Goal: Task Accomplishment & Management: Use online tool/utility

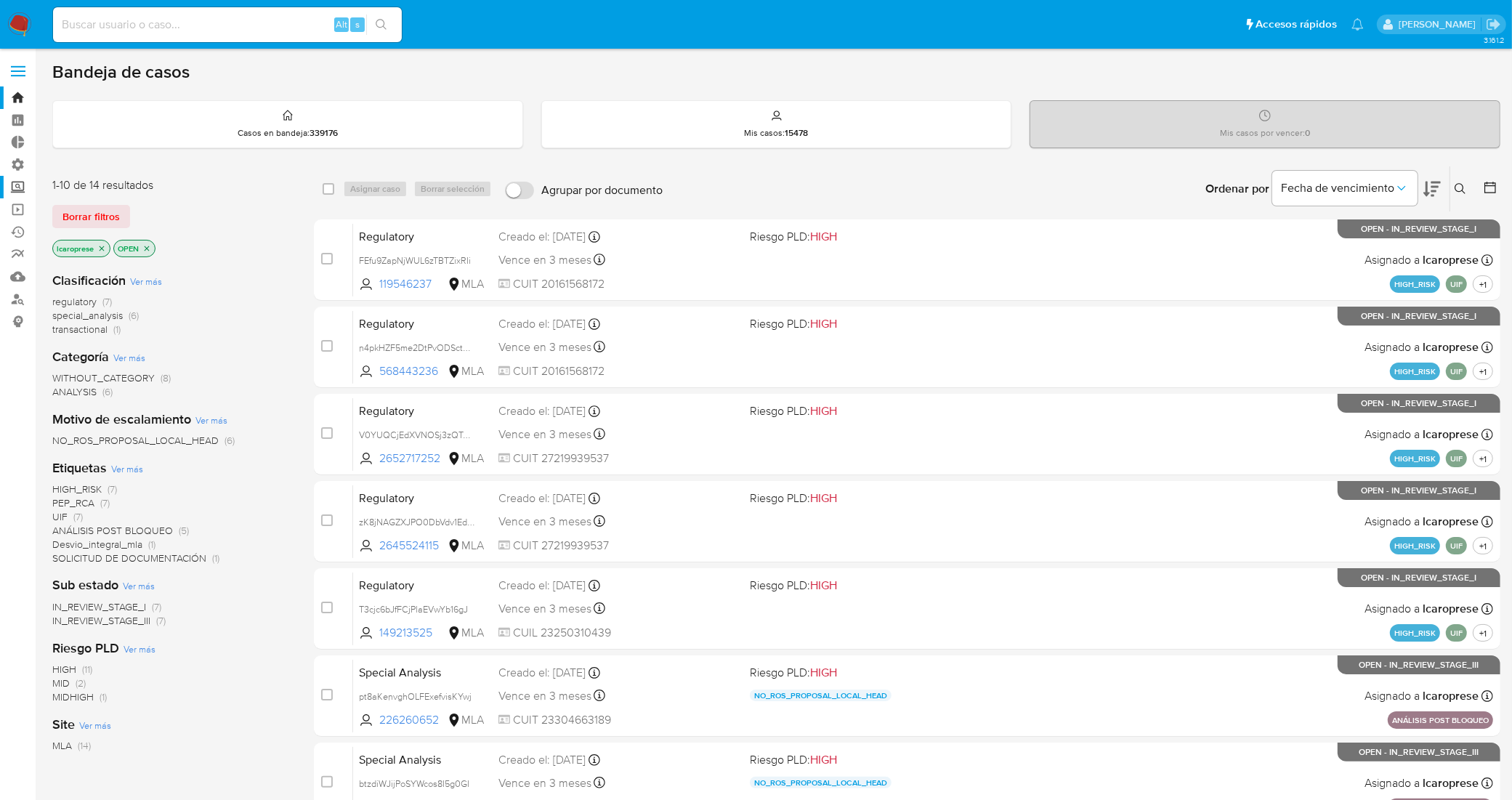
click at [22, 186] on label "Screening" at bounding box center [86, 187] width 173 height 23
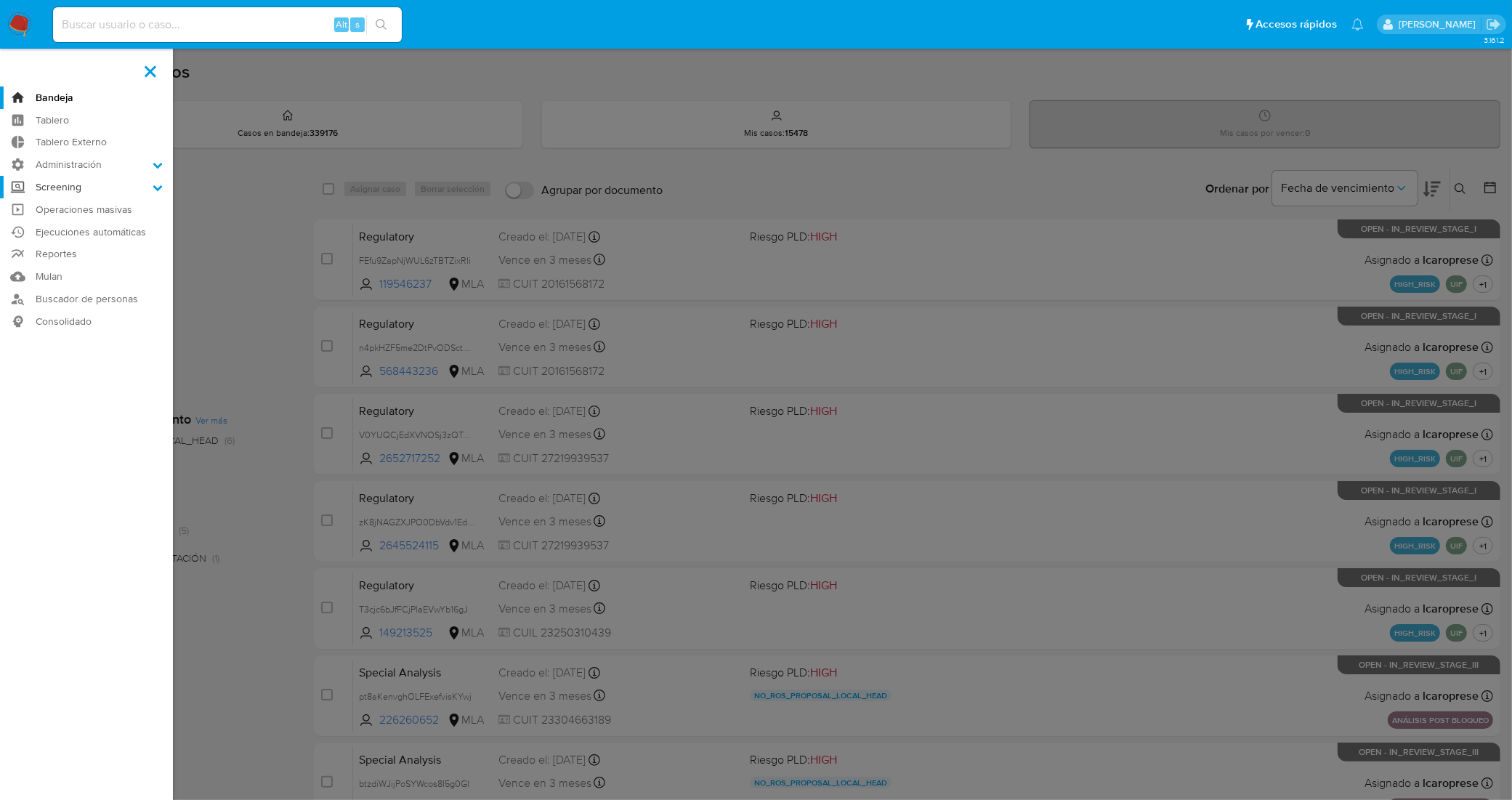
click at [0, 0] on input "Screening" at bounding box center [0, 0] width 0 height 0
click at [63, 262] on link "Watchlist" at bounding box center [86, 262] width 173 height 18
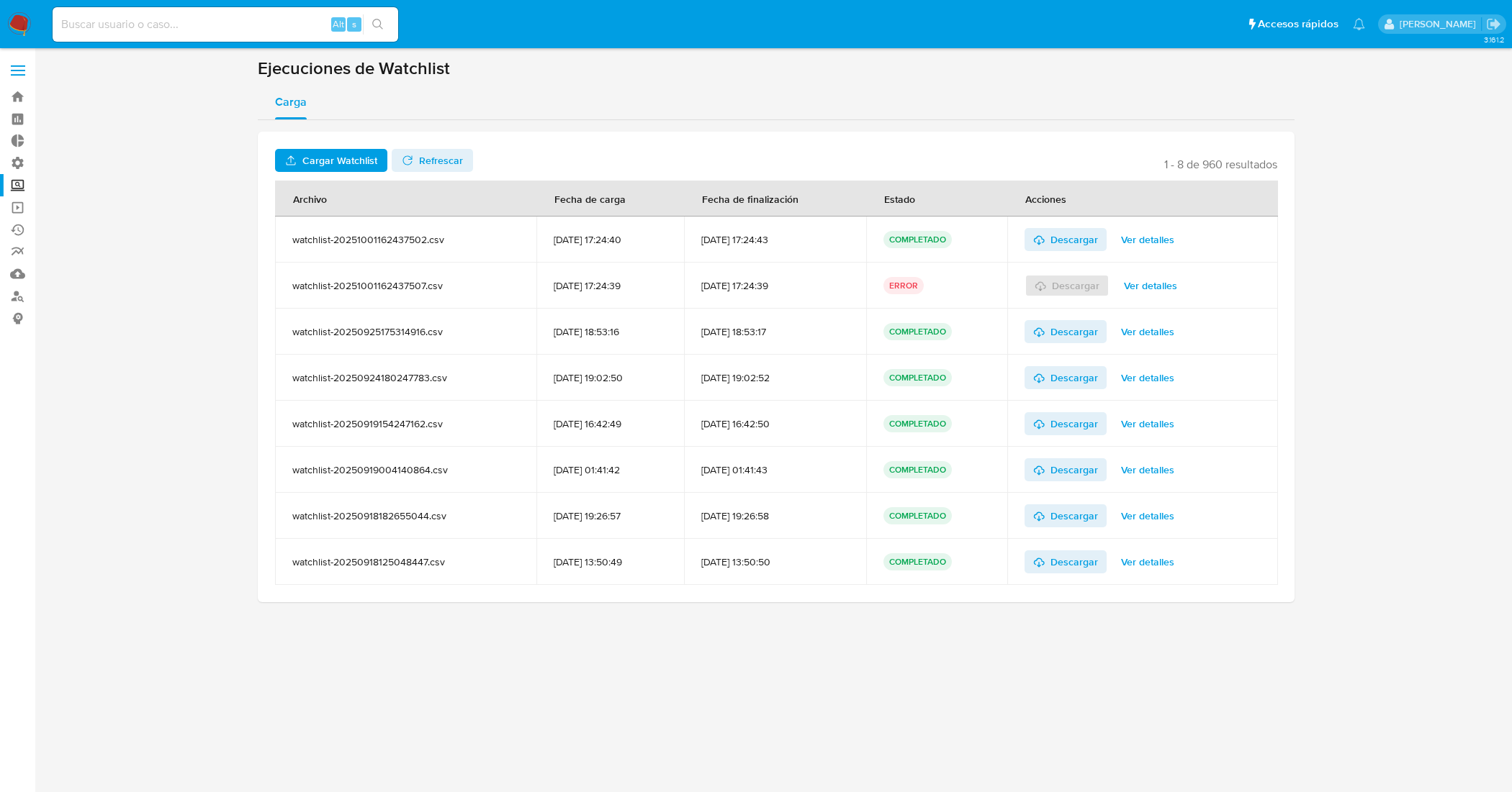
click at [1152, 239] on span "Ver detalles" at bounding box center [1147, 240] width 53 height 20
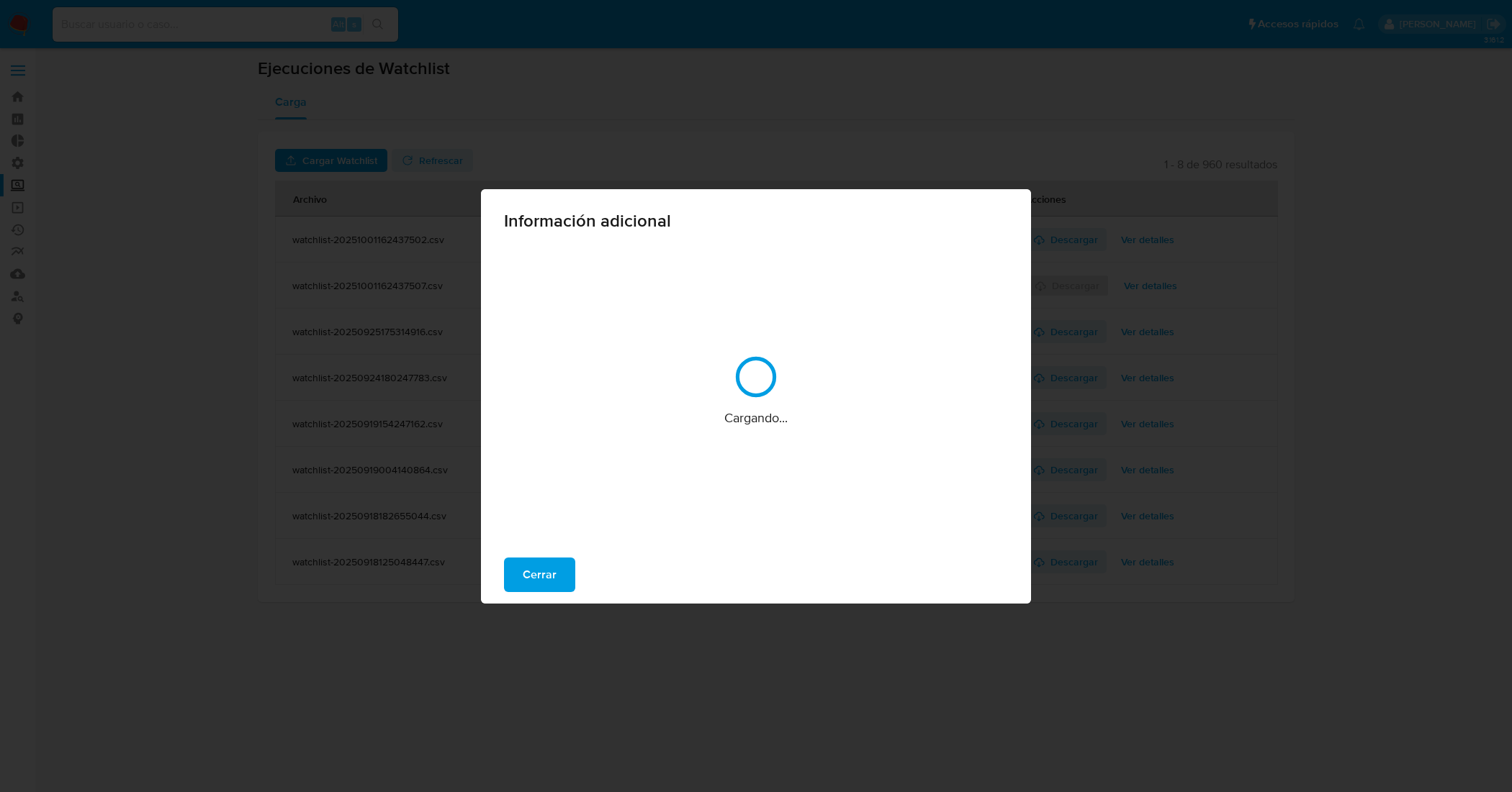
click at [1152, 239] on div "Información adicional Cargando... Cerrar" at bounding box center [756, 396] width 1512 height 792
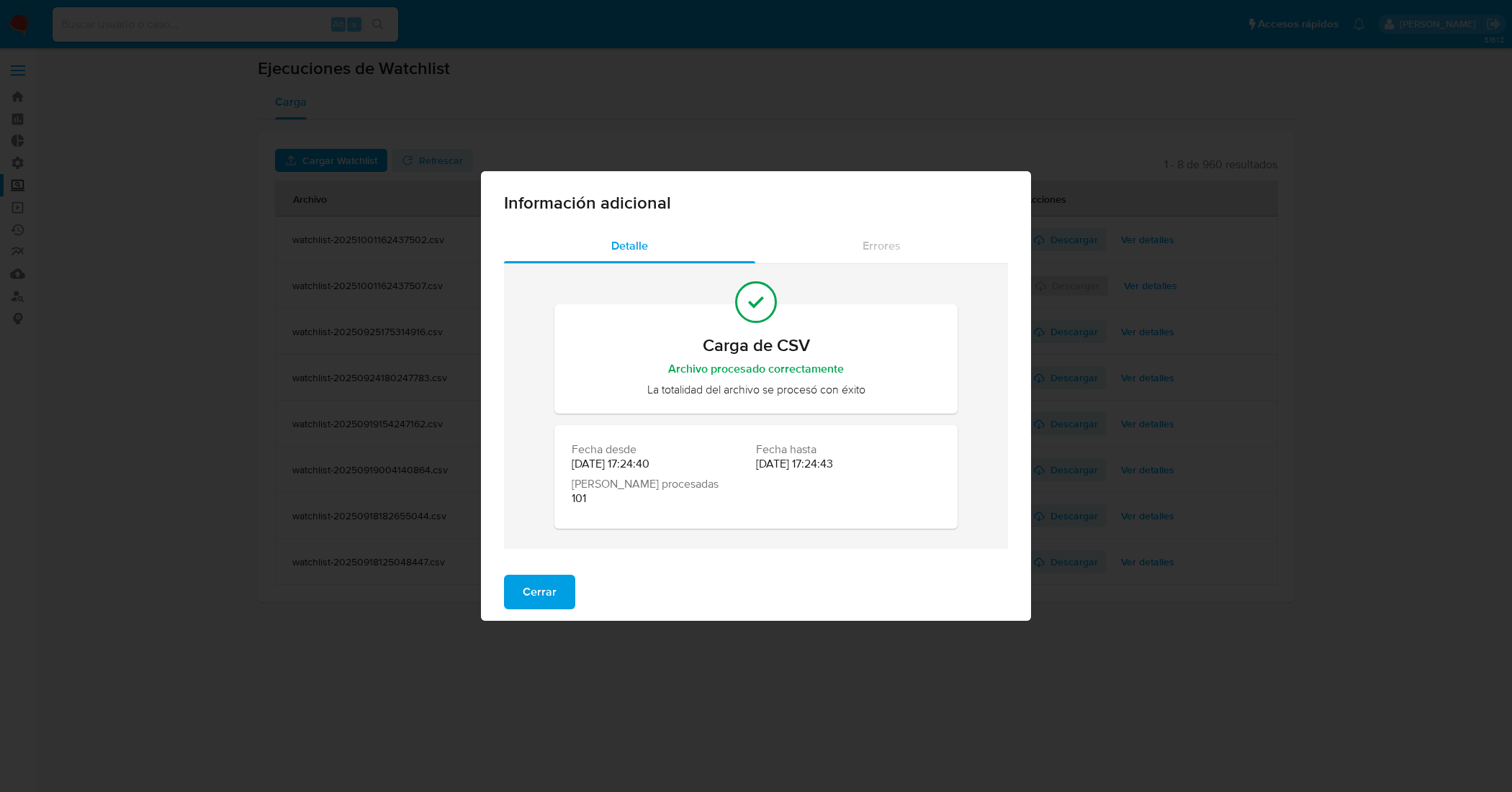
click at [548, 581] on span "Cerrar" at bounding box center [540, 592] width 34 height 31
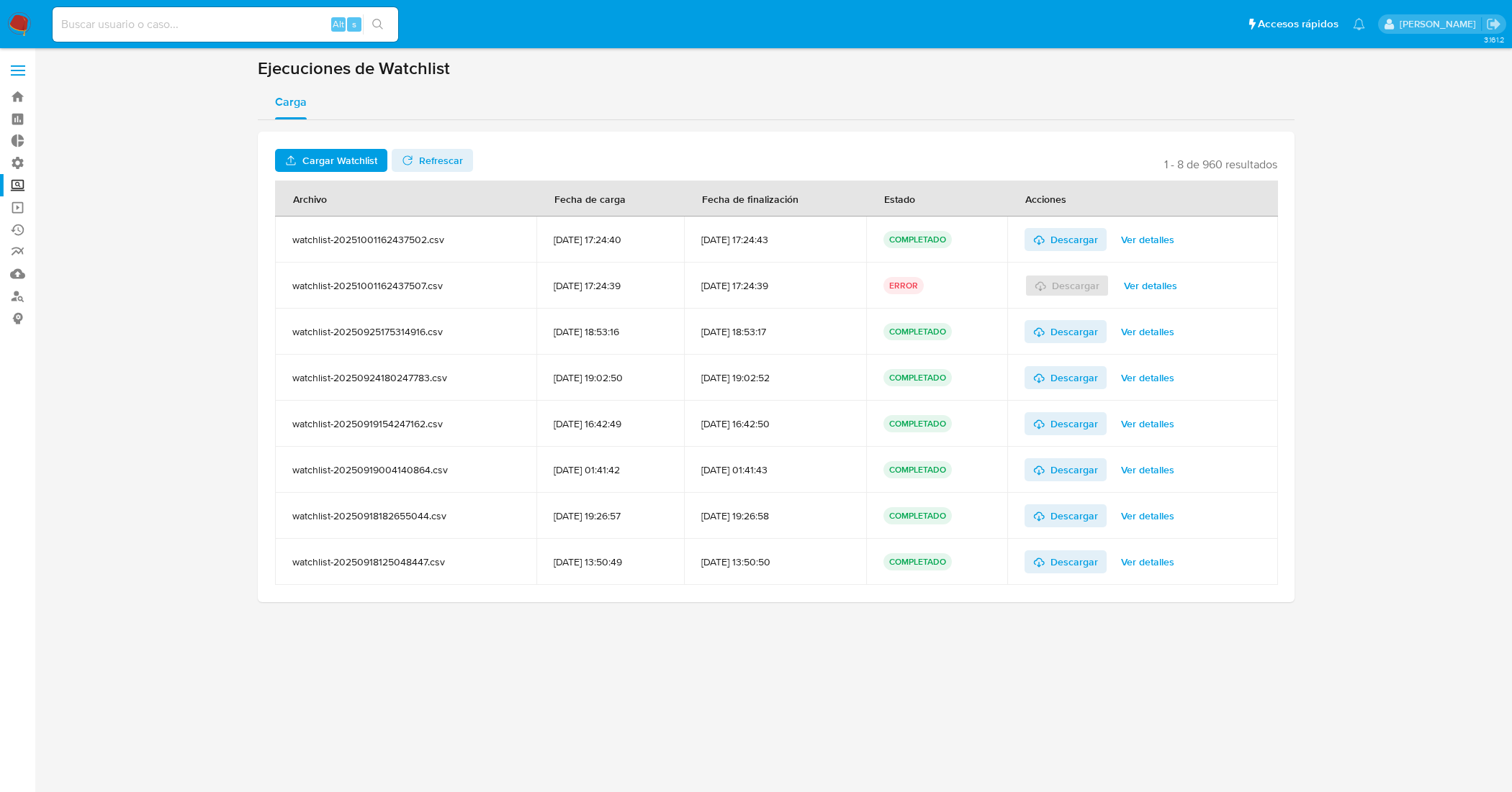
click at [317, 159] on span "Cargar Watchlist" at bounding box center [340, 160] width 75 height 23
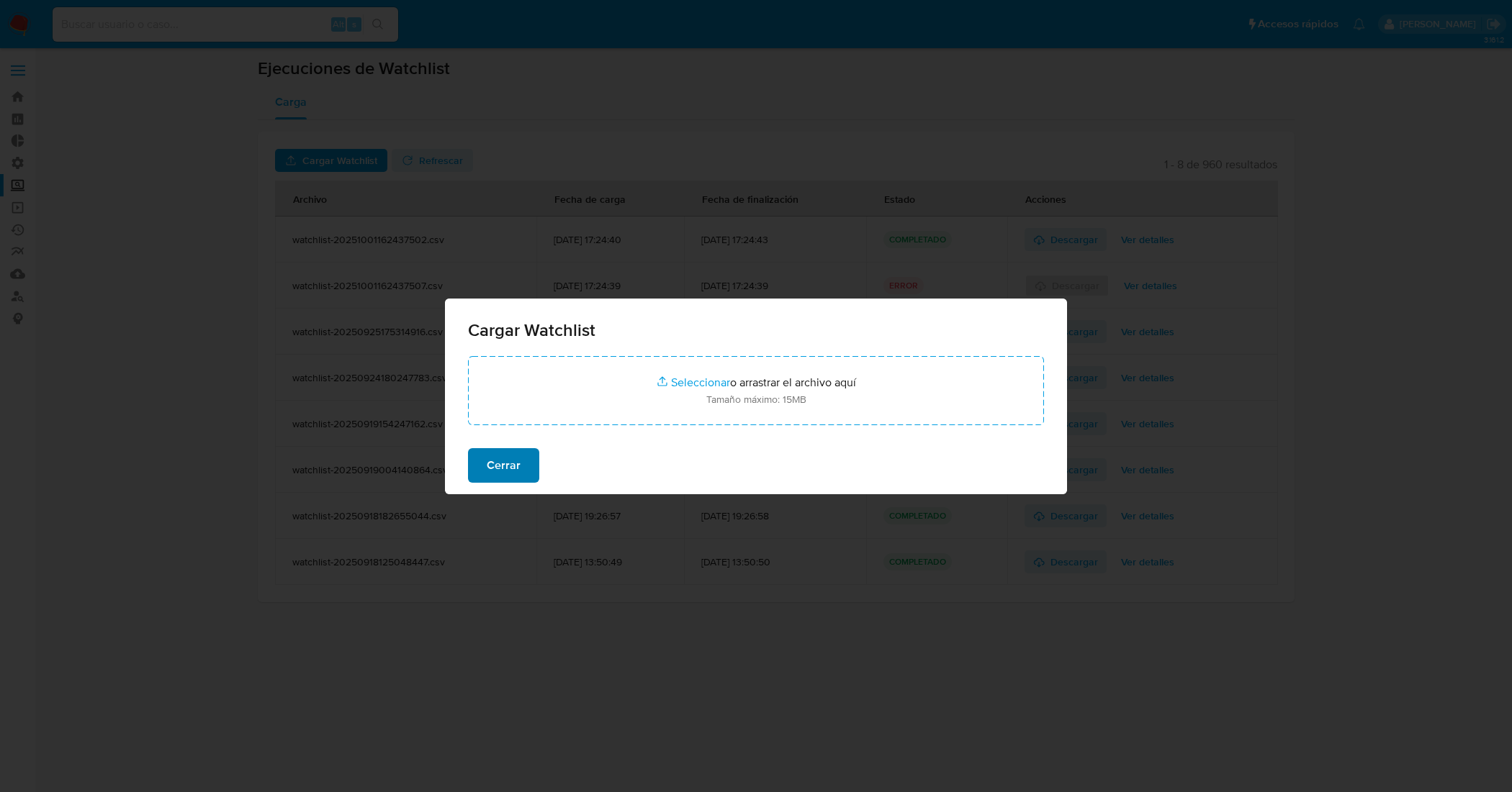
click at [505, 465] on span "Cerrar" at bounding box center [503, 465] width 34 height 31
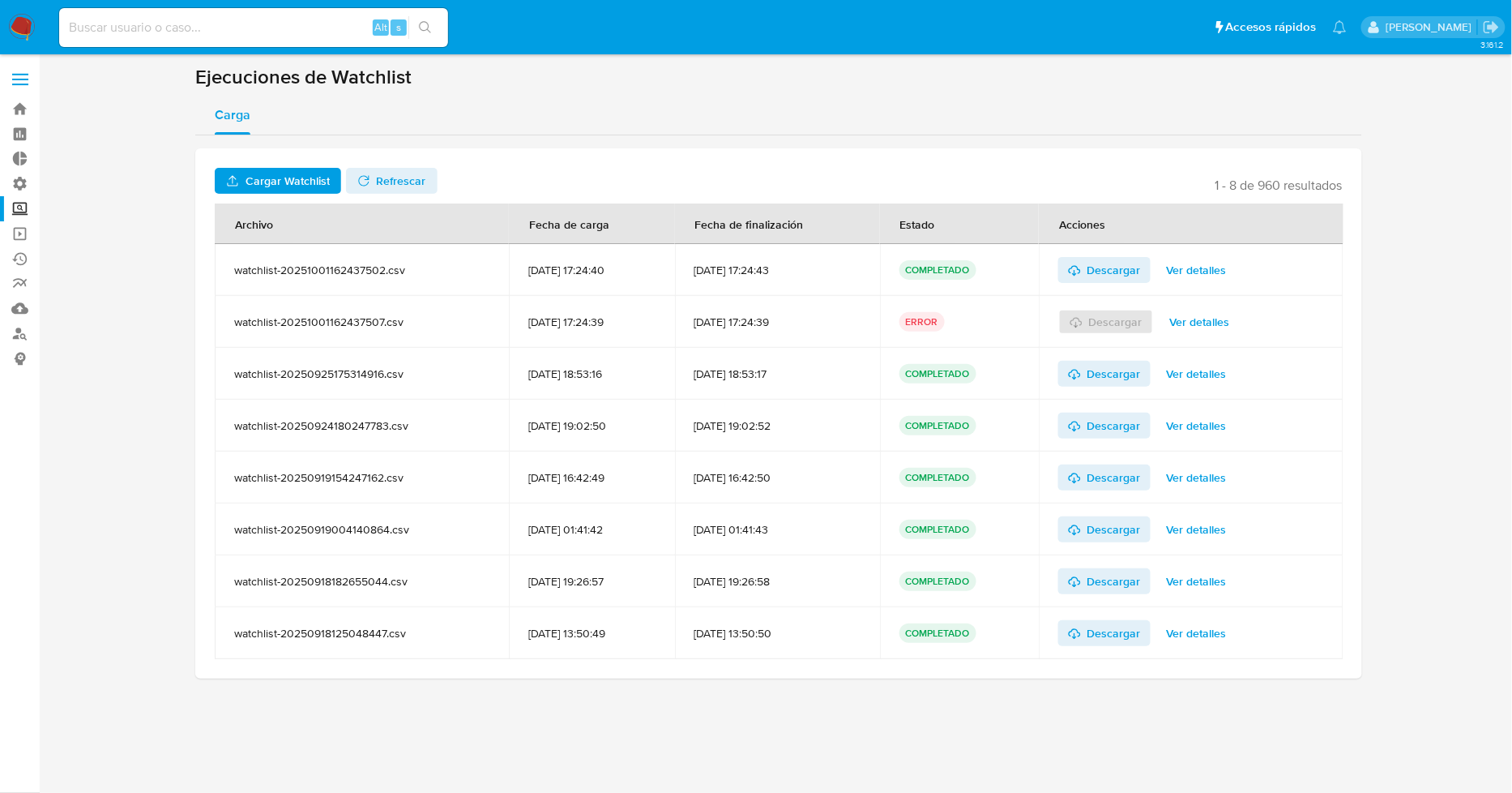
click at [304, 174] on span "Cargar Watchlist" at bounding box center [287, 181] width 84 height 26
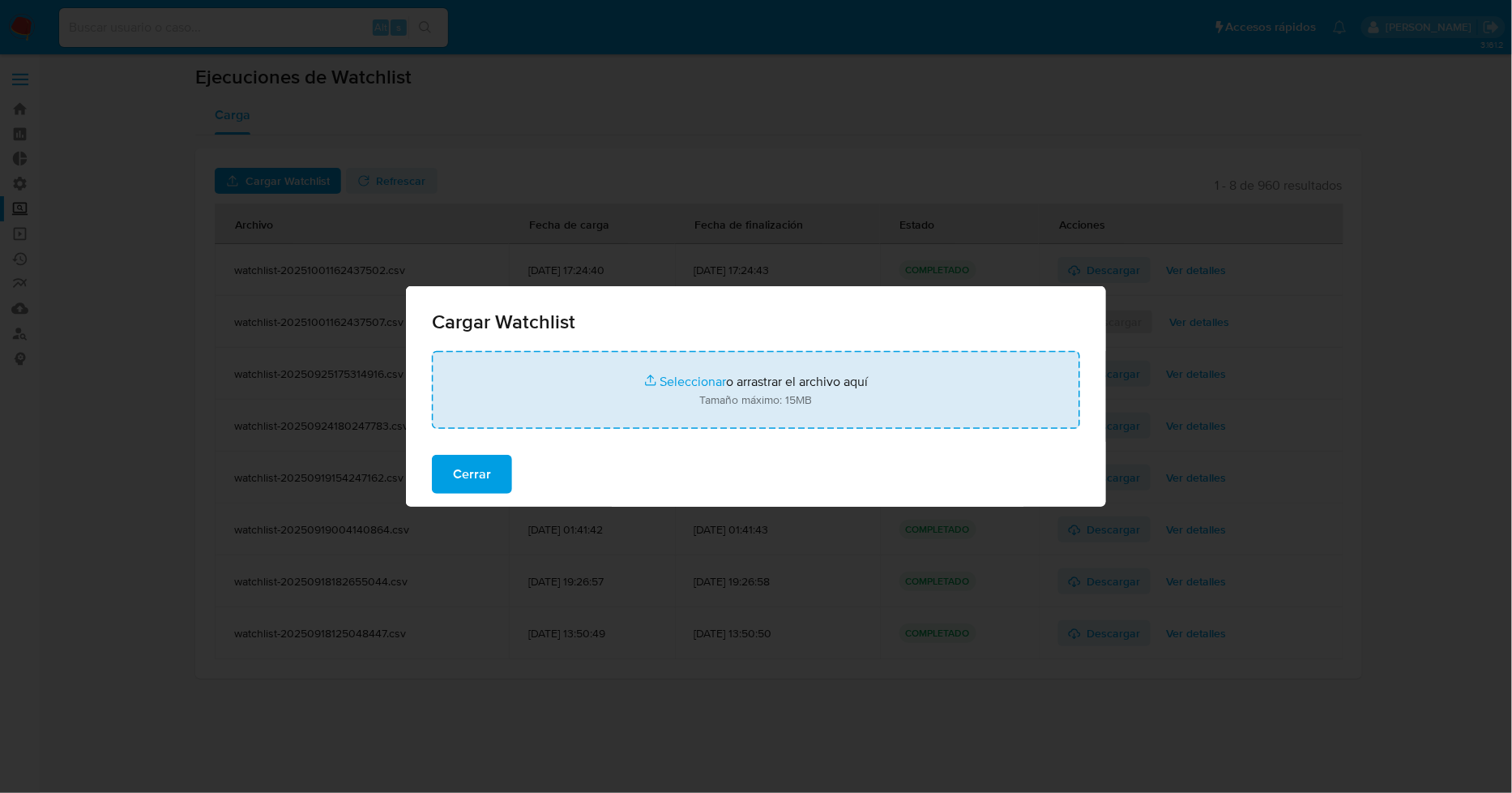
click at [675, 385] on input "file" at bounding box center [756, 390] width 648 height 78
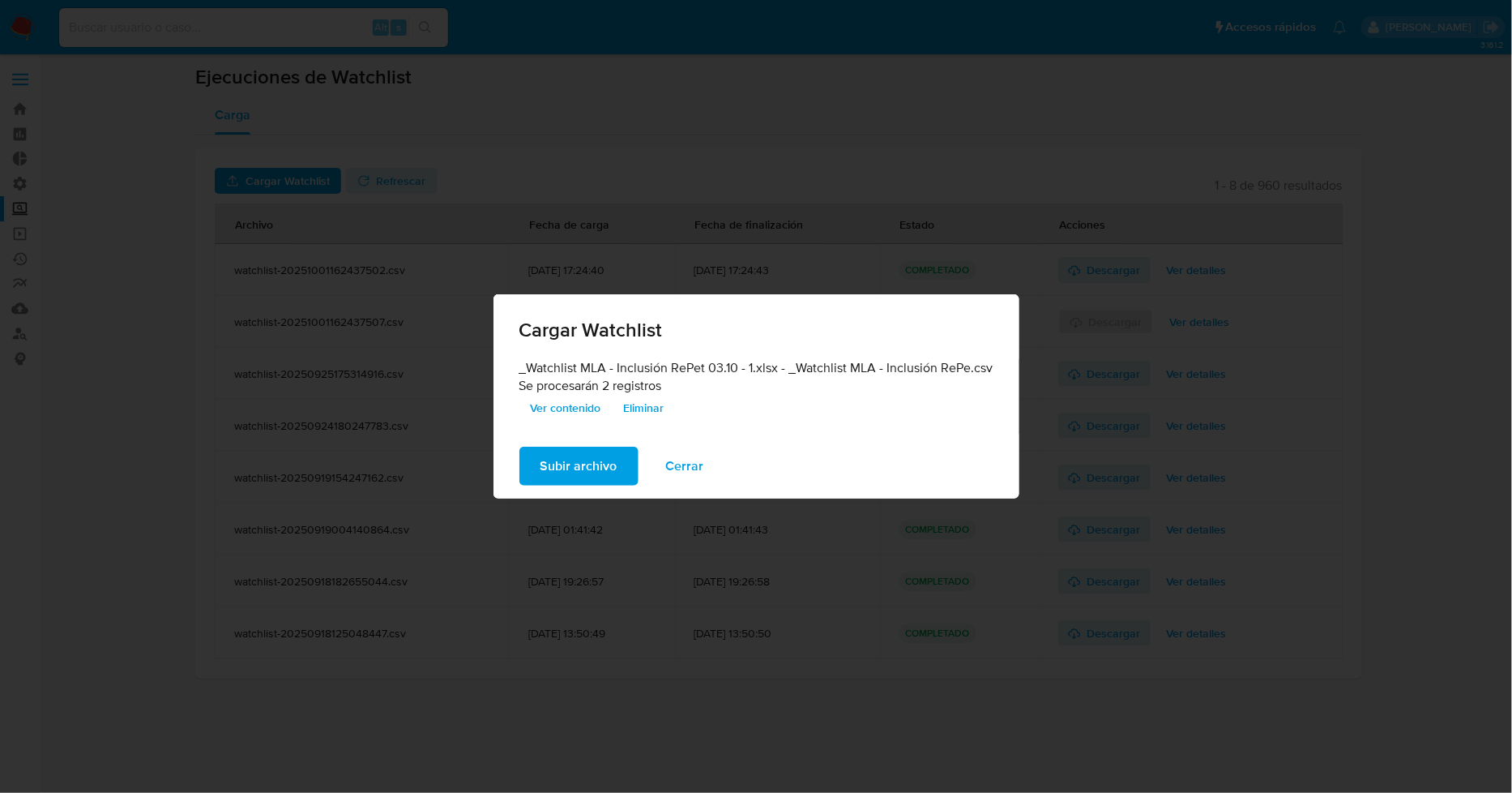
click at [587, 411] on span "Ver contenido" at bounding box center [566, 407] width 71 height 23
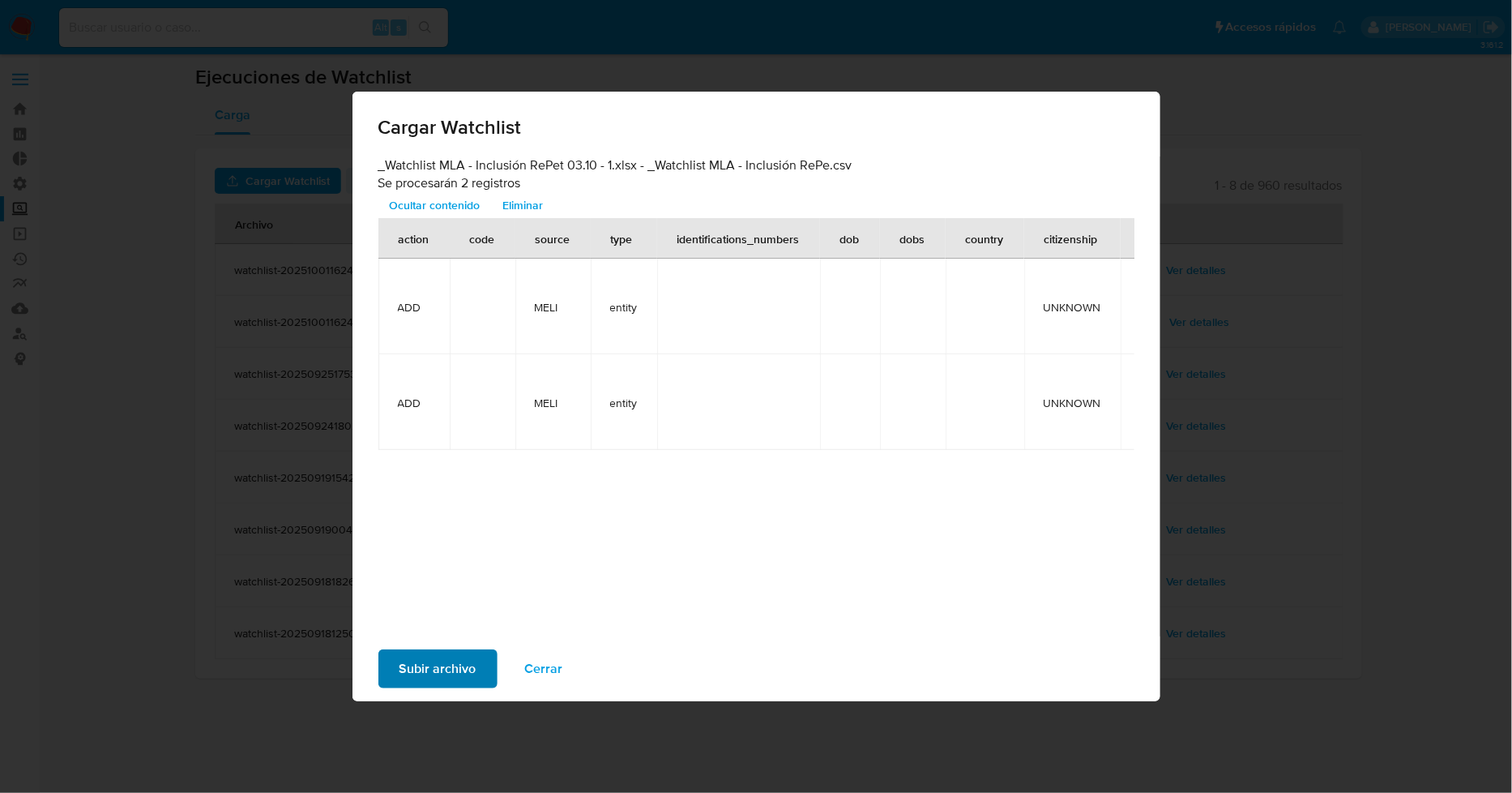
click at [448, 669] on span "Subir archivo" at bounding box center [438, 669] width 77 height 35
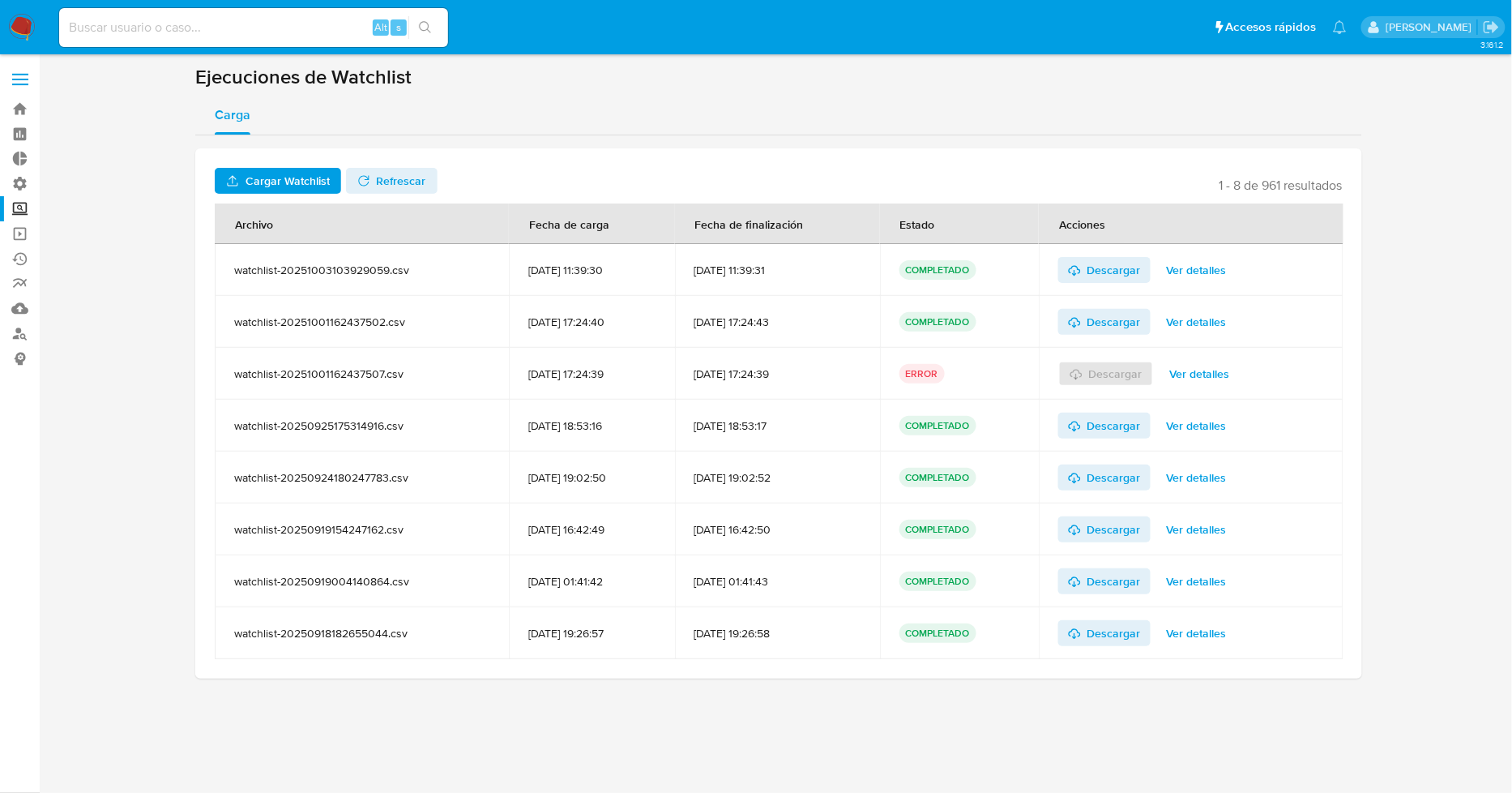
click at [1192, 263] on span "Ver detalles" at bounding box center [1197, 270] width 60 height 23
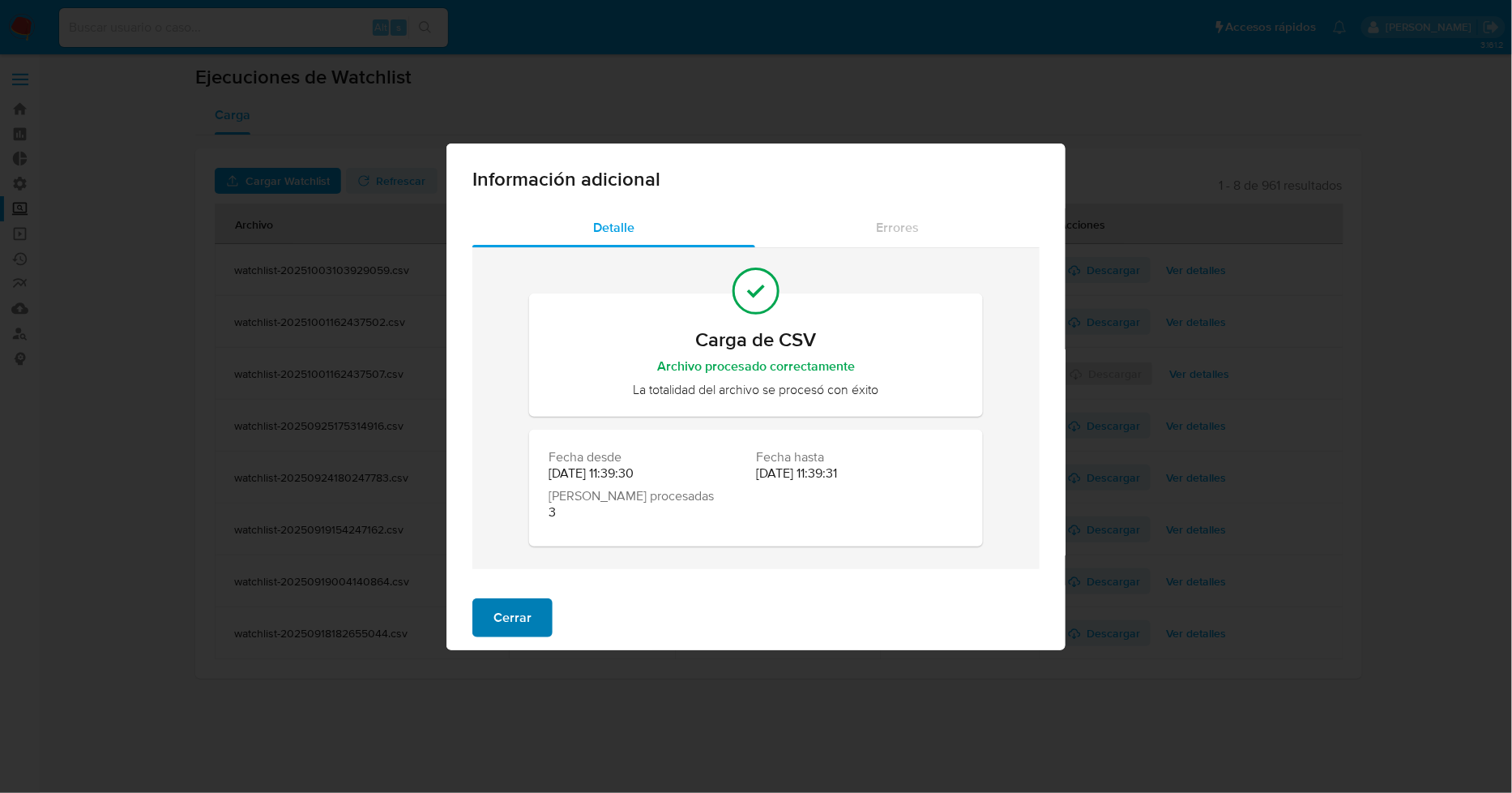
click at [527, 617] on span "Cerrar" at bounding box center [512, 617] width 38 height 35
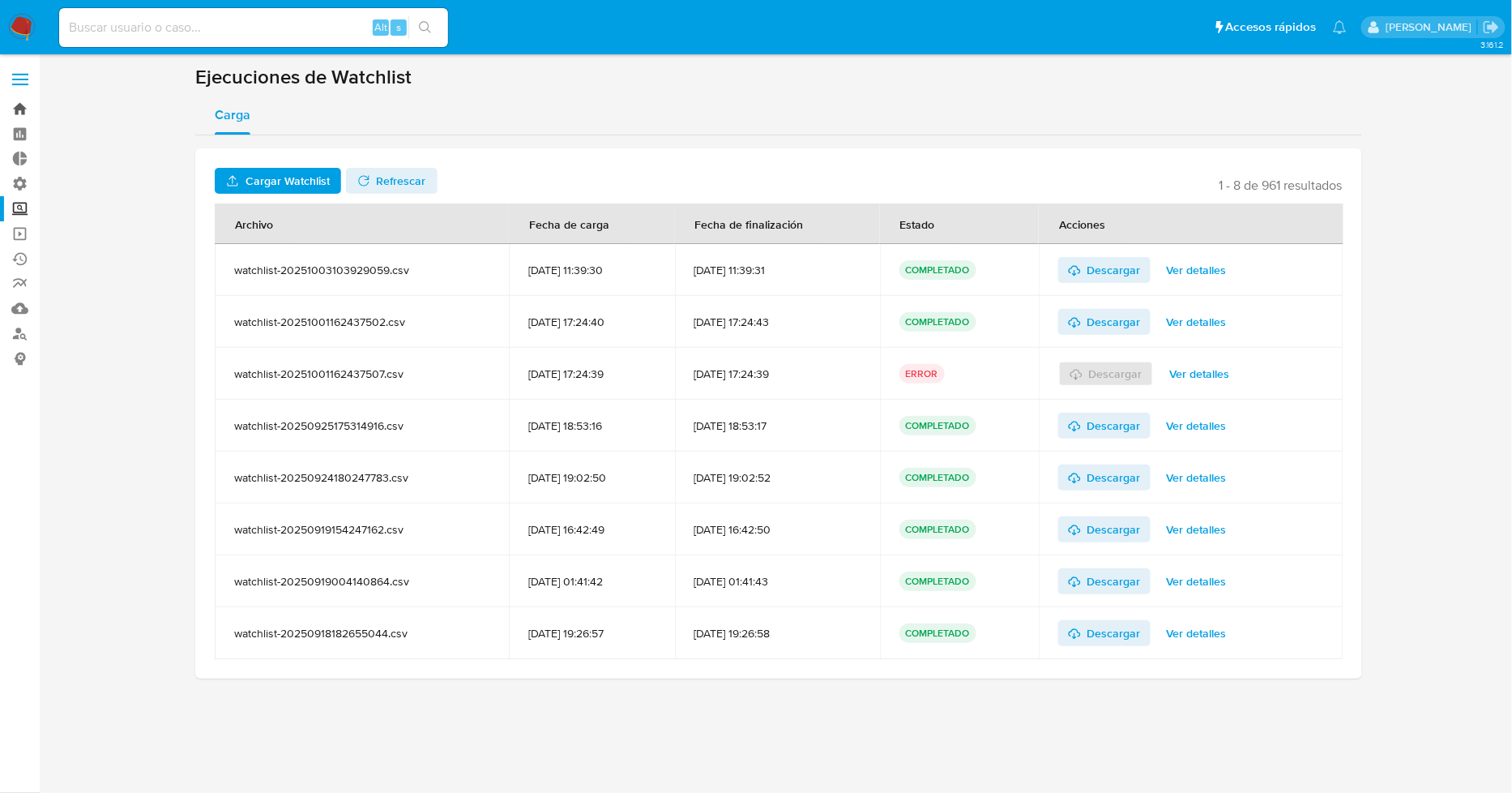
click at [22, 107] on link "Bandeja" at bounding box center [96, 109] width 193 height 25
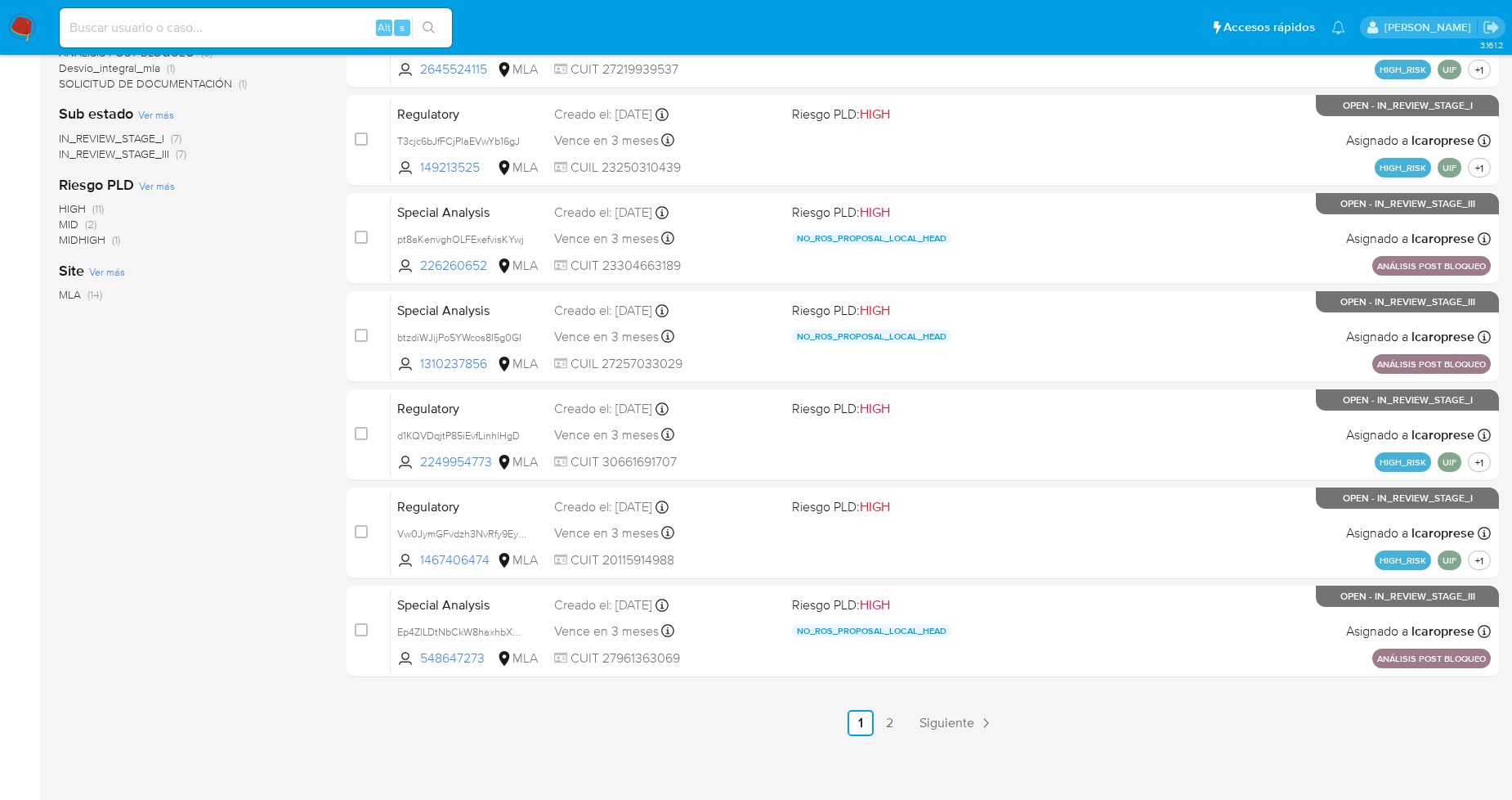
scroll to position [549, 0]
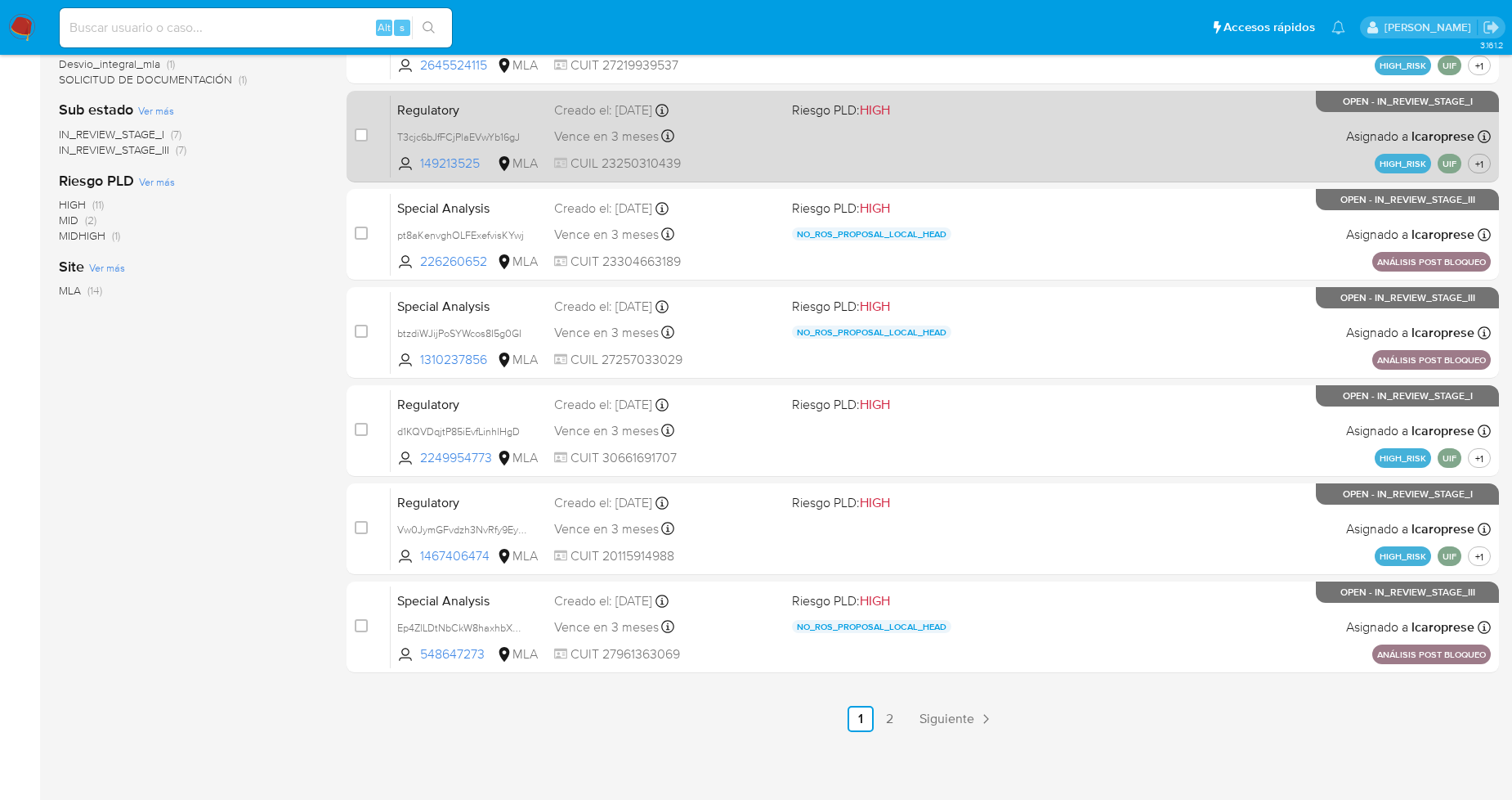
click at [943, 723] on span "Siguiente" at bounding box center [947, 718] width 55 height 13
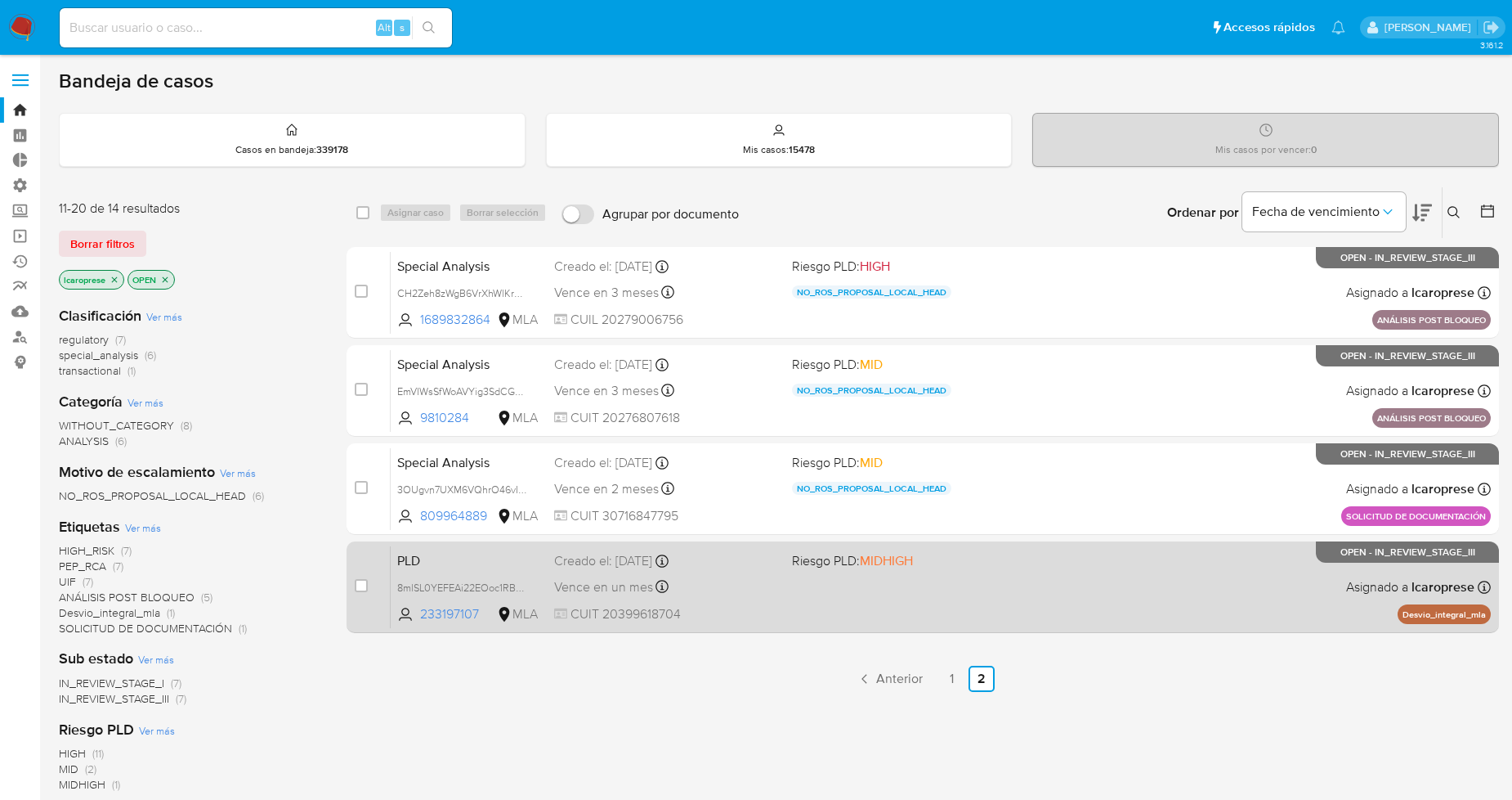
click at [505, 558] on span "PLD" at bounding box center [469, 559] width 144 height 21
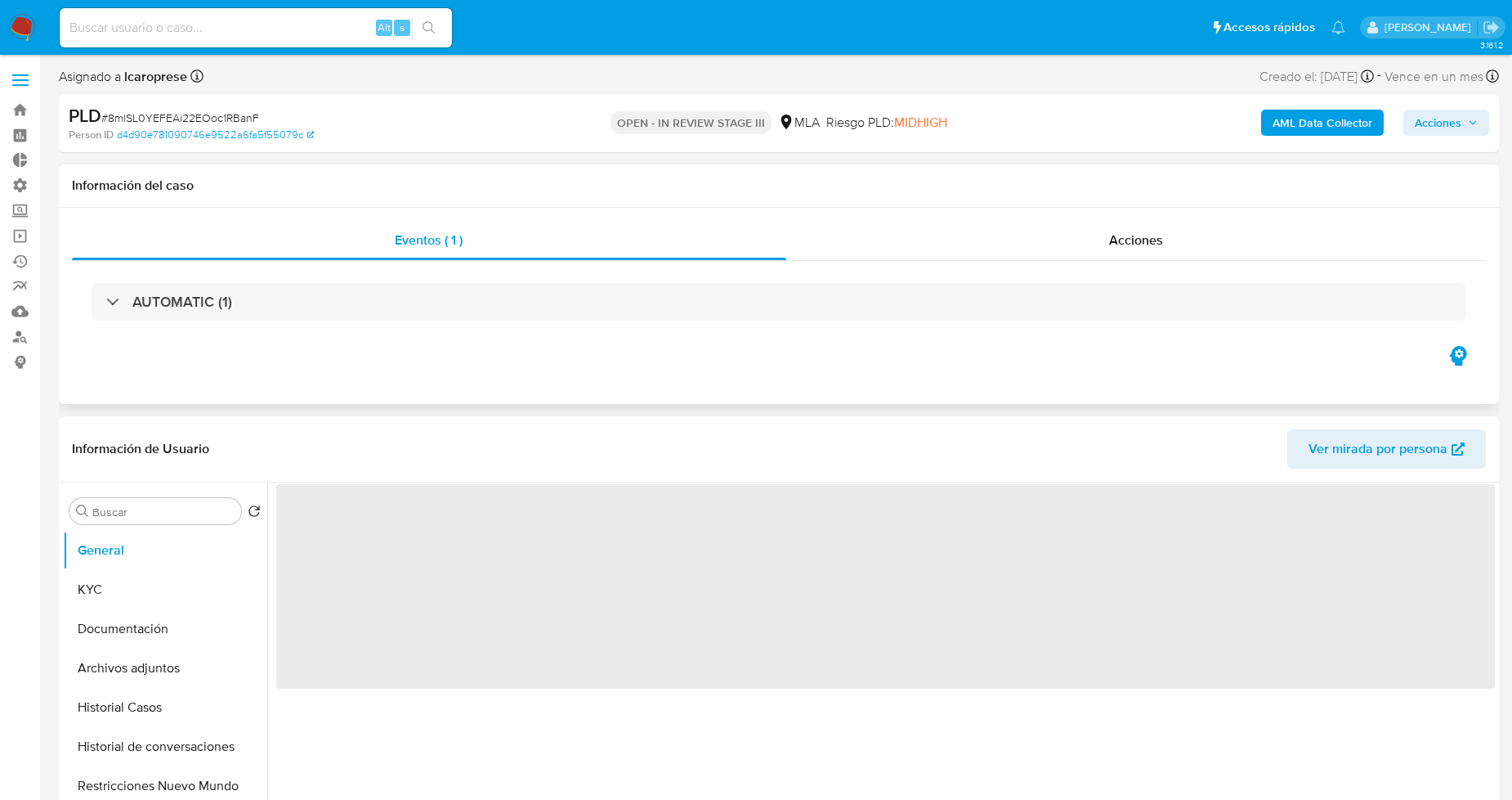
select select "10"
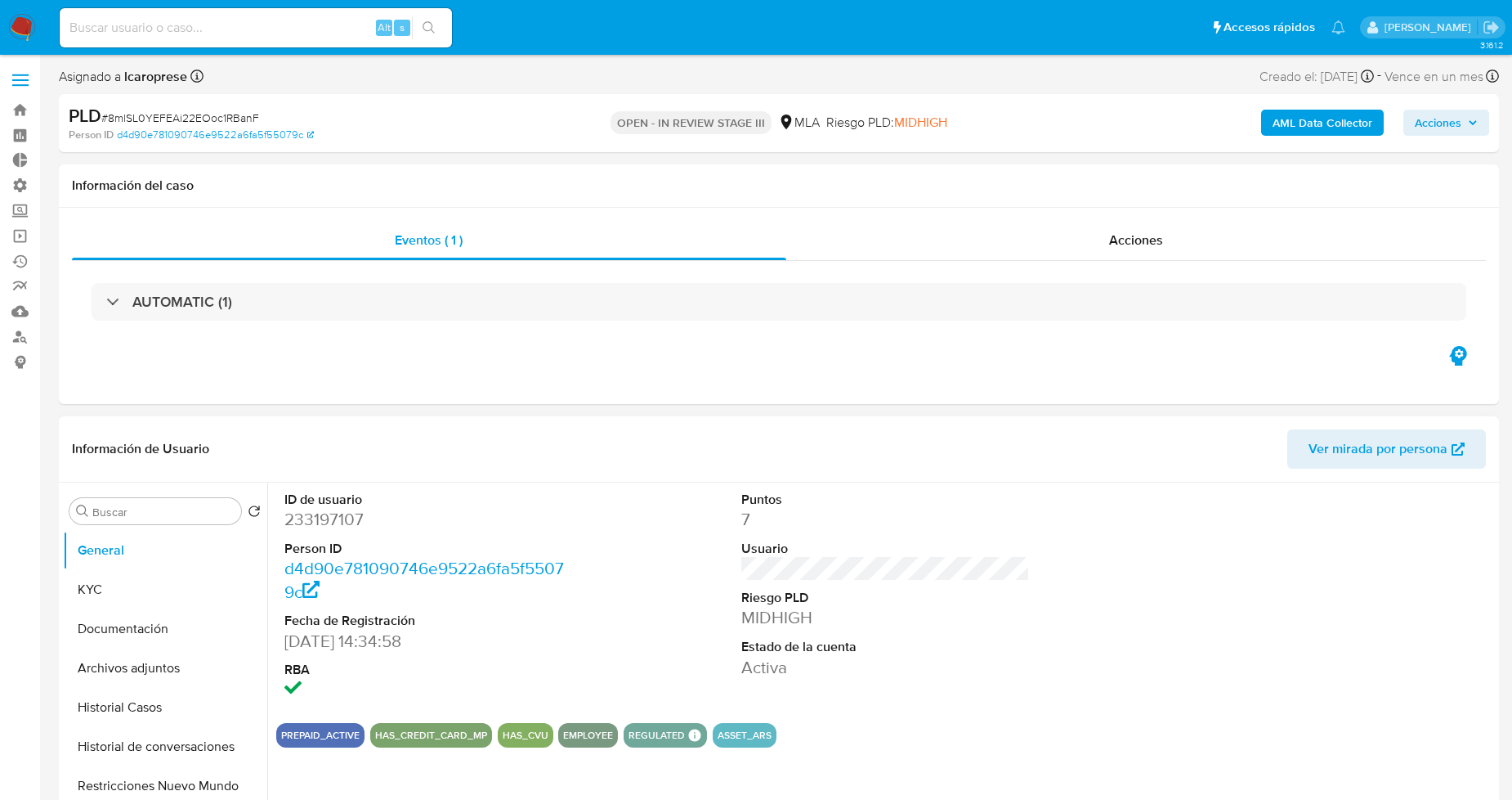
click at [325, 515] on dd "233197107" at bounding box center [429, 519] width 288 height 23
copy dd "233197107"
click at [194, 595] on button "KYC" at bounding box center [158, 589] width 191 height 39
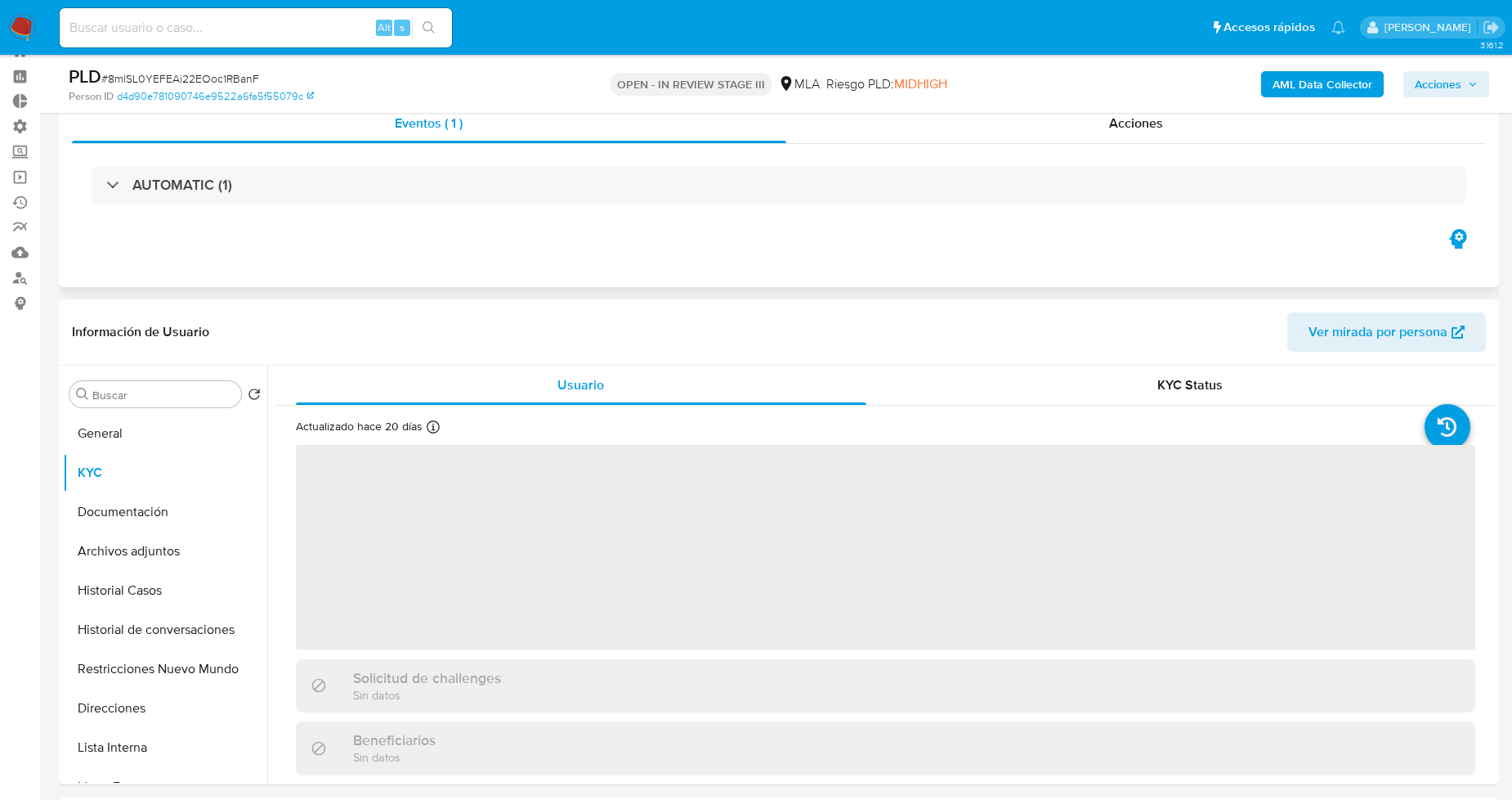
scroll to position [91, 0]
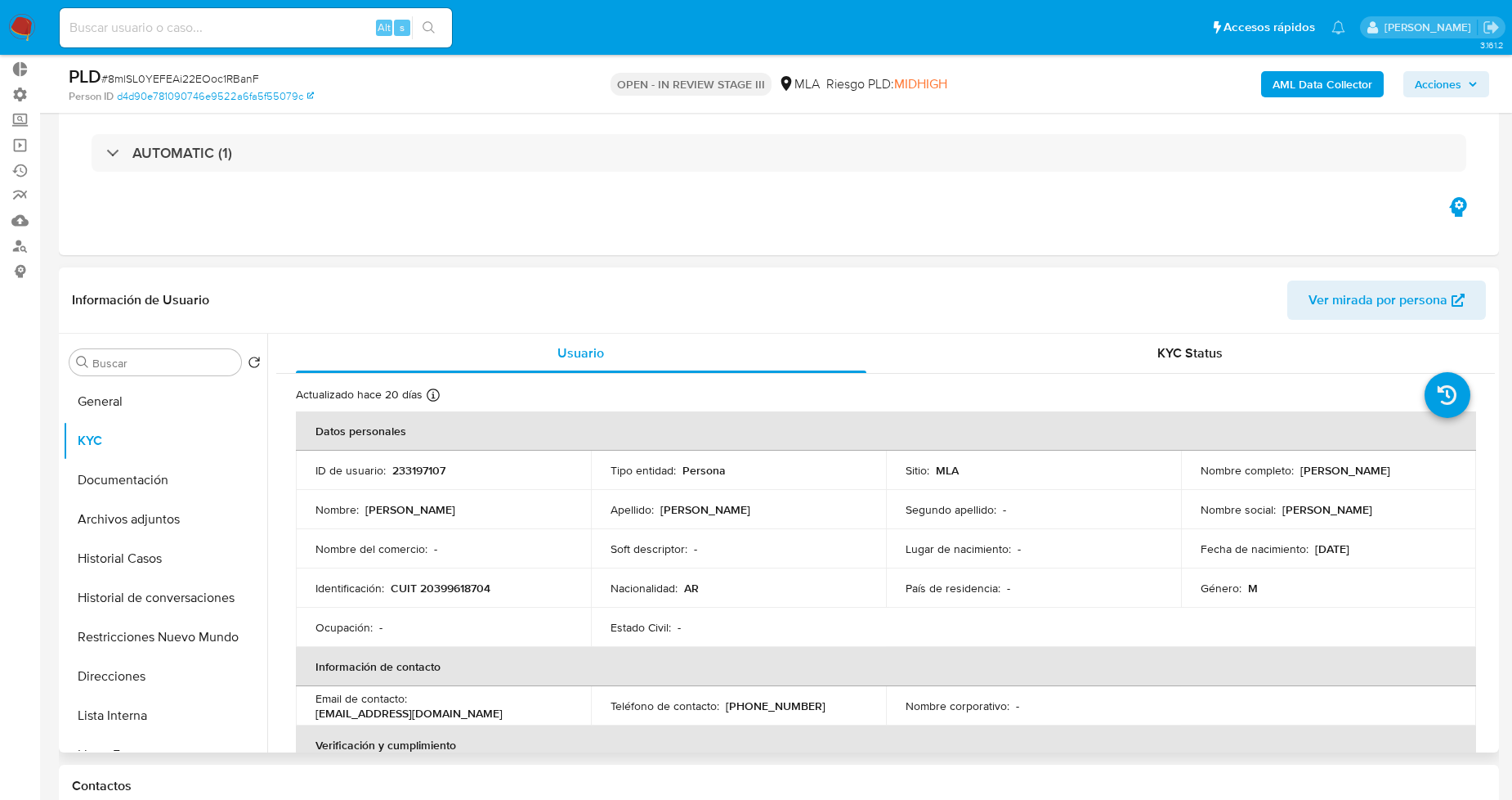
drag, startPoint x: 1370, startPoint y: 465, endPoint x: 1300, endPoint y: 460, distance: 70.2
click at [1300, 460] on td "Nombre completo : Joaquín Gonzalez" at bounding box center [1328, 470] width 295 height 39
copy p "Joaquín Gonzalez"
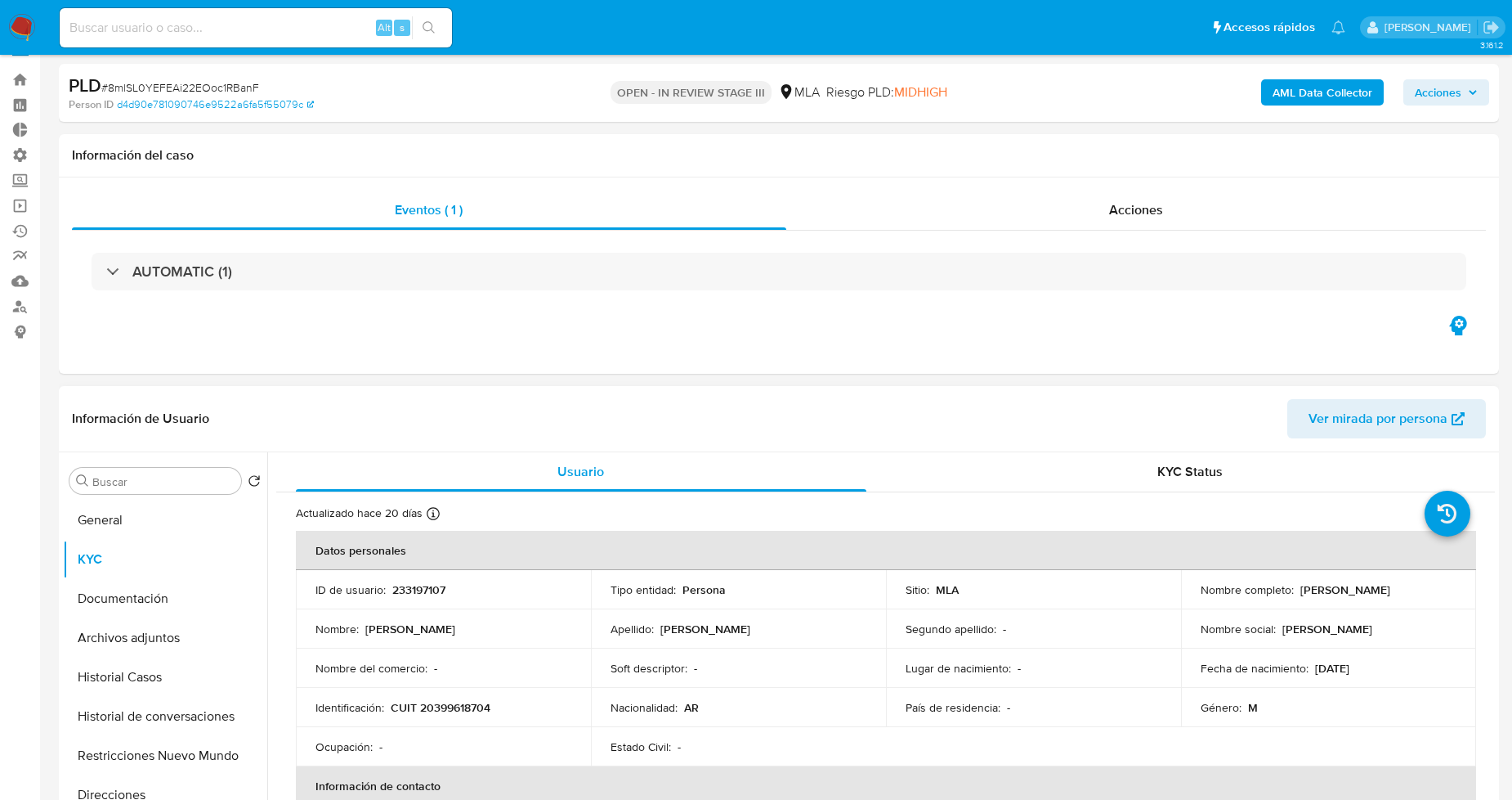
scroll to position [0, 0]
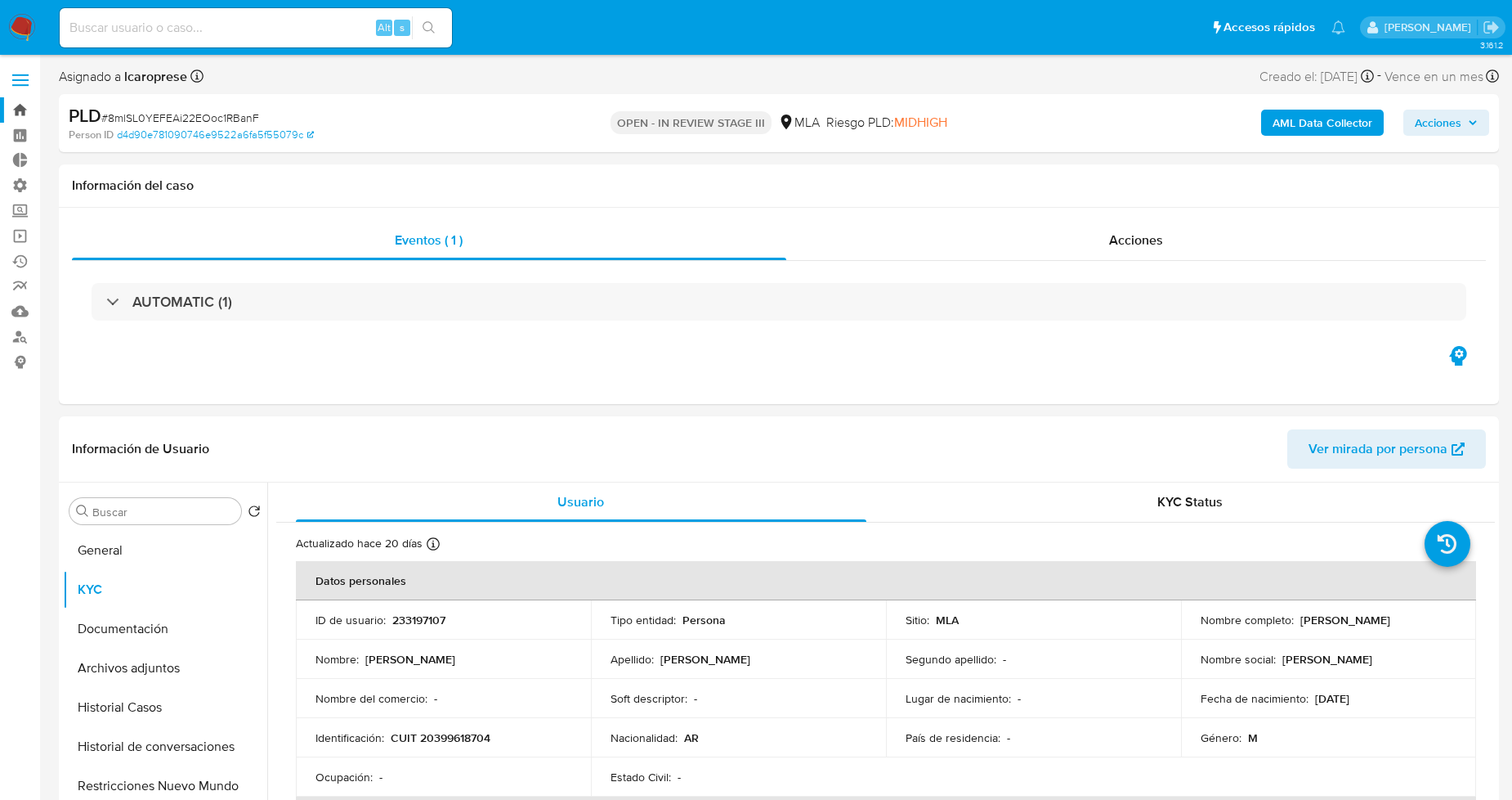
click at [23, 109] on link "Bandeja" at bounding box center [97, 110] width 194 height 26
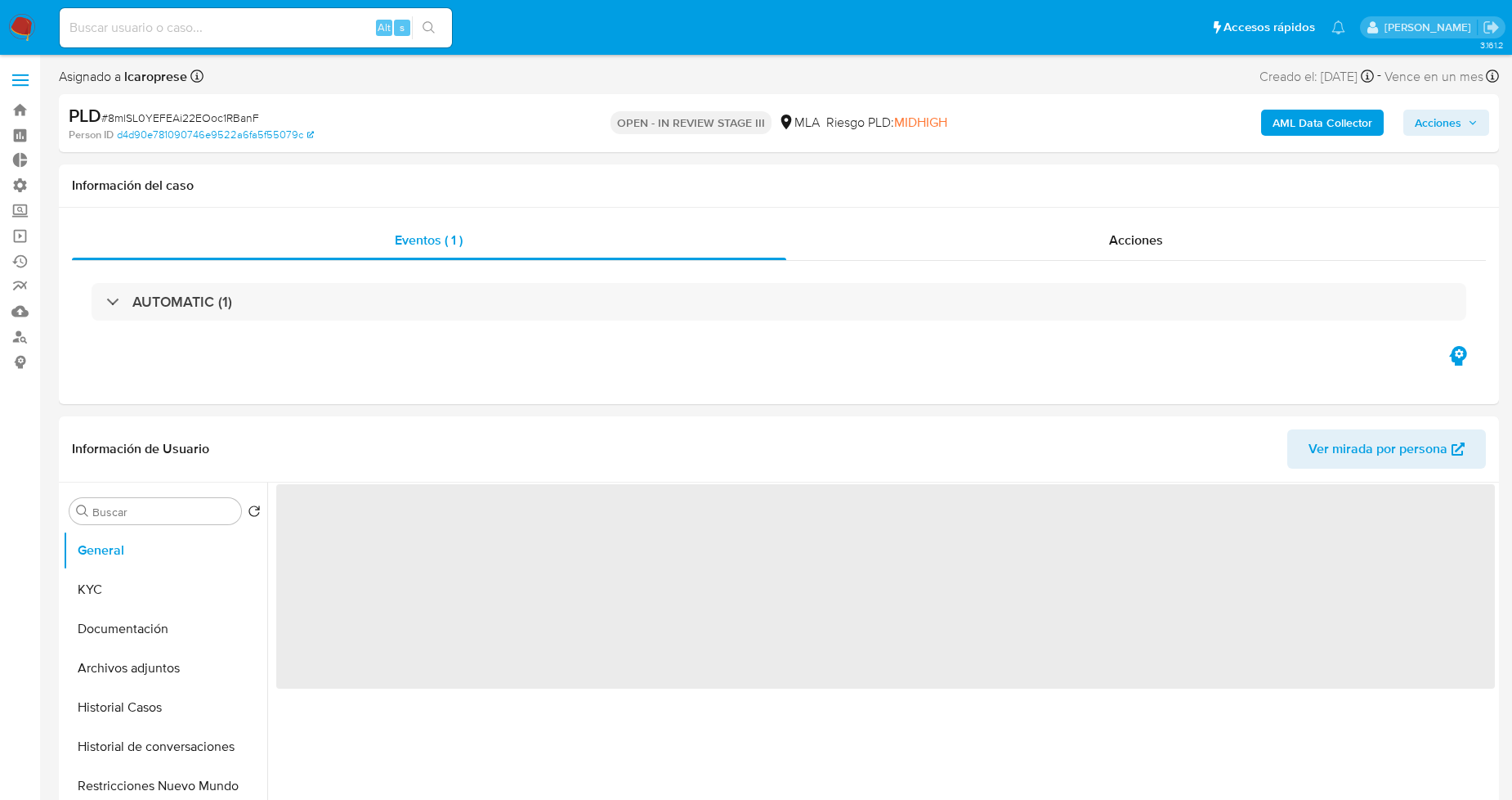
select select "10"
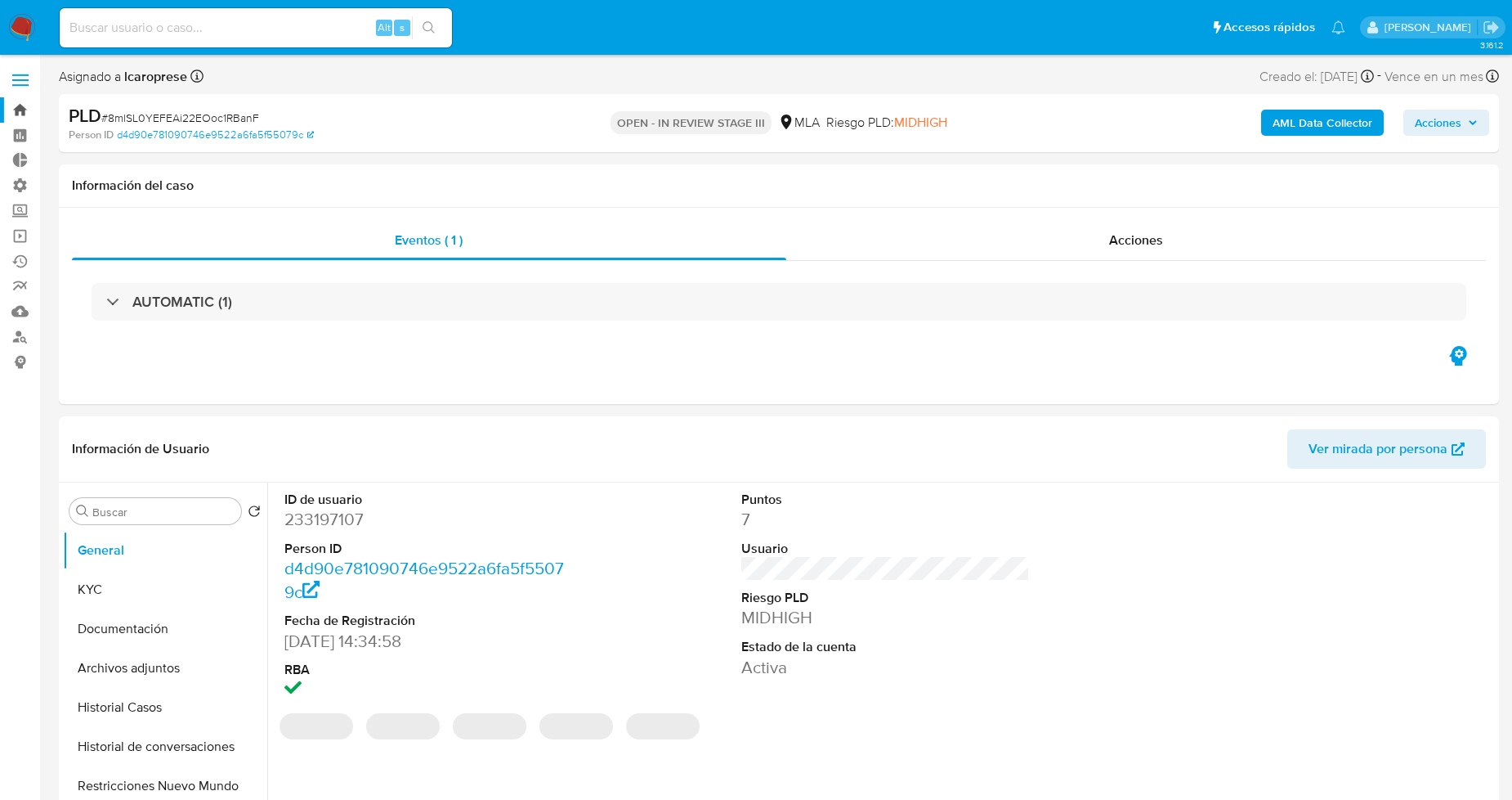
click at [13, 115] on link "Bandeja" at bounding box center [97, 110] width 194 height 26
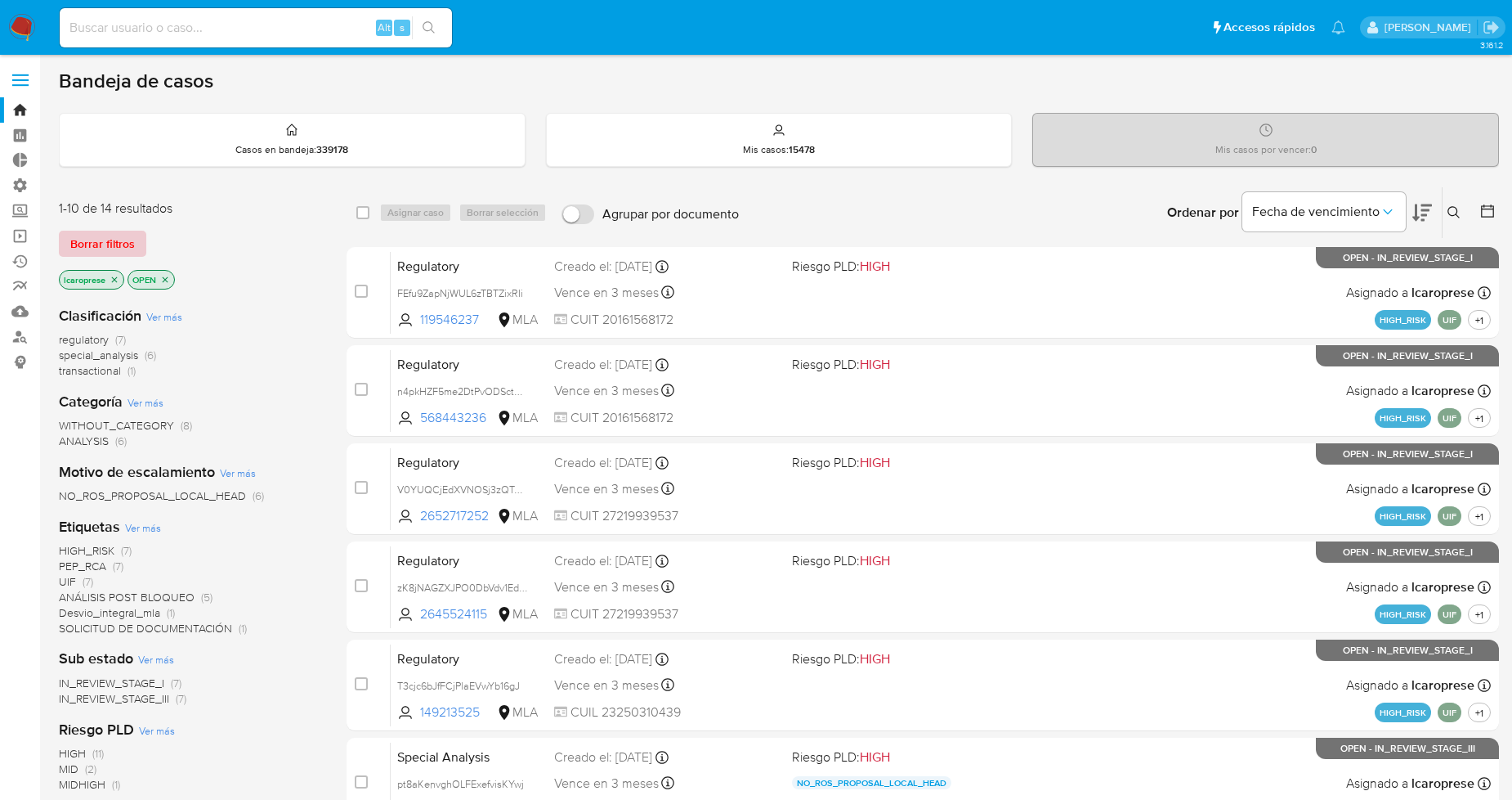
click at [107, 250] on span "Borrar filtros" at bounding box center [103, 243] width 64 height 23
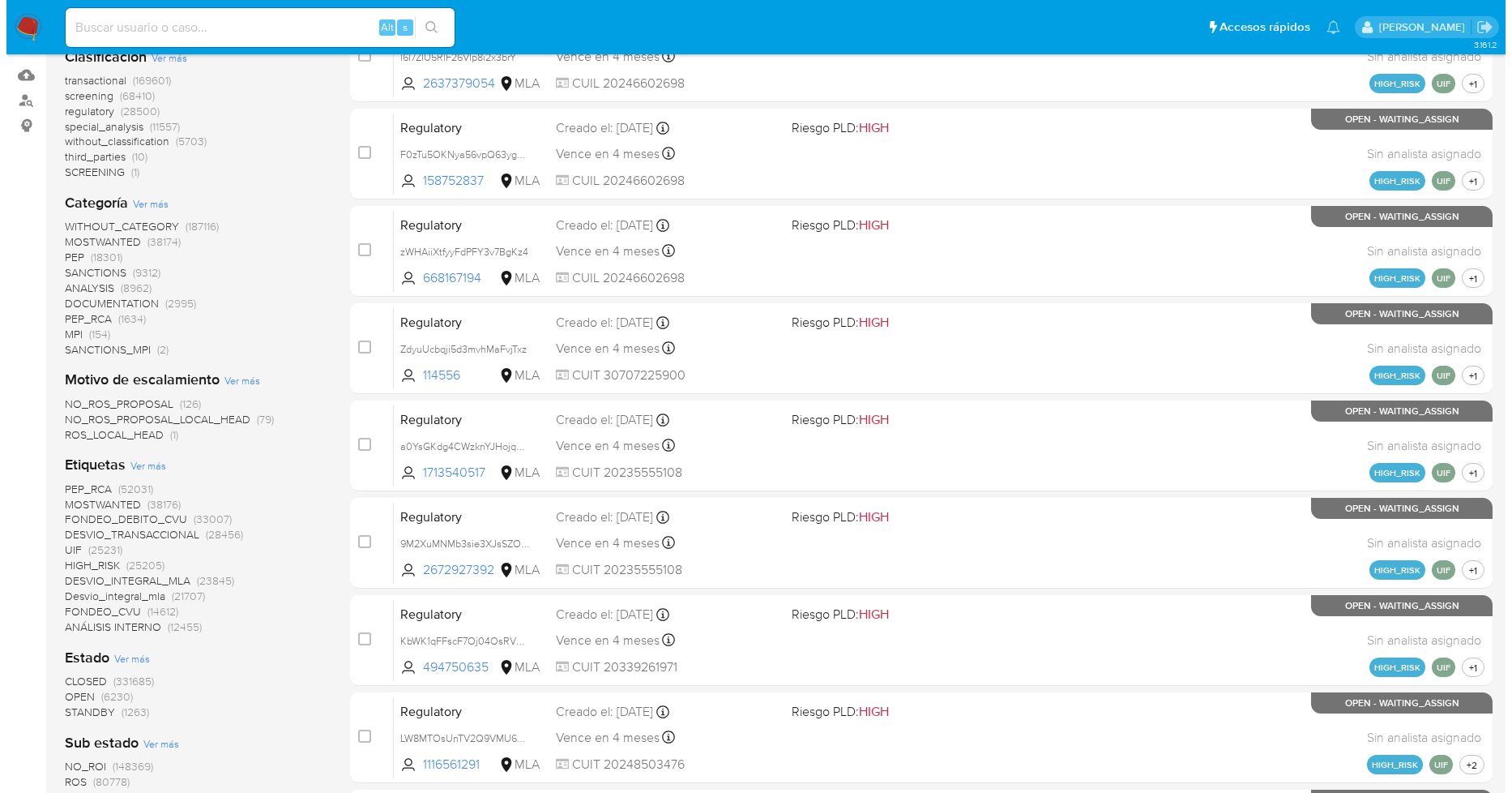
scroll to position [270, 0]
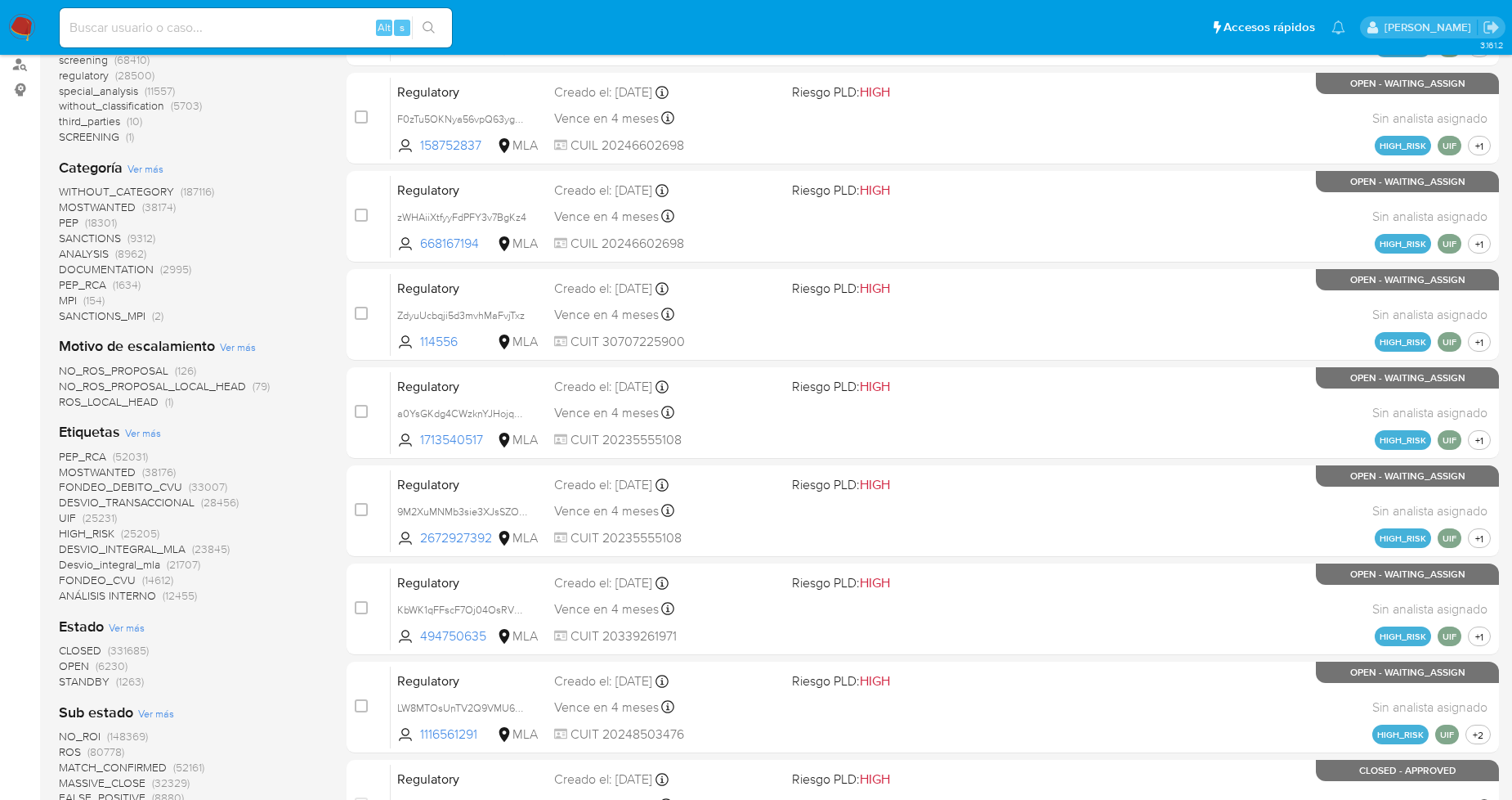
click at [140, 432] on span "Ver más" at bounding box center [143, 433] width 36 height 15
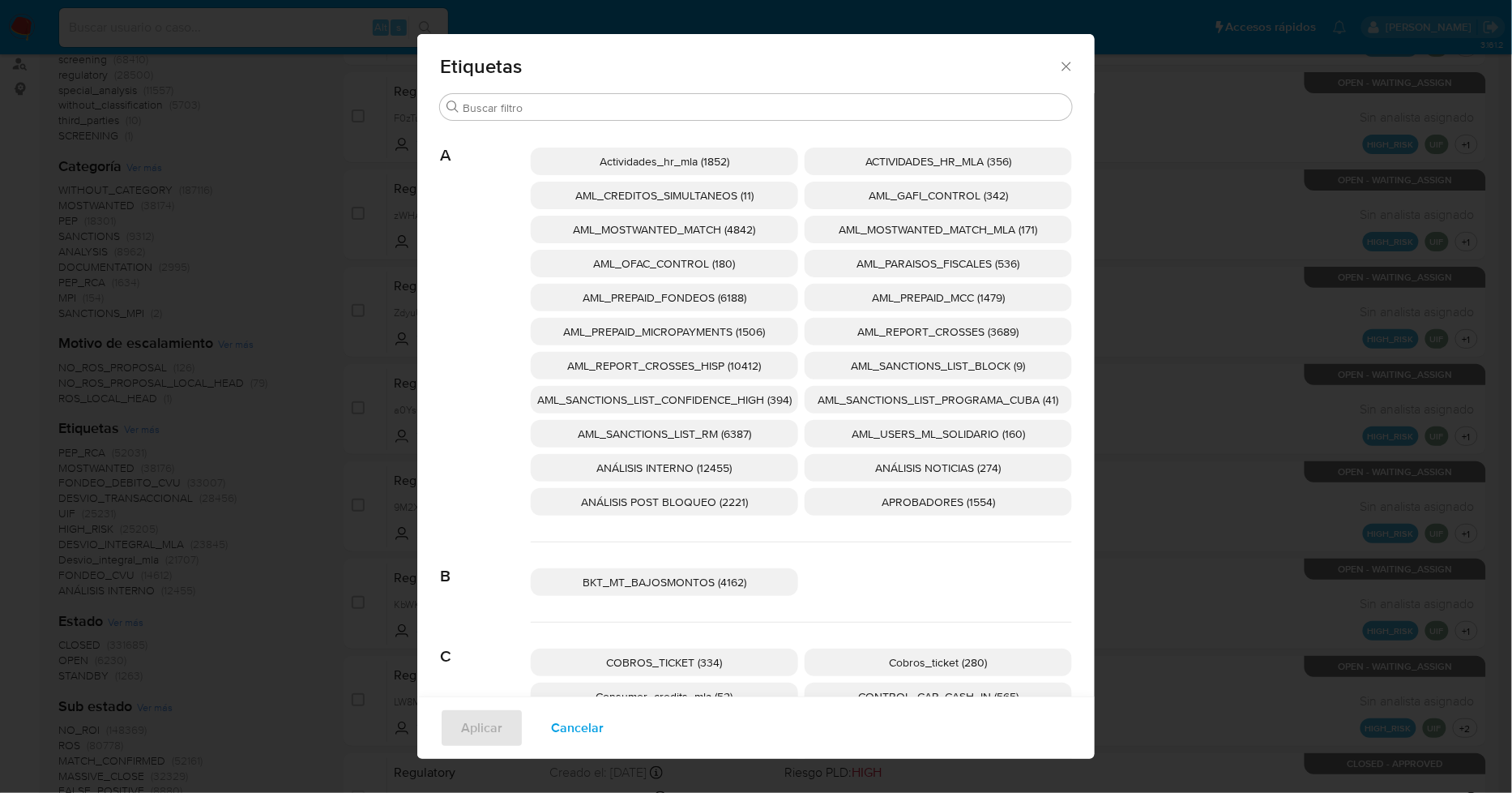
click at [747, 406] on span "AML_SANCTIONS_LIST_CONFIDENCE_HIGH (394)" at bounding box center [665, 400] width 254 height 16
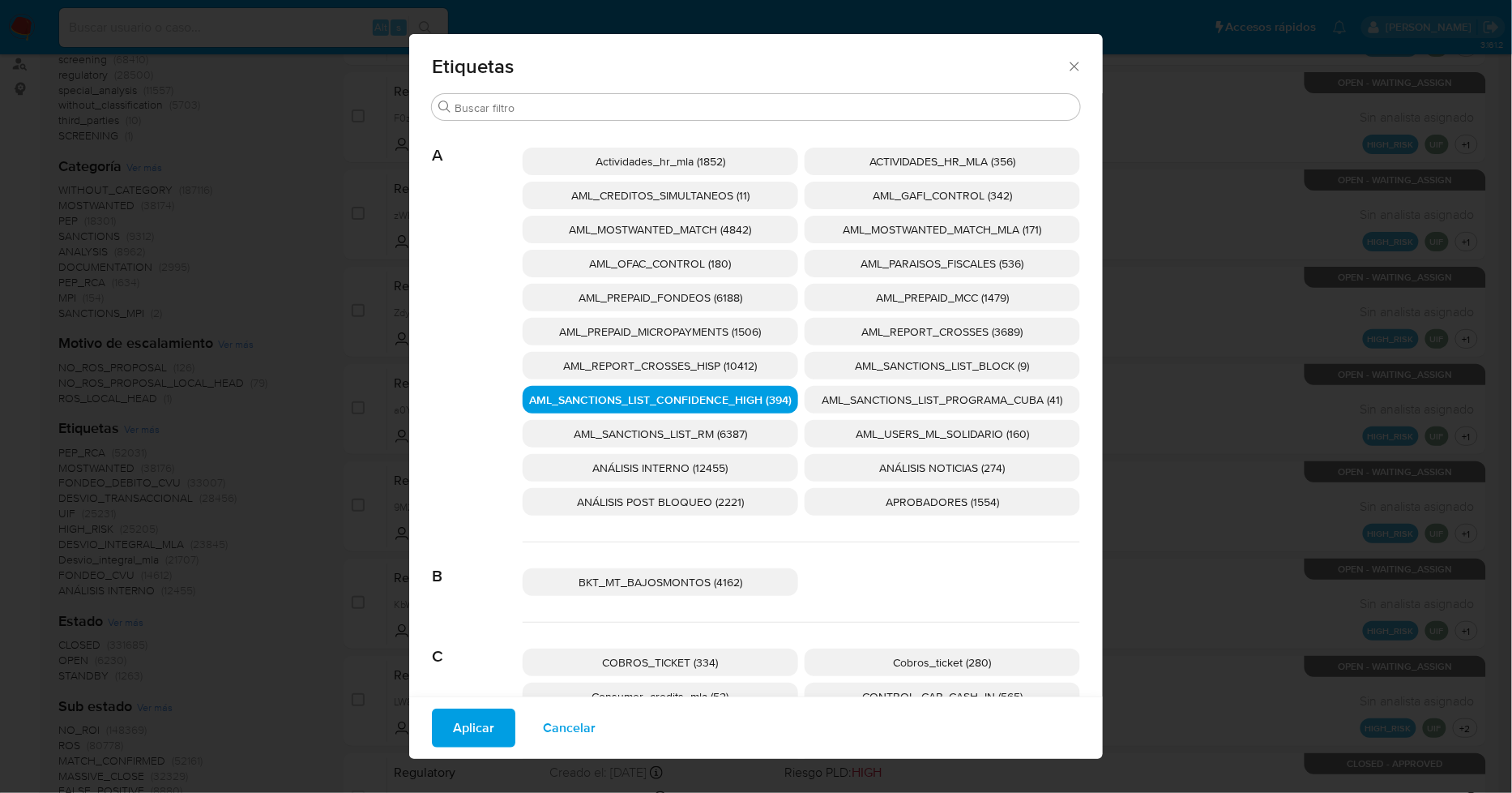
click at [823, 399] on span "AML_SANCTIONS_LIST_PROGRAMA_CUBA (41)" at bounding box center [943, 400] width 241 height 16
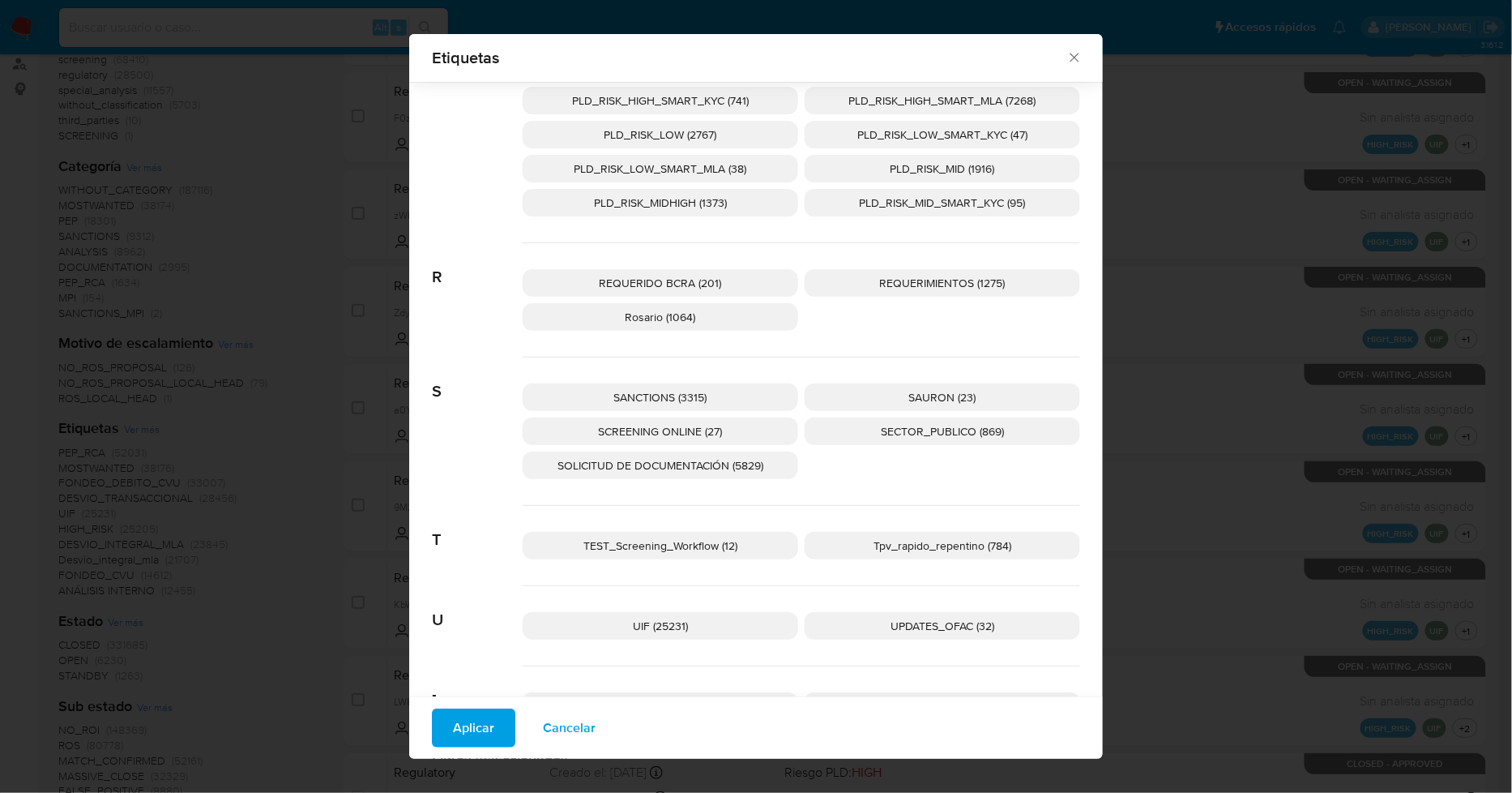
scroll to position [2445, 0]
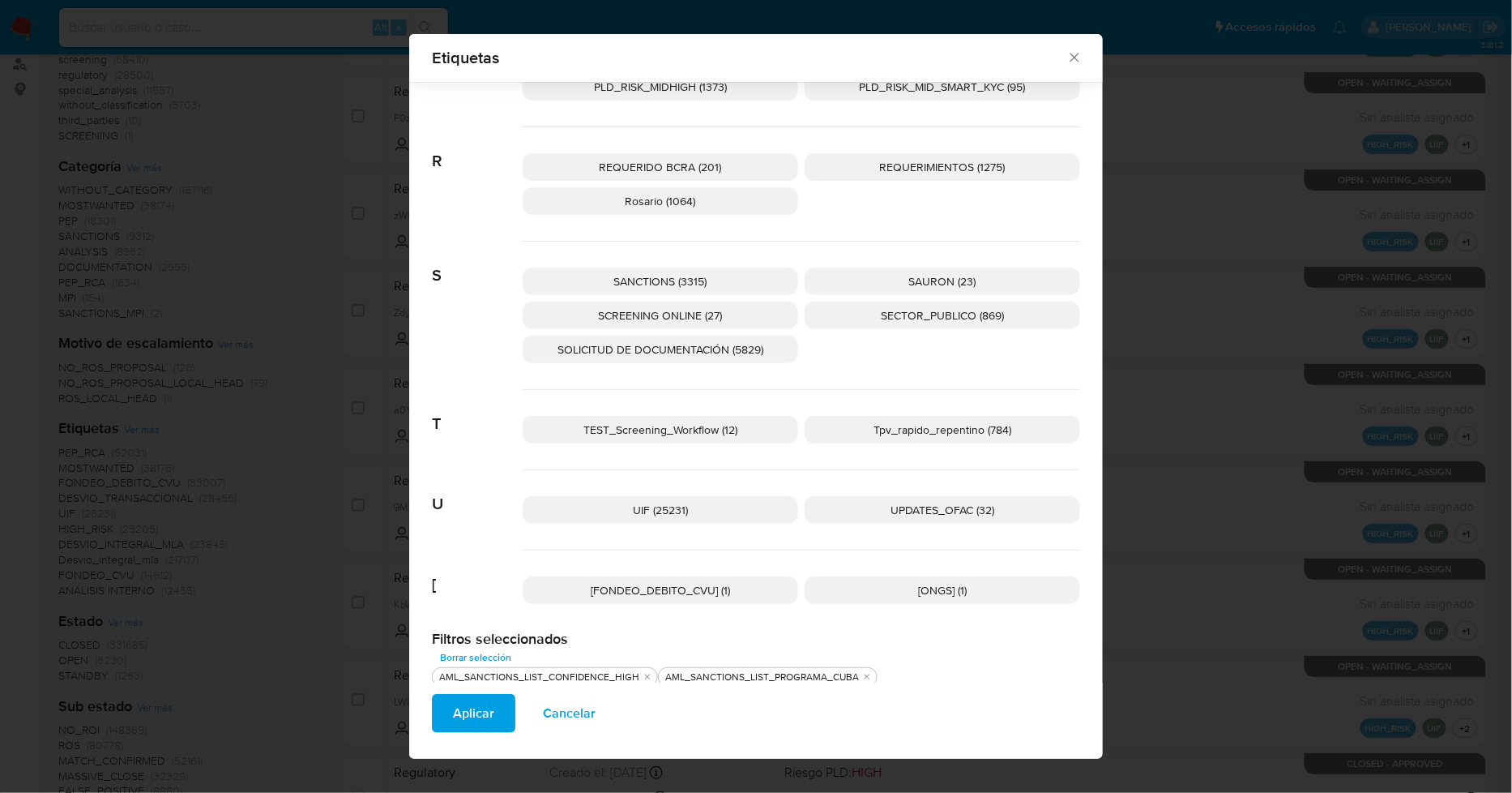
click at [839, 511] on p "UPDATES_OFAC (32)" at bounding box center [942, 510] width 275 height 27
click at [726, 278] on p "SANCTIONS (3315)" at bounding box center [660, 281] width 275 height 27
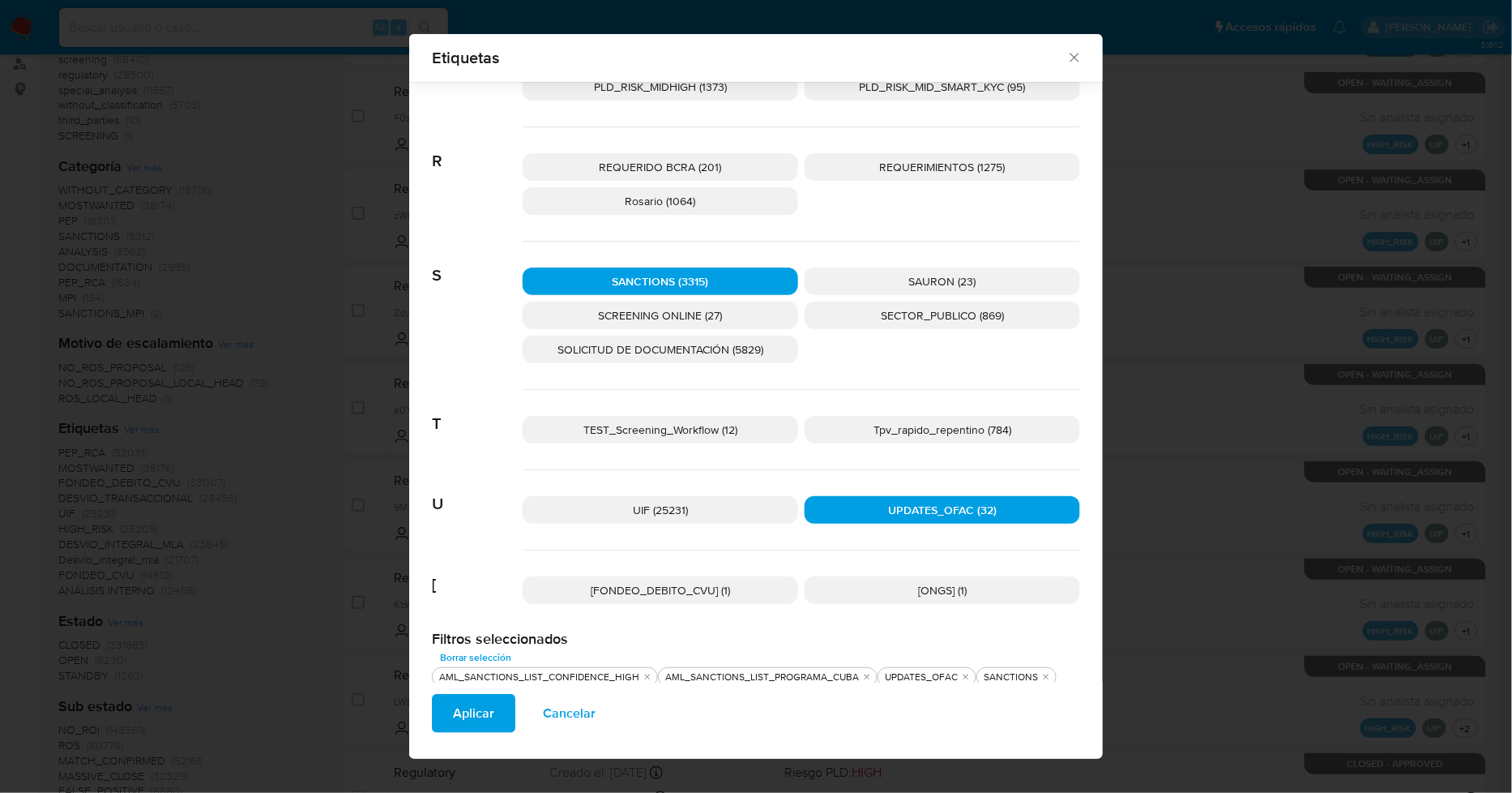
click at [735, 318] on p "SCREENING ONLINE (27)" at bounding box center [660, 315] width 275 height 27
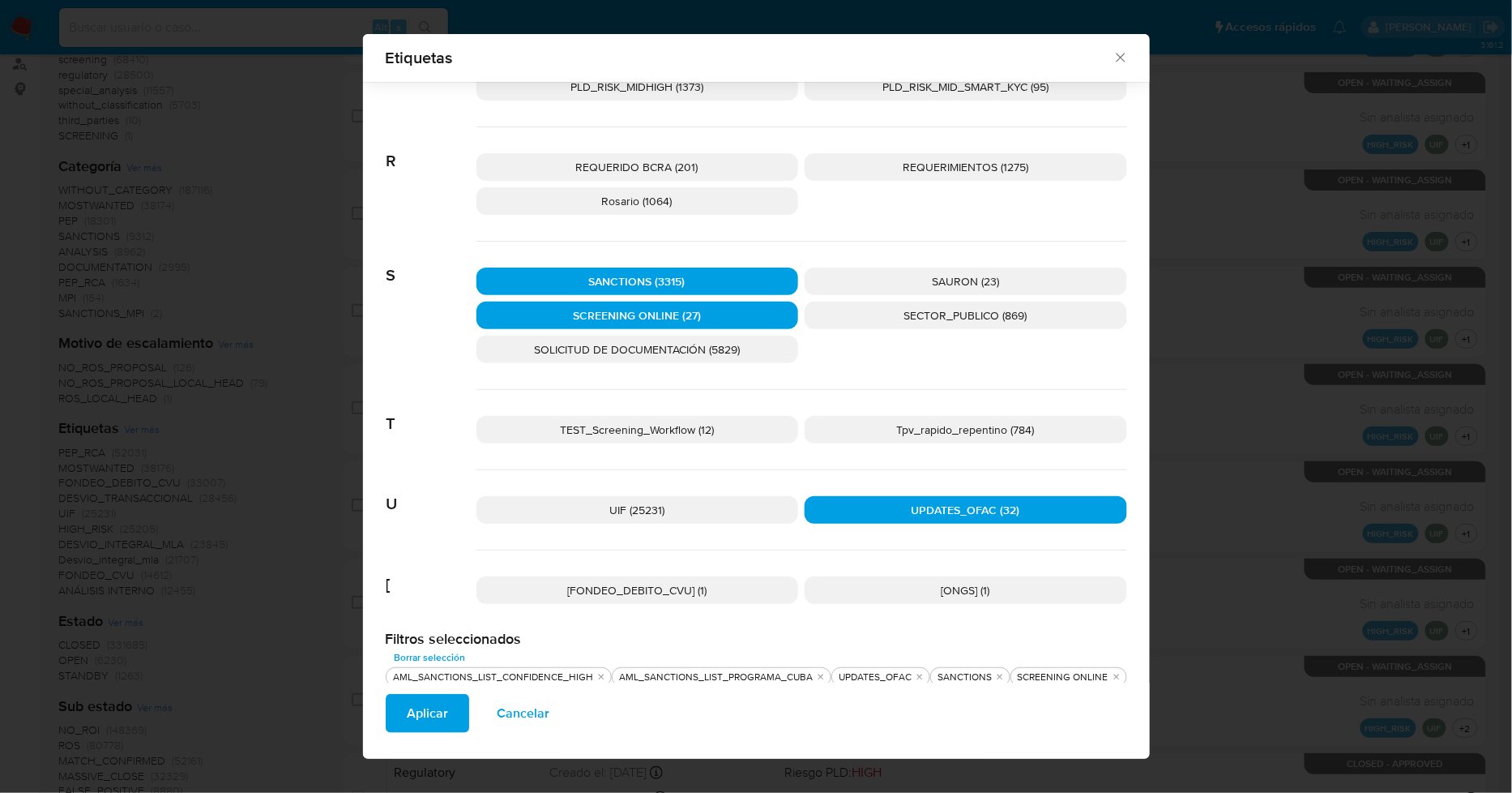
click at [435, 714] on span "Aplicar" at bounding box center [428, 713] width 42 height 35
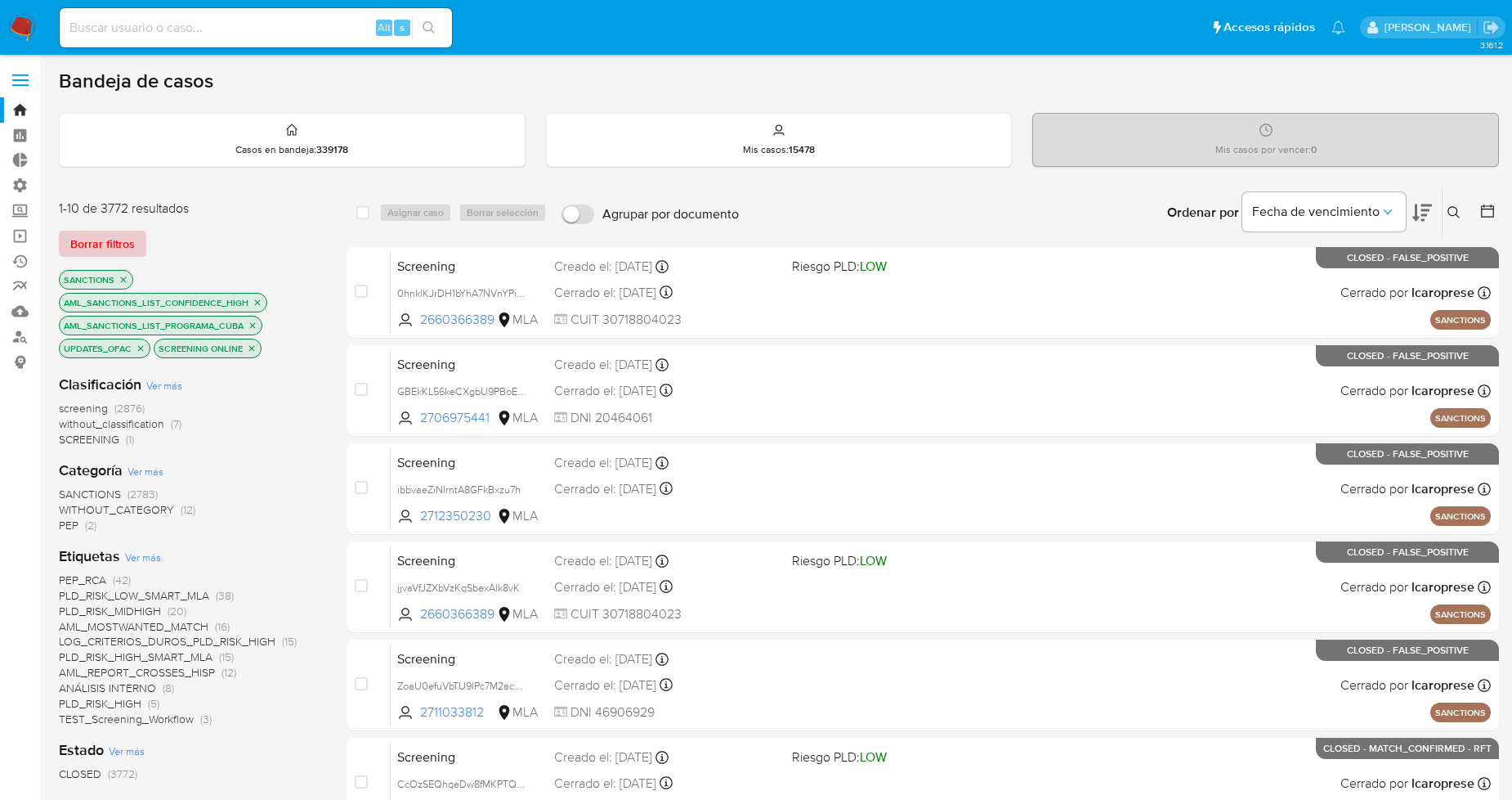
click at [119, 239] on span "Borrar filtros" at bounding box center [103, 243] width 64 height 23
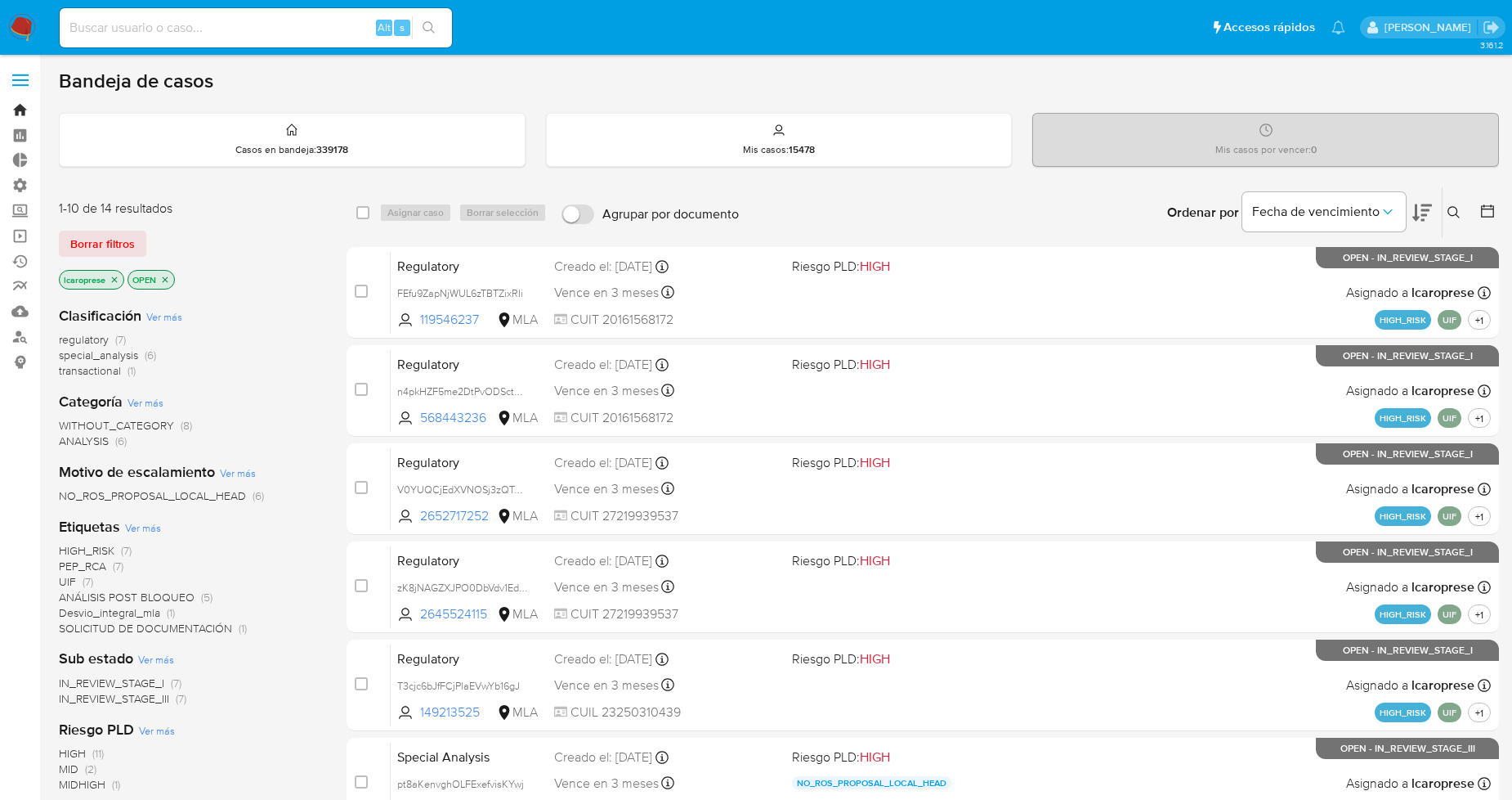
click at [21, 107] on link "Bandeja" at bounding box center [97, 110] width 194 height 26
click at [108, 246] on span "Borrar filtros" at bounding box center [103, 243] width 64 height 23
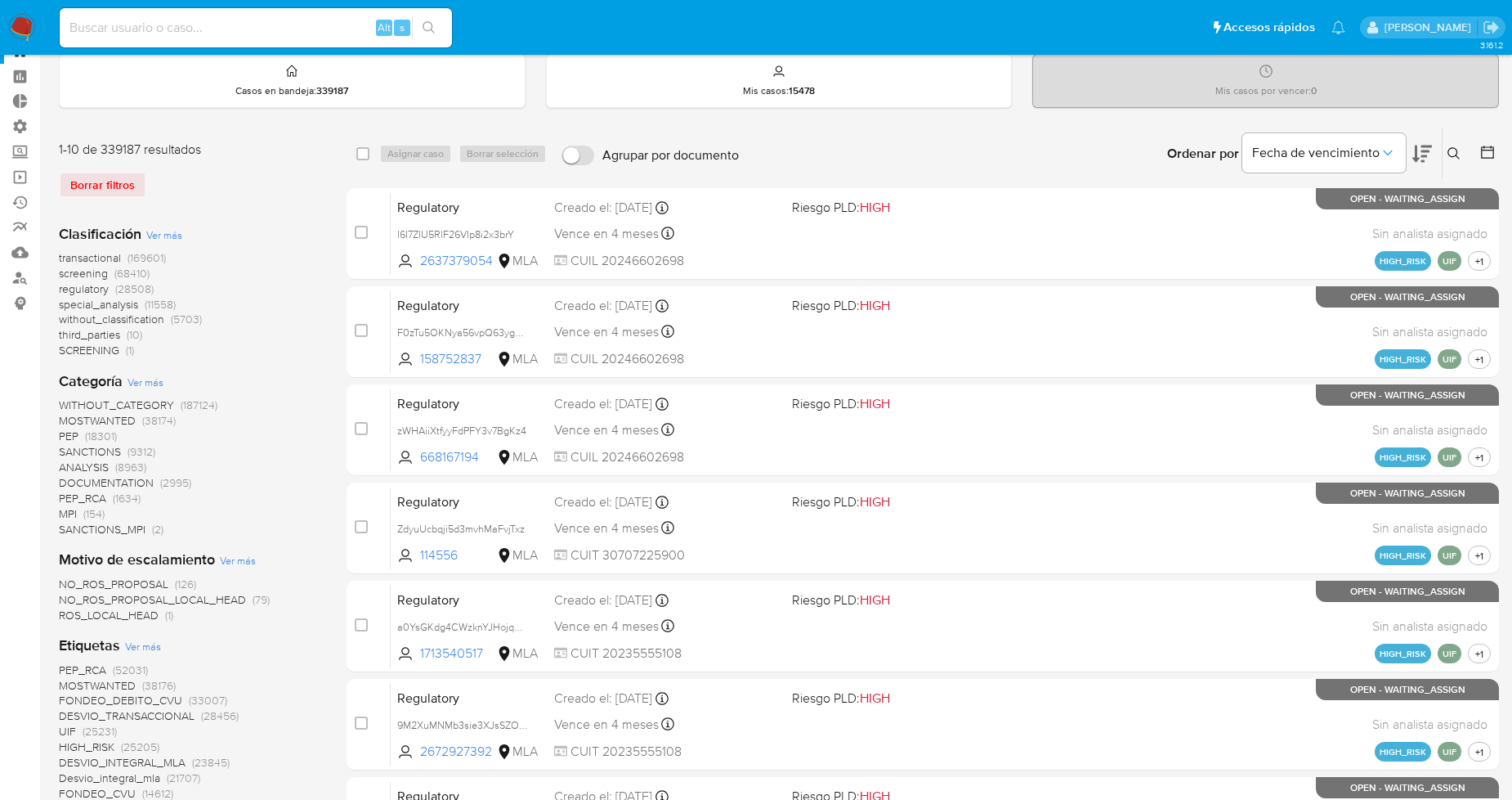
scroll to position [91, 0]
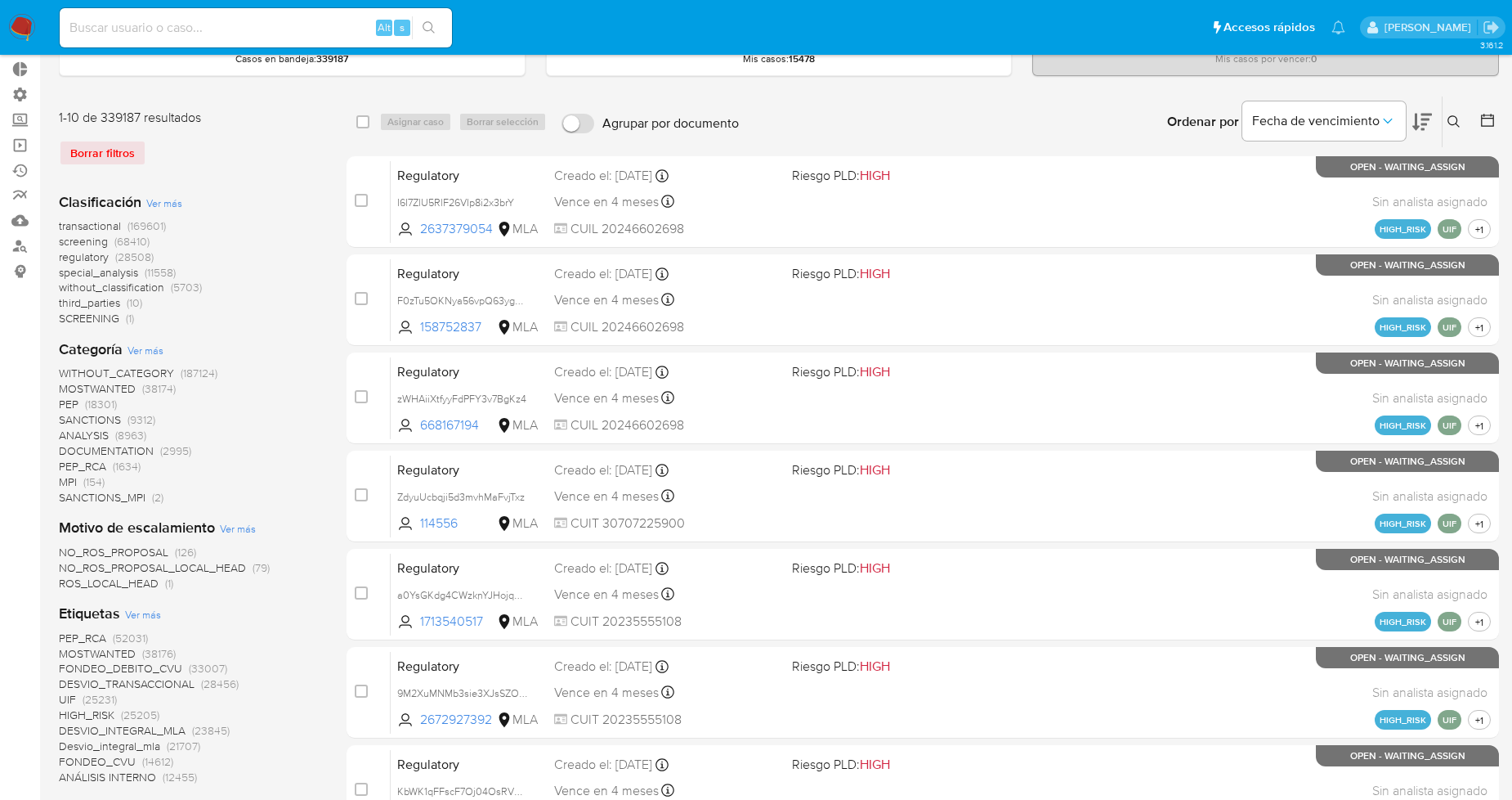
click at [148, 353] on span "Ver más" at bounding box center [145, 350] width 36 height 15
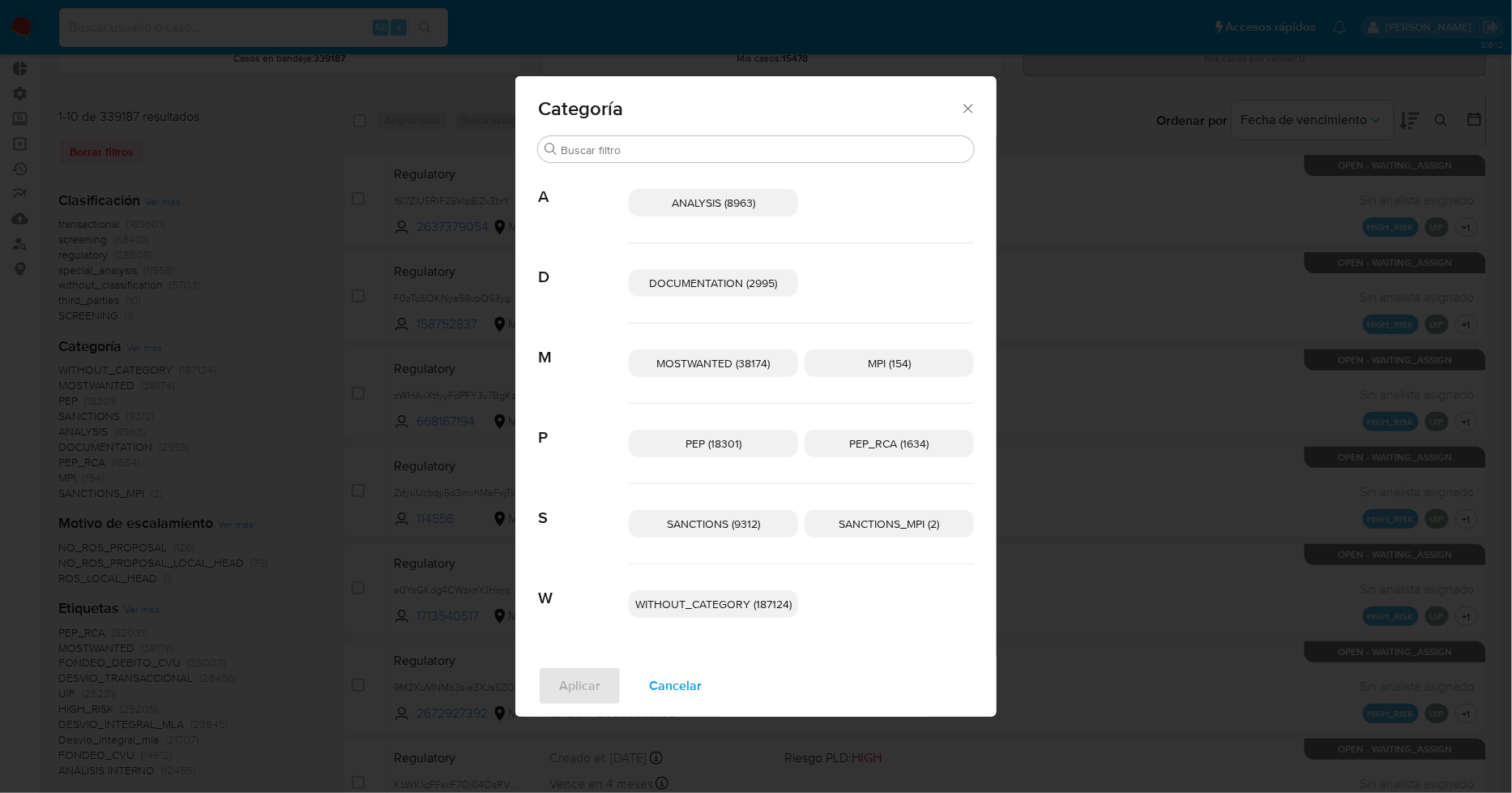
click at [670, 688] on span "Cancelar" at bounding box center [676, 685] width 53 height 35
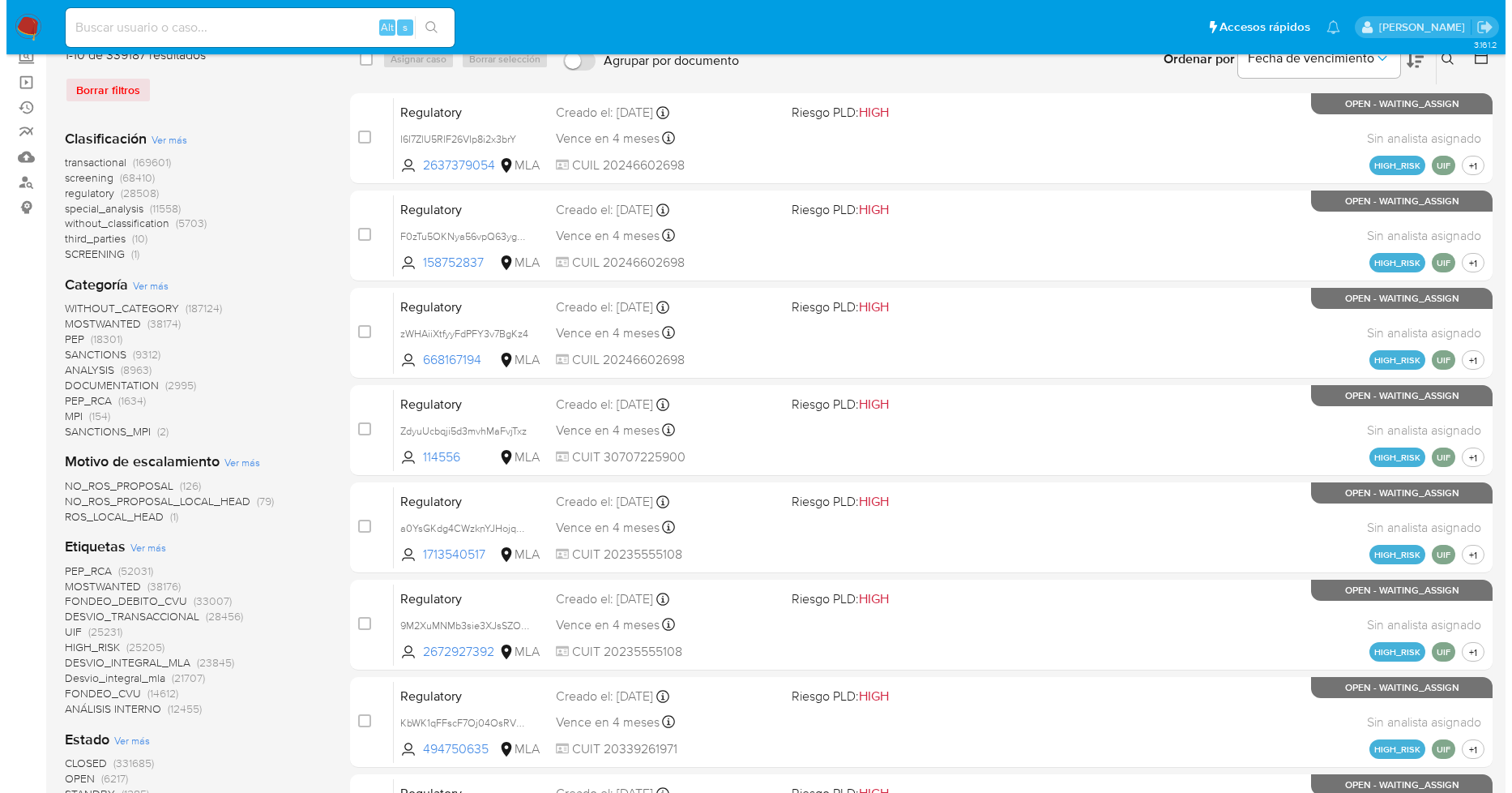
scroll to position [180, 0]
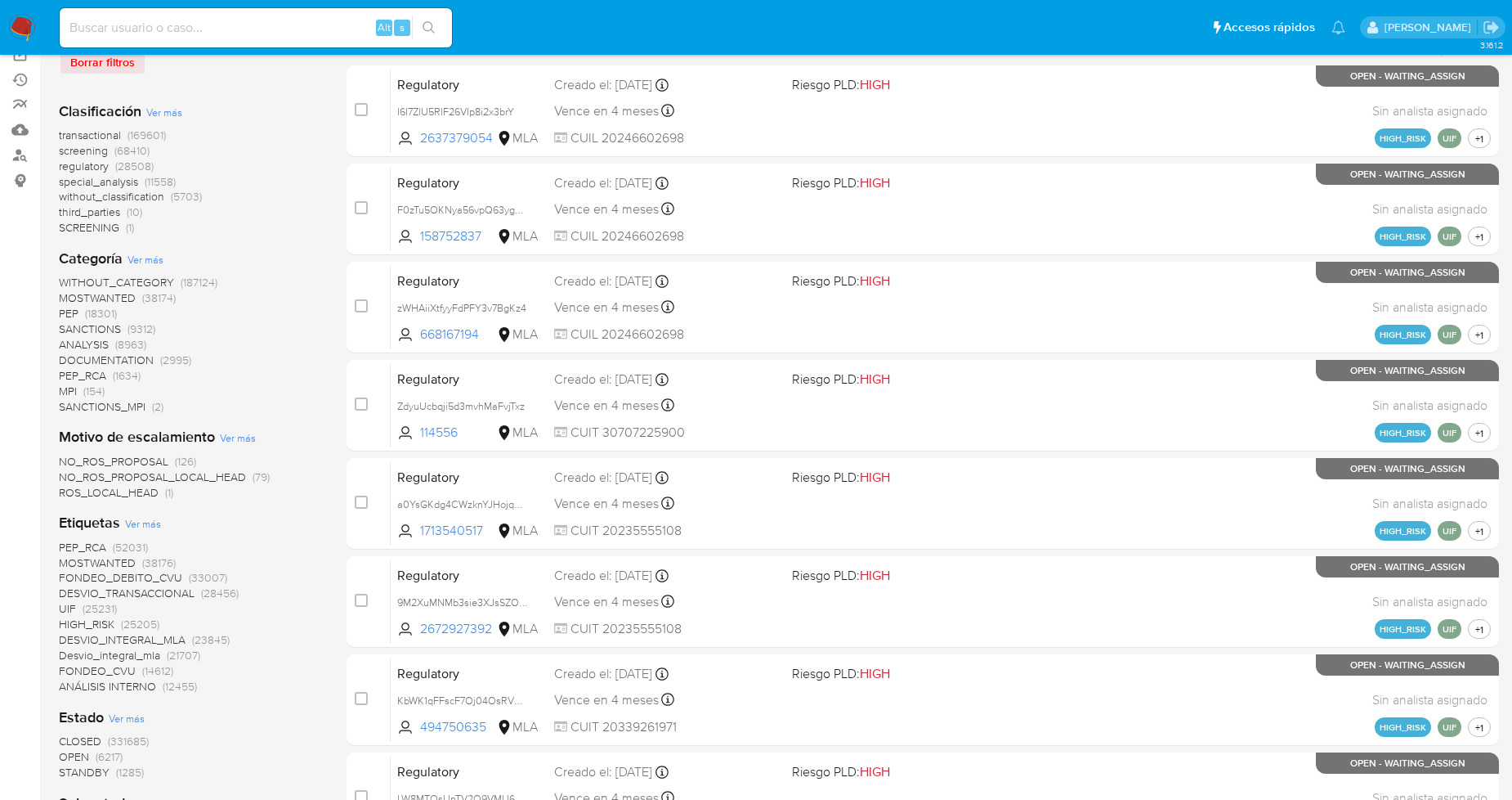
click at [148, 521] on span "Ver más" at bounding box center [143, 523] width 36 height 15
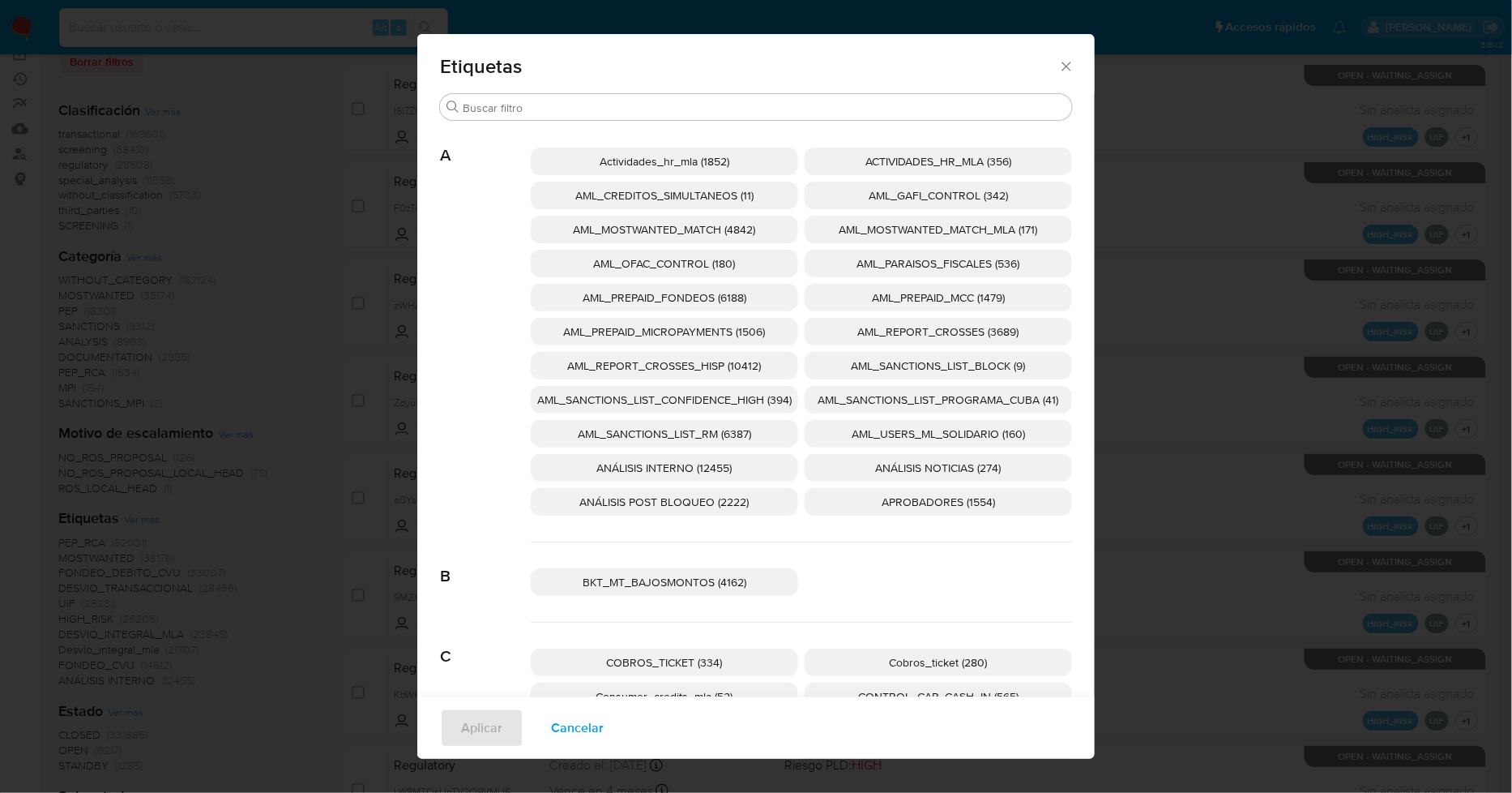
click at [739, 398] on span "AML_SANCTIONS_LIST_CONFIDENCE_HIGH (394)" at bounding box center [665, 400] width 254 height 16
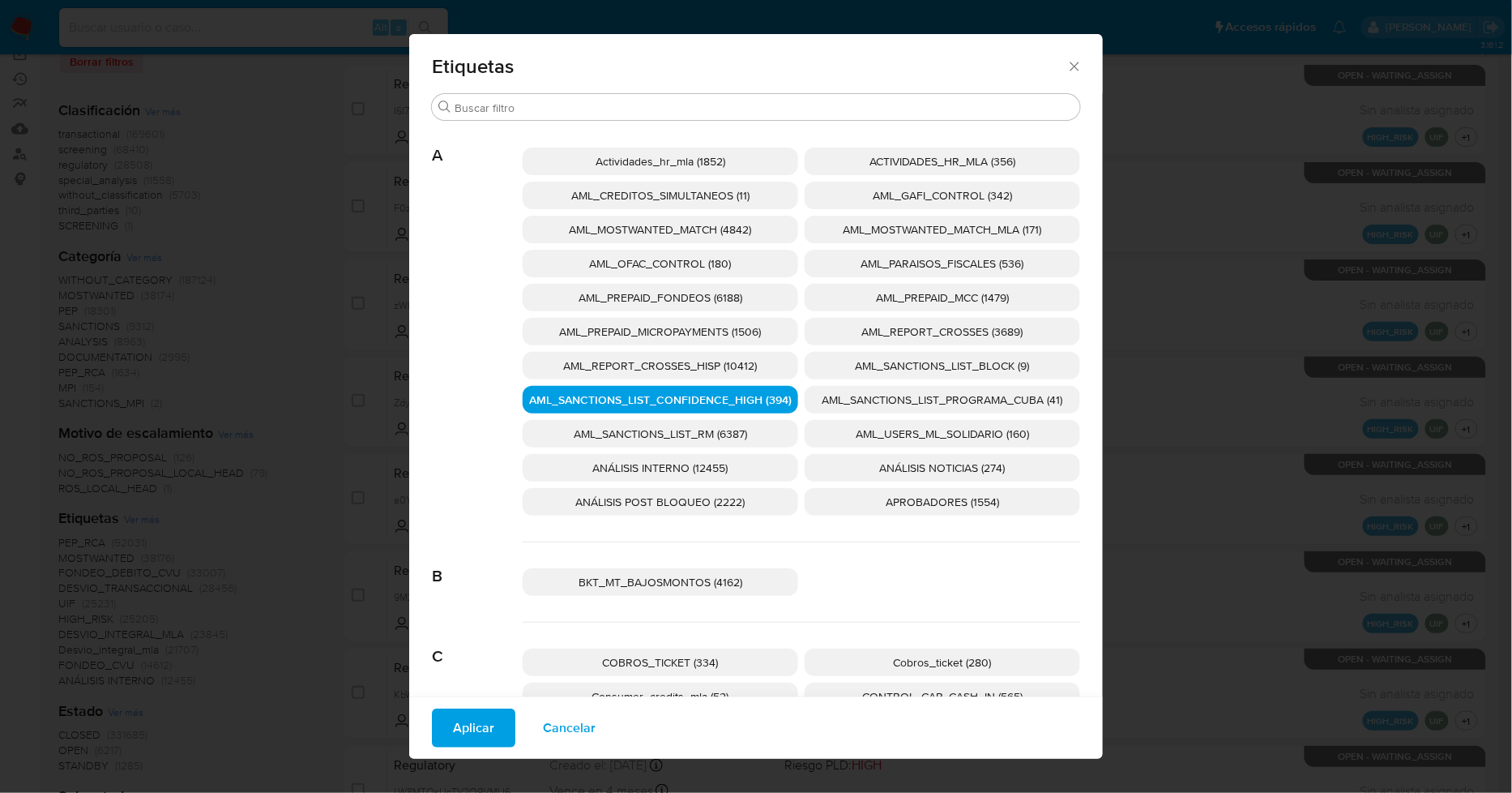
click at [859, 397] on span "AML_SANCTIONS_LIST_PROGRAMA_CUBA (41)" at bounding box center [943, 400] width 241 height 16
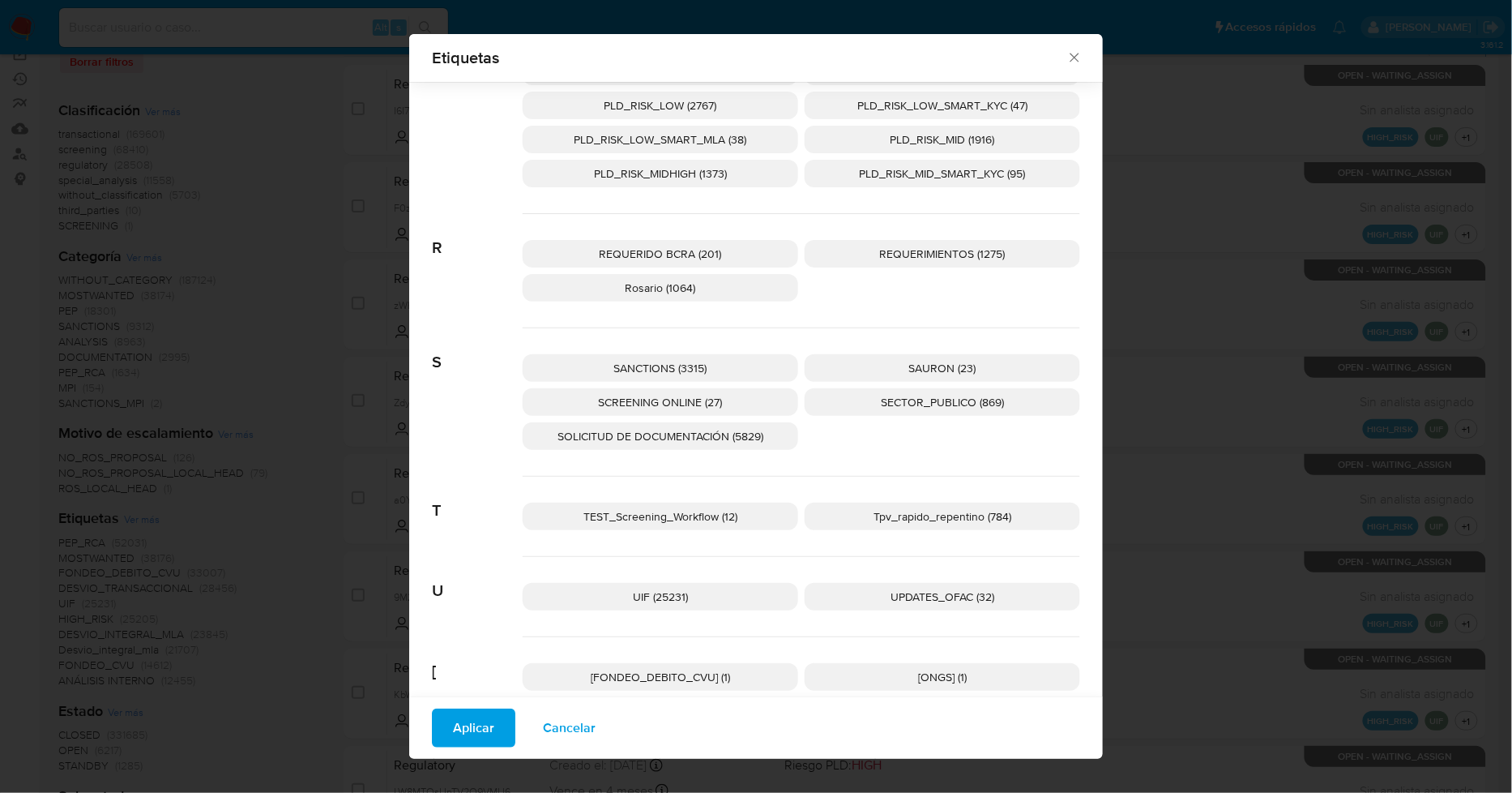
scroll to position [2446, 0]
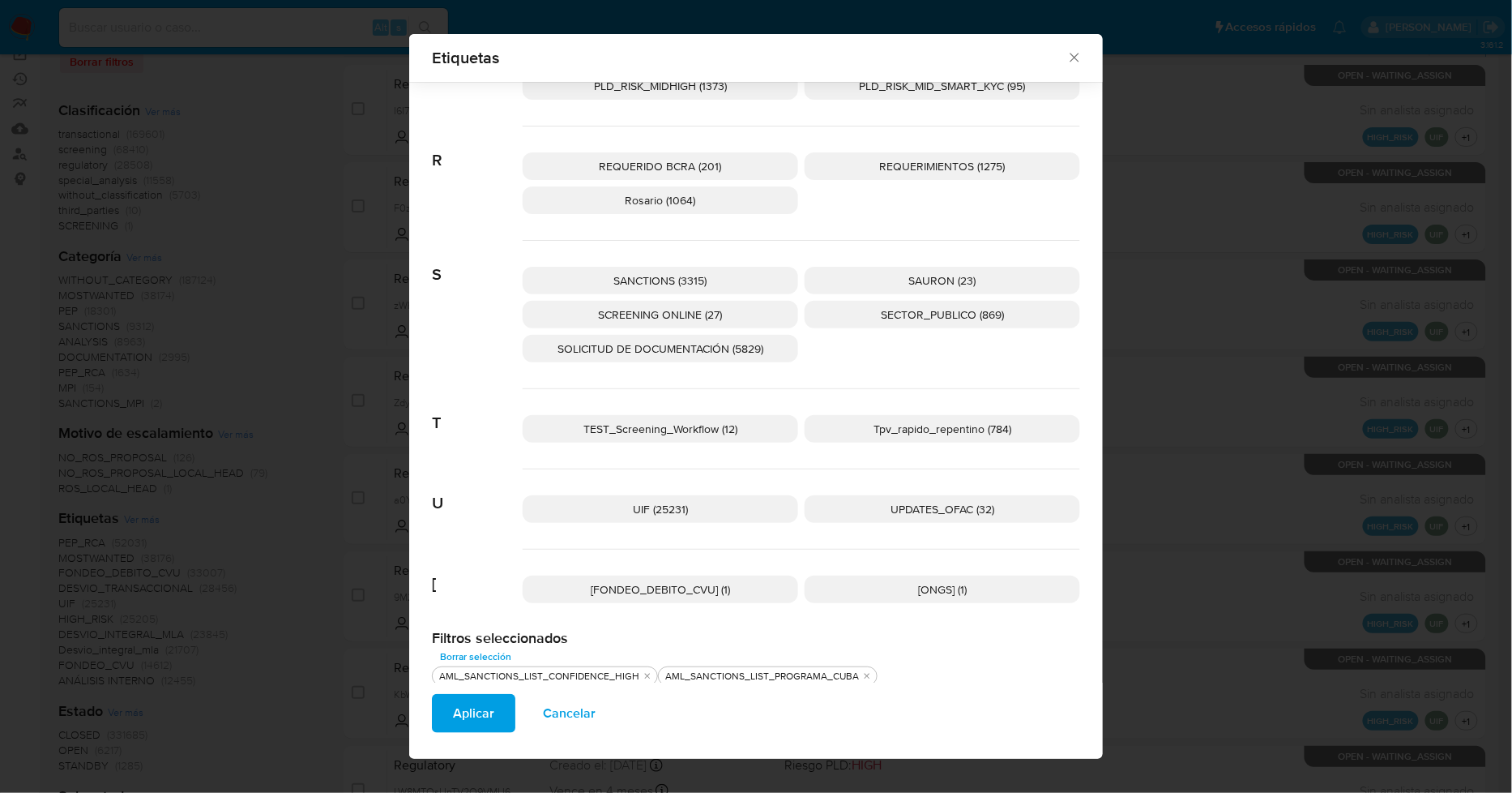
click at [853, 502] on p "UPDATES_OFAC (32)" at bounding box center [942, 509] width 275 height 27
click at [699, 306] on span "SCREENING ONLINE (27)" at bounding box center [660, 314] width 124 height 16
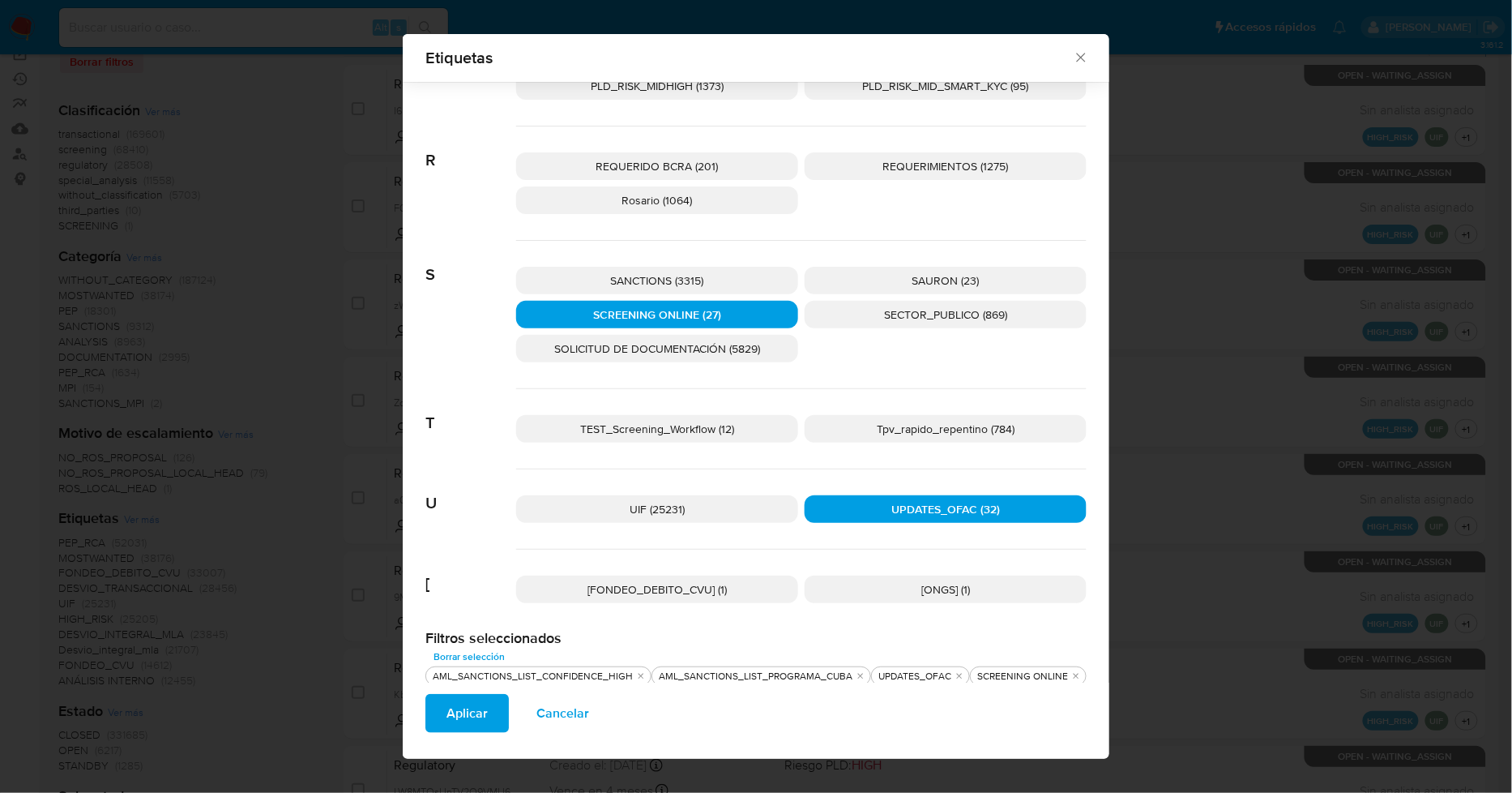
click at [697, 288] on p "SANCTIONS (3315)" at bounding box center [657, 281] width 282 height 27
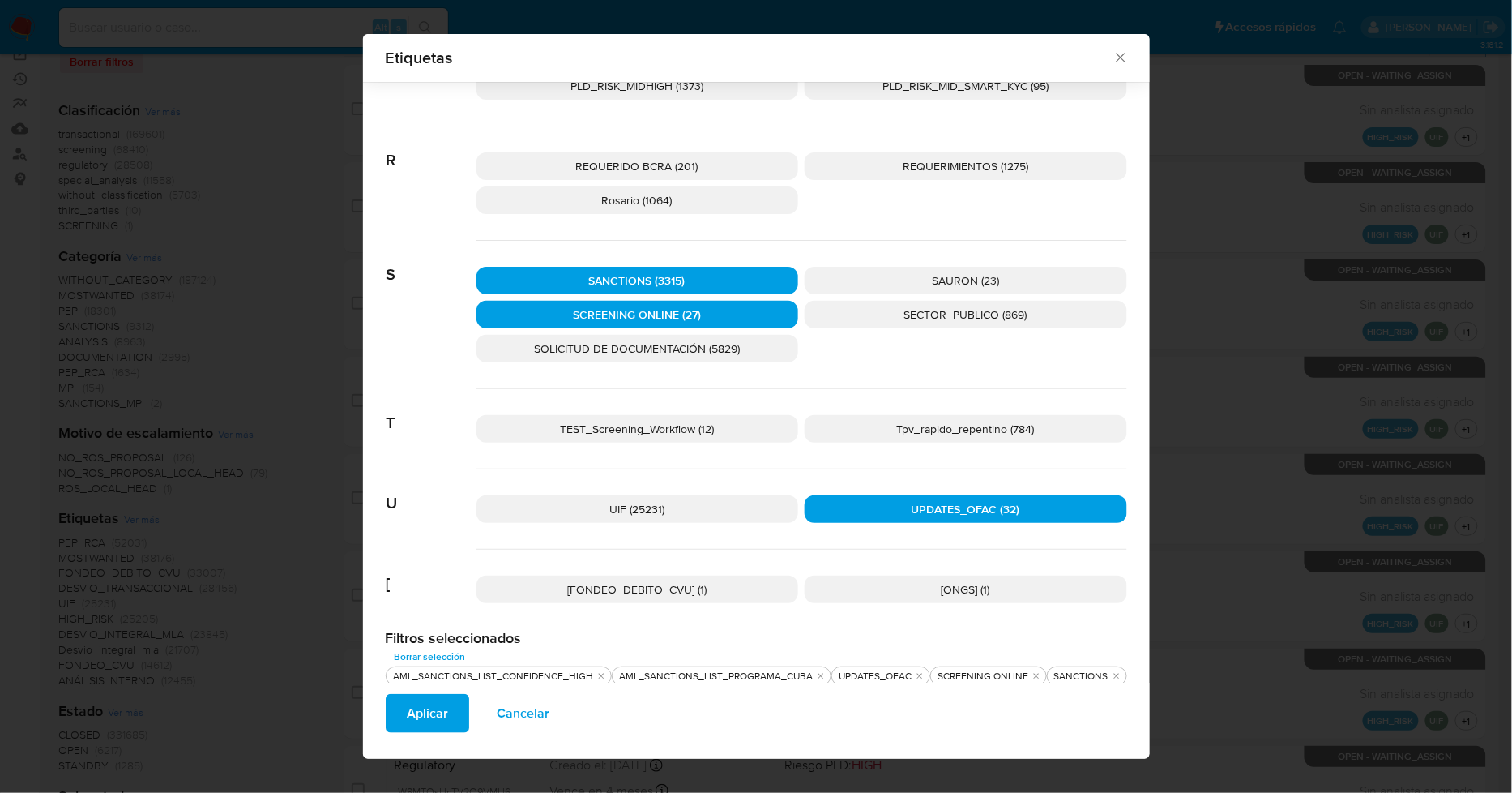
click at [447, 714] on button "Aplicar" at bounding box center [428, 713] width 84 height 39
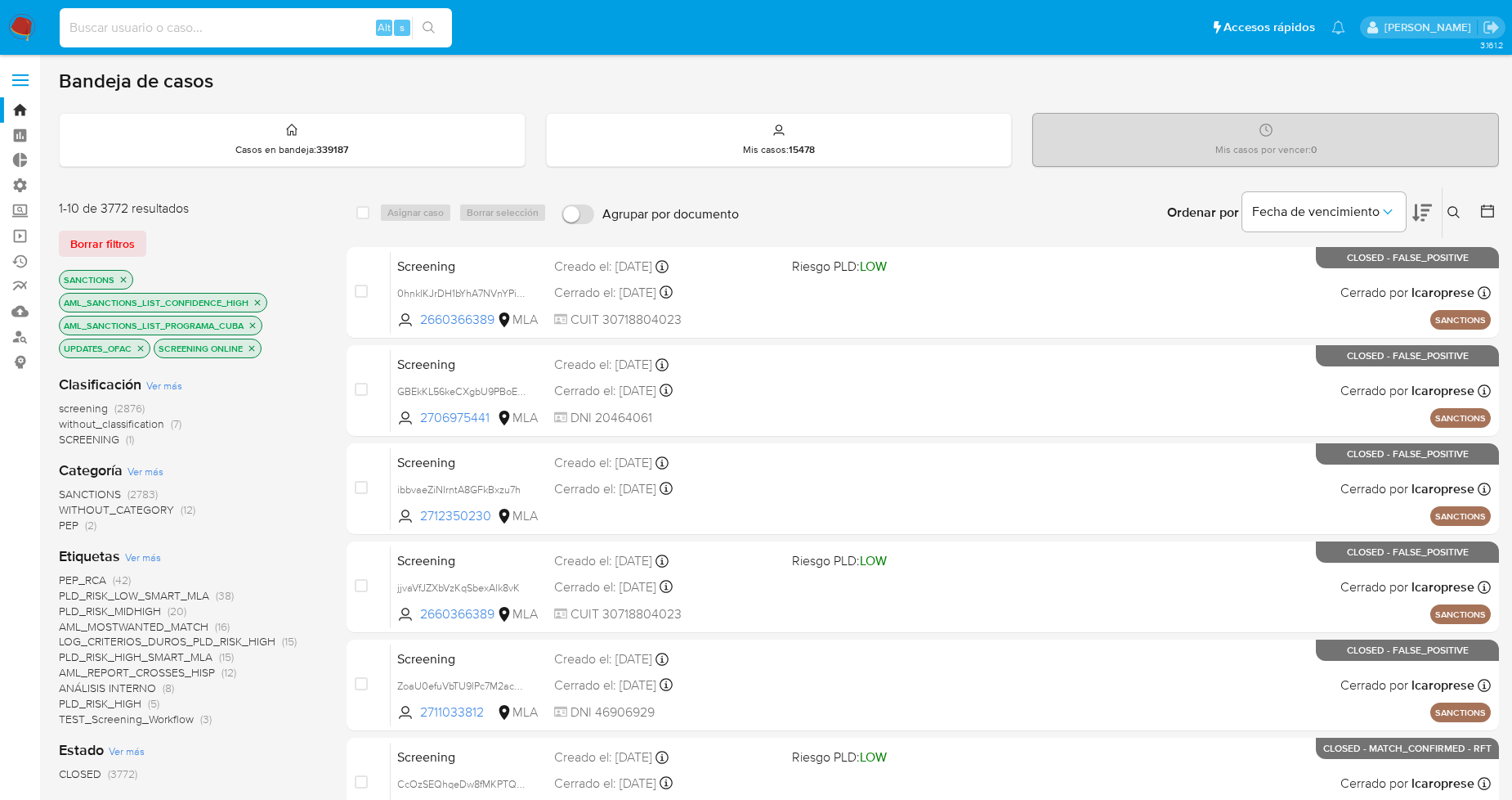
click at [283, 36] on input at bounding box center [256, 27] width 392 height 21
paste input "05OuaOS7qiFSmmeiFn0S4Kur"
type input "05OuaOS7qiFSmmeiFn0S4Kur"
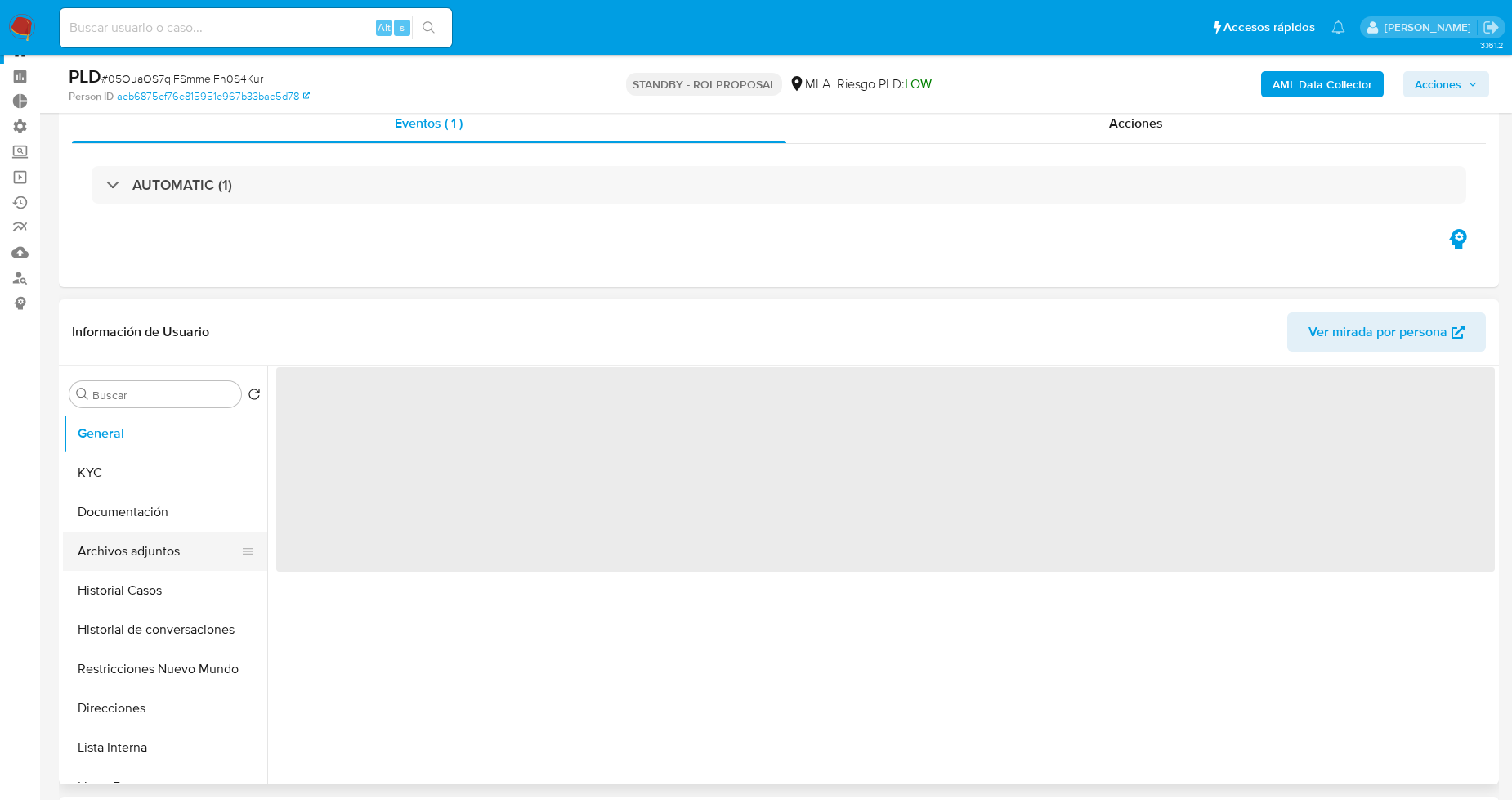
select select "10"
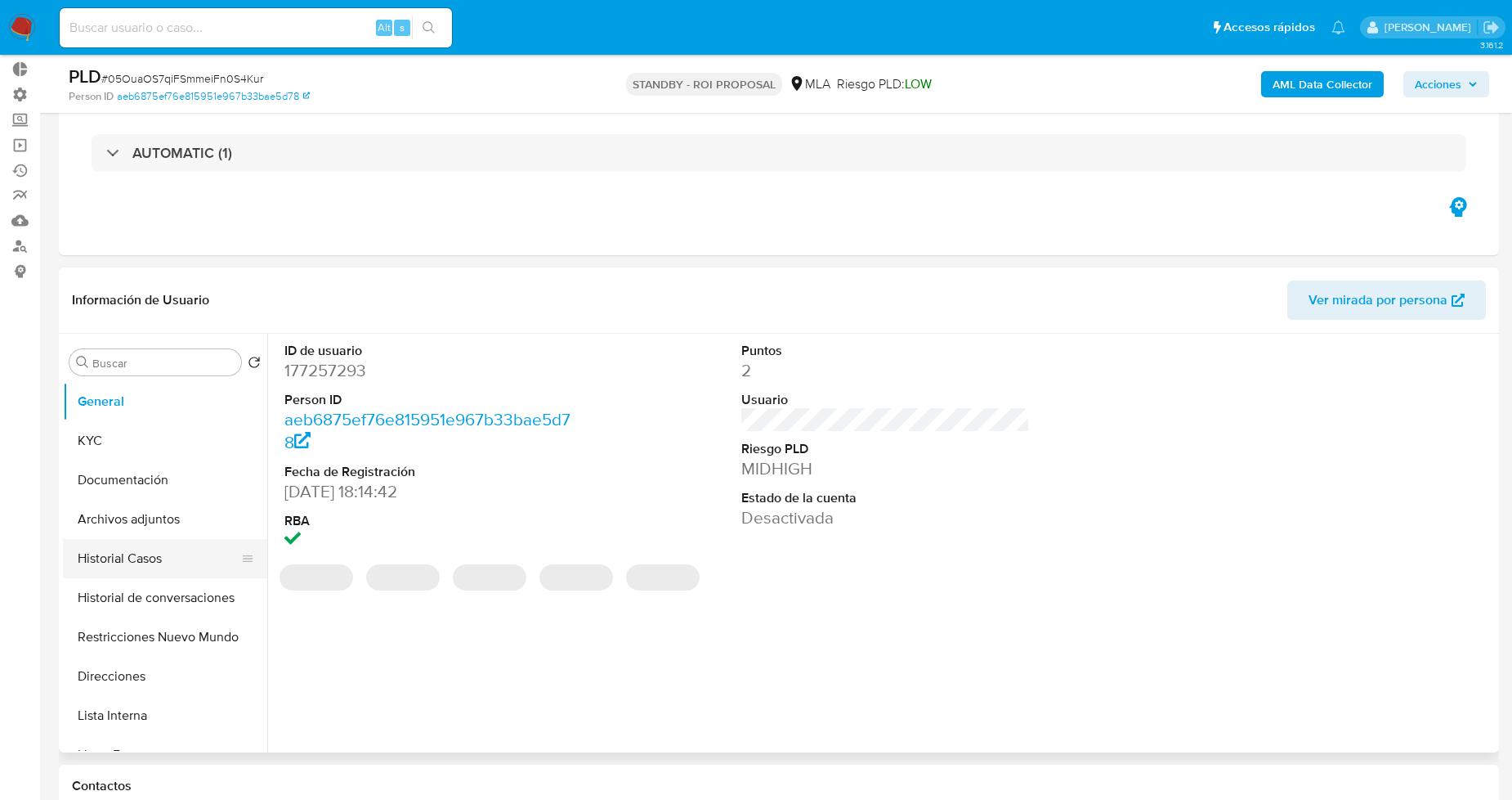
click at [153, 564] on button "Historial Casos" at bounding box center [158, 558] width 191 height 39
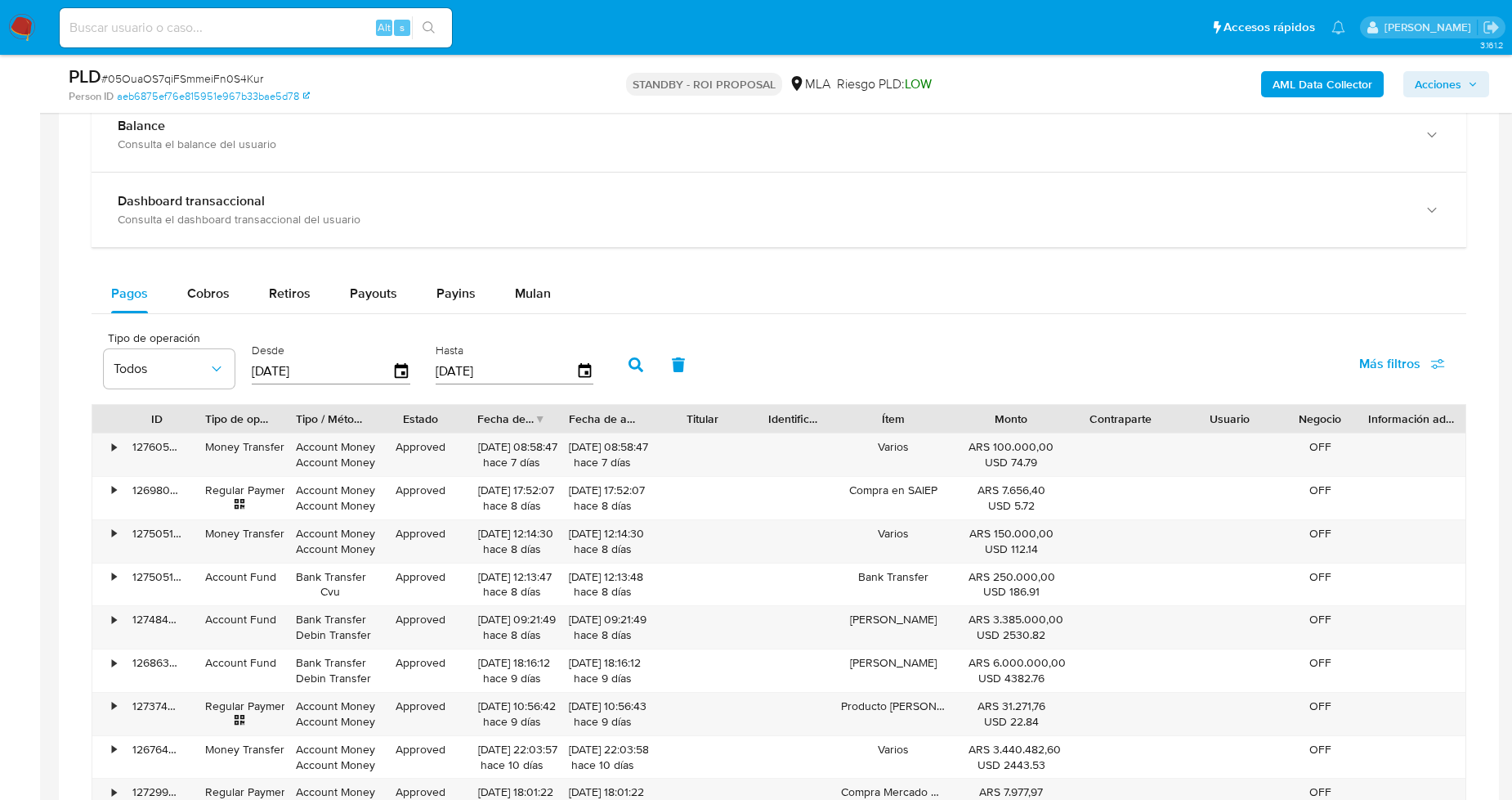
scroll to position [0, 0]
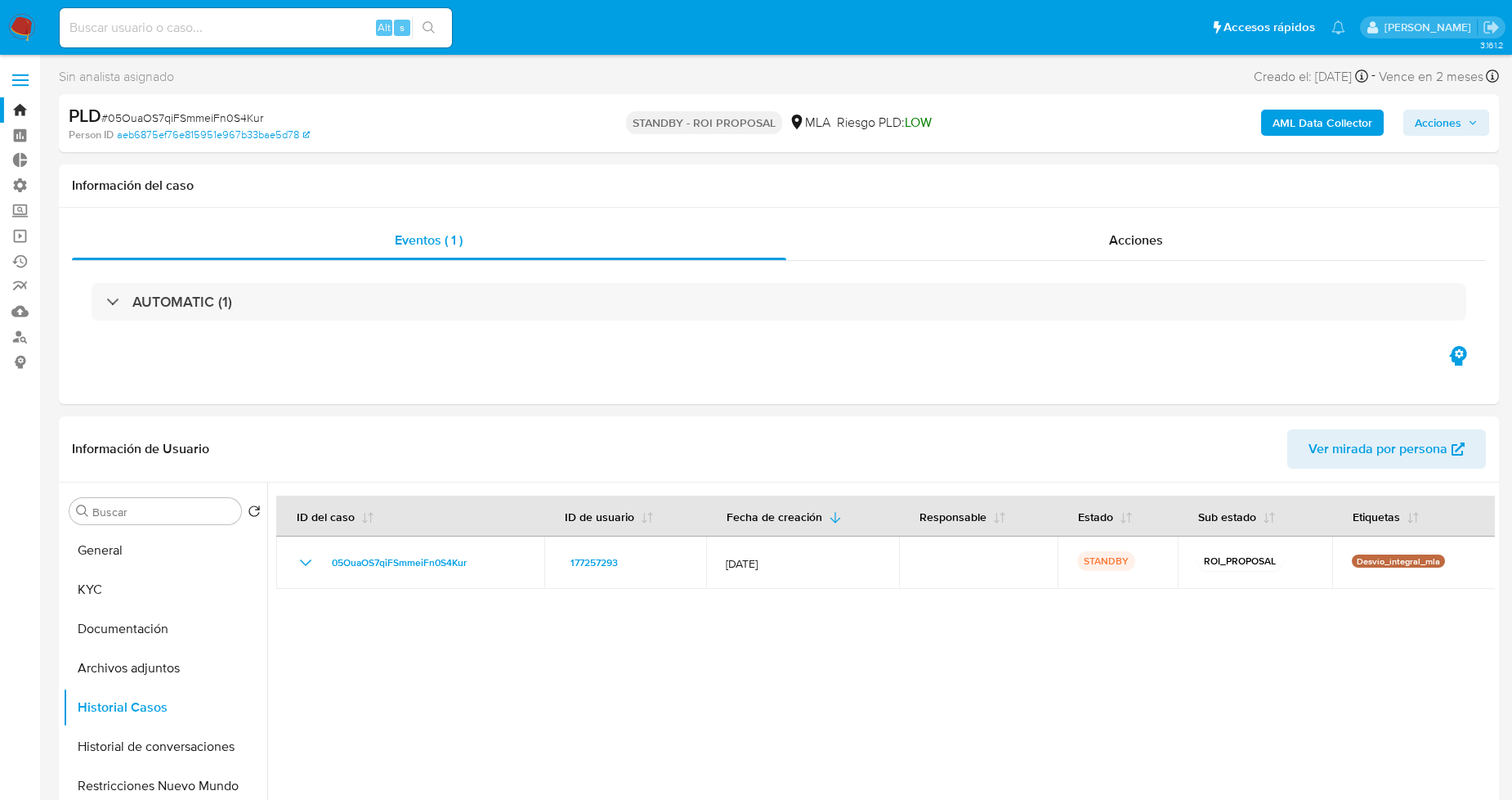
click at [260, 27] on input at bounding box center [256, 27] width 392 height 21
paste input "jxvCAHJsNab2Bl1VFqVvKLOA"
type input "jxvCAHJsNab2Bl1VFqVvKLOA"
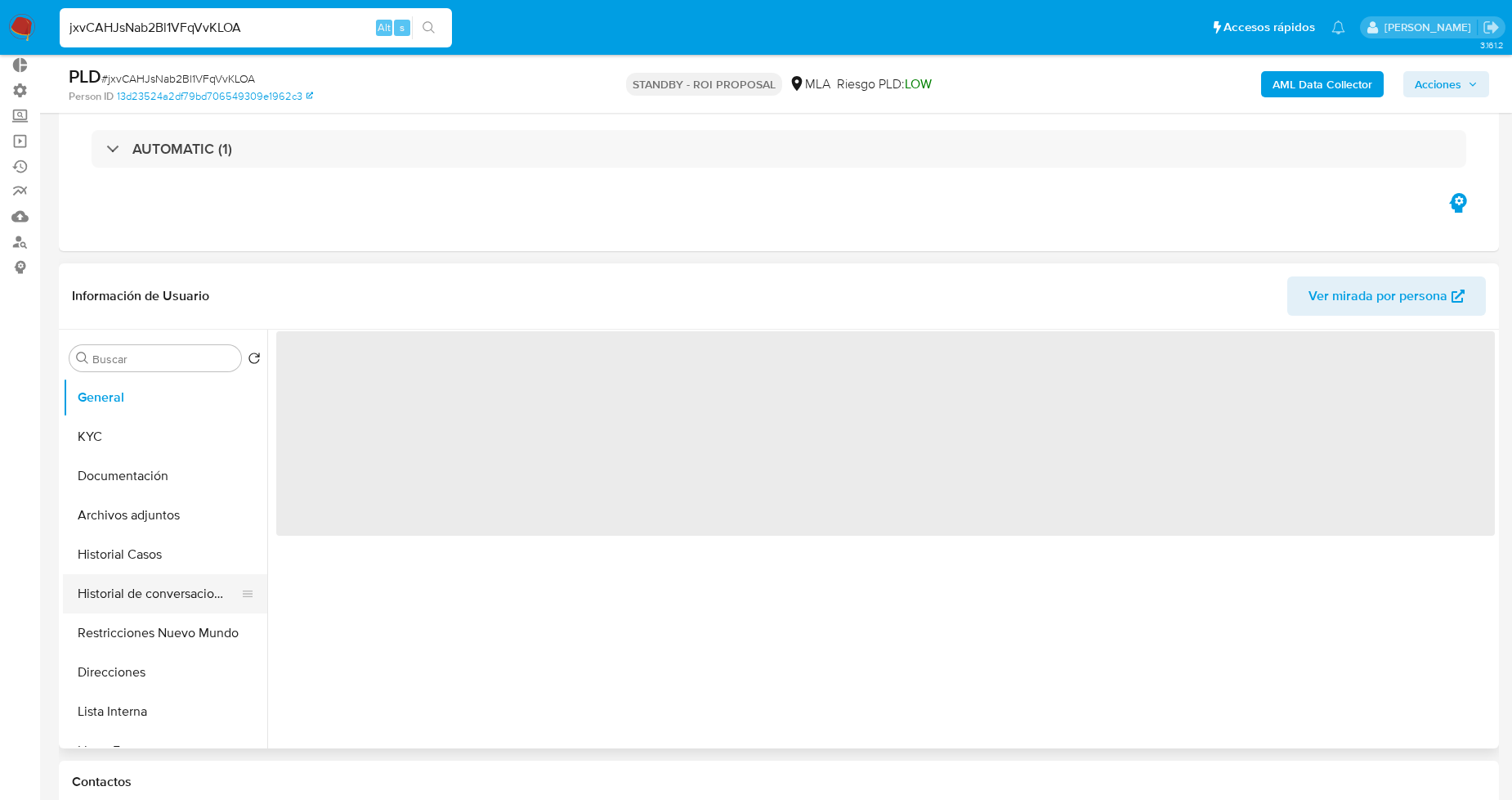
scroll to position [181, 0]
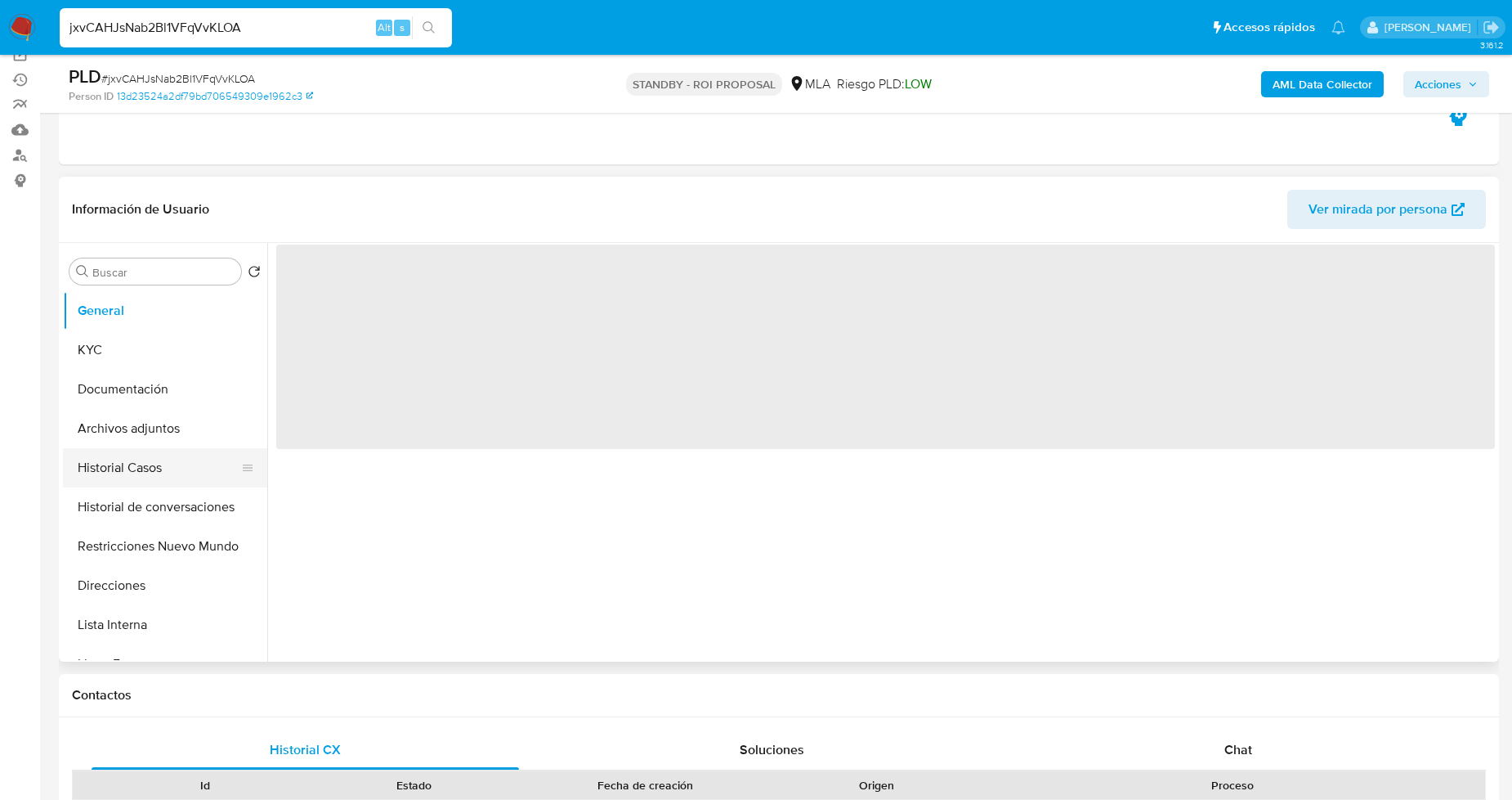
select select "10"
click at [157, 463] on button "Historial Casos" at bounding box center [158, 467] width 191 height 39
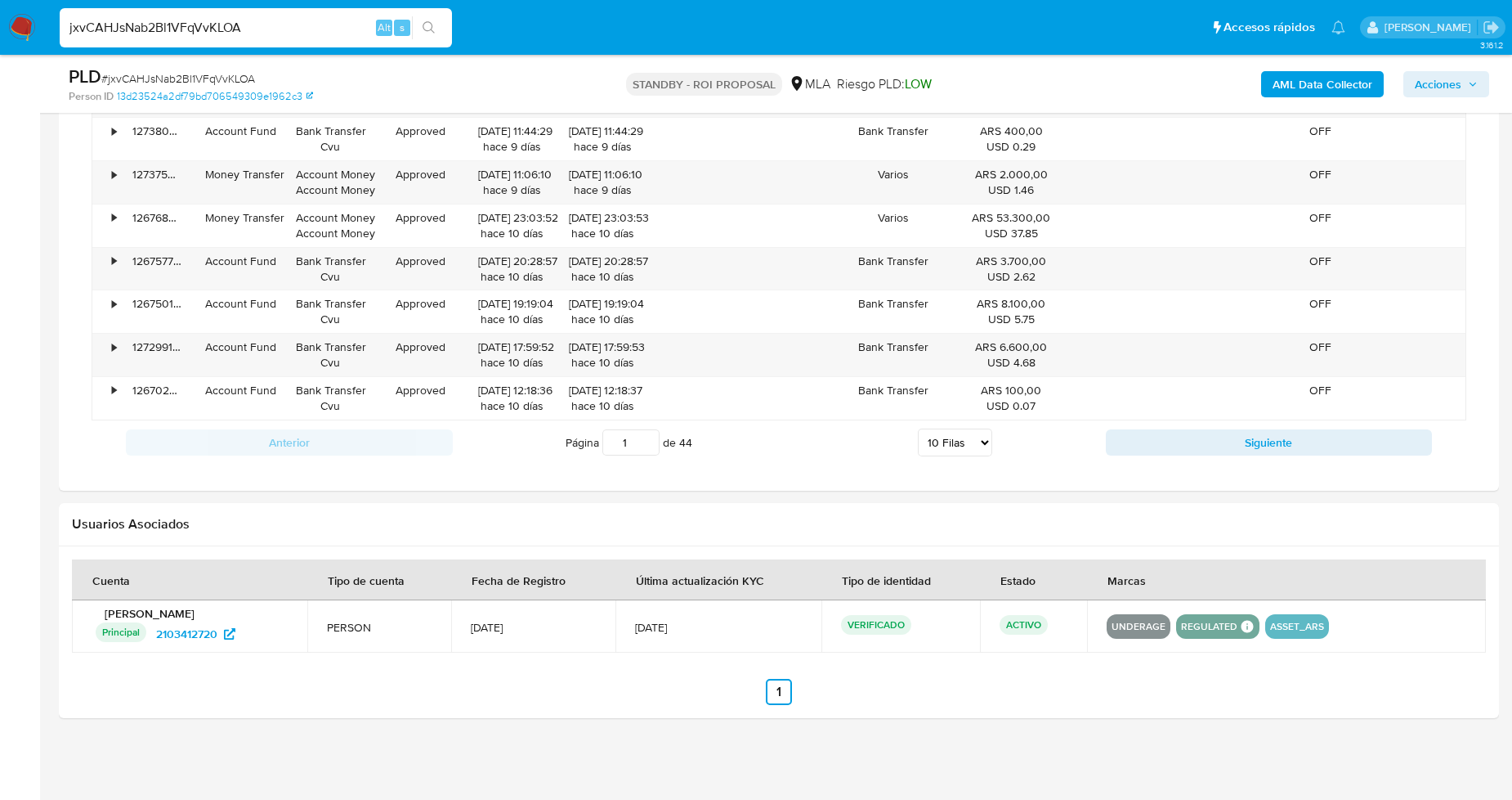
scroll to position [0, 0]
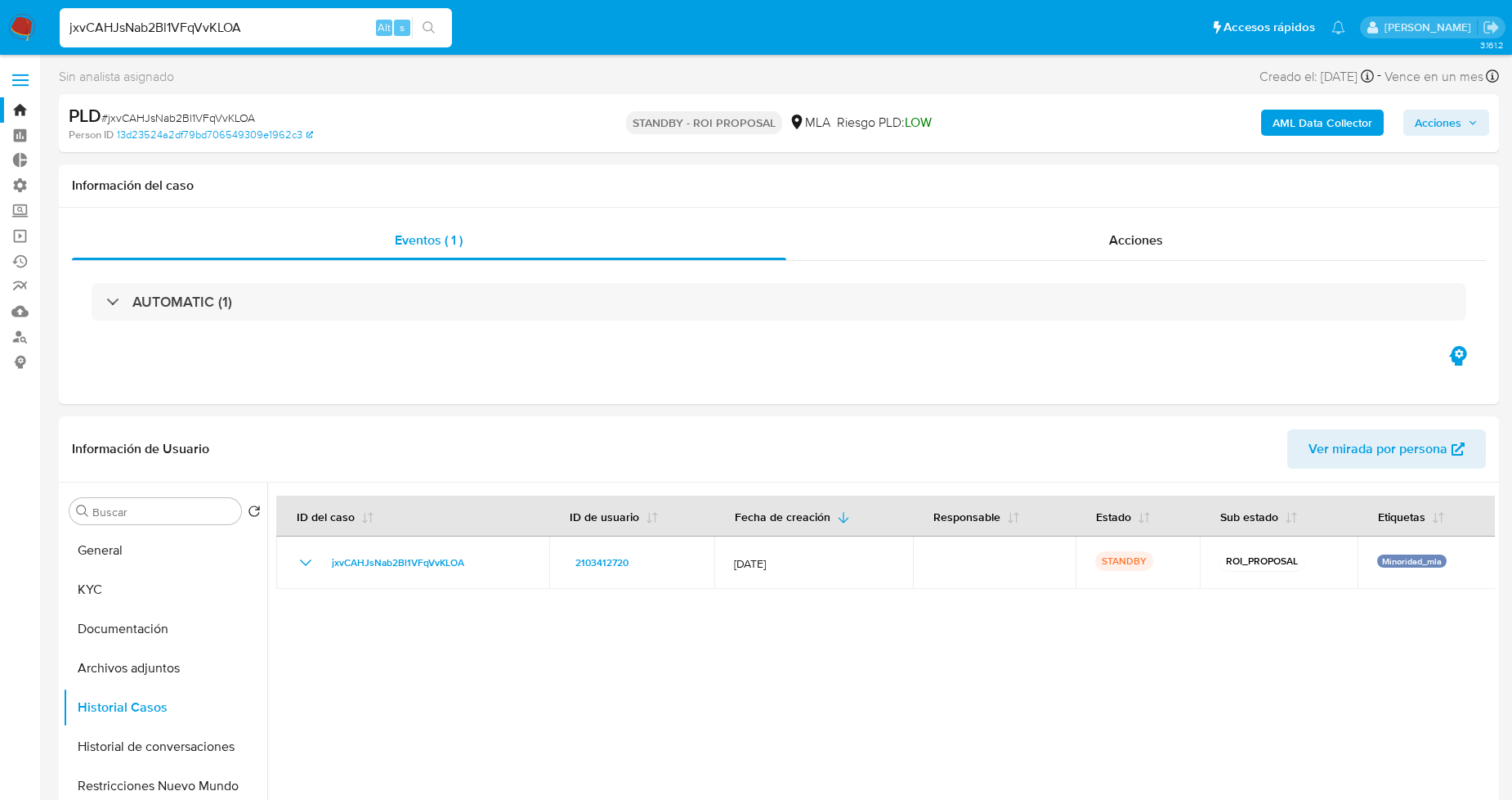
drag, startPoint x: 159, startPoint y: 27, endPoint x: 35, endPoint y: 27, distance: 124.0
click at [37, 31] on nav "Pausado Ver notificaciones jxvCAHJsNab2Bl1VFqVvKLOA Alt s Accesos rápidos Presi…" at bounding box center [756, 27] width 1512 height 55
paste input "sq6oQAdv98K0gE0tONHZKNOT"
type input "sq6oQAdv98K0gE0tONHZKNOT"
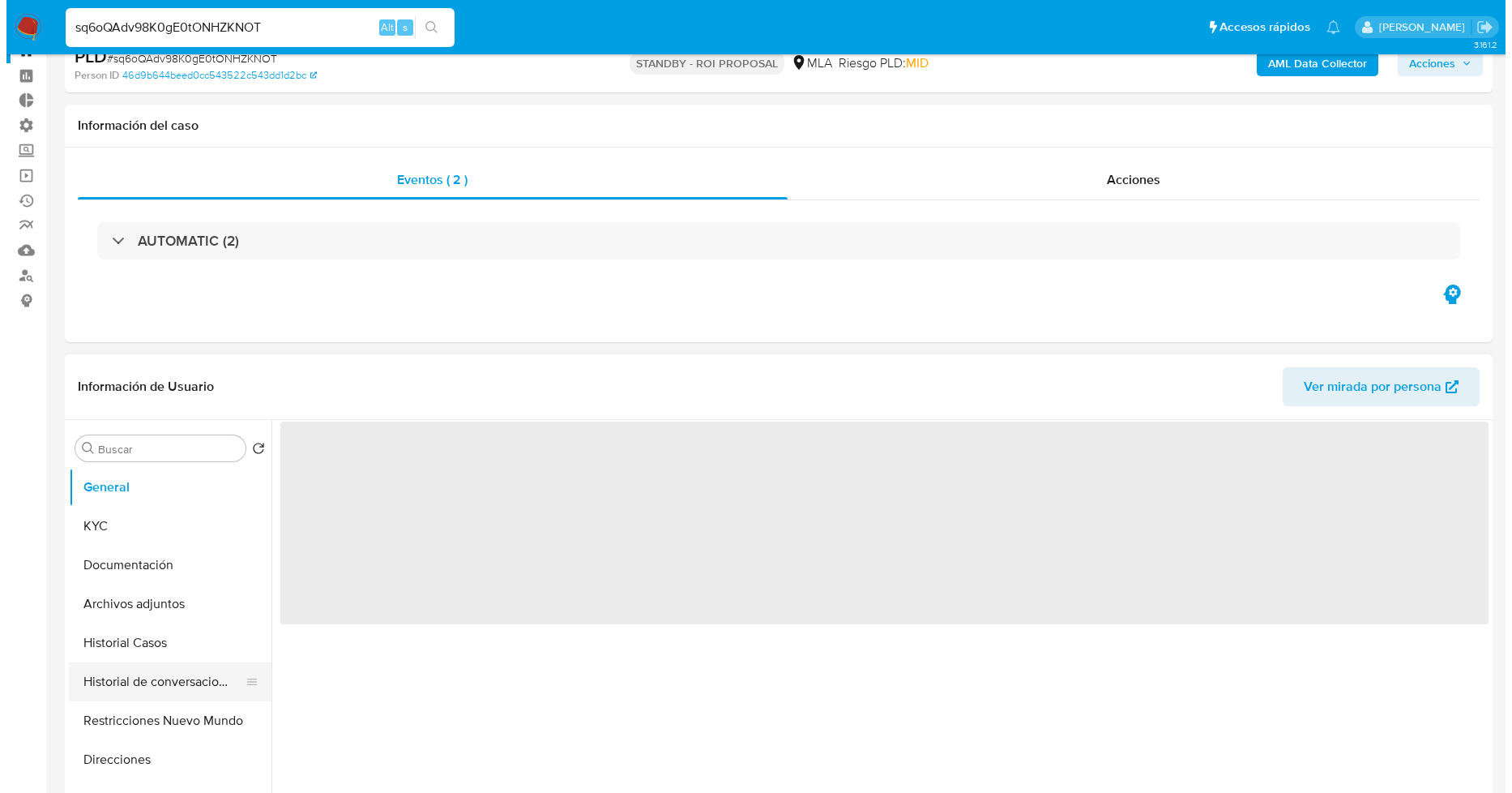
scroll to position [90, 0]
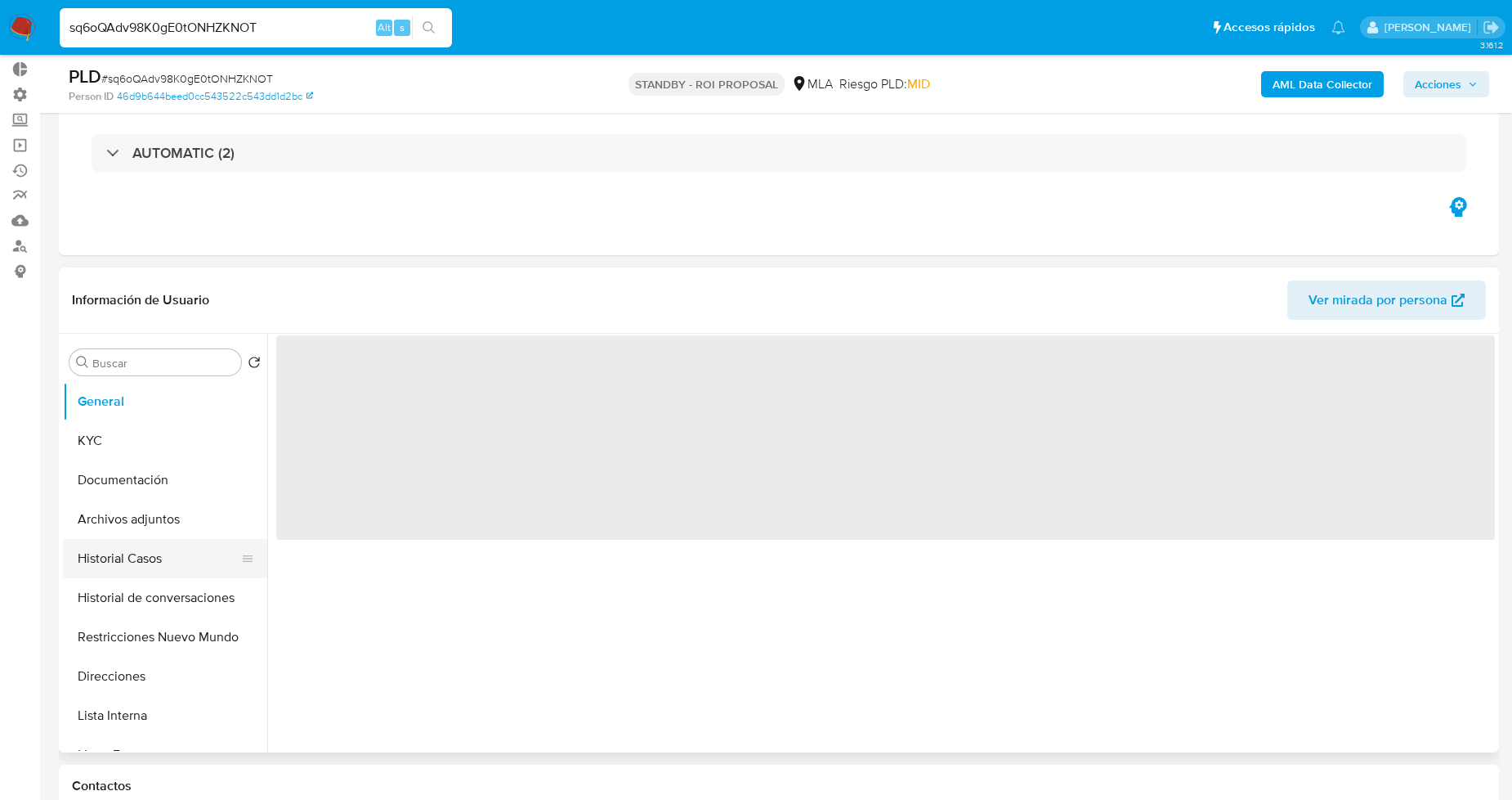
select select "10"
click at [168, 568] on button "Historial Casos" at bounding box center [158, 558] width 191 height 39
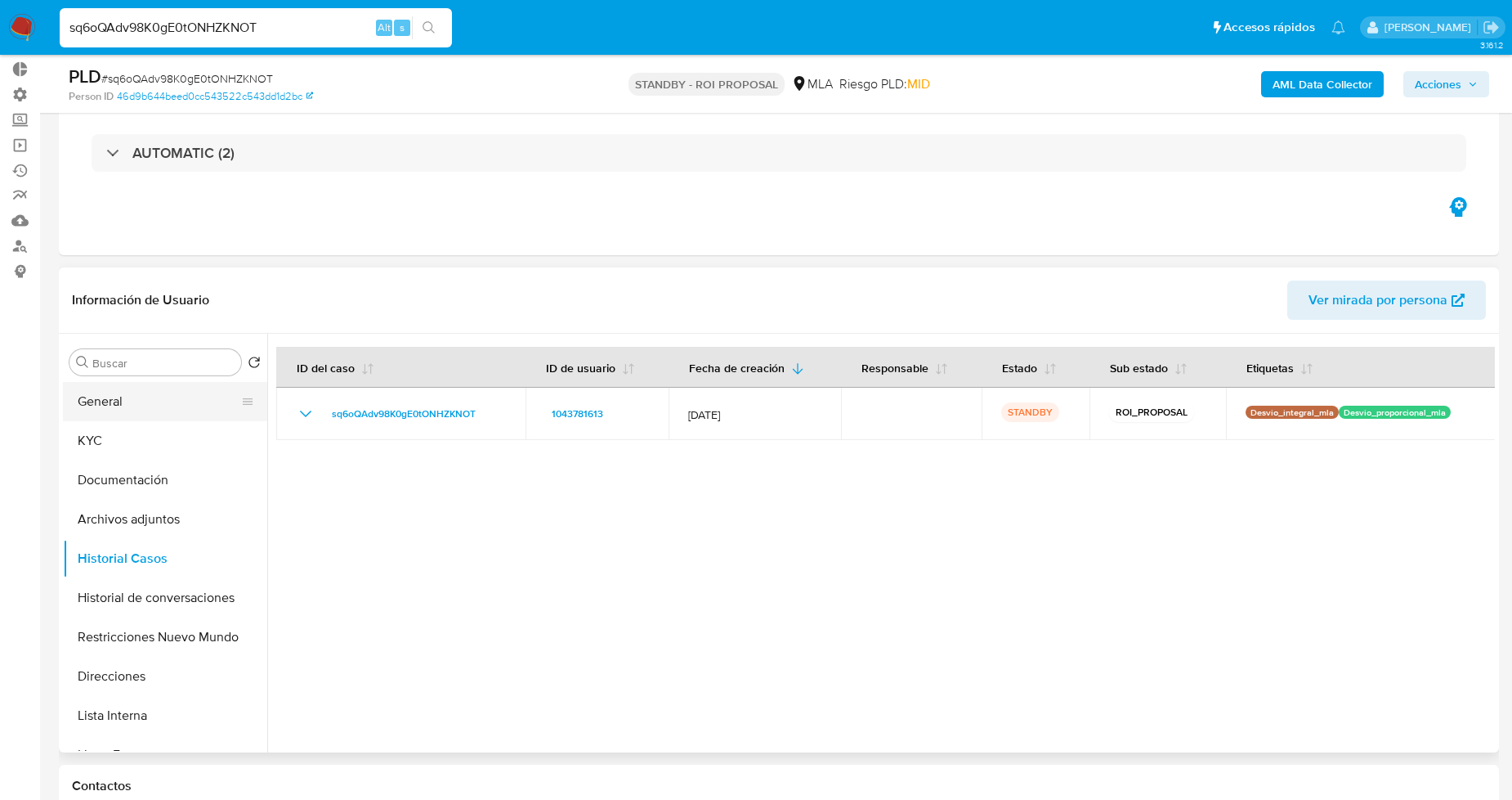
click at [132, 397] on button "General" at bounding box center [158, 401] width 191 height 39
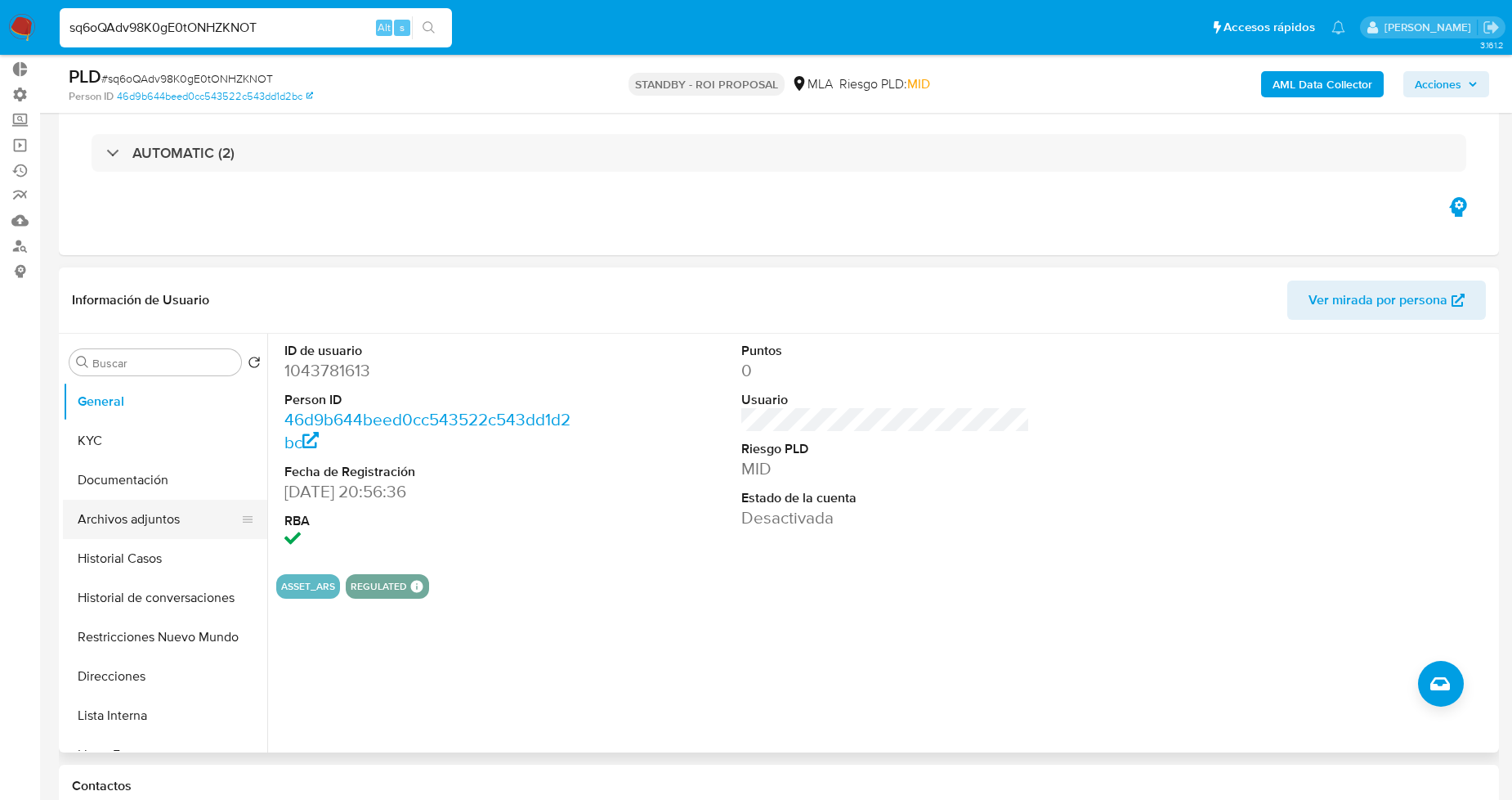
click at [152, 518] on button "Archivos adjuntos" at bounding box center [158, 519] width 191 height 39
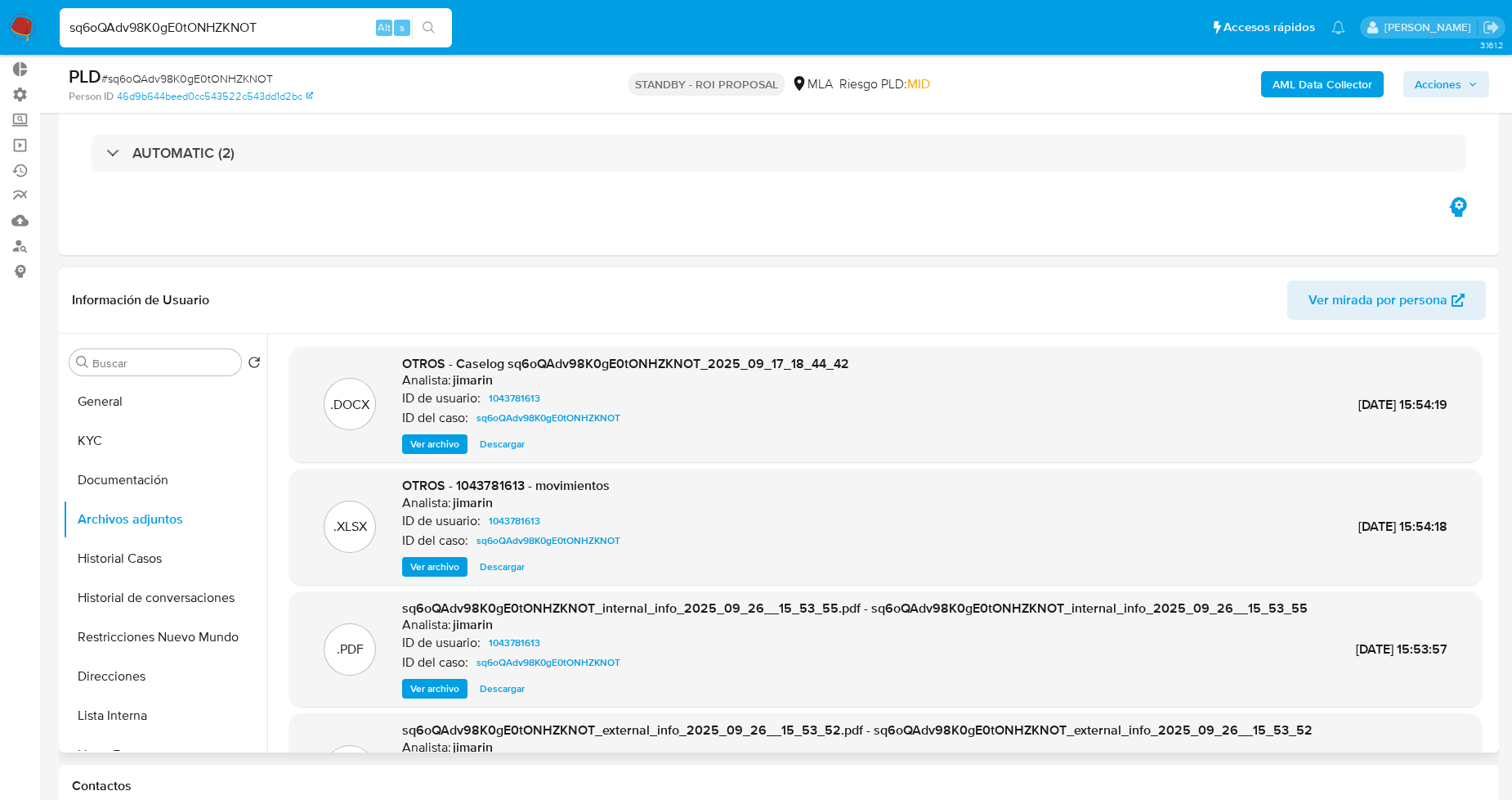
click at [447, 447] on span "Ver archivo" at bounding box center [435, 444] width 49 height 16
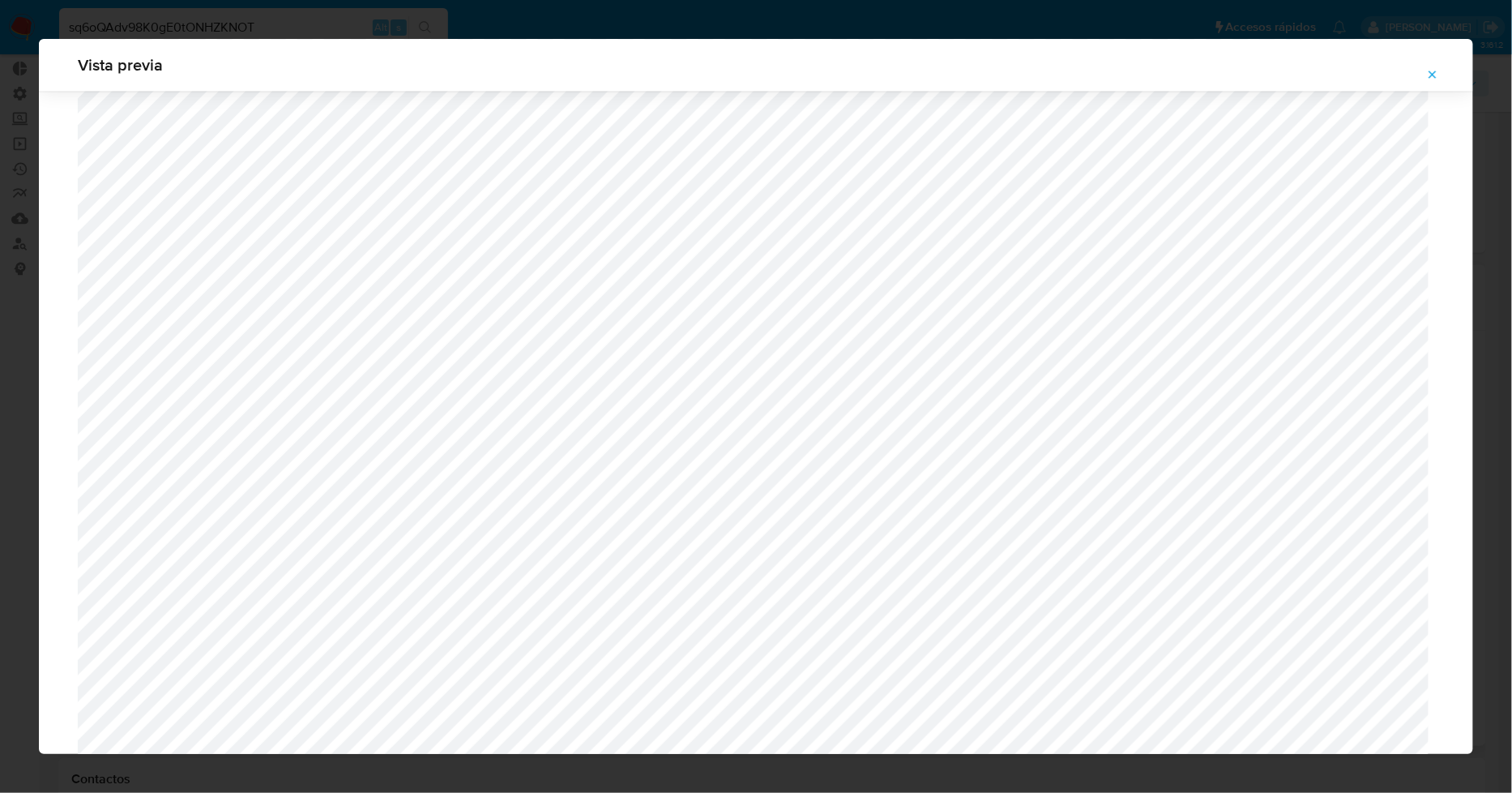
scroll to position [1048, 0]
click at [1429, 74] on icon "Attachment preview" at bounding box center [1433, 74] width 13 height 13
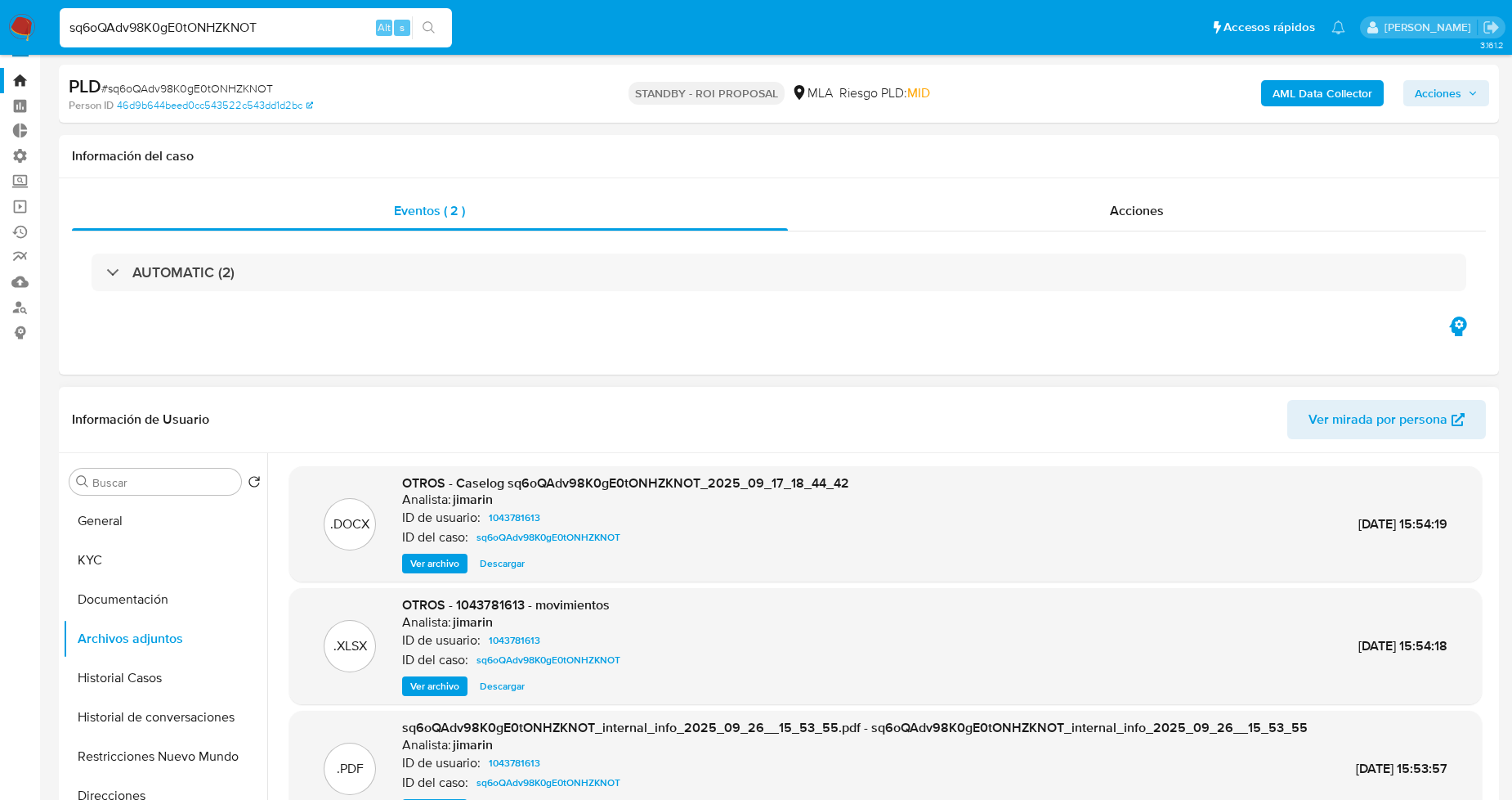
scroll to position [0, 0]
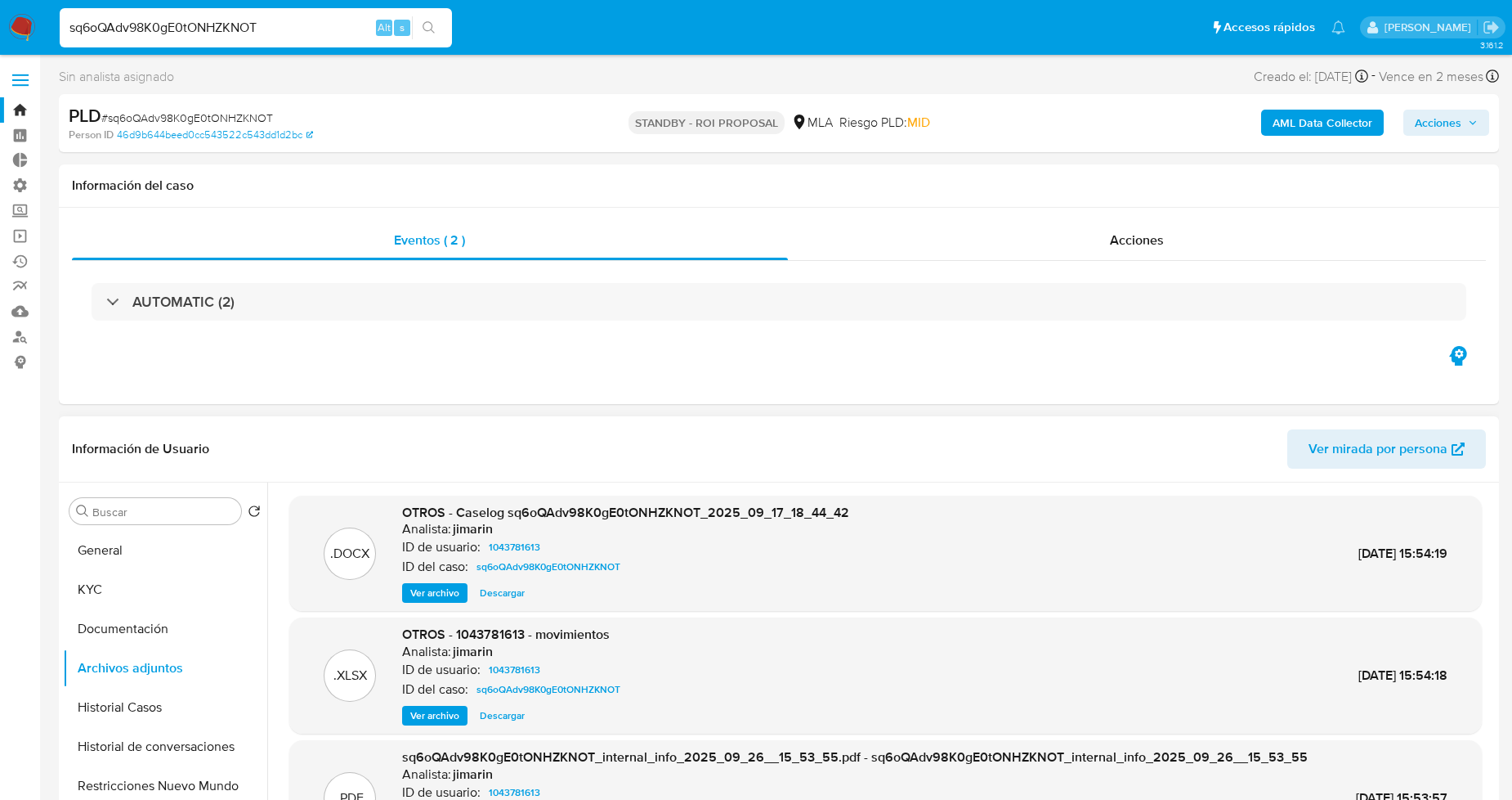
drag, startPoint x: 271, startPoint y: 37, endPoint x: 22, endPoint y: 49, distance: 249.3
click at [25, 49] on nav "Pausado Ver notificaciones sq6oQAdv98K0gE0tONHZKNOT Alt s Accesos rápidos Presi…" at bounding box center [756, 27] width 1512 height 55
paste input "Zk6TLjW0iMmBc9uR3DxNDdLZ"
type input "Zk6TLjW0iMmBc9uR3DxNDdLZ"
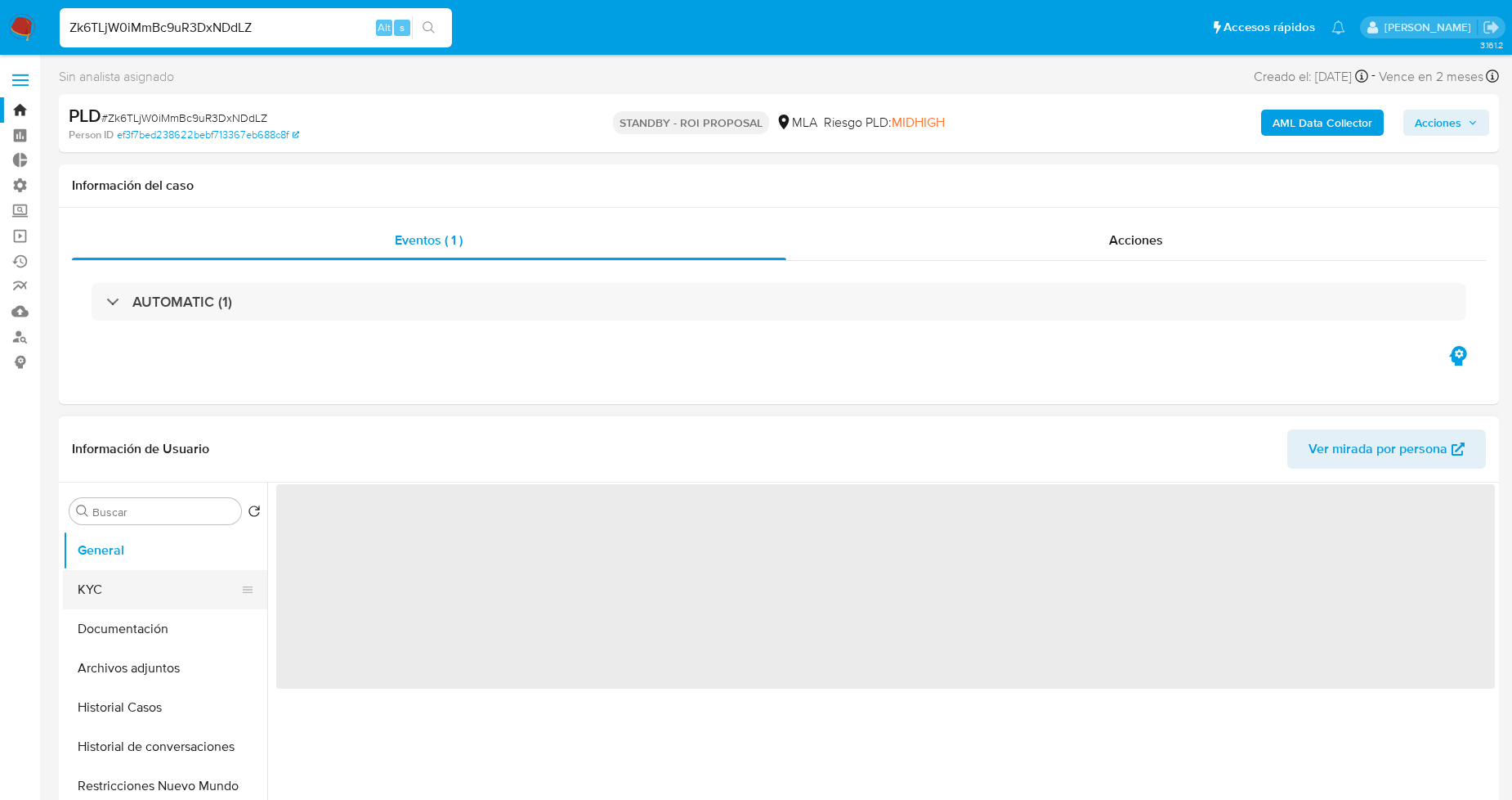
select select "10"
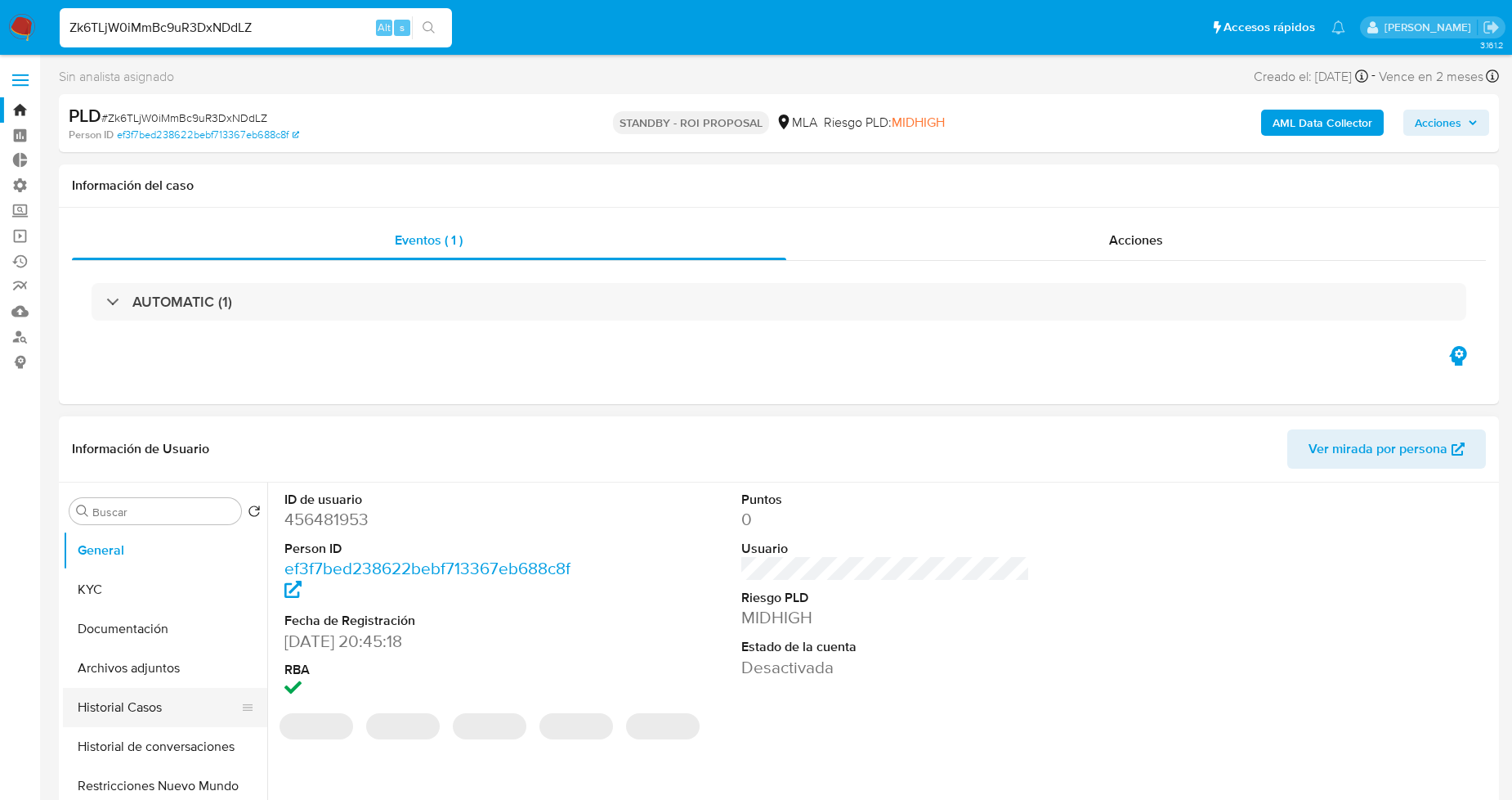
click at [162, 693] on button "Historial Casos" at bounding box center [158, 707] width 191 height 39
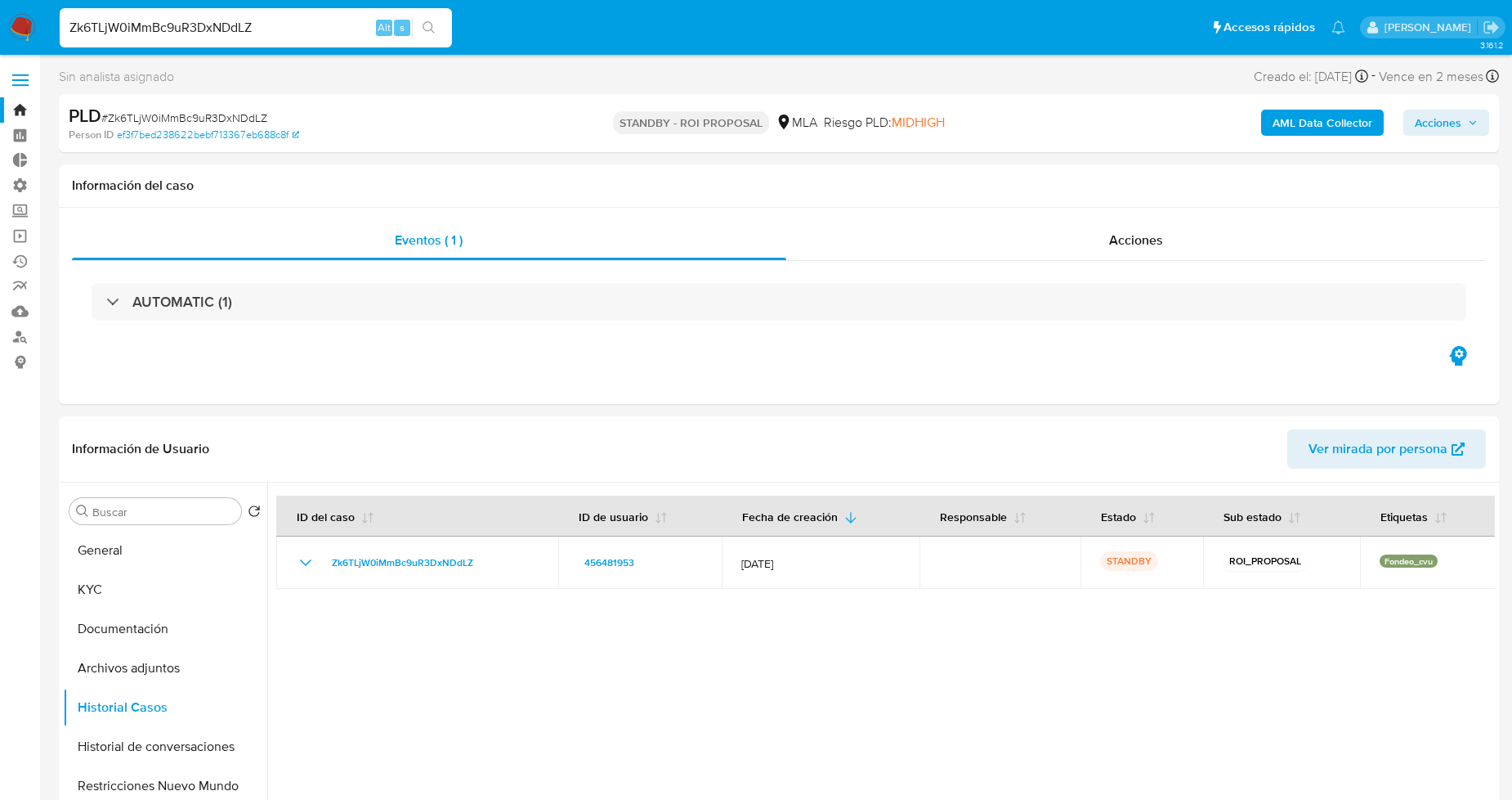
drag, startPoint x: 275, startPoint y: 28, endPoint x: 10, endPoint y: 20, distance: 265.1
click at [37, 5] on nav "Pausado Ver notificaciones Zk6TLjW0iMmBc9uR3DxNDdLZ Alt s Accesos rápidos Presi…" at bounding box center [756, 27] width 1512 height 55
paste input "oEt9XAvI43EhG2OjthKGYVnE"
type input "oEt9XAvI43EhG2OjthKGYVnE"
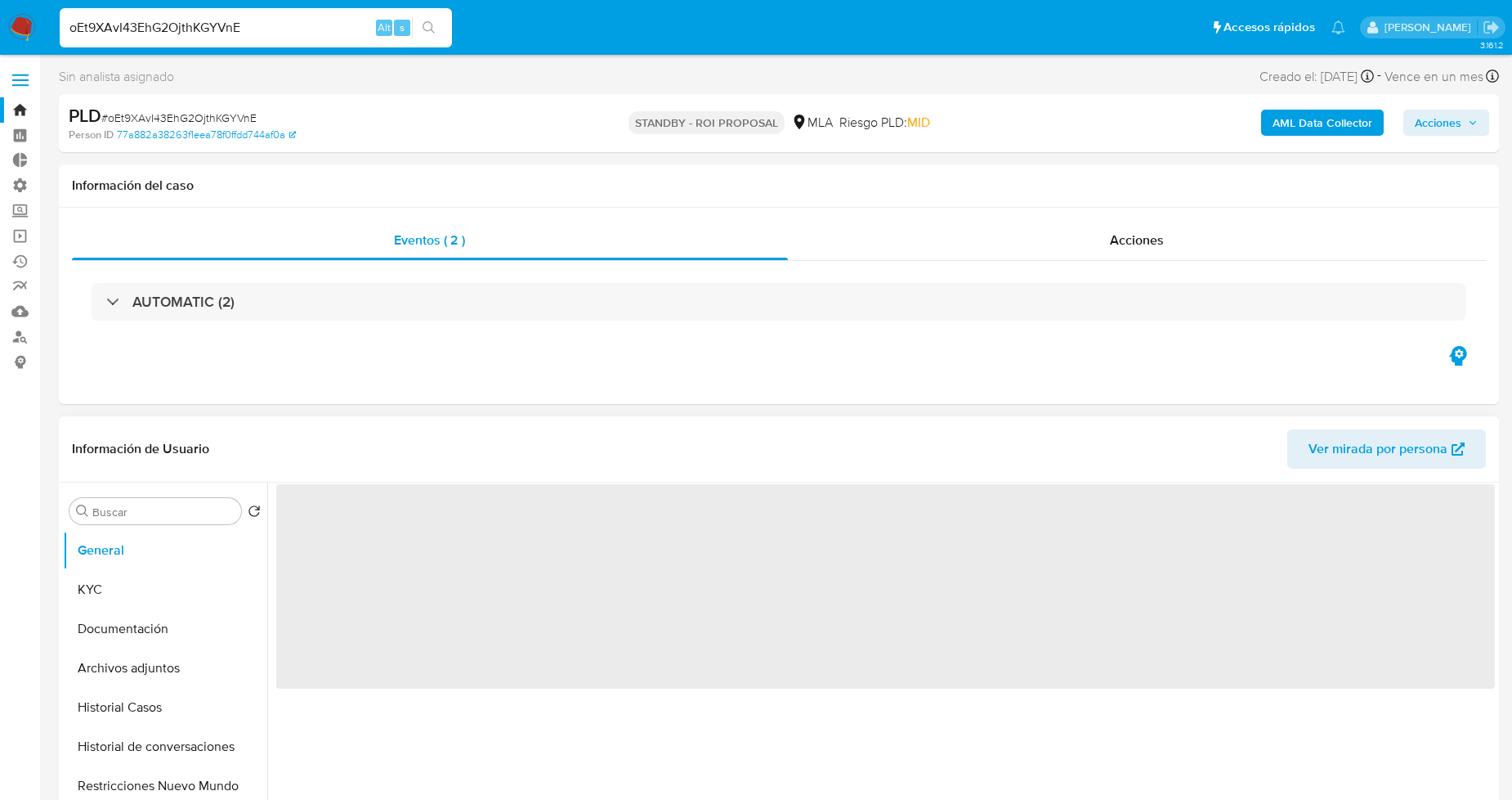
select select "10"
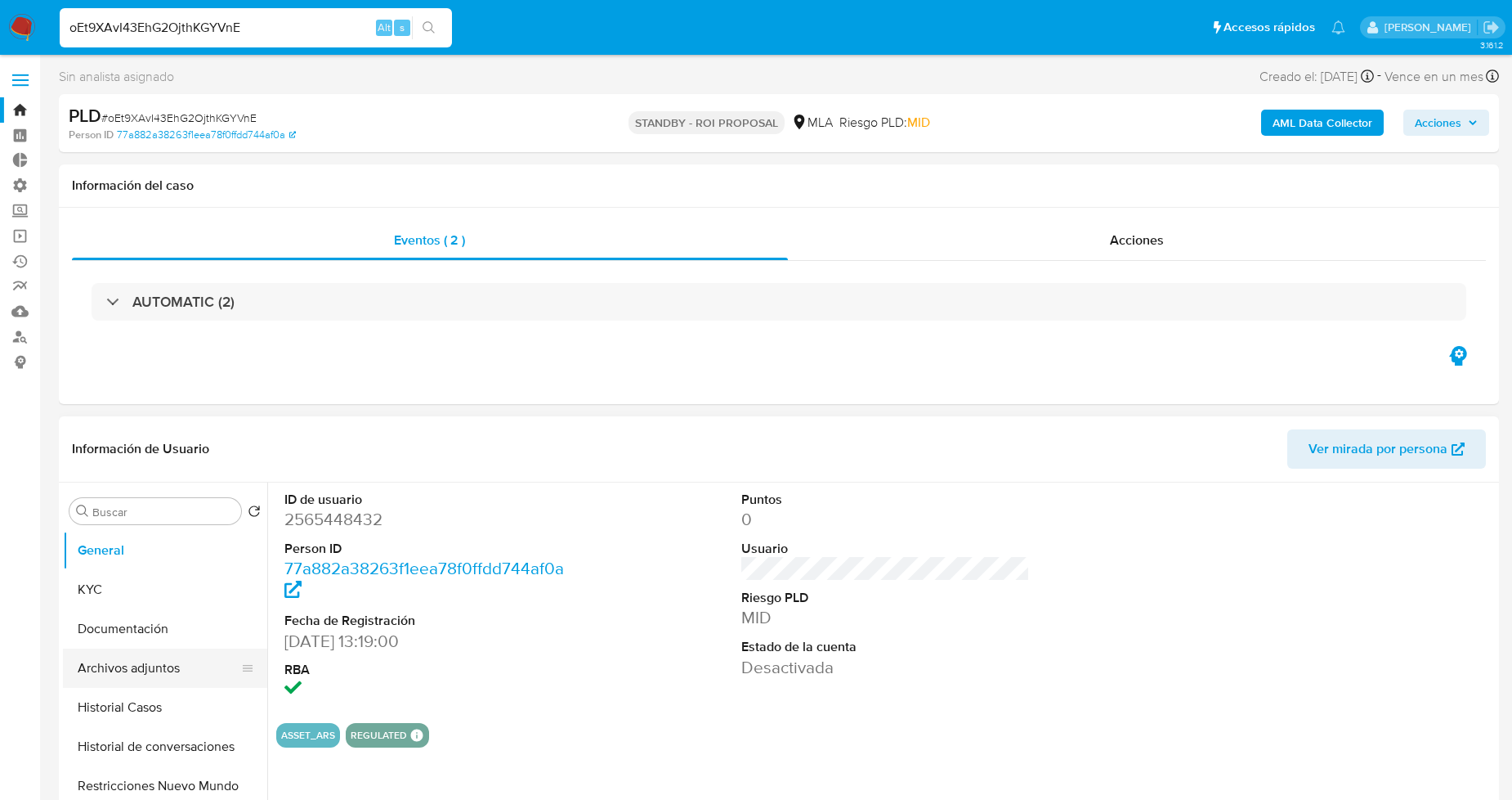
click at [164, 673] on button "Archivos adjuntos" at bounding box center [158, 668] width 191 height 39
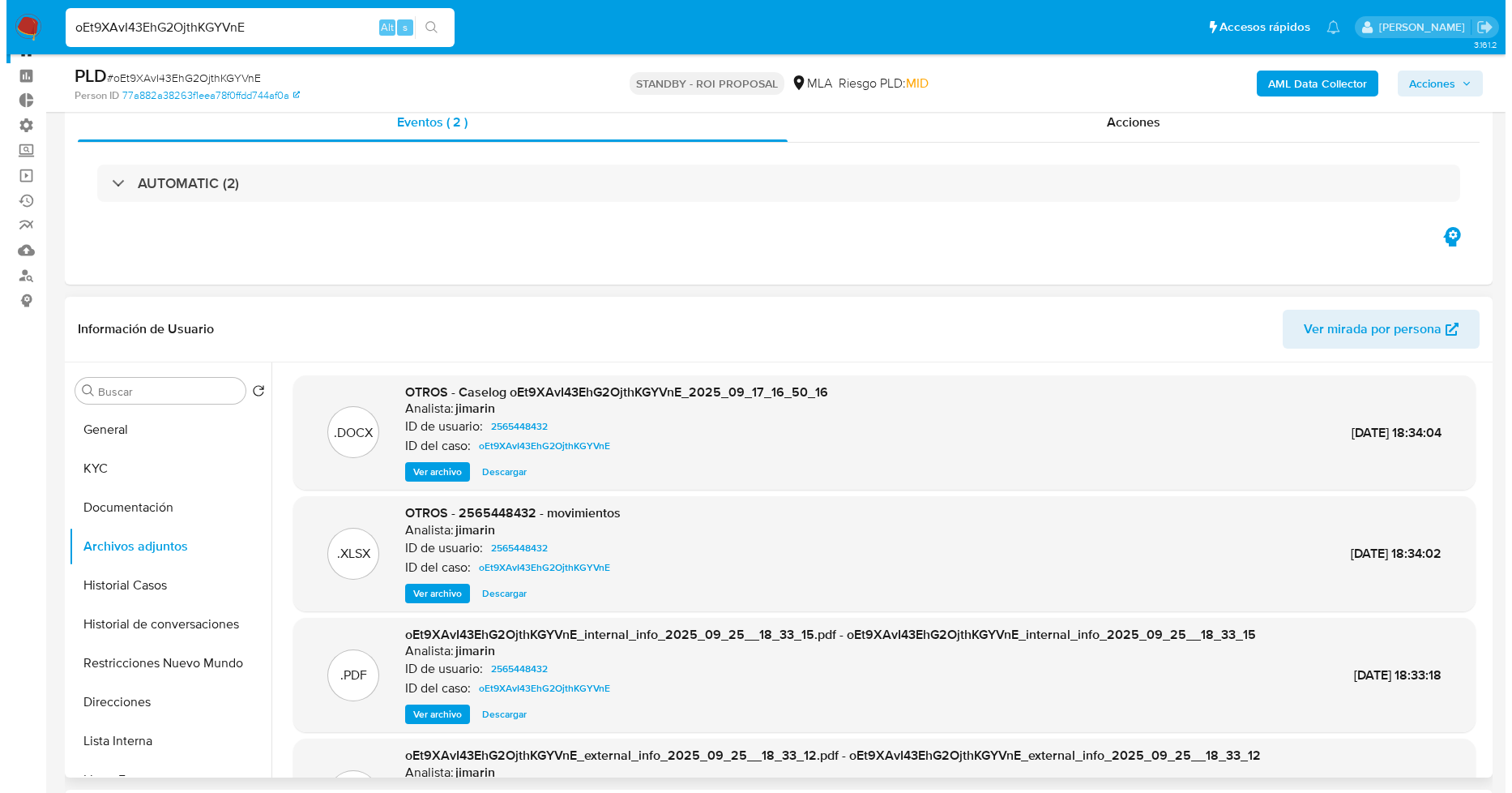
scroll to position [90, 0]
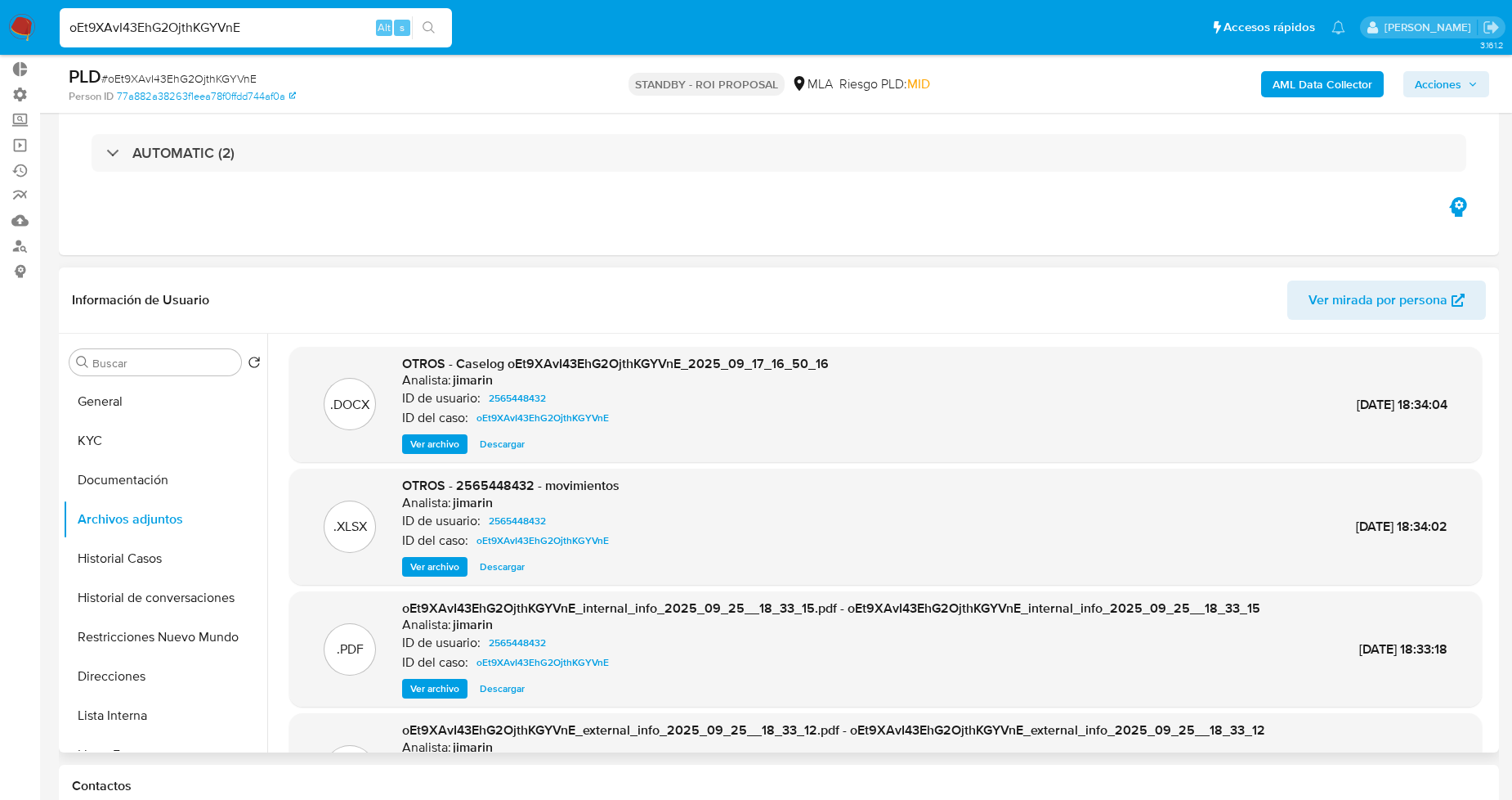
click at [435, 448] on span "Ver archivo" at bounding box center [435, 444] width 49 height 16
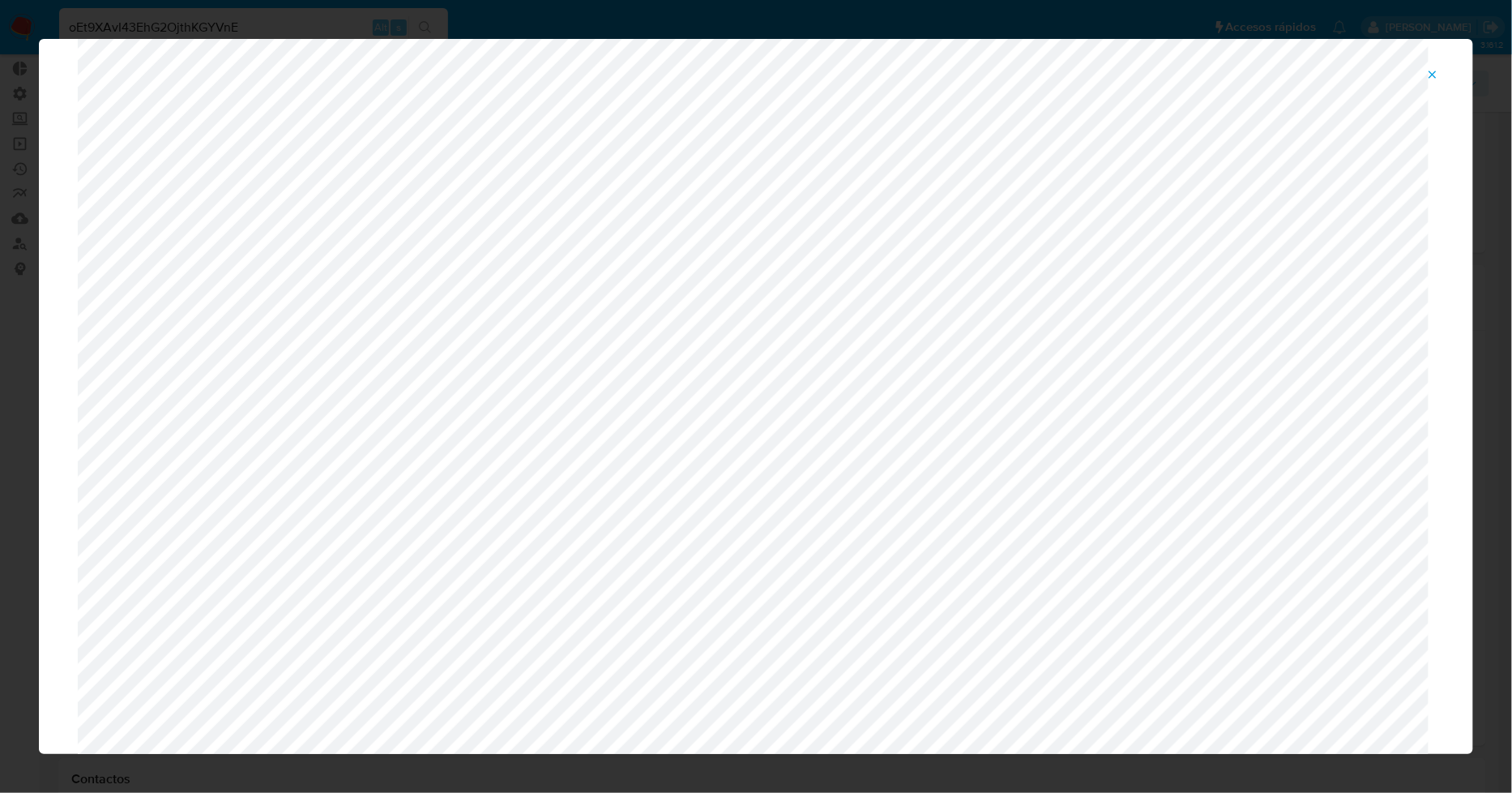
scroll to position [147, 0]
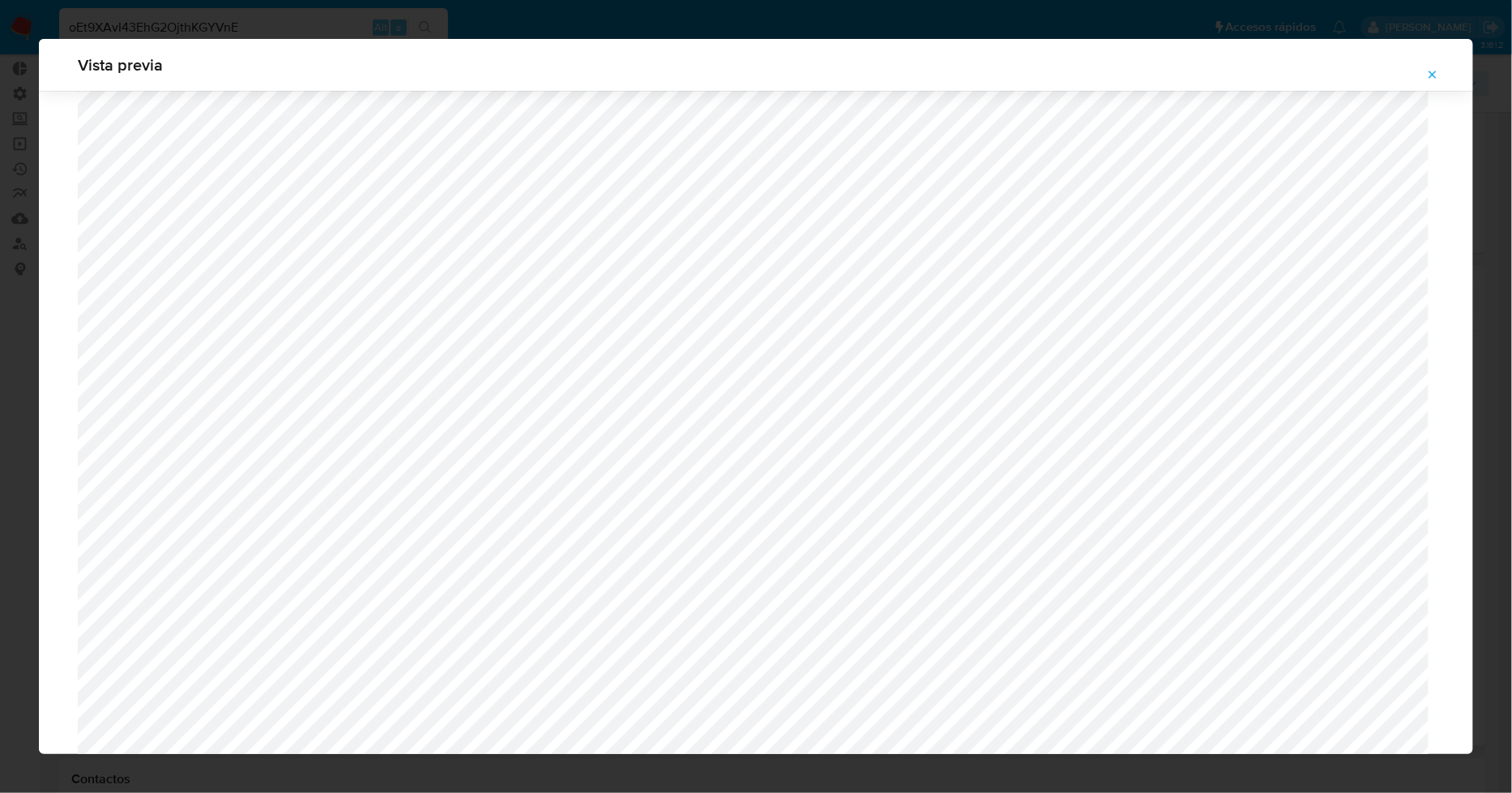
click at [1439, 74] on icon "Attachment preview" at bounding box center [1433, 74] width 13 height 13
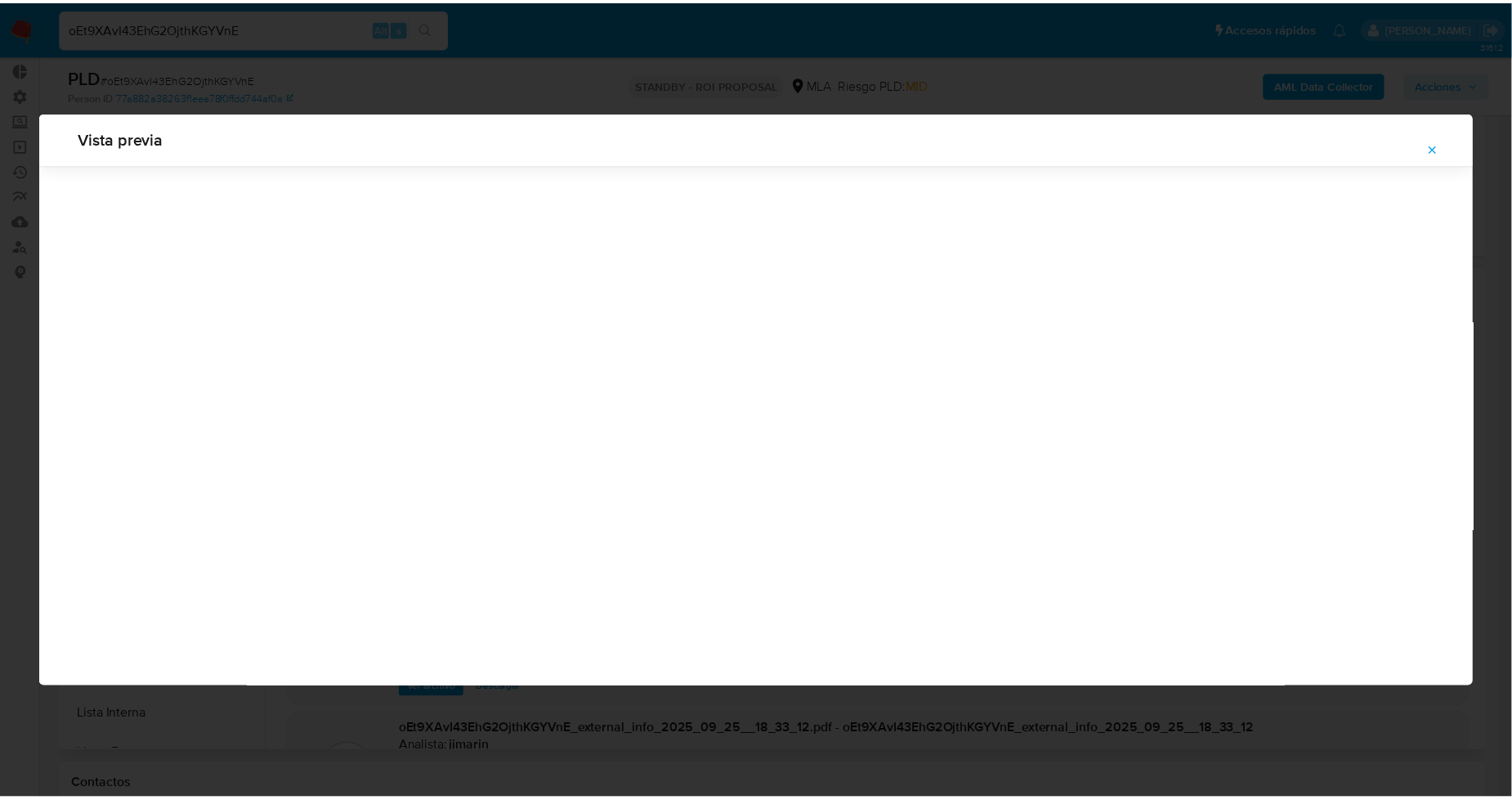
scroll to position [0, 0]
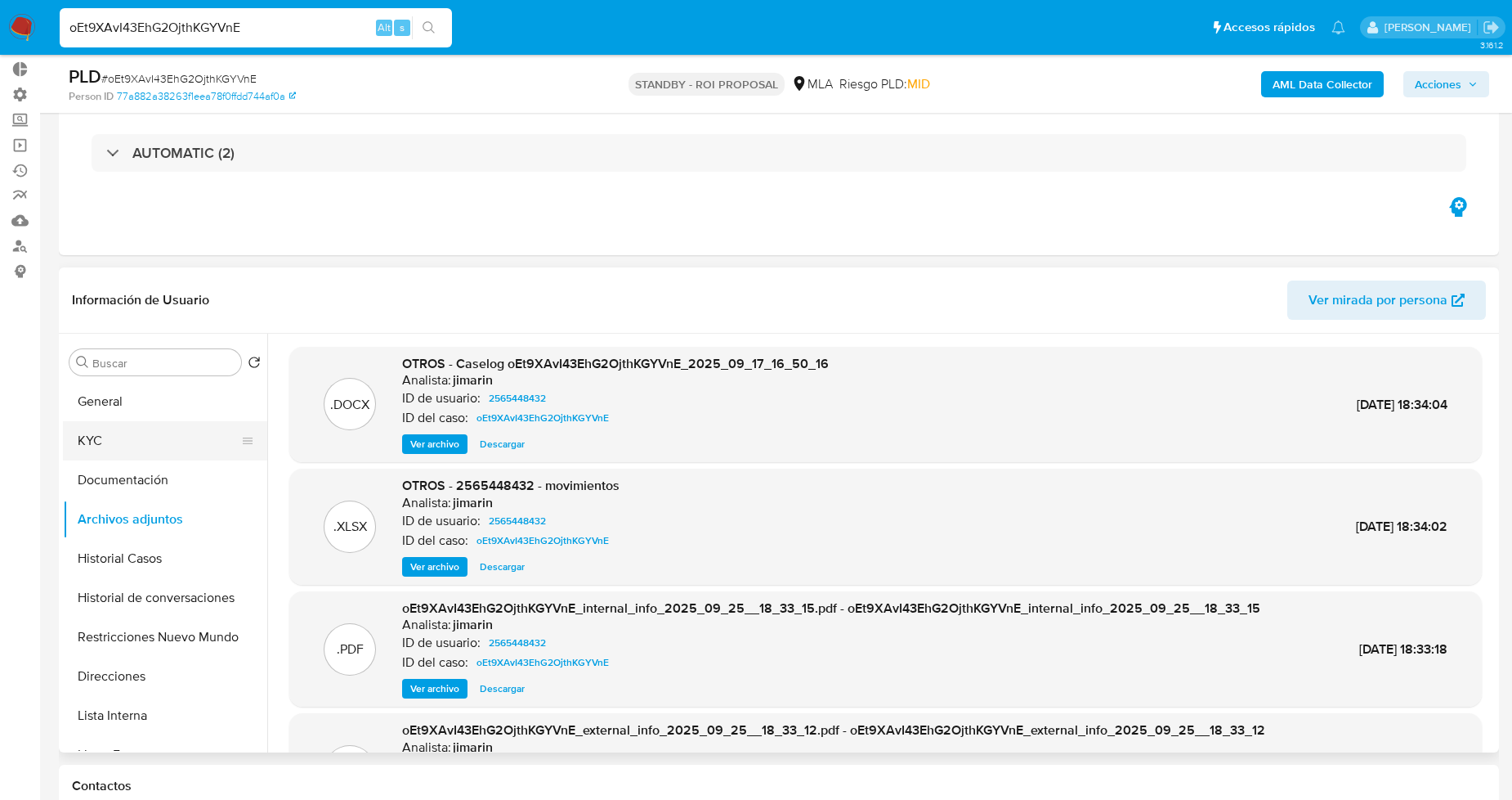
click at [162, 445] on button "KYC" at bounding box center [158, 441] width 191 height 39
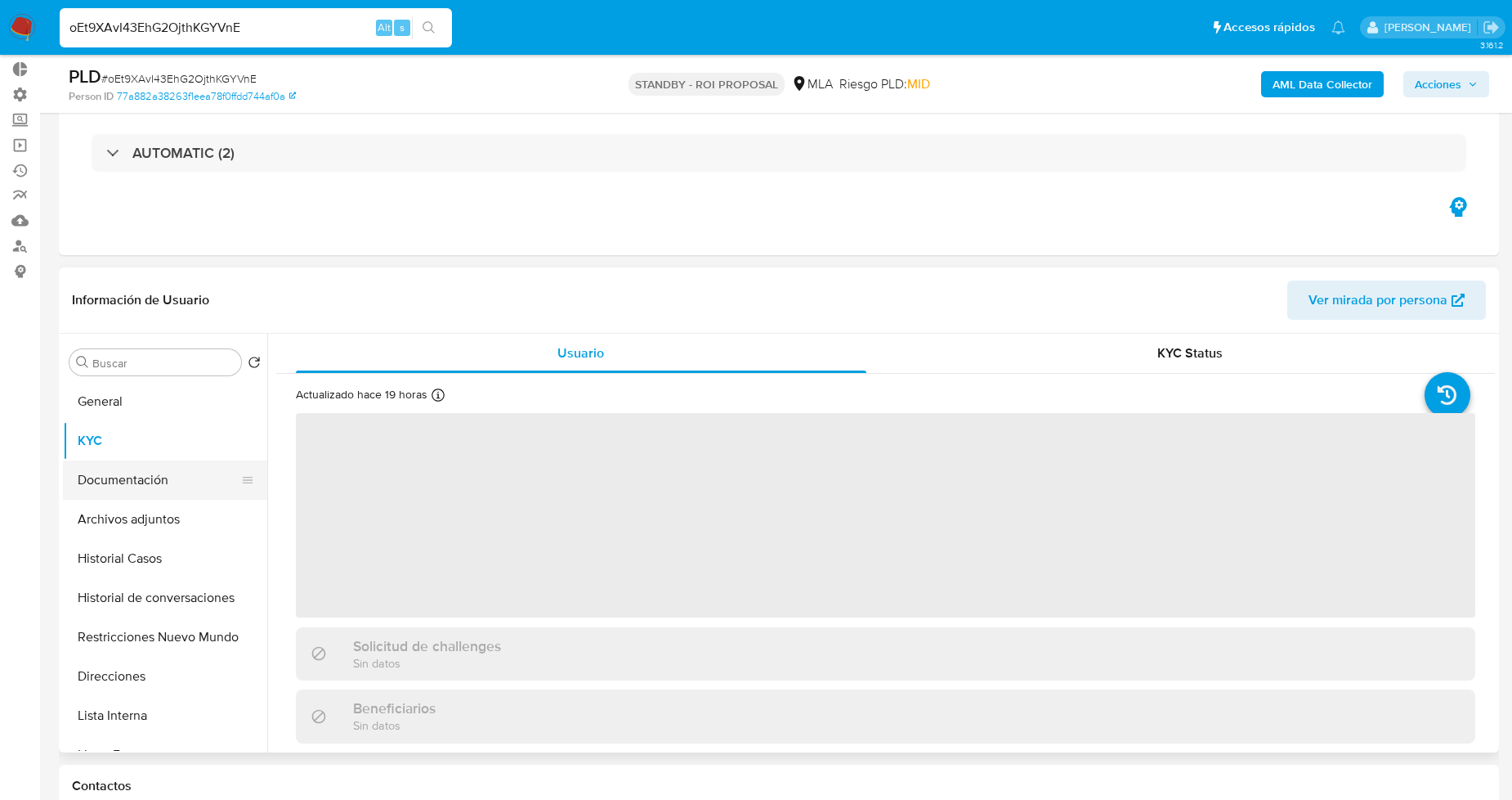
click at [188, 482] on button "Documentación" at bounding box center [158, 479] width 191 height 39
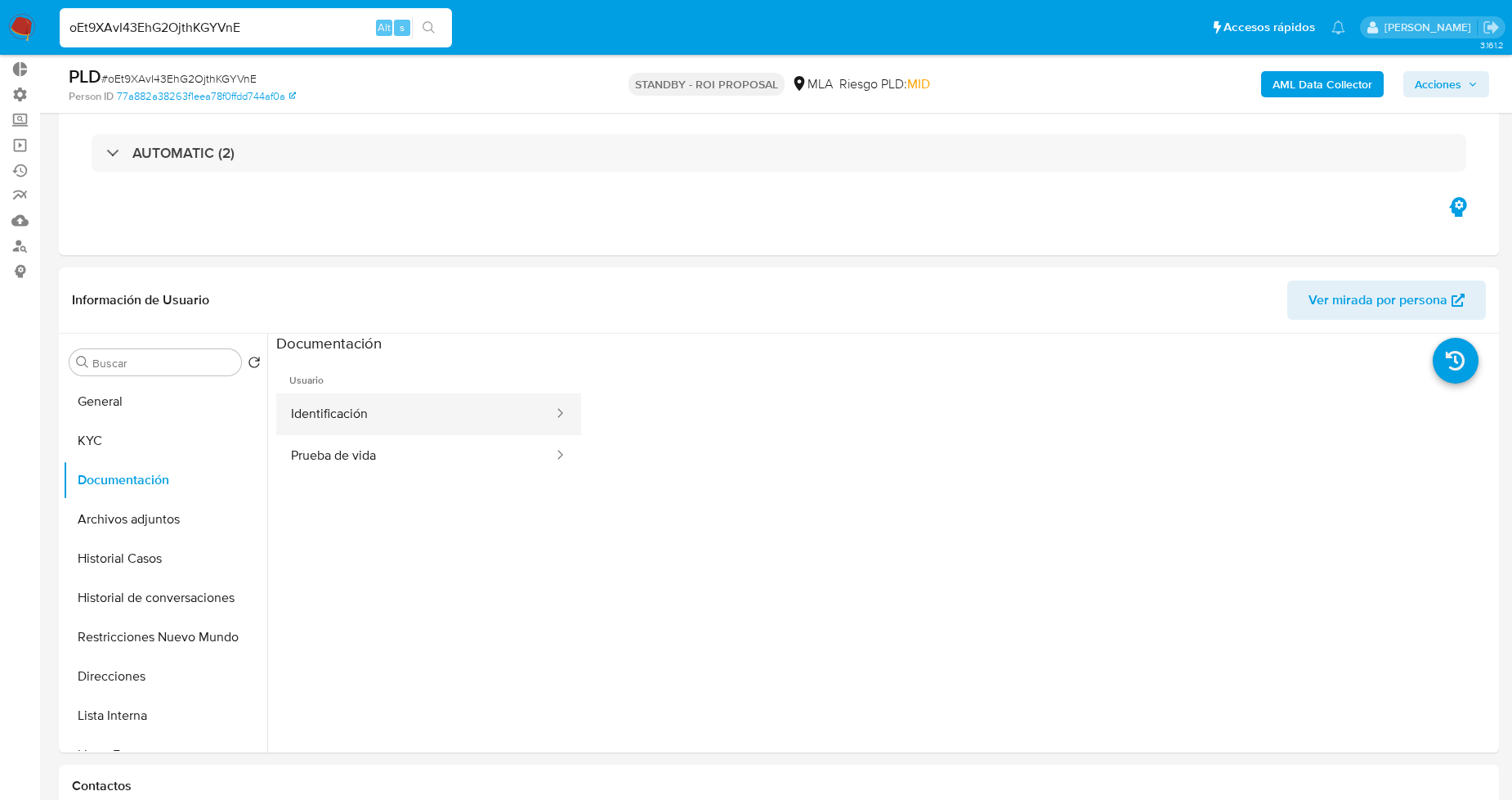
click at [381, 417] on button "Identificación" at bounding box center [416, 414] width 278 height 42
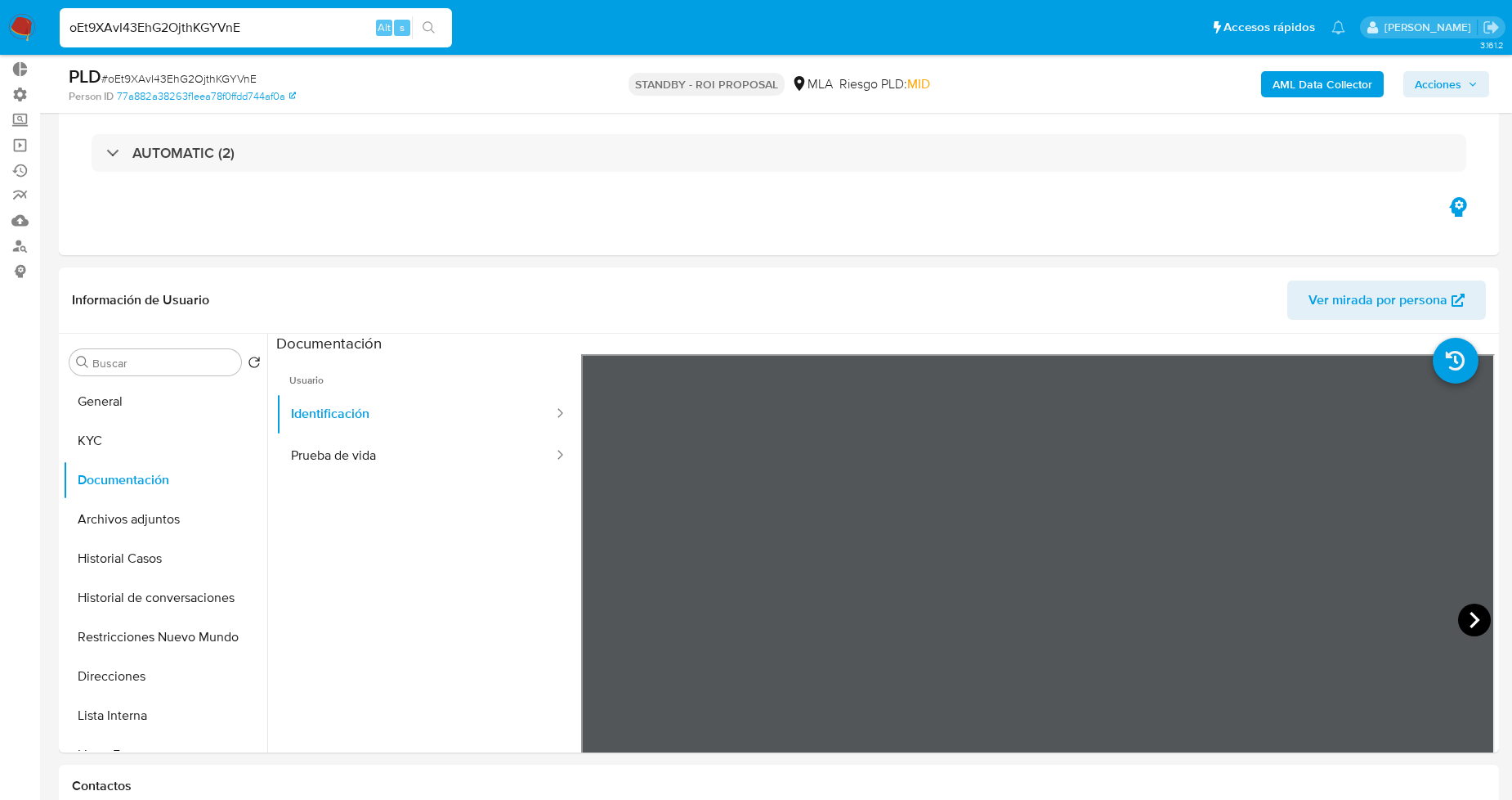
click at [1469, 630] on icon at bounding box center [1474, 620] width 33 height 33
click at [135, 668] on button "Direcciones" at bounding box center [158, 676] width 191 height 39
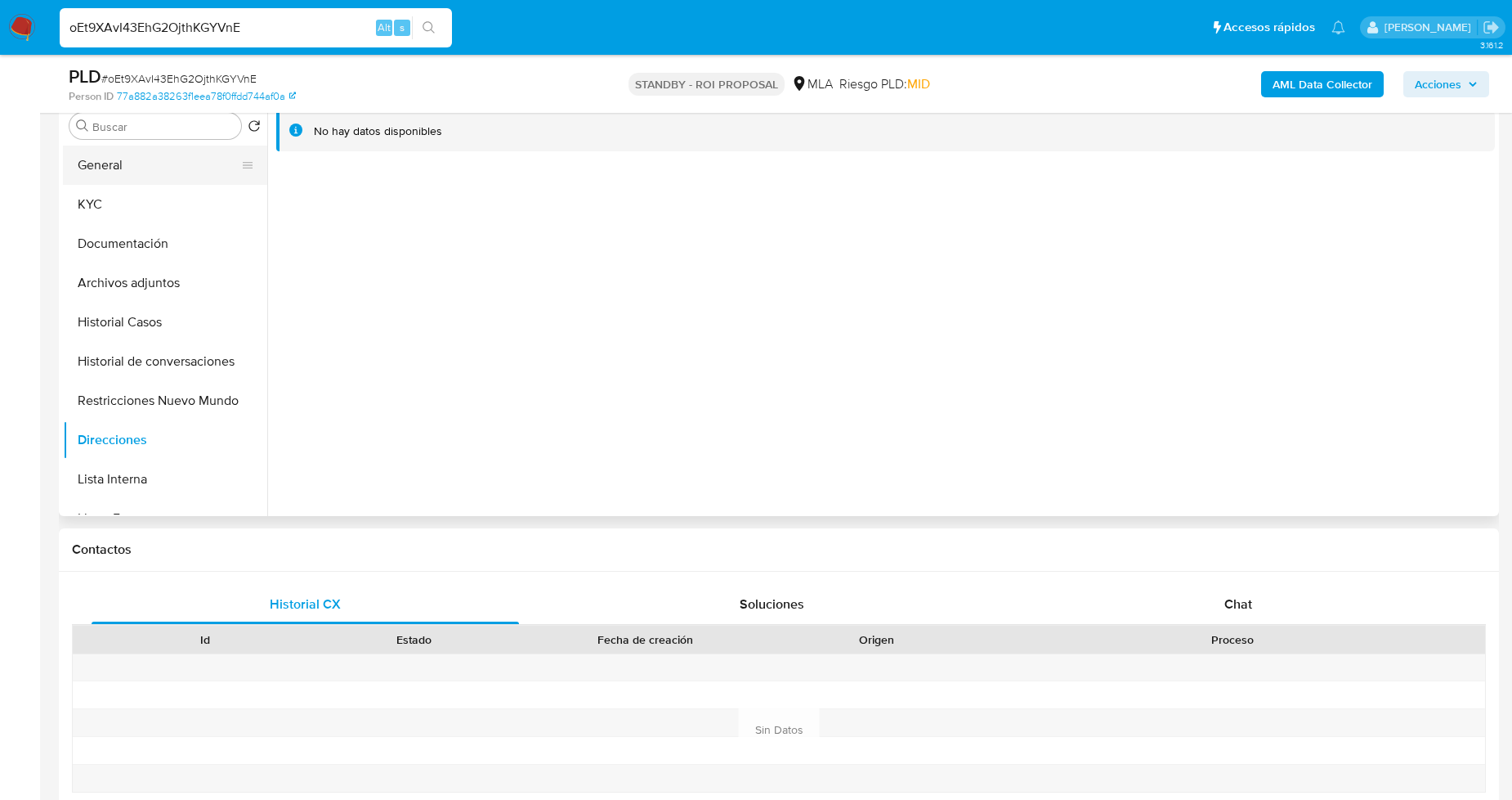
scroll to position [181, 0]
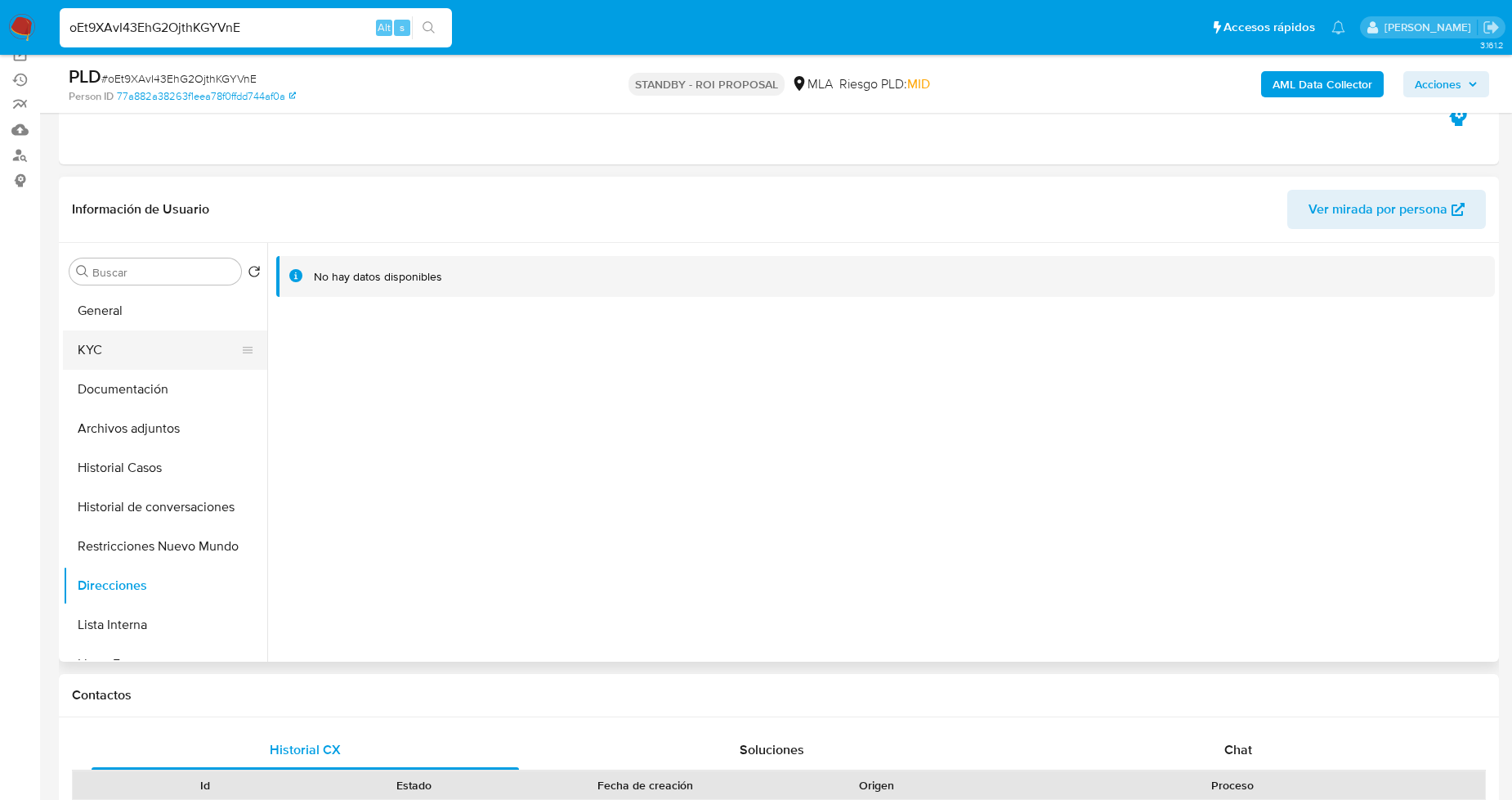
click at [142, 352] on button "KYC" at bounding box center [158, 350] width 191 height 39
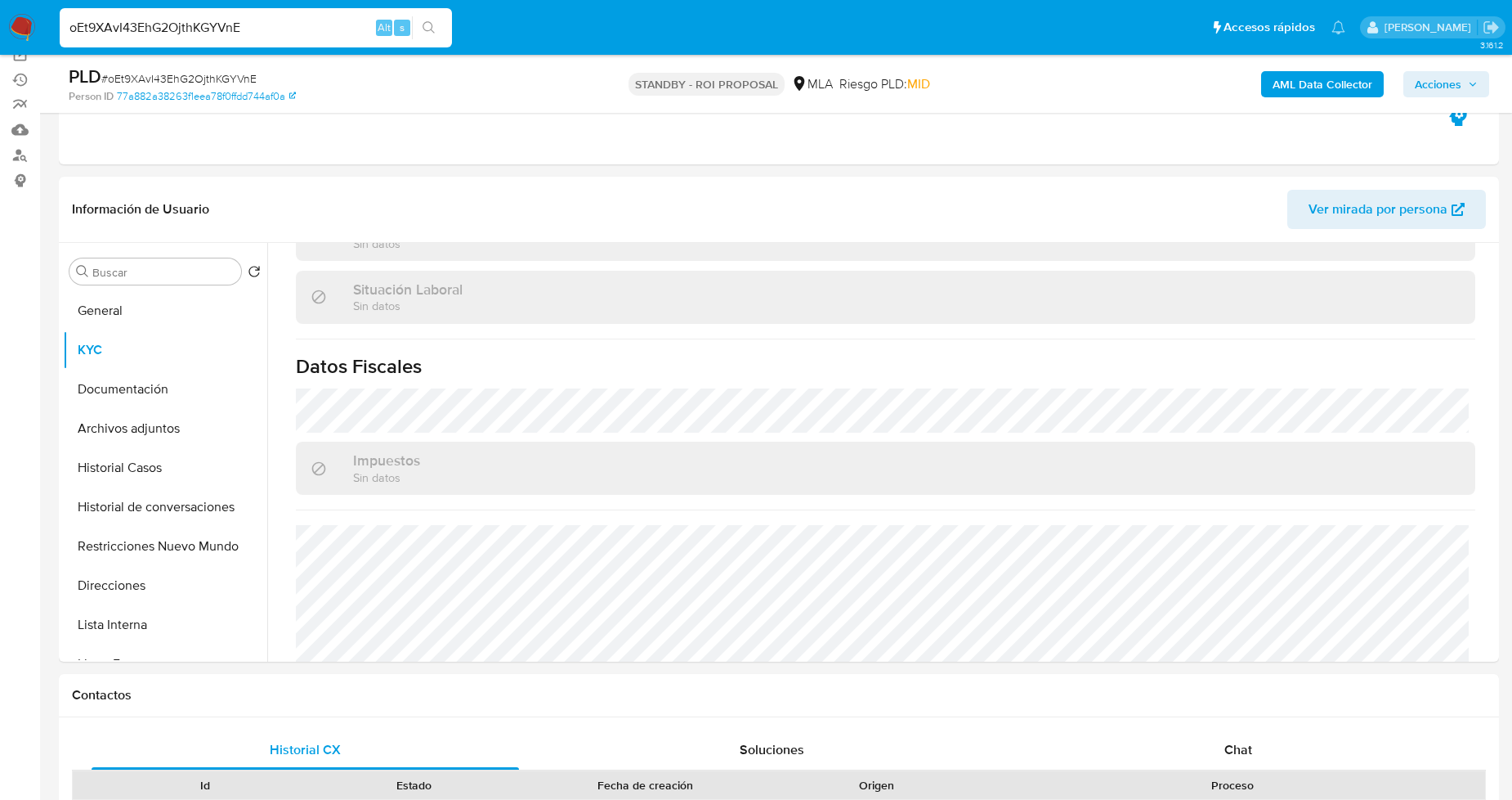
scroll to position [839, 0]
drag, startPoint x: 259, startPoint y: 27, endPoint x: 0, endPoint y: 21, distance: 259.1
click at [0, 23] on nav "Pausado Ver notificaciones oEt9XAvI43EhG2OjthKGYVnE Alt s Accesos rápidos Presi…" at bounding box center [756, 27] width 1512 height 55
paste input "sEnG0qS2FIYoNmIhMjKZDouJ"
type input "sEnG0qS2FIYoNmIhMjKZDouJ"
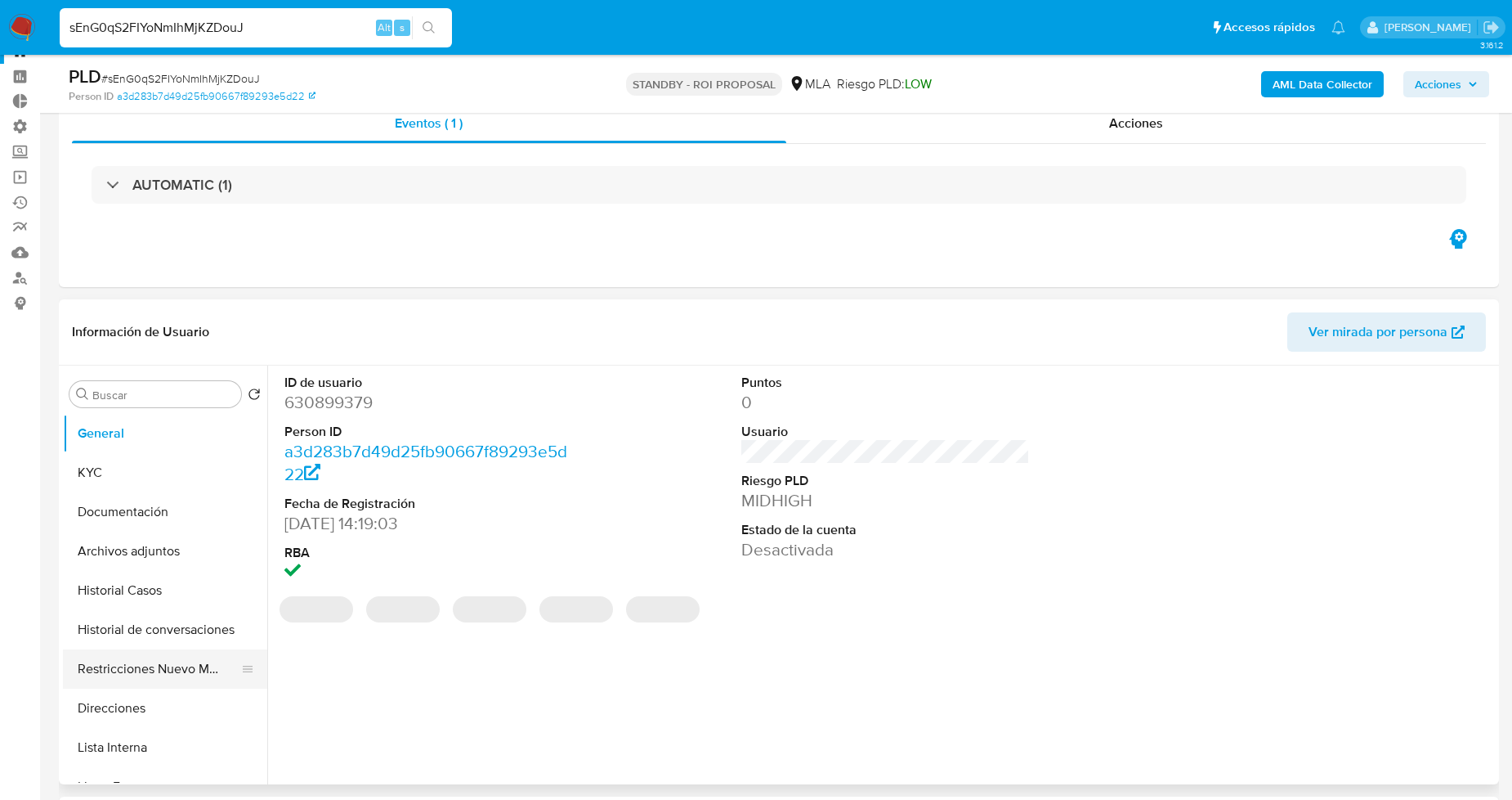
scroll to position [91, 0]
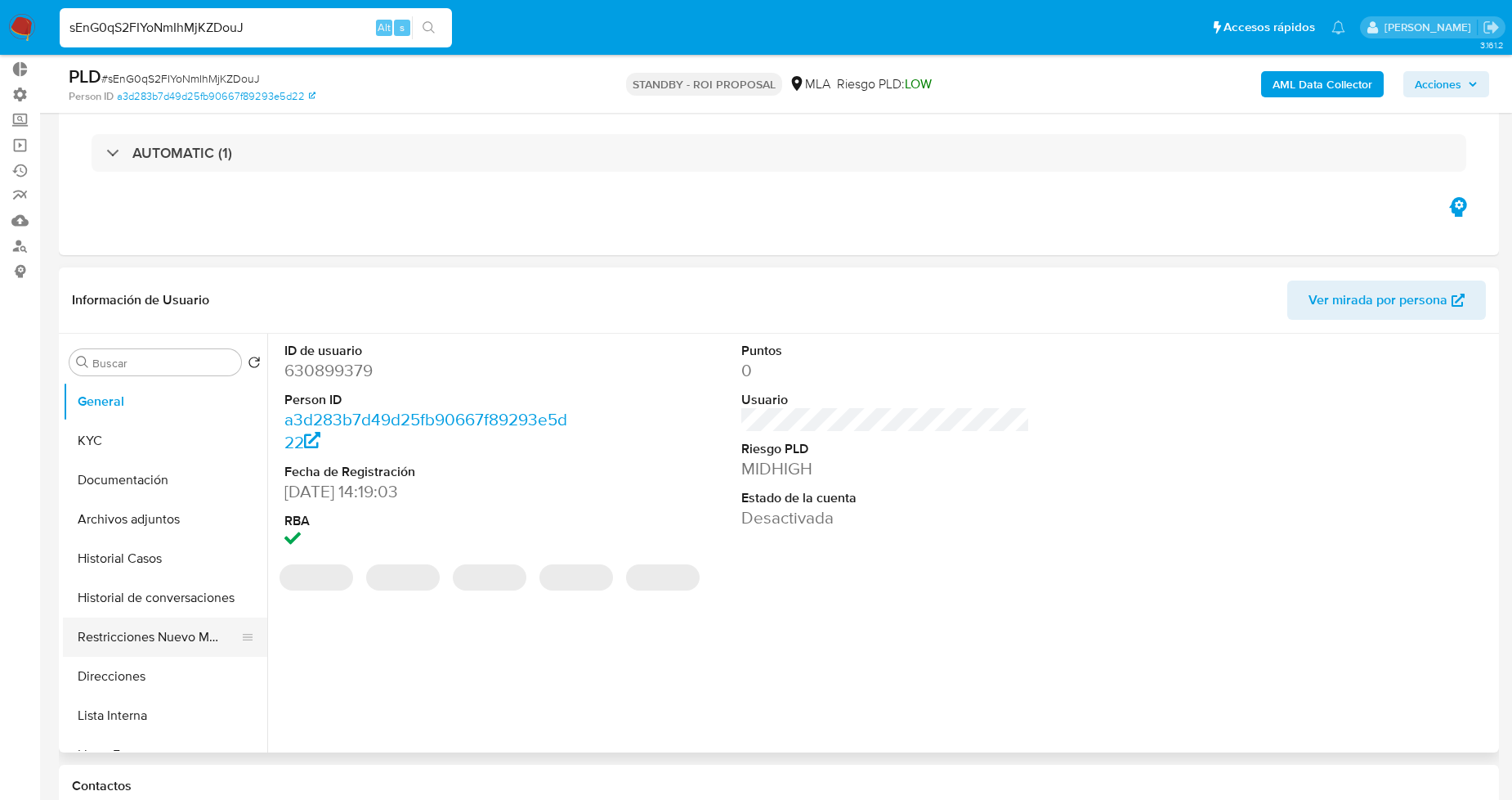
select select "10"
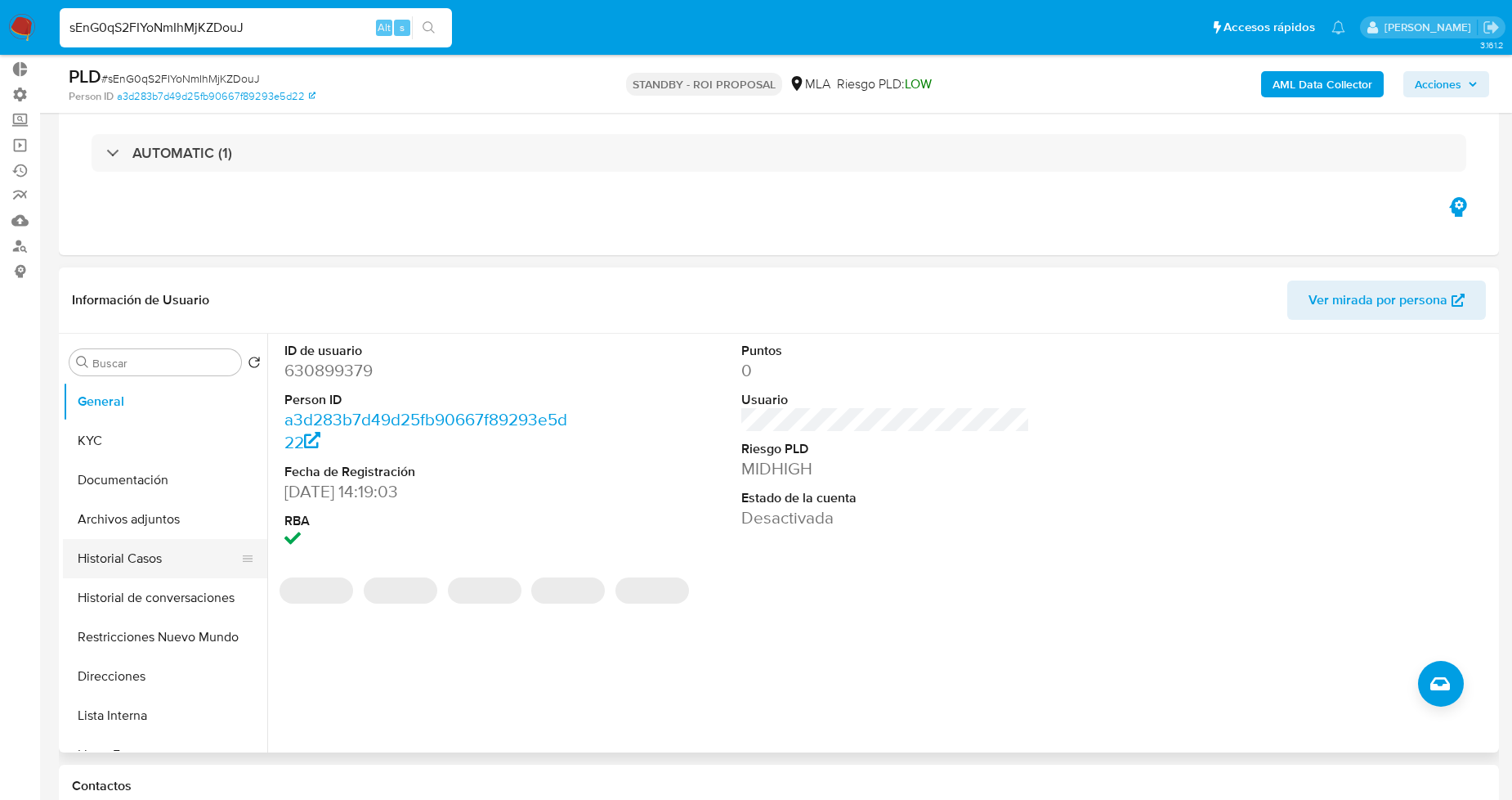
click at [175, 553] on button "Historial Casos" at bounding box center [158, 558] width 191 height 39
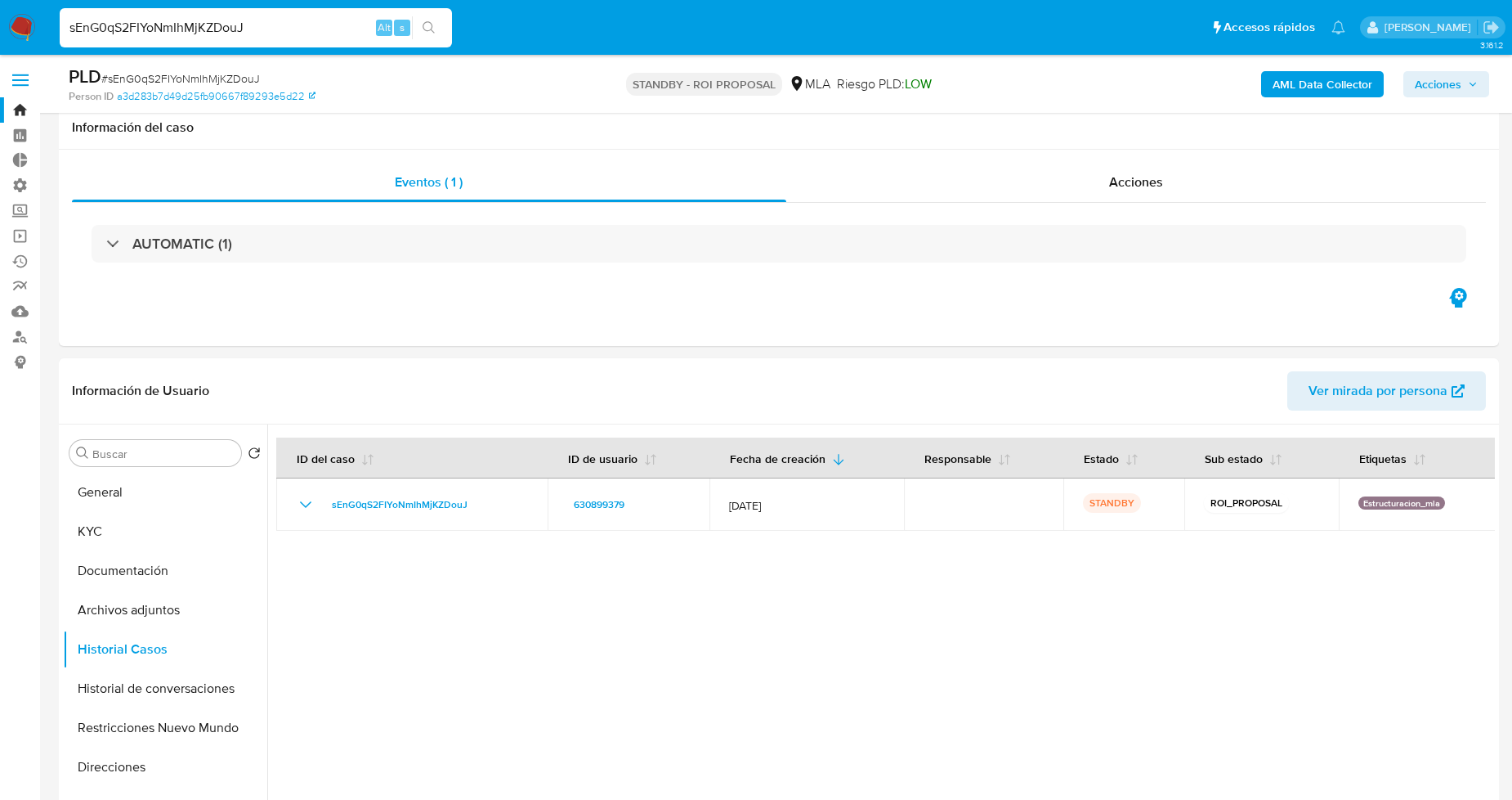
select select "10"
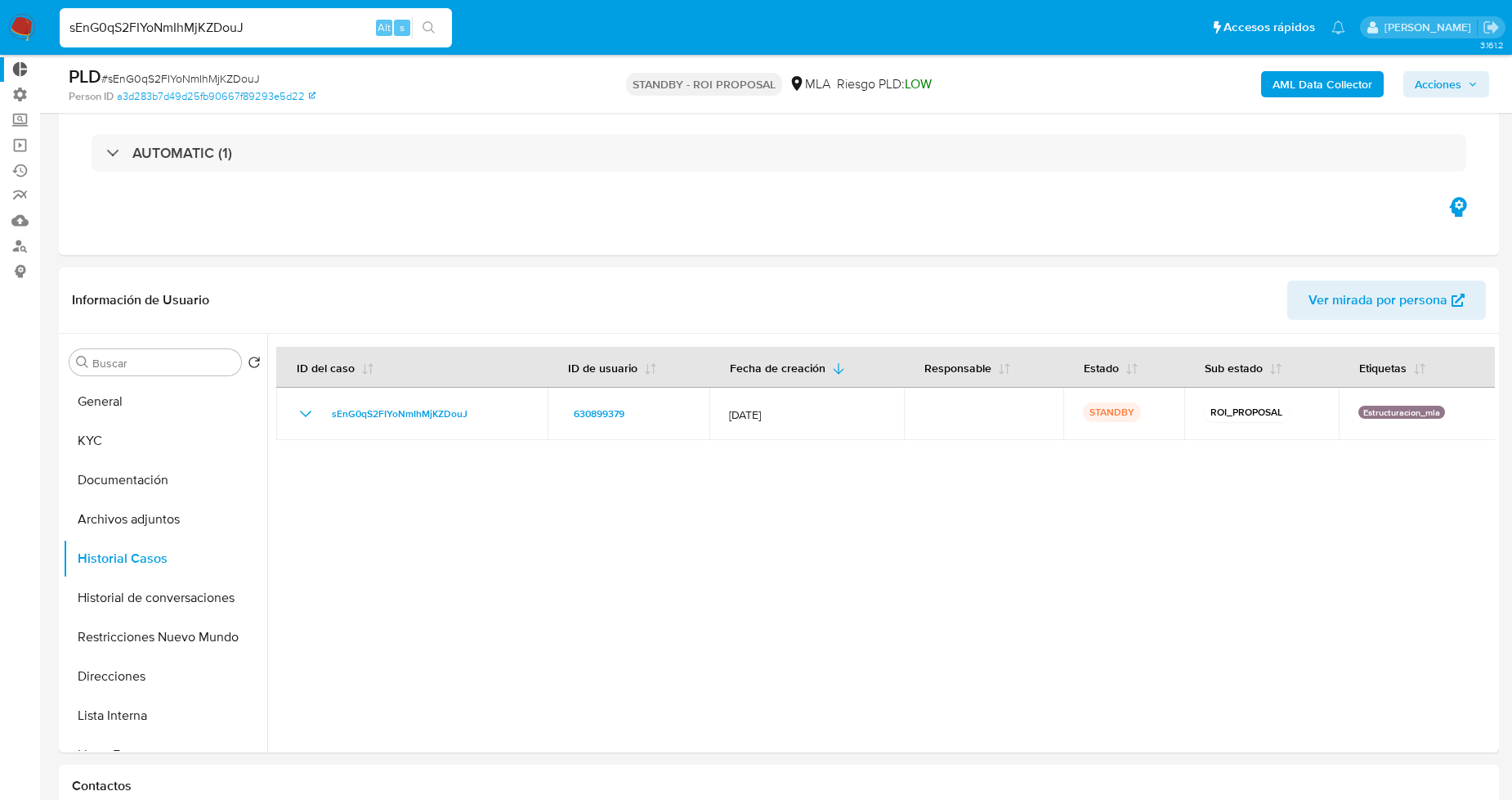
drag, startPoint x: 162, startPoint y: 26, endPoint x: 0, endPoint y: 57, distance: 164.9
paste input "ZIMjbvcRParRbCVrctqBg4NA"
type input "ZIMjbvcRParRbCVrctqBg4NA"
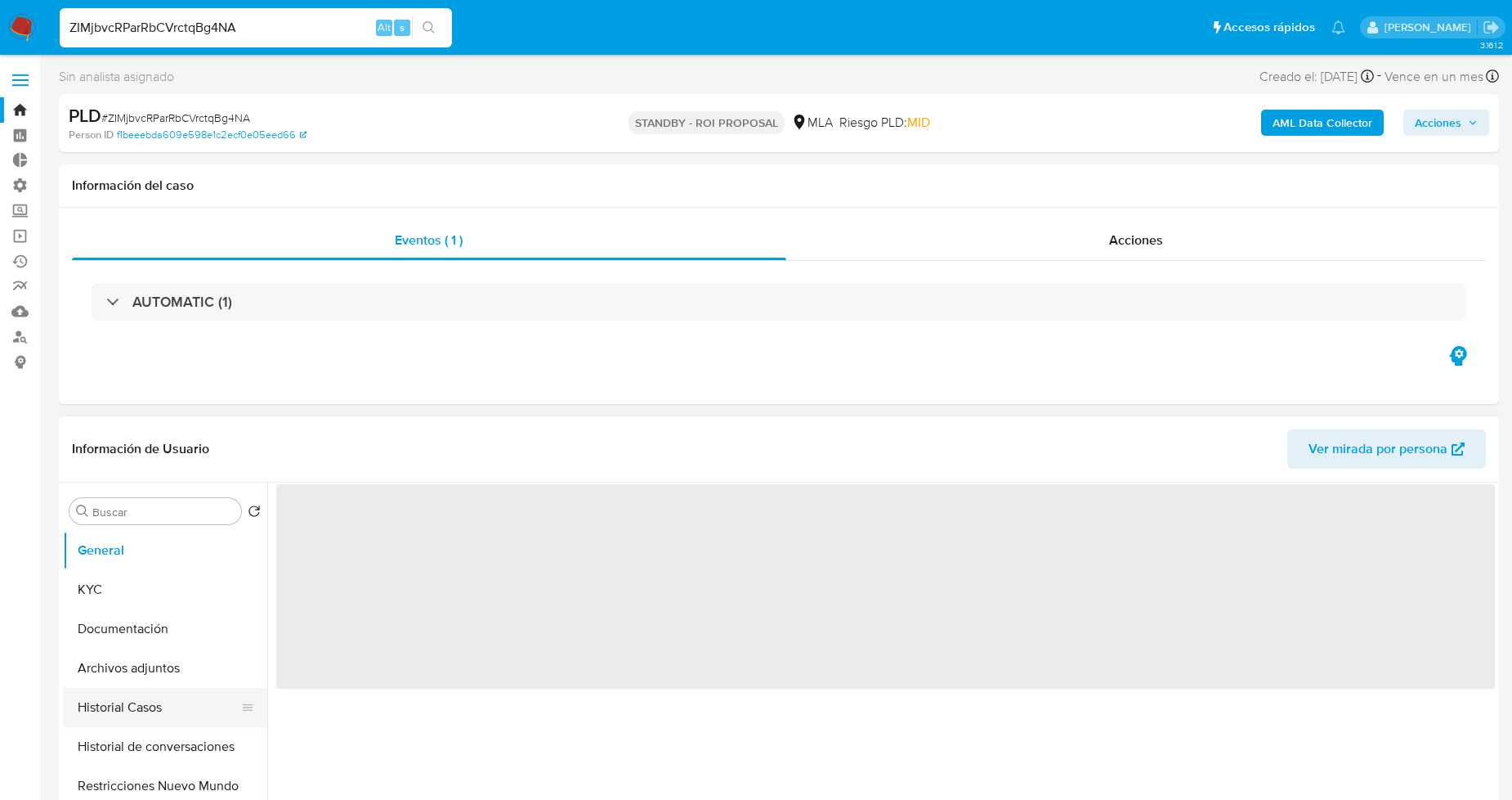
click at [144, 708] on button "Historial Casos" at bounding box center [158, 707] width 191 height 39
select select "10"
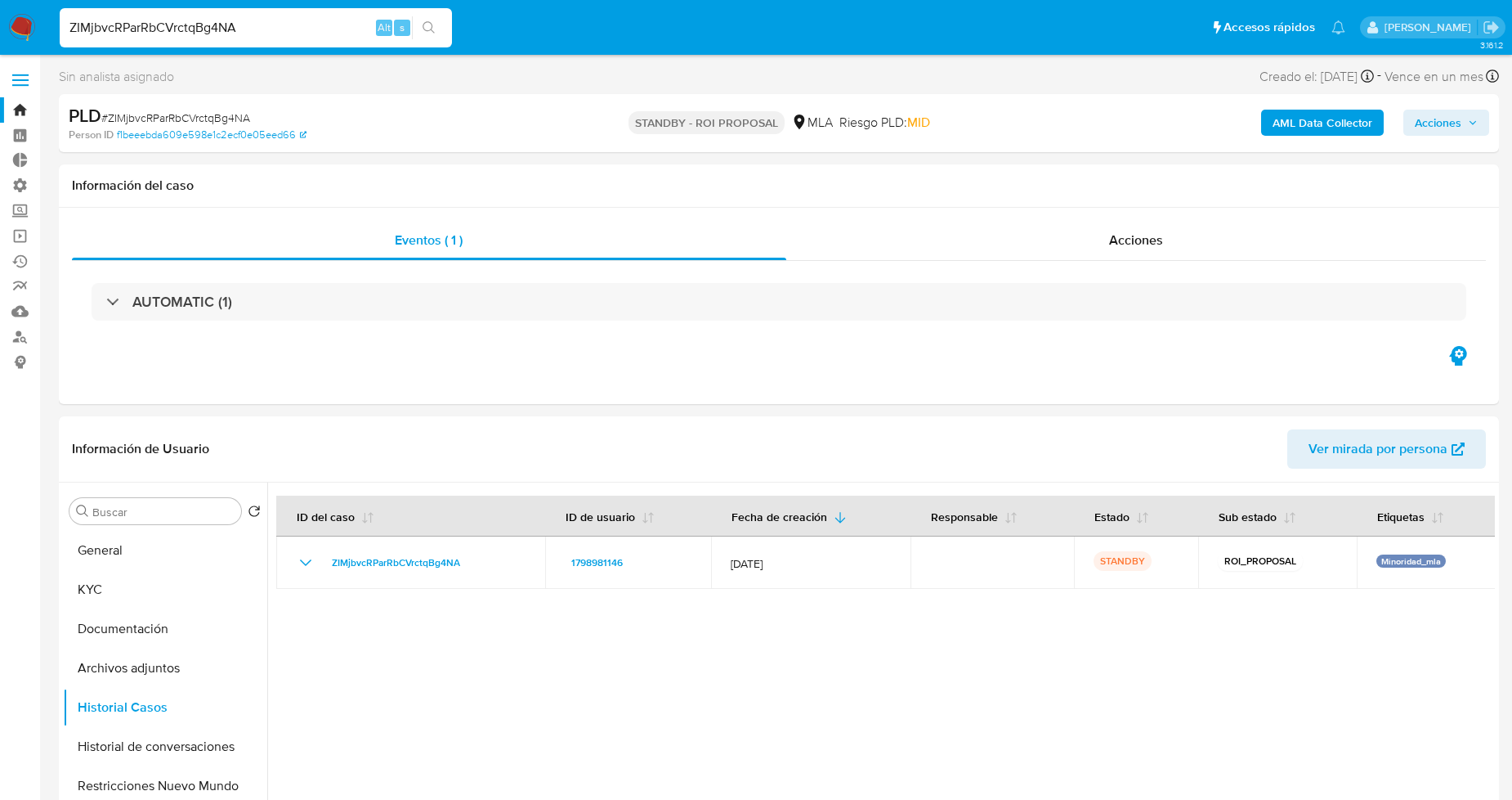
drag, startPoint x: 239, startPoint y: 29, endPoint x: 37, endPoint y: 38, distance: 202.2
click at [38, 38] on nav "Pausado Ver notificaciones ZIMjbvcRParRbCVrctqBg4NA Alt s Accesos rápidos Presi…" at bounding box center [756, 27] width 1512 height 55
paste input "N8Lc1TyPDEA1YzvUjanzpquU"
type input "N8Lc1TyPDEA1YzvUjanzpquU"
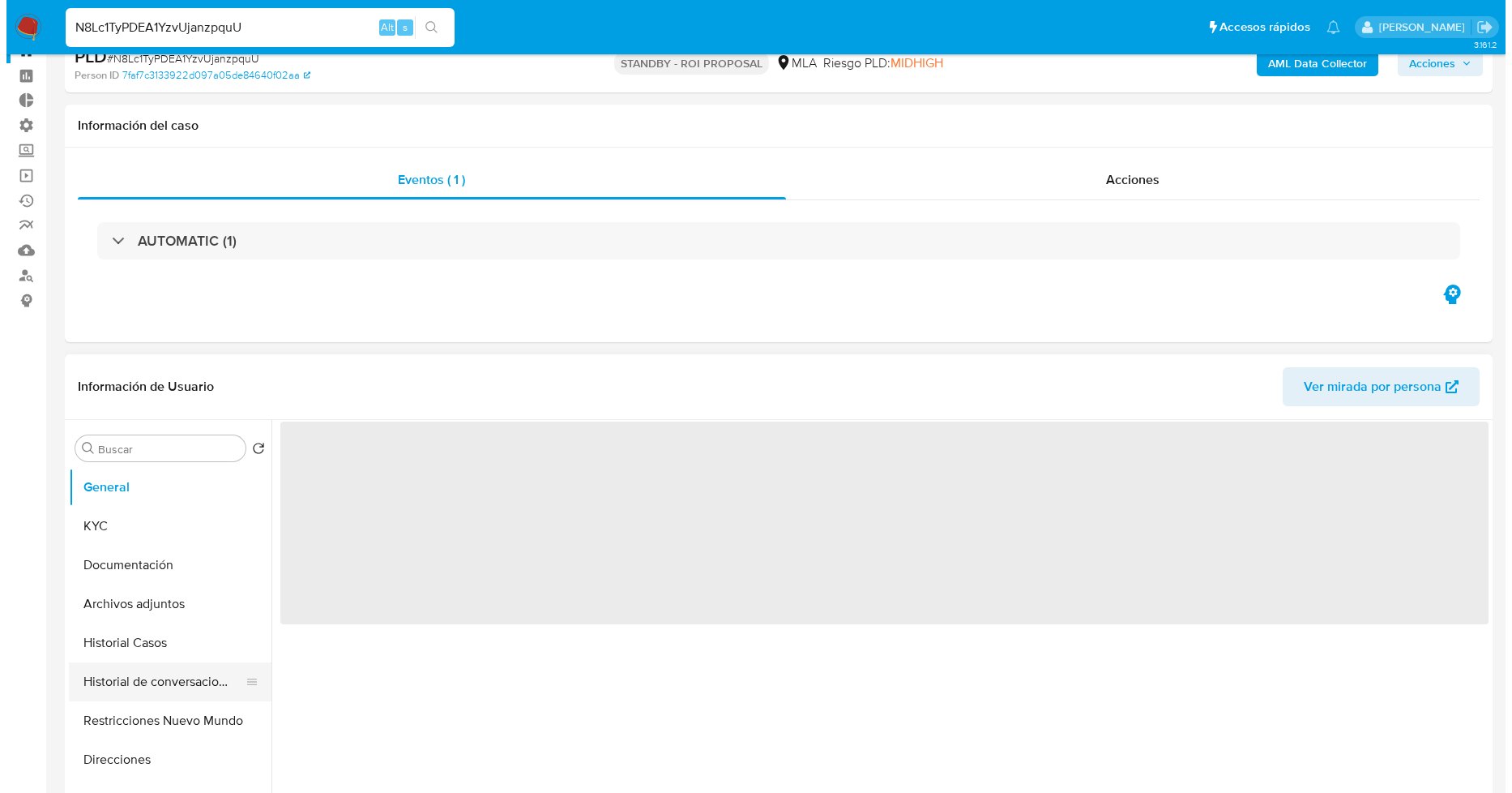
scroll to position [90, 0]
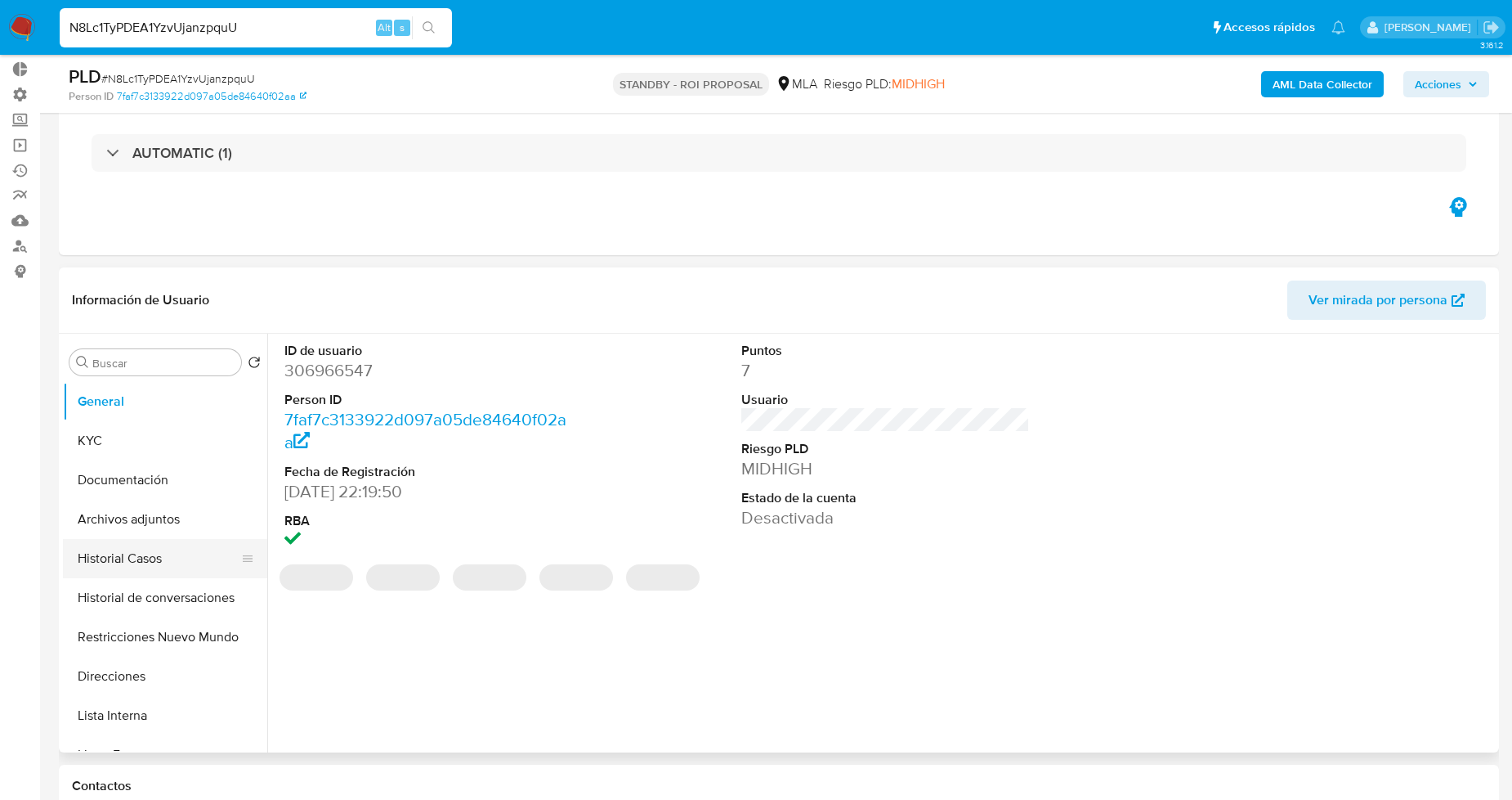
click at [171, 560] on button "Historial Casos" at bounding box center [158, 558] width 191 height 39
select select "10"
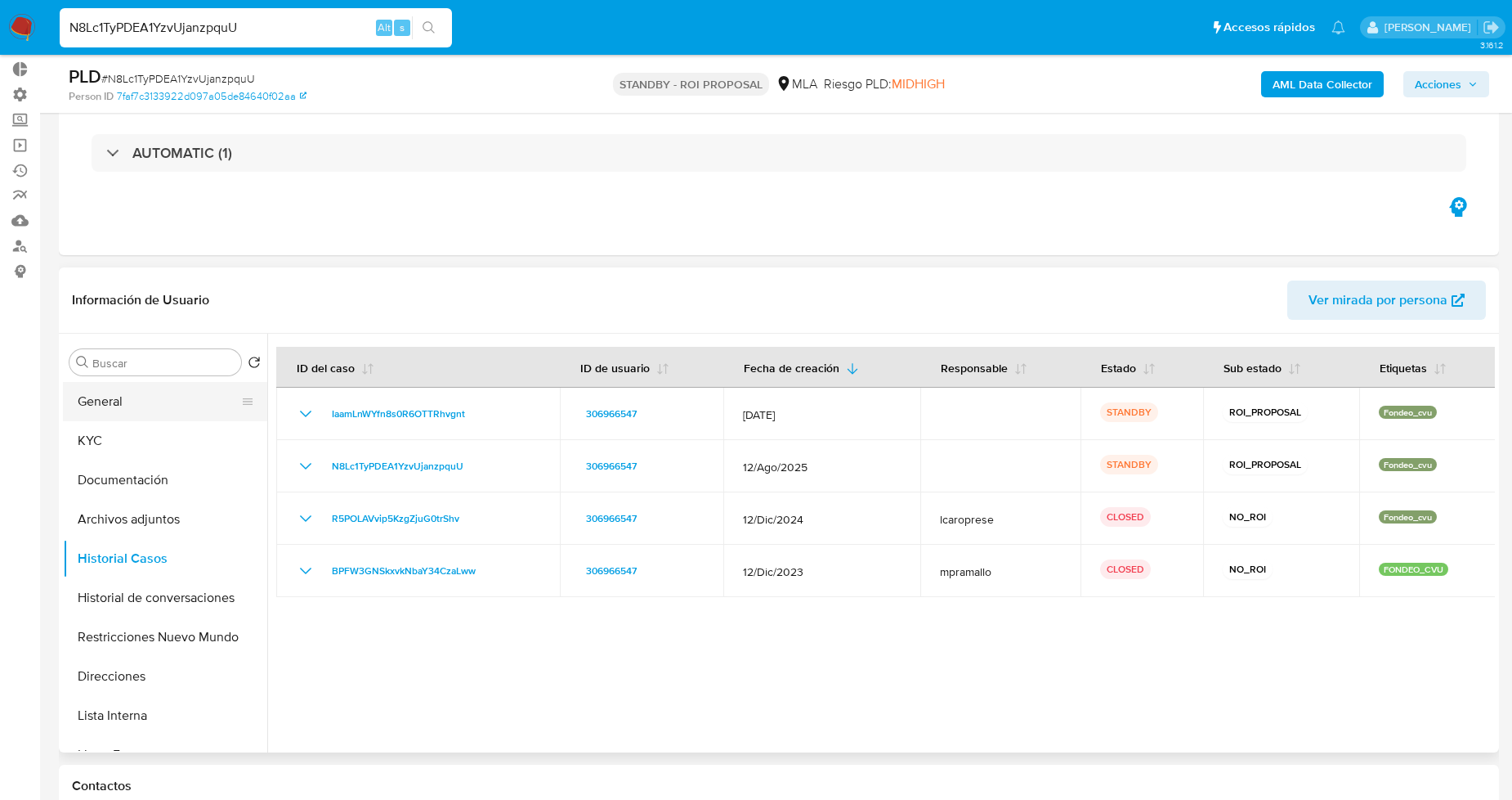
click at [175, 399] on button "General" at bounding box center [158, 401] width 191 height 39
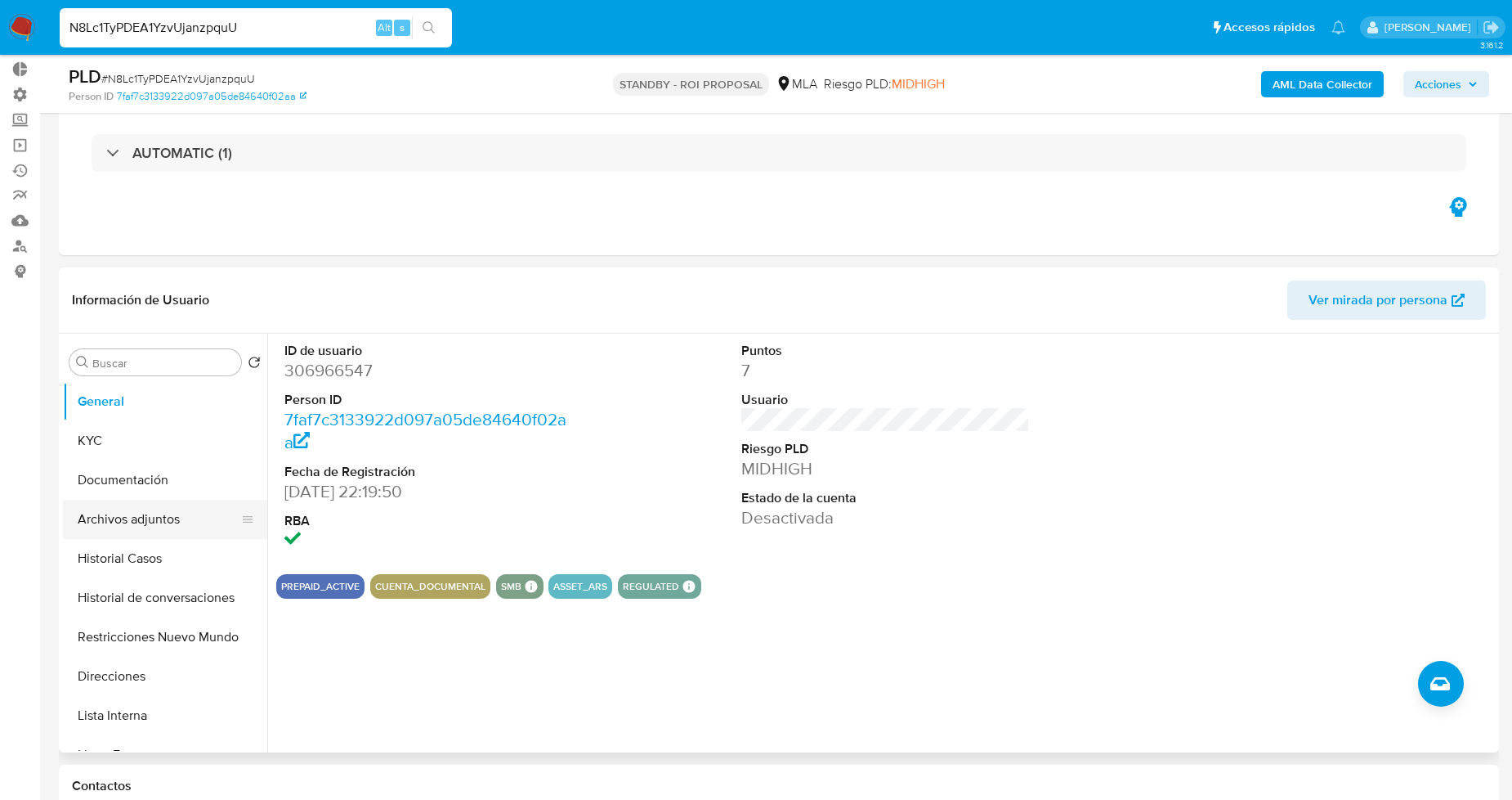
click at [119, 513] on button "Archivos adjuntos" at bounding box center [158, 519] width 191 height 39
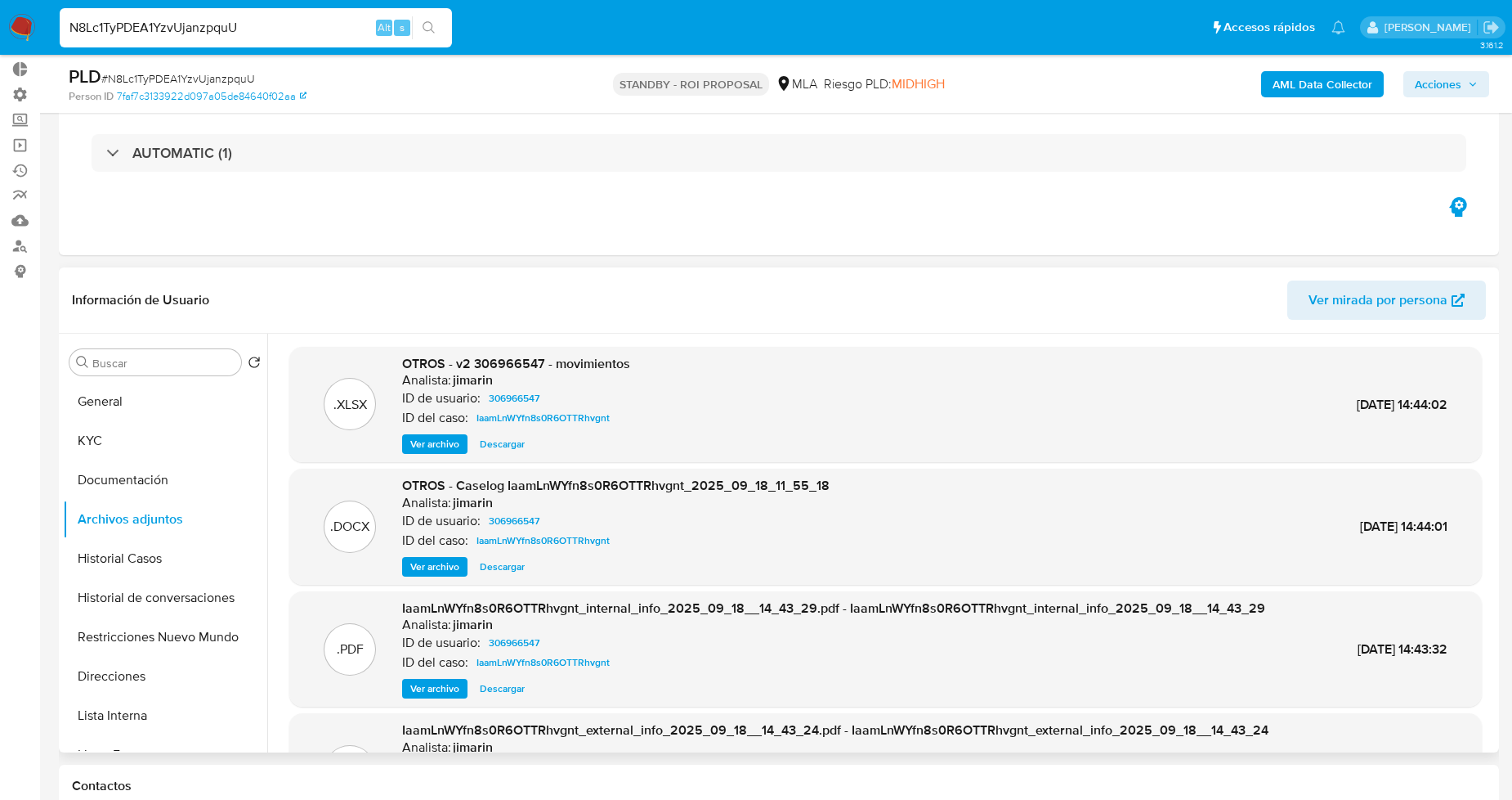
click at [448, 558] on span "Ver archivo" at bounding box center [435, 566] width 49 height 16
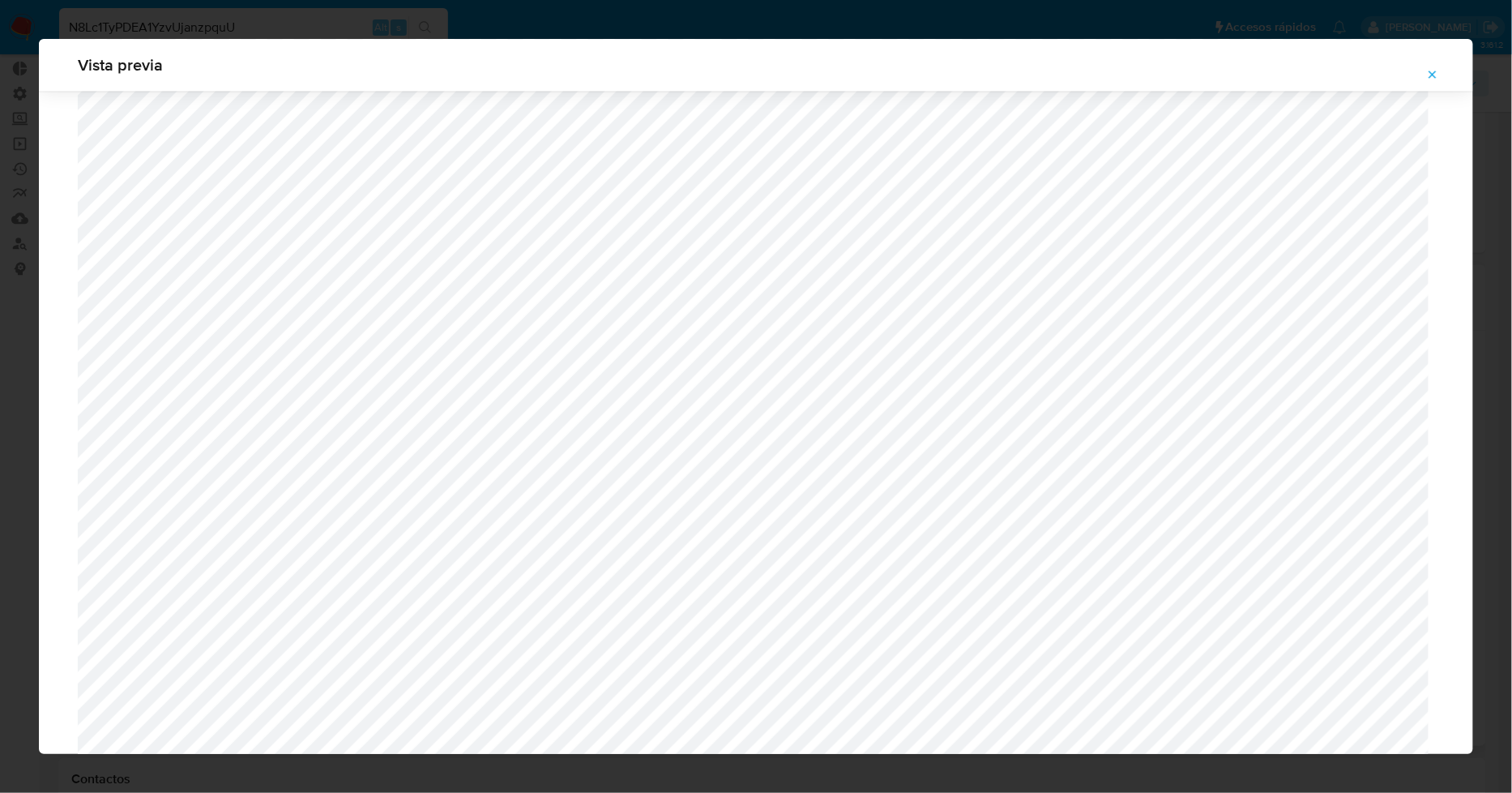
scroll to position [1228, 0]
click at [1432, 72] on icon "Attachment preview" at bounding box center [1433, 74] width 13 height 13
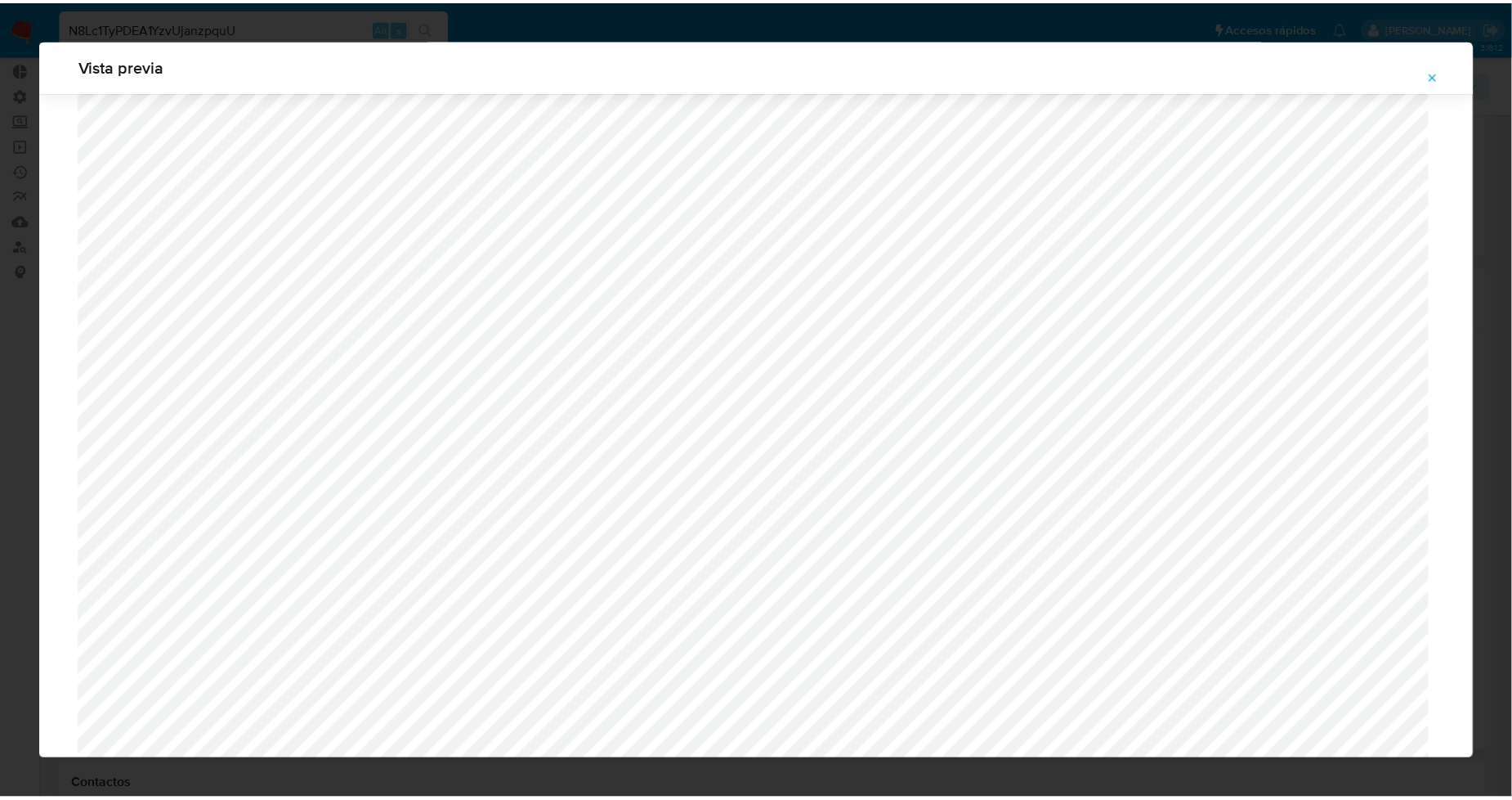
scroll to position [0, 0]
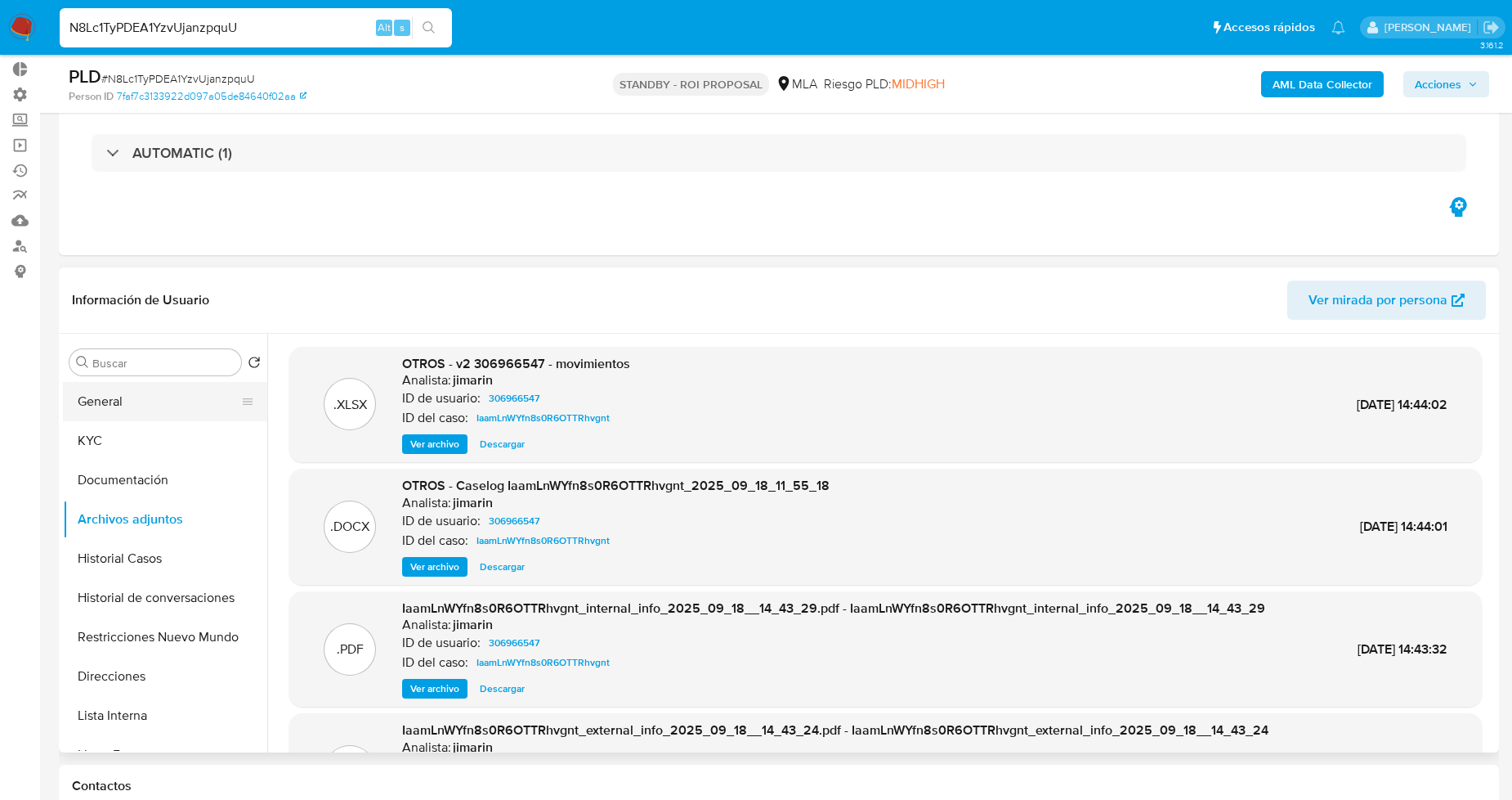
click at [164, 397] on button "General" at bounding box center [158, 401] width 191 height 39
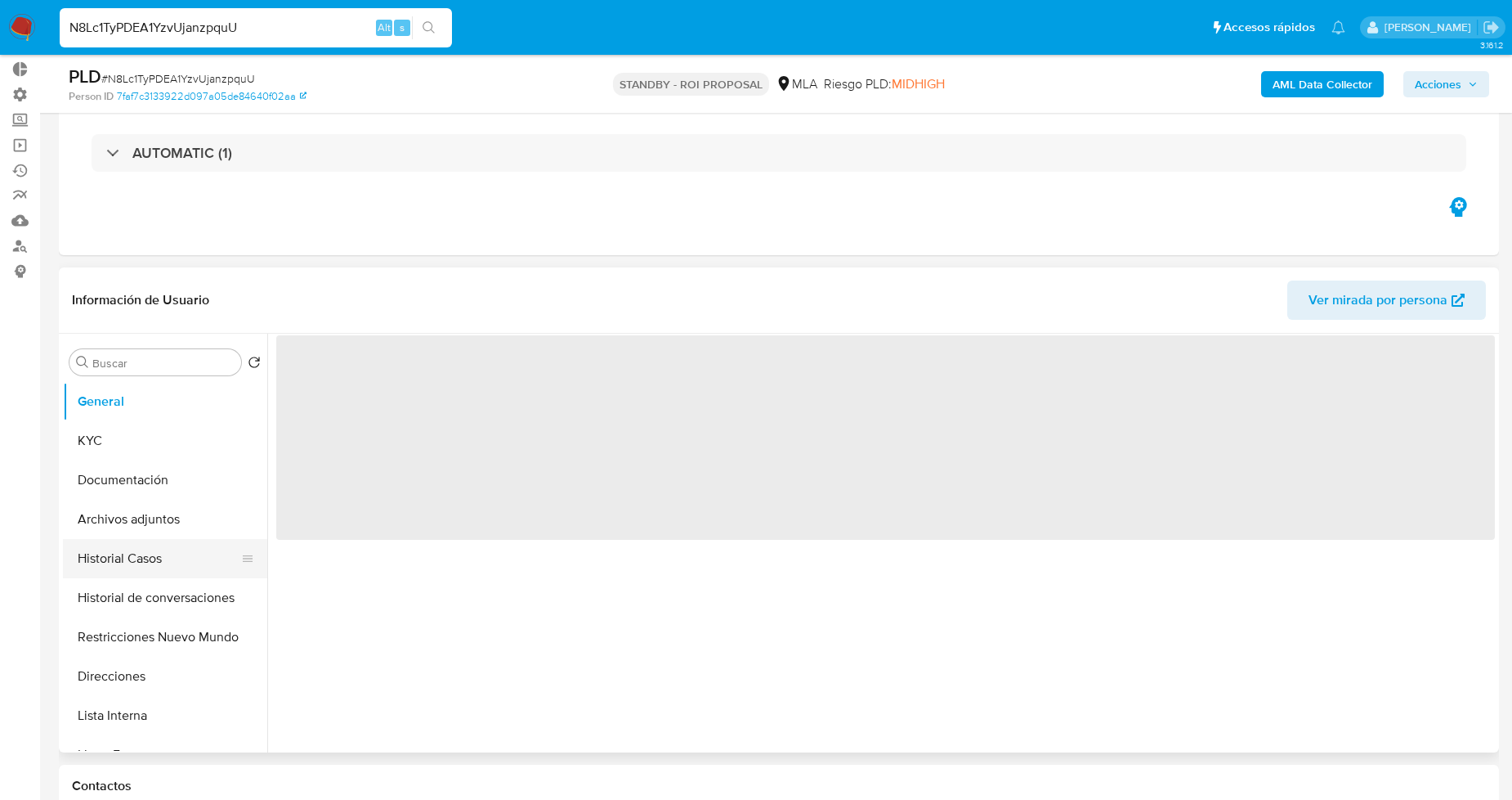
click at [147, 539] on button "Historial Casos" at bounding box center [158, 558] width 191 height 39
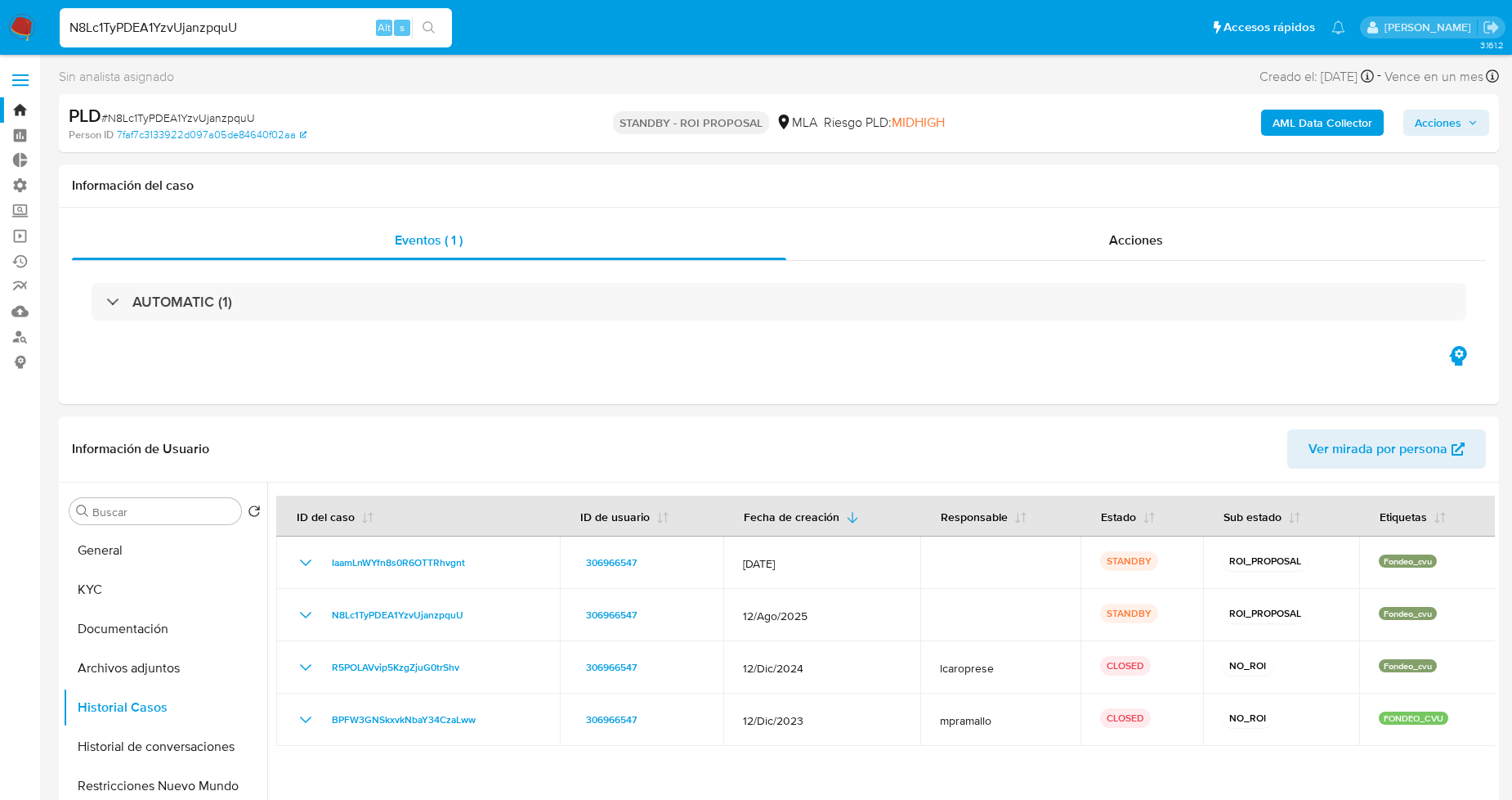
drag, startPoint x: 250, startPoint y: 31, endPoint x: 0, endPoint y: 70, distance: 253.0
paste input "p98reIA0xwwifB2xkrXwDxBG"
type input "p98reIA0xwwifB2xkrXwDxBG"
click at [437, 27] on button "search-icon" at bounding box center [429, 27] width 34 height 23
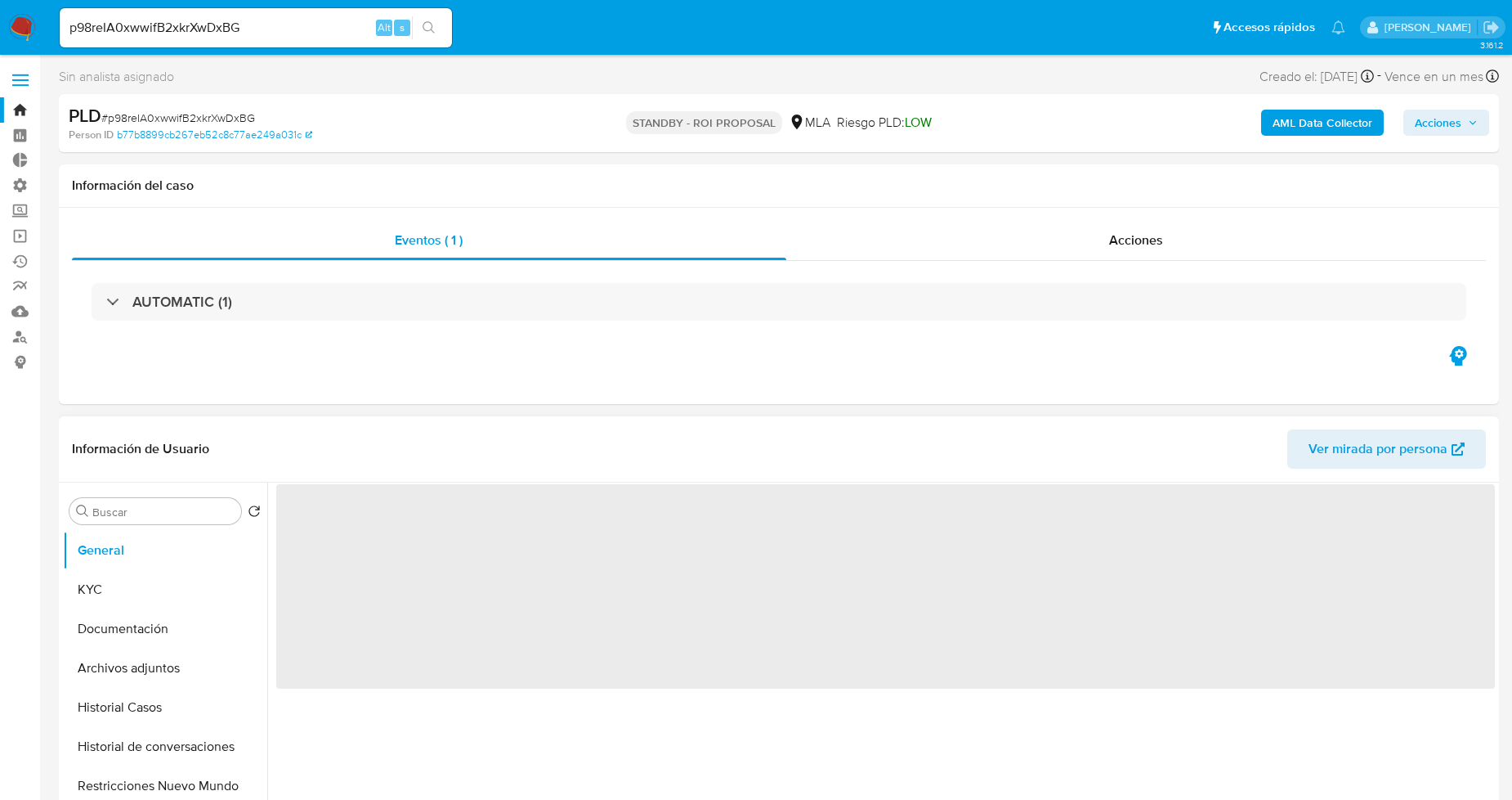
select select "10"
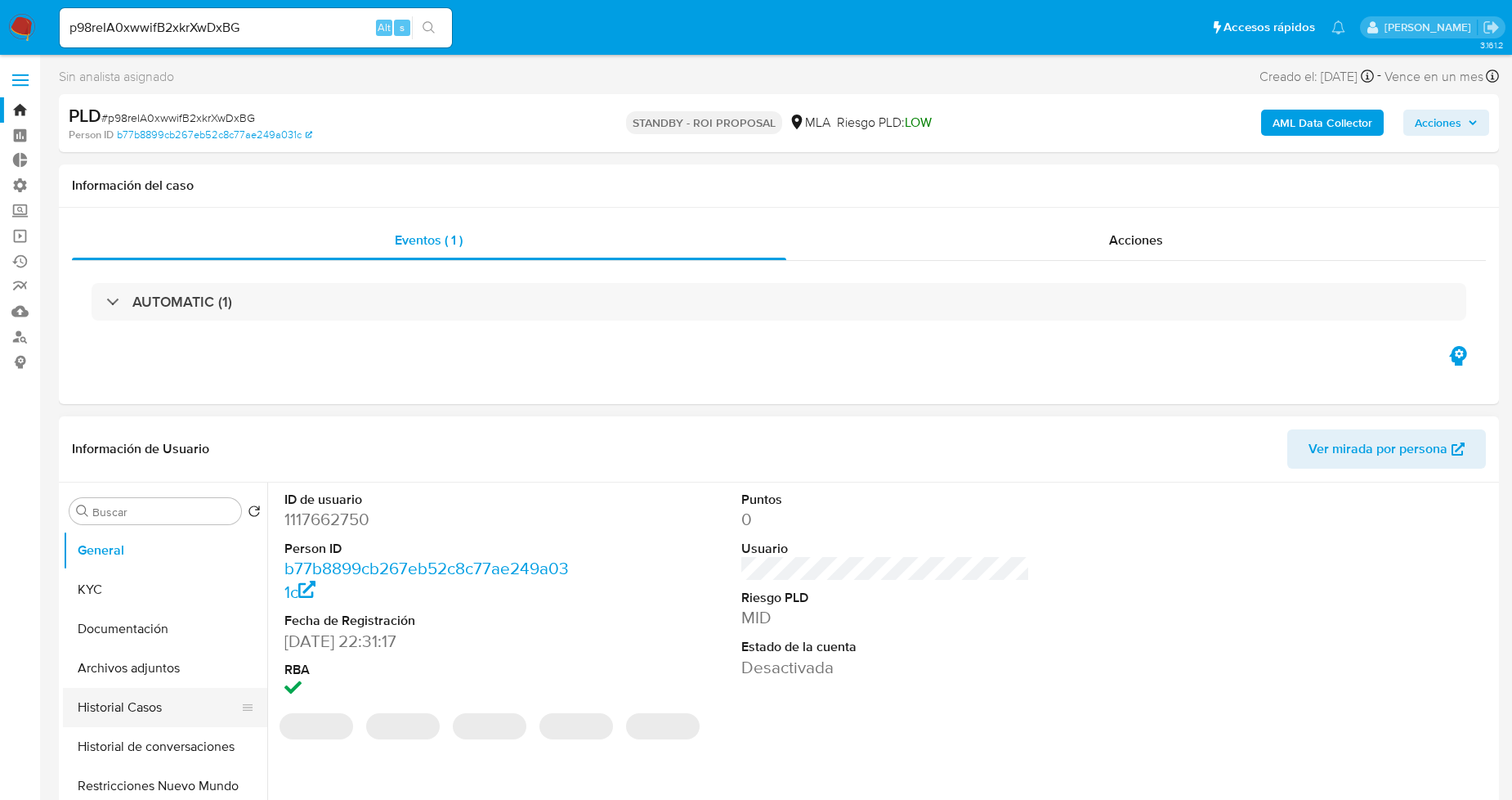
click at [156, 696] on button "Historial Casos" at bounding box center [158, 707] width 191 height 39
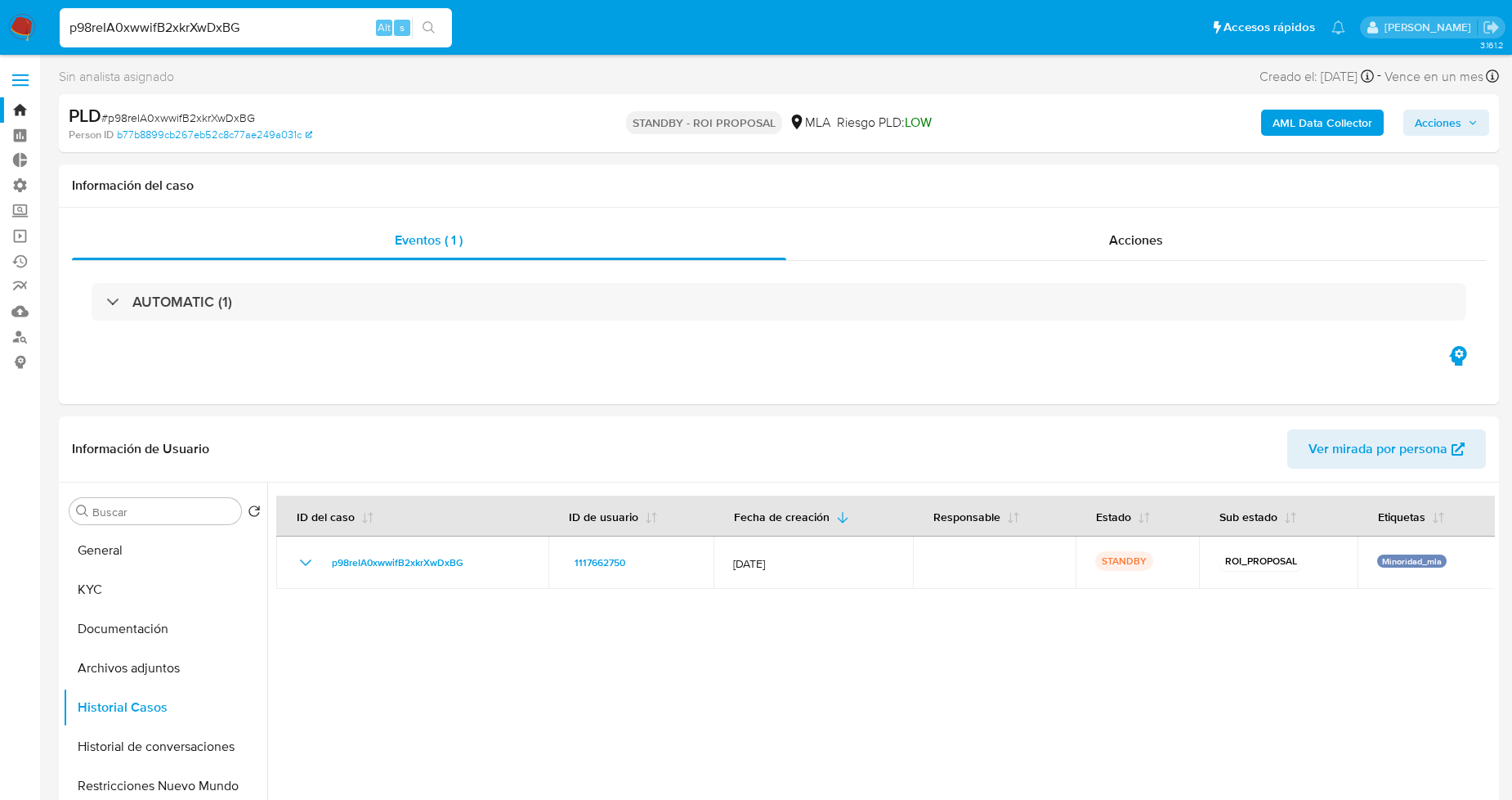
drag, startPoint x: 244, startPoint y: 26, endPoint x: 0, endPoint y: 34, distance: 244.1
click at [0, 34] on nav "Pausado Ver notificaciones p98reIA0xwwifB2xkrXwDxBG Alt s Accesos rápidos Presi…" at bounding box center [756, 27] width 1512 height 55
paste input "6F6aJ6kpu36LAvQICSujFzM2"
type input "6F6aJ6kpu36LAvQICSujFzM2"
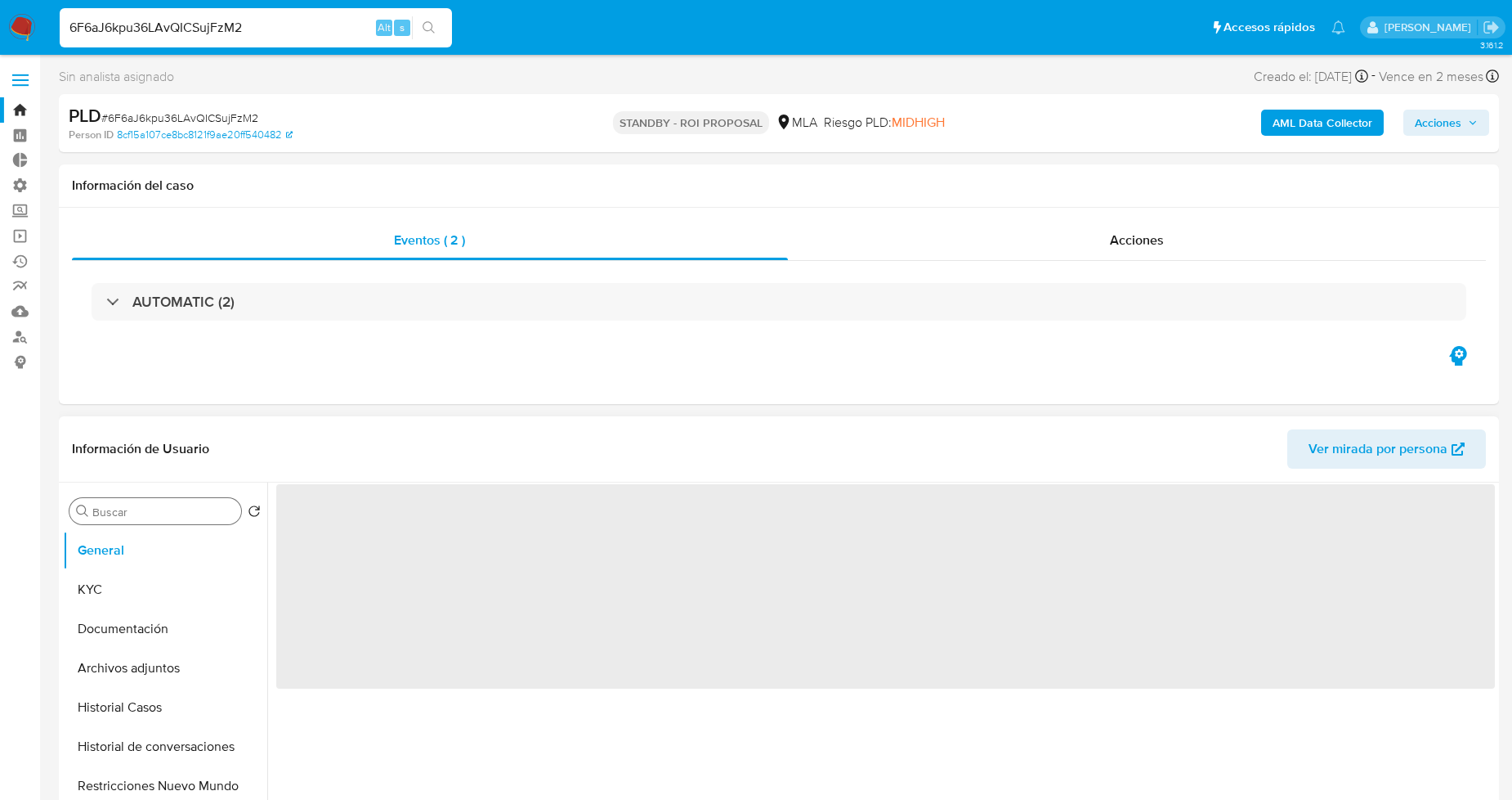
scroll to position [181, 0]
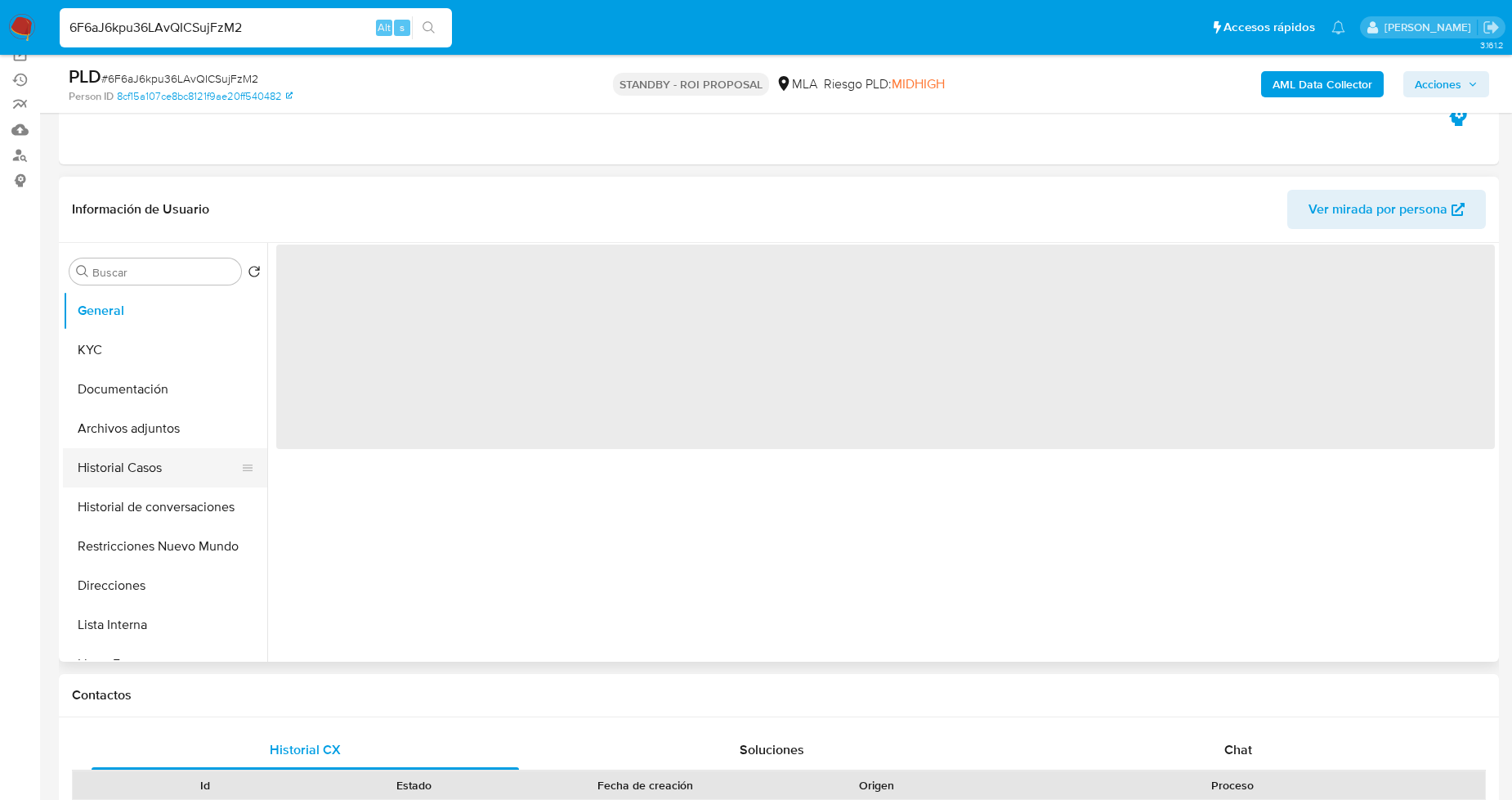
select select "10"
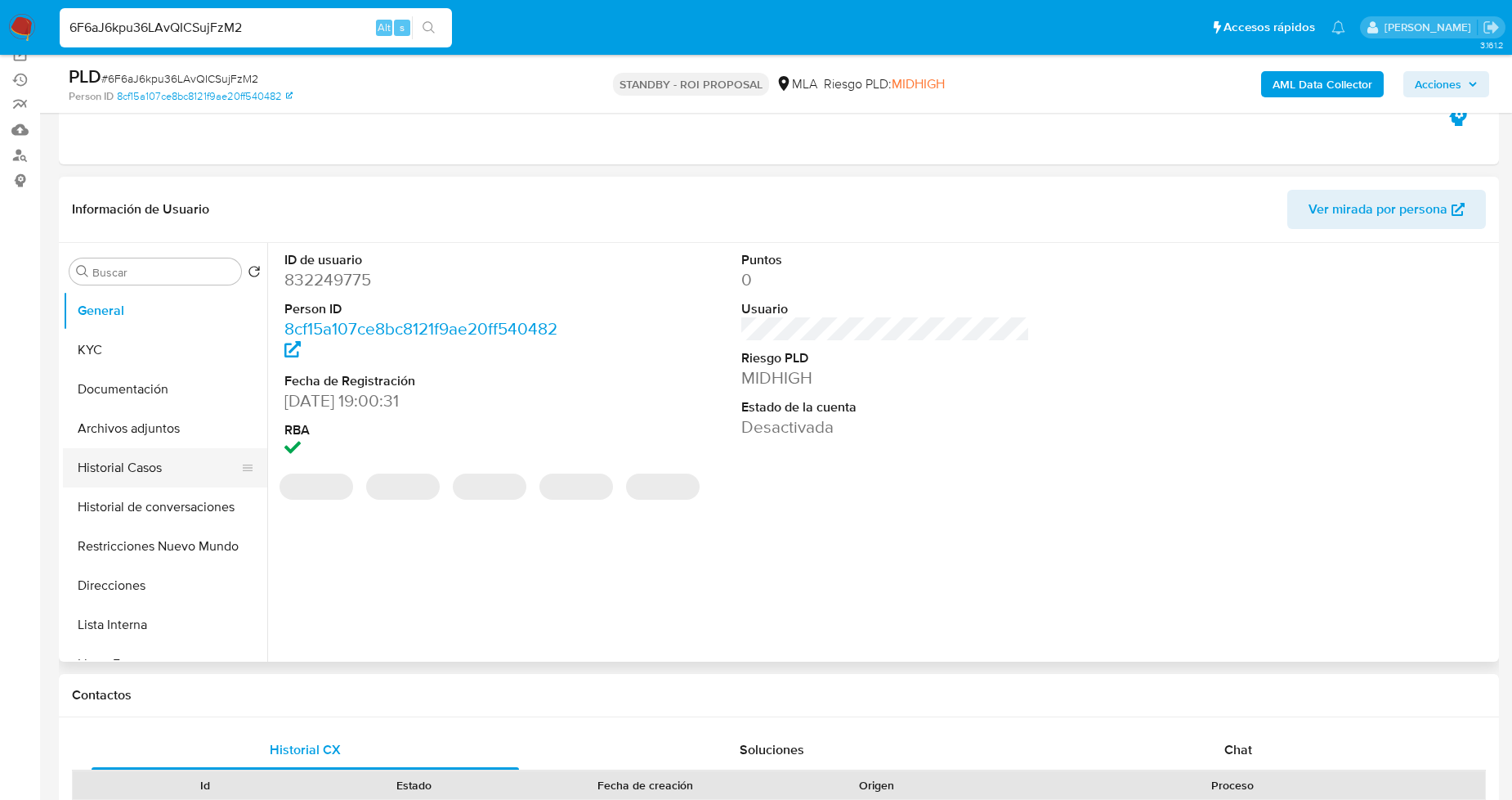
click at [173, 479] on button "Historial Casos" at bounding box center [158, 467] width 191 height 39
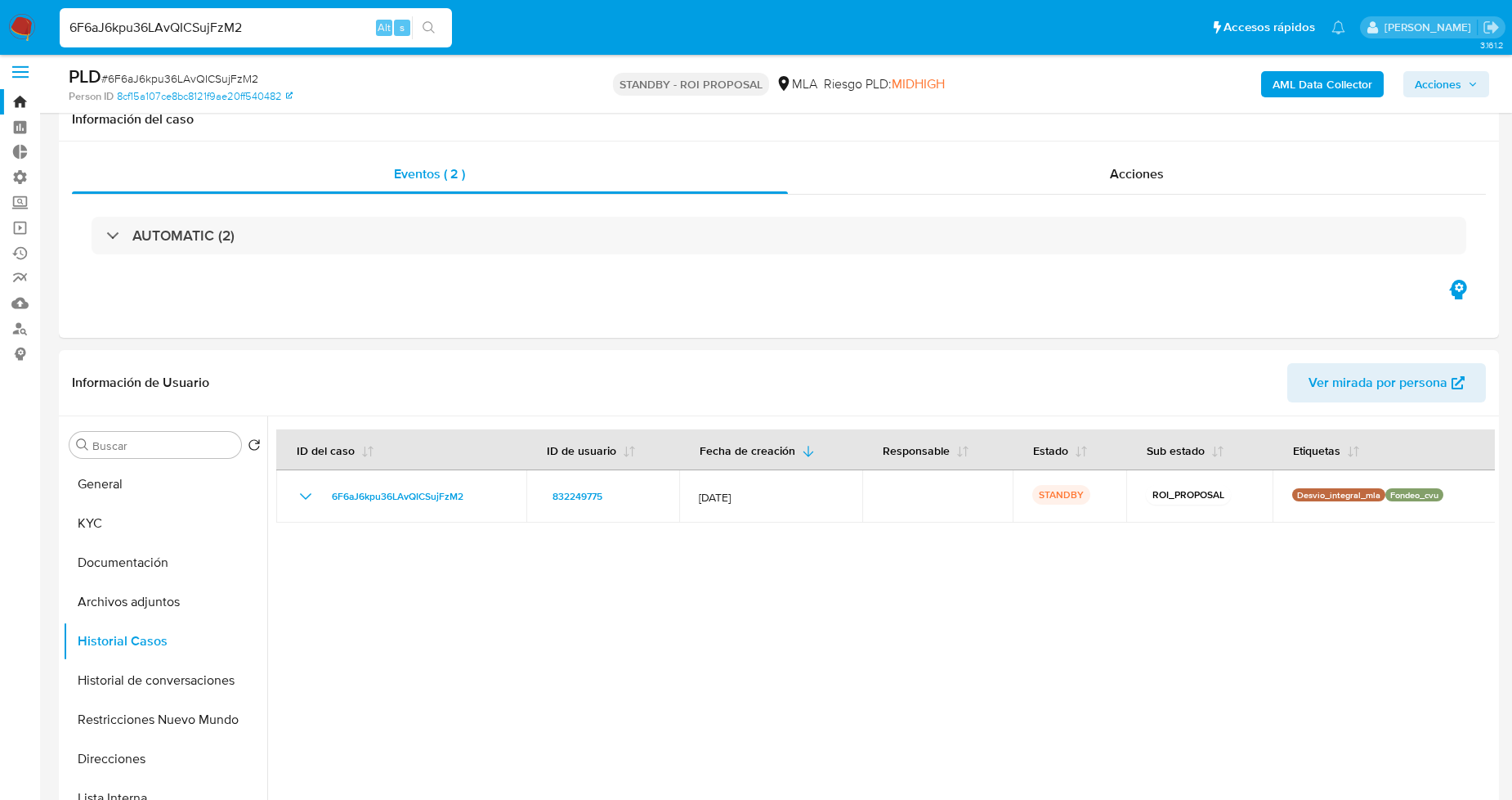
scroll to position [0, 0]
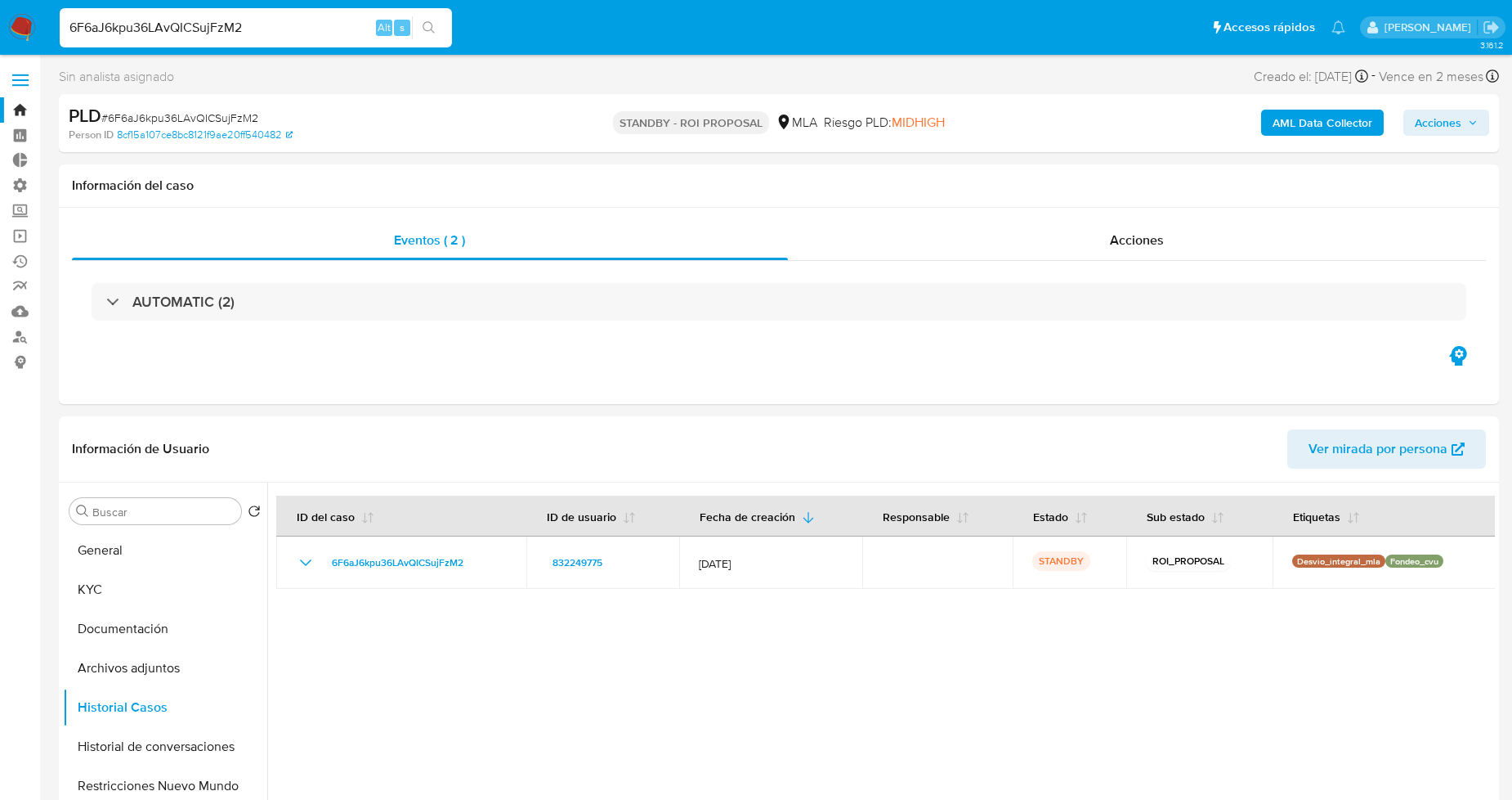
drag, startPoint x: 67, startPoint y: 25, endPoint x: 0, endPoint y: 42, distance: 69.1
click at [0, 42] on nav "Pausado Ver notificaciones 6F6aJ6kpu36LAvQICSujFzM2 Alt s Accesos rápidos Presi…" at bounding box center [756, 27] width 1512 height 55
paste input "ku0pujbwOlZ1CVS2o6heGziE"
type input "ku0pujbwOlZ1CVS2o6heGziE"
click at [433, 27] on icon "search-icon" at bounding box center [429, 27] width 13 height 13
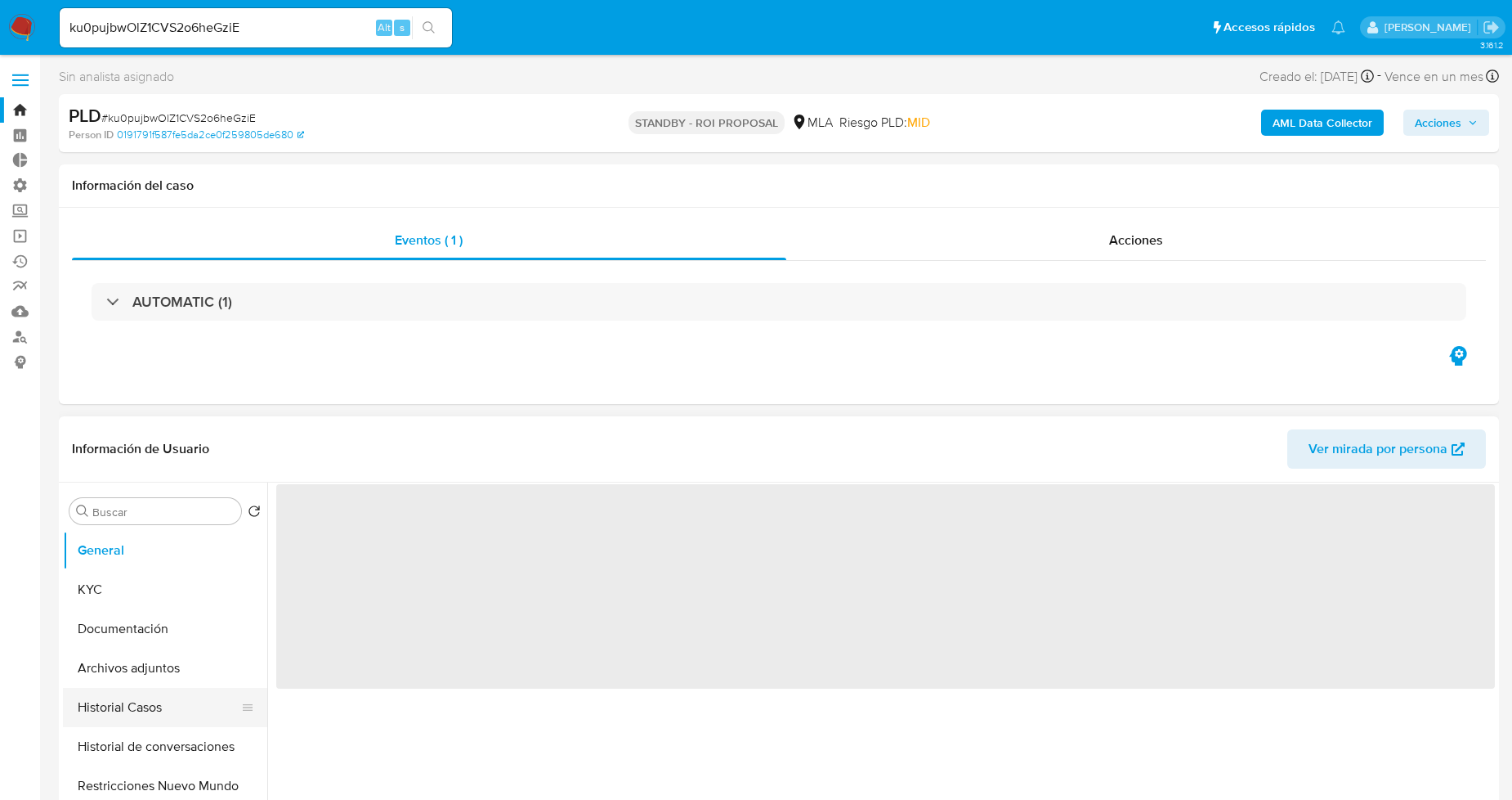
click at [176, 706] on button "Historial Casos" at bounding box center [158, 707] width 191 height 39
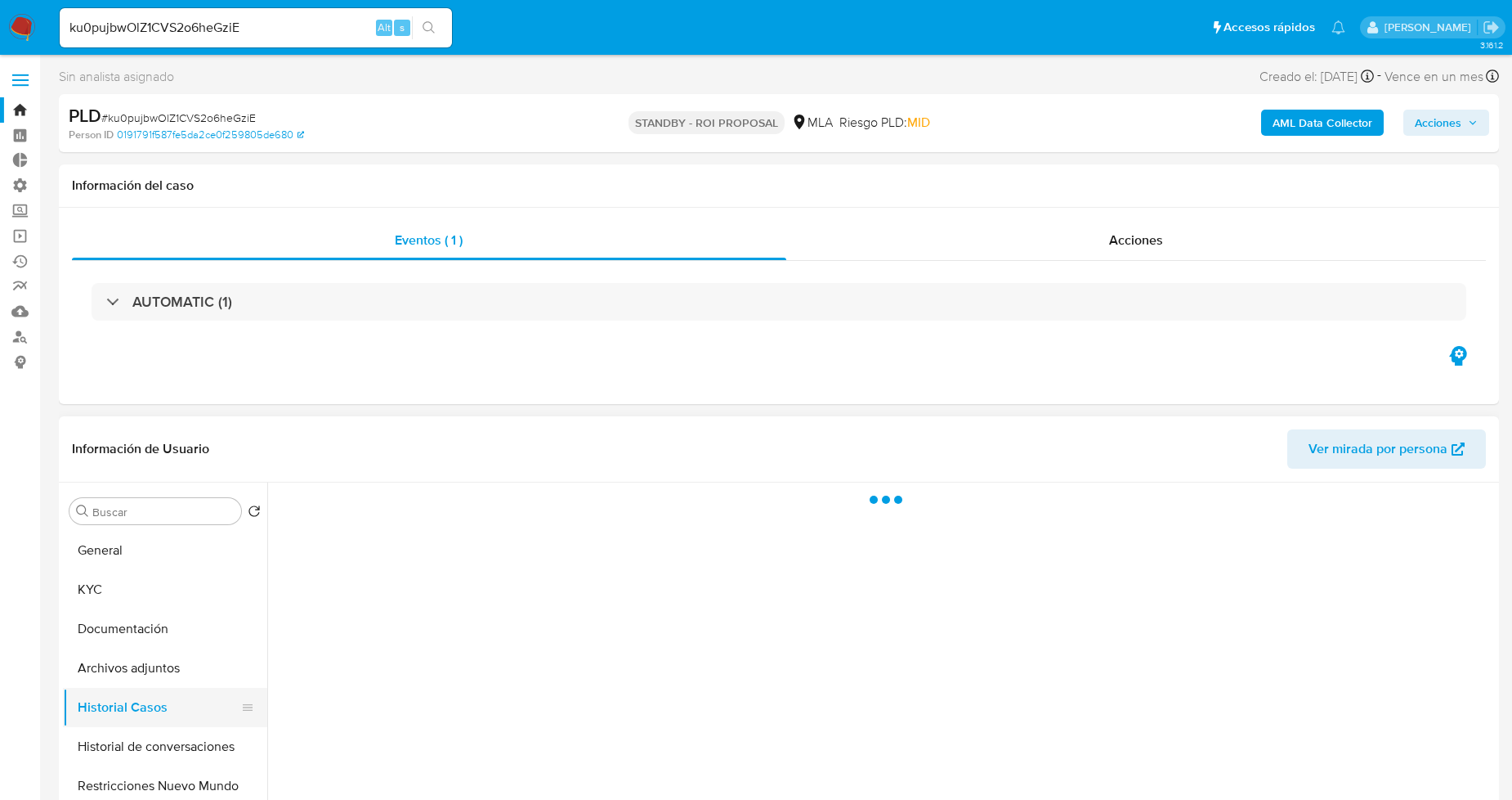
select select "10"
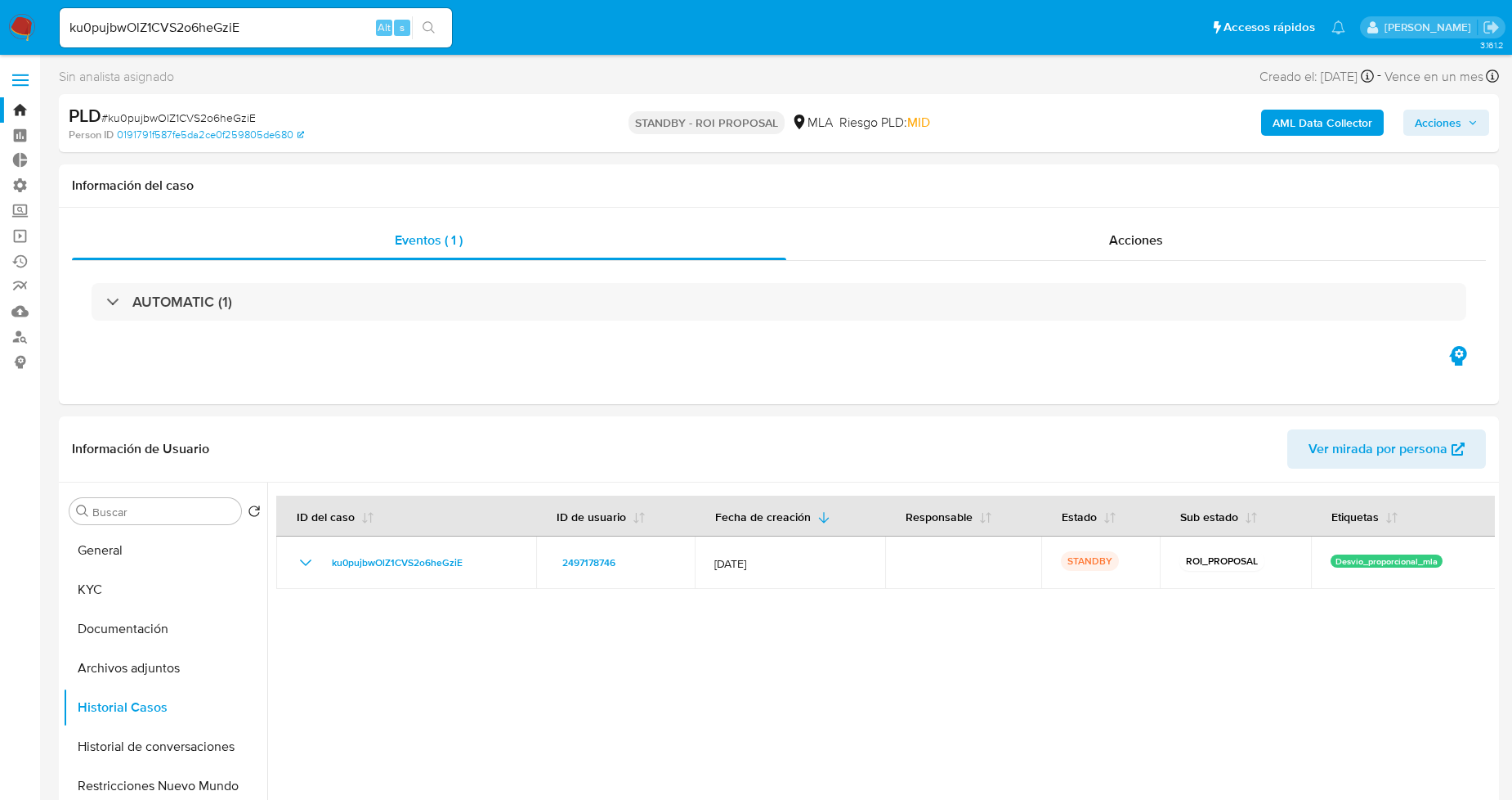
drag, startPoint x: 244, startPoint y: 31, endPoint x: 0, endPoint y: 38, distance: 244.1
click at [0, 38] on nav "Pausado Ver notificaciones ku0pujbwOlZ1CVS2o6heGziE Alt s Accesos rápidos Presi…" at bounding box center [756, 27] width 1512 height 55
paste input "ubWbKLHc3B6Qa9NubHInks8v"
type input "ubWbKLHc3B6Qa9NubHInks8v"
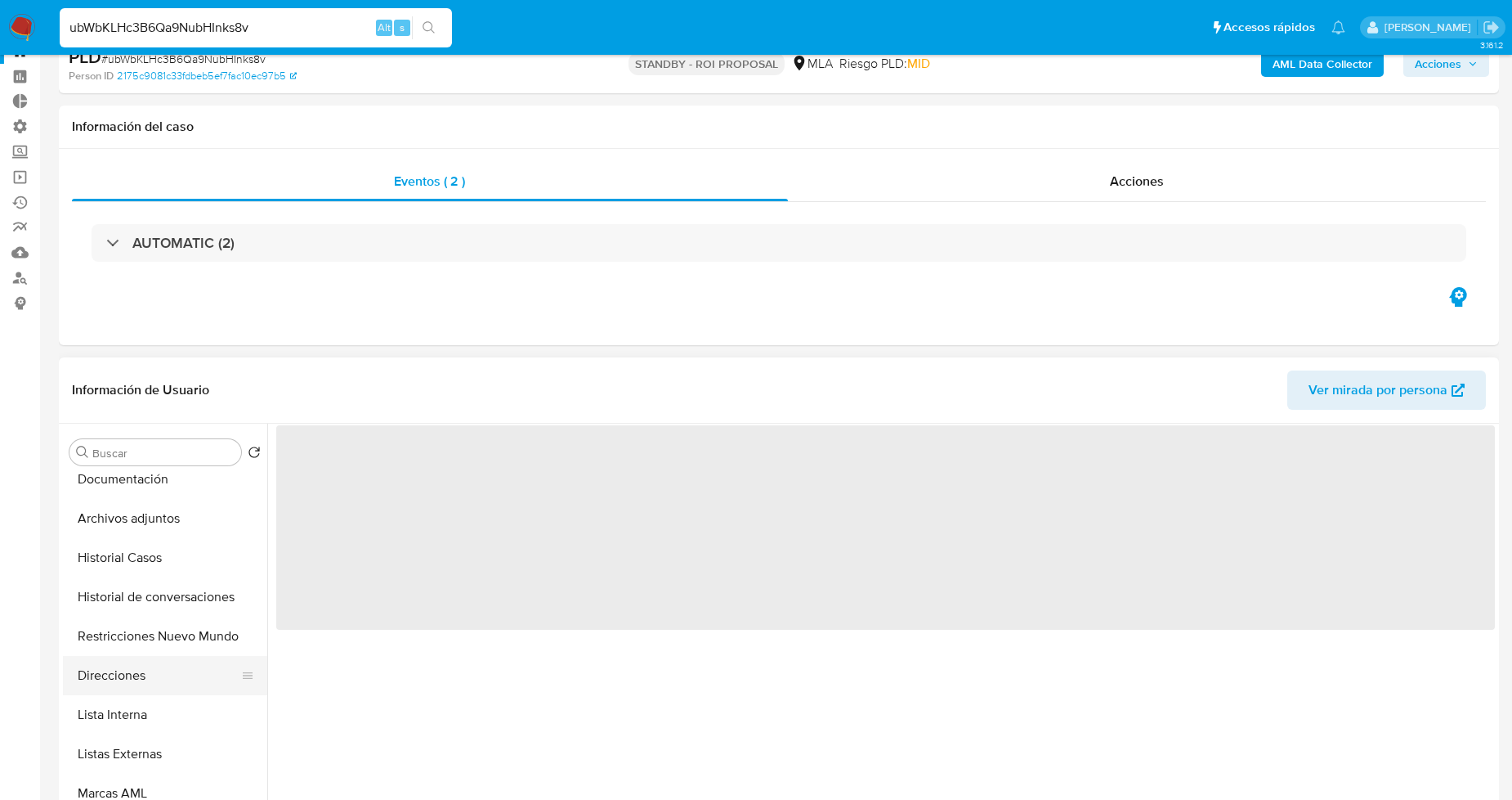
scroll to position [91, 0]
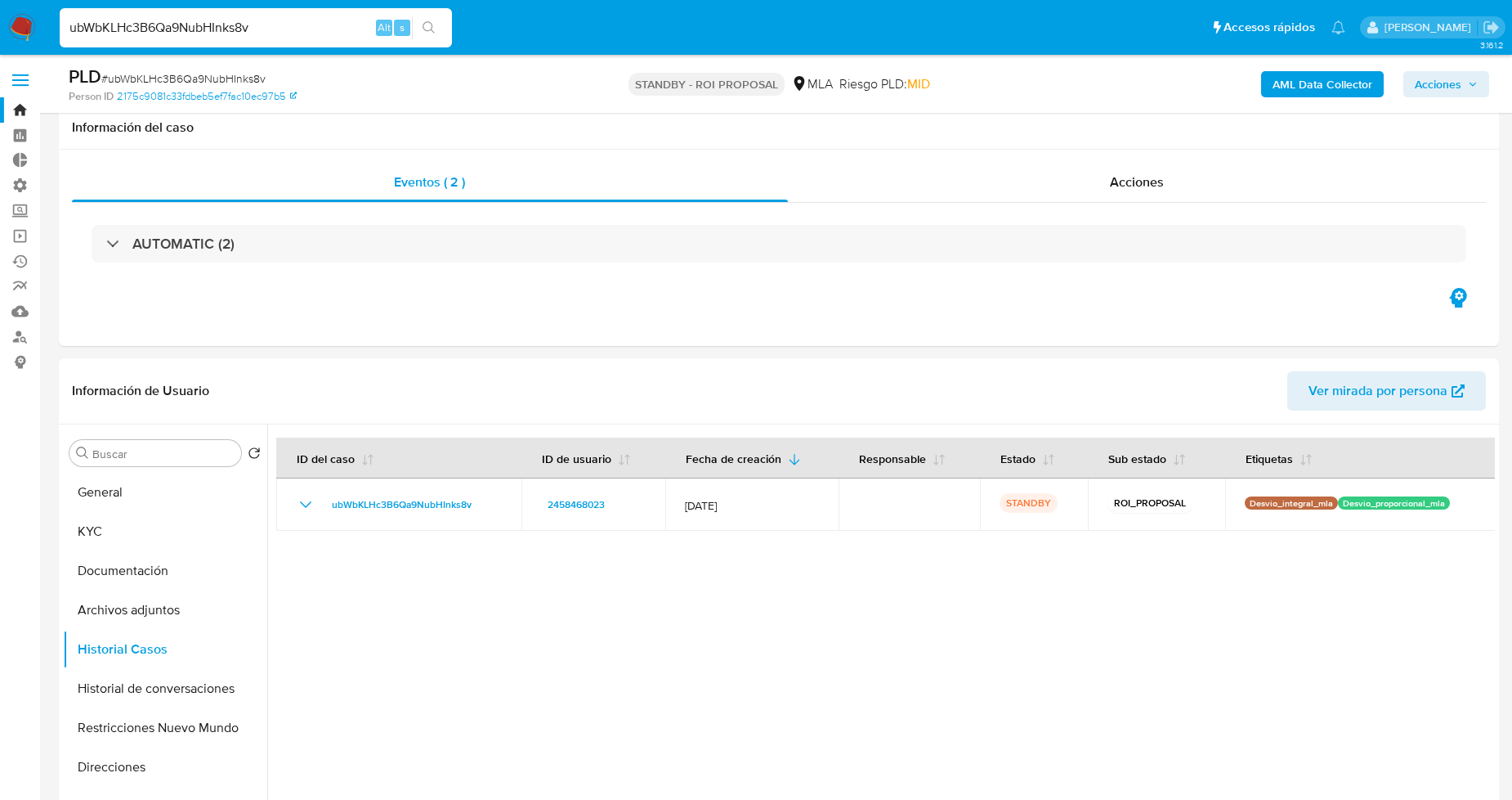
select select "10"
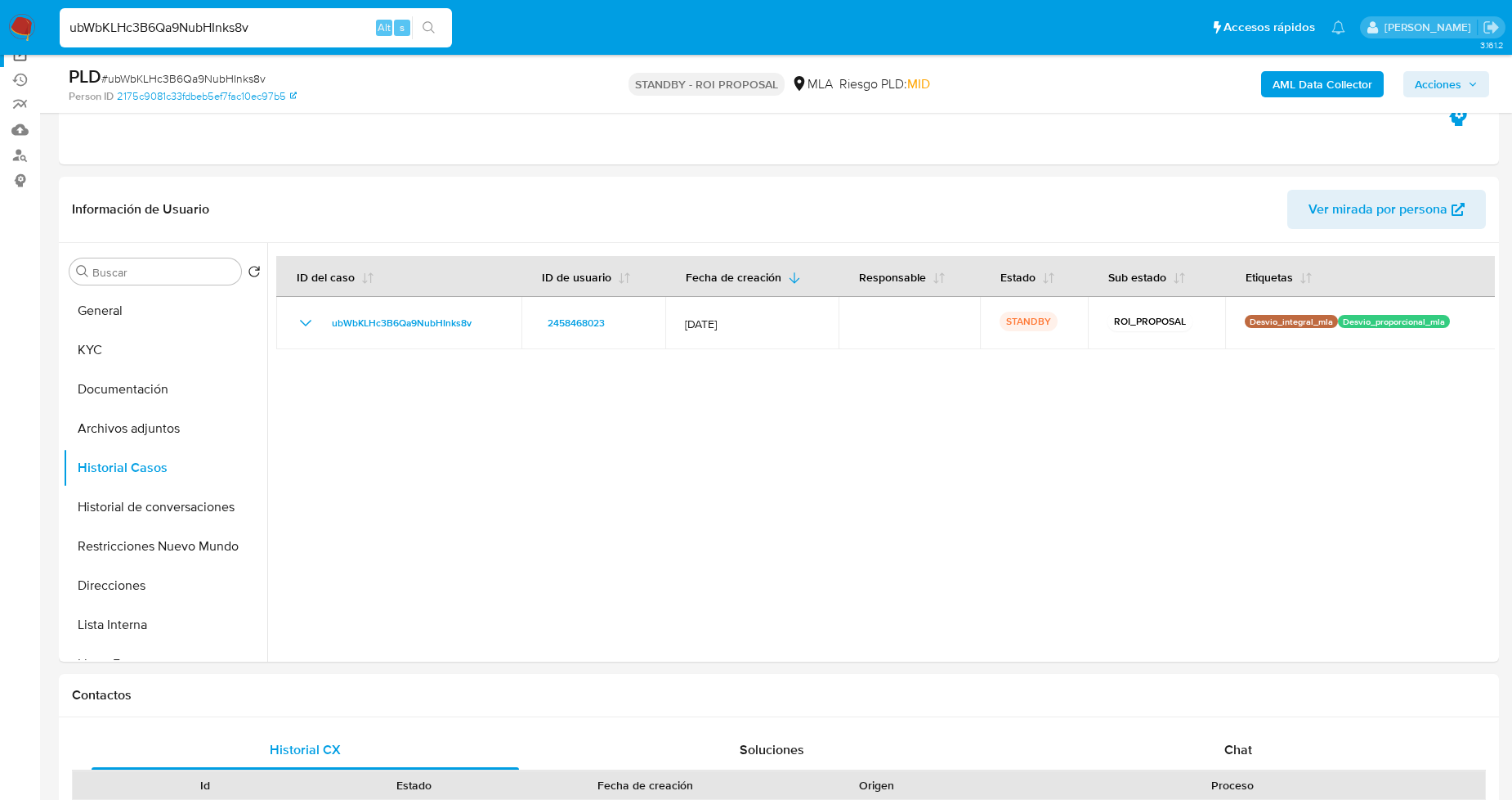
drag, startPoint x: 239, startPoint y: 37, endPoint x: 2, endPoint y: 60, distance: 238.1
paste input "PGMxPrJNDnK1cI0A7UhElJrc"
type input "PGMxPrJNDnK1cI0A7UhElJrc"
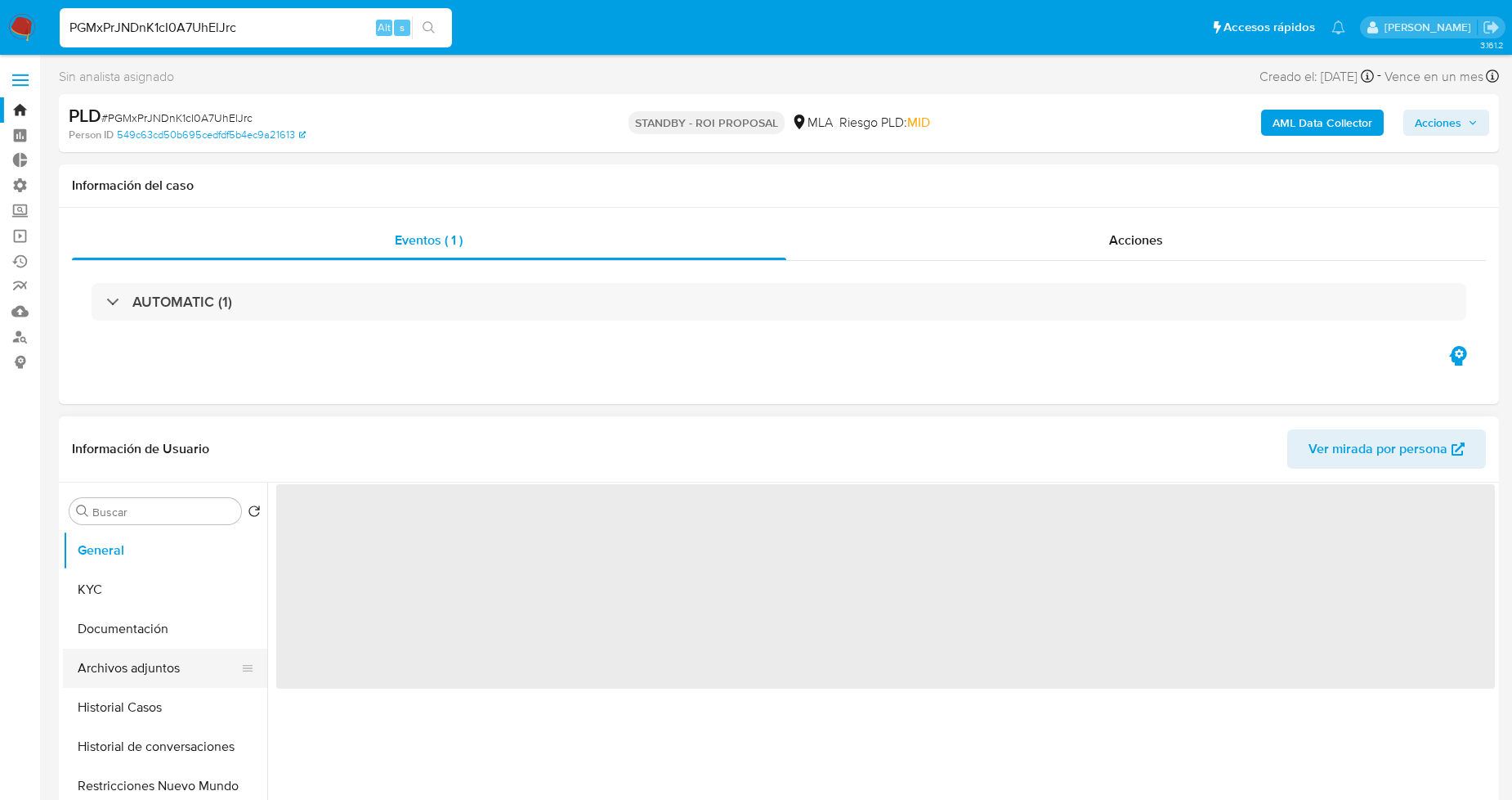
select select "10"
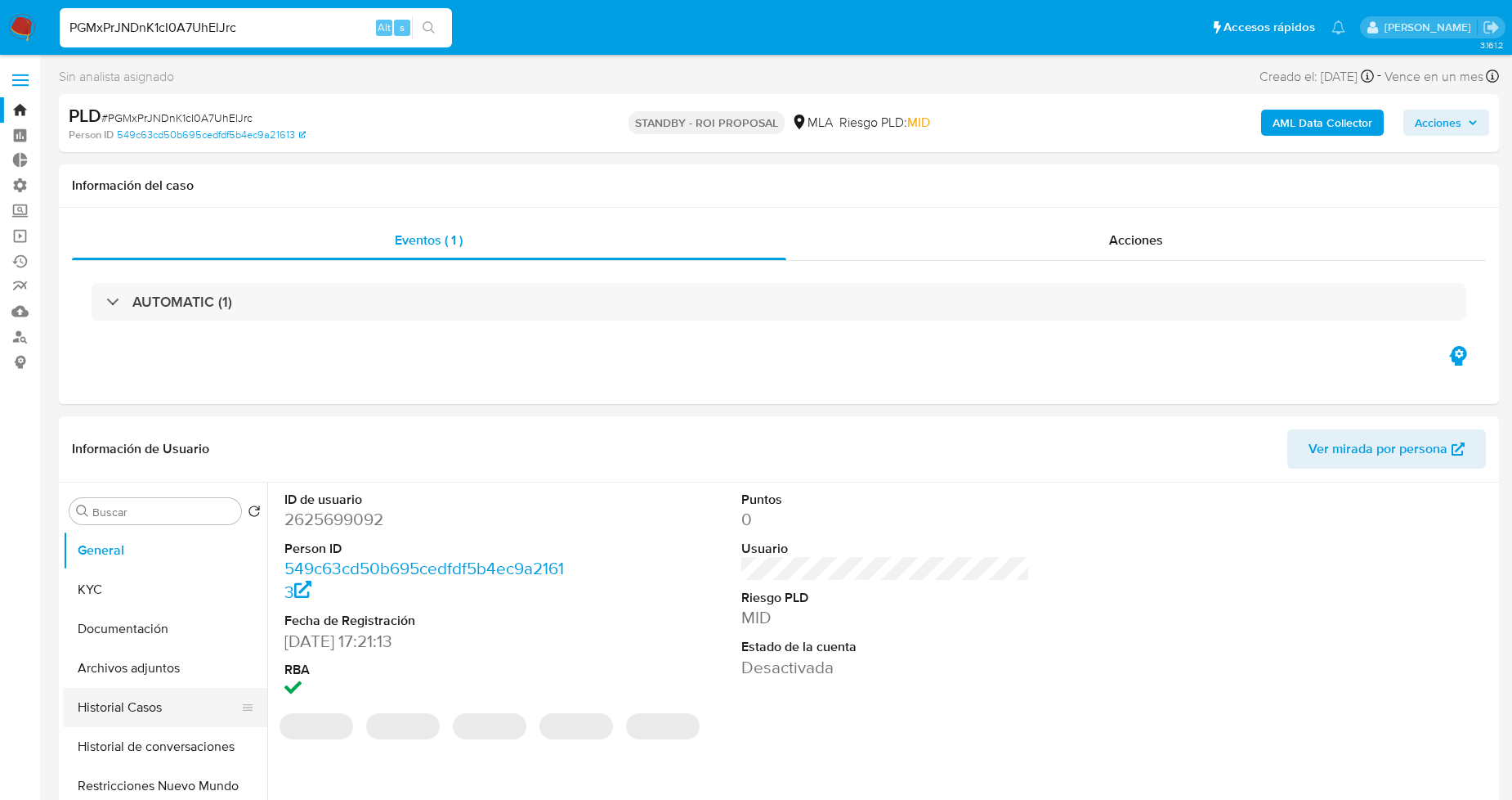
click at [148, 698] on button "Historial Casos" at bounding box center [158, 707] width 191 height 39
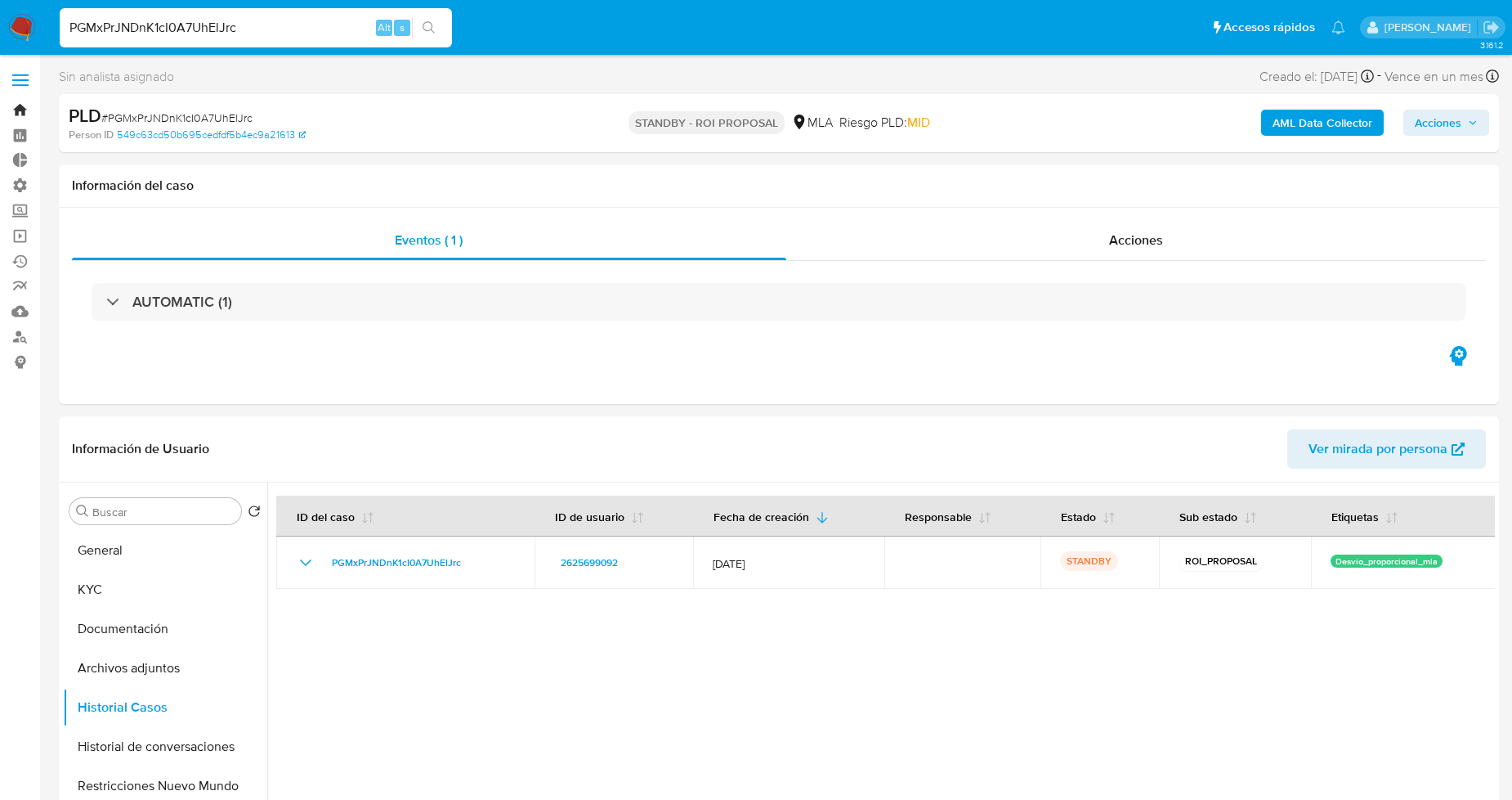
click at [14, 107] on link "Bandeja" at bounding box center [97, 110] width 194 height 26
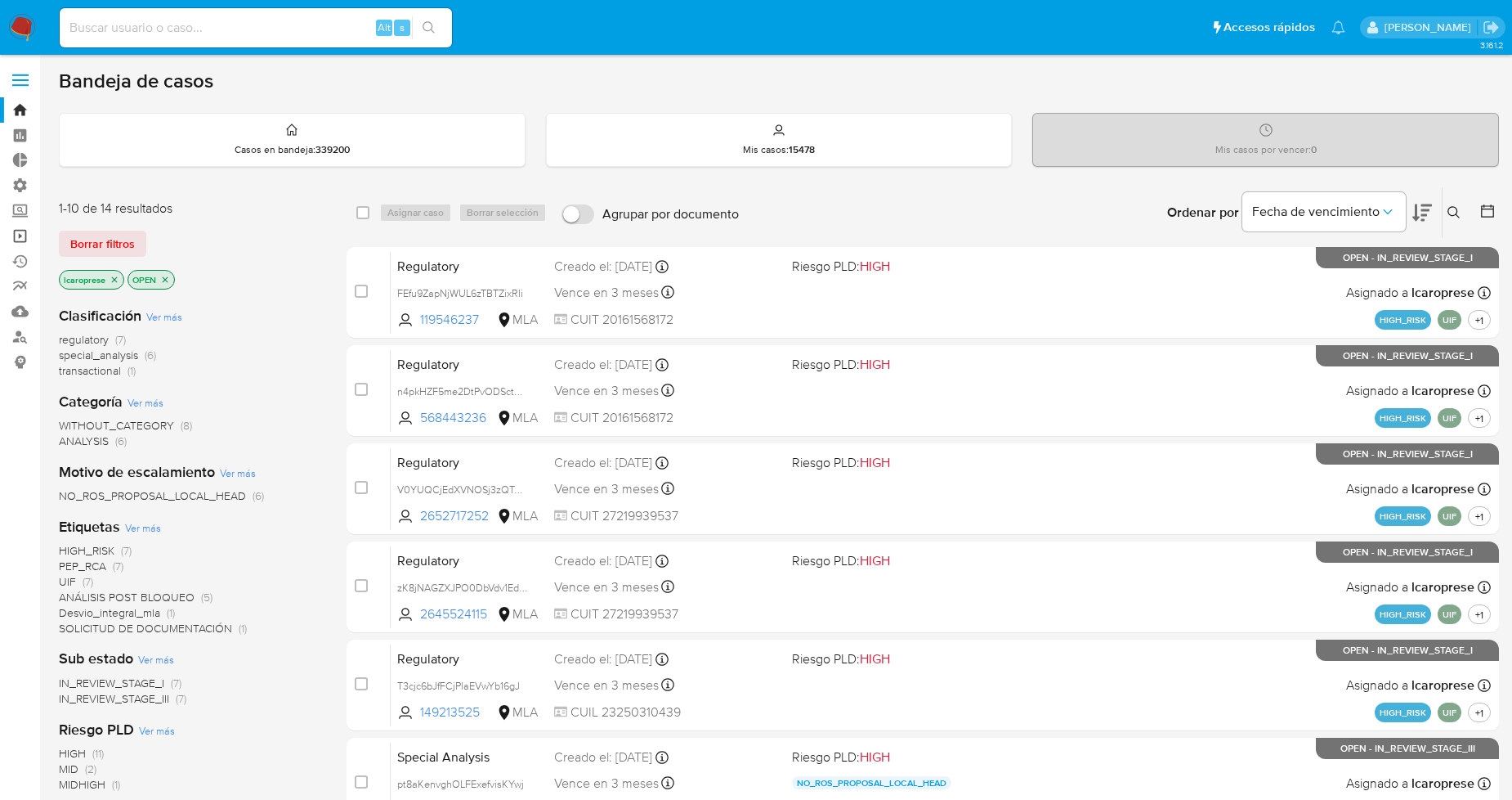
click at [19, 239] on link "Operaciones masivas" at bounding box center [97, 236] width 194 height 26
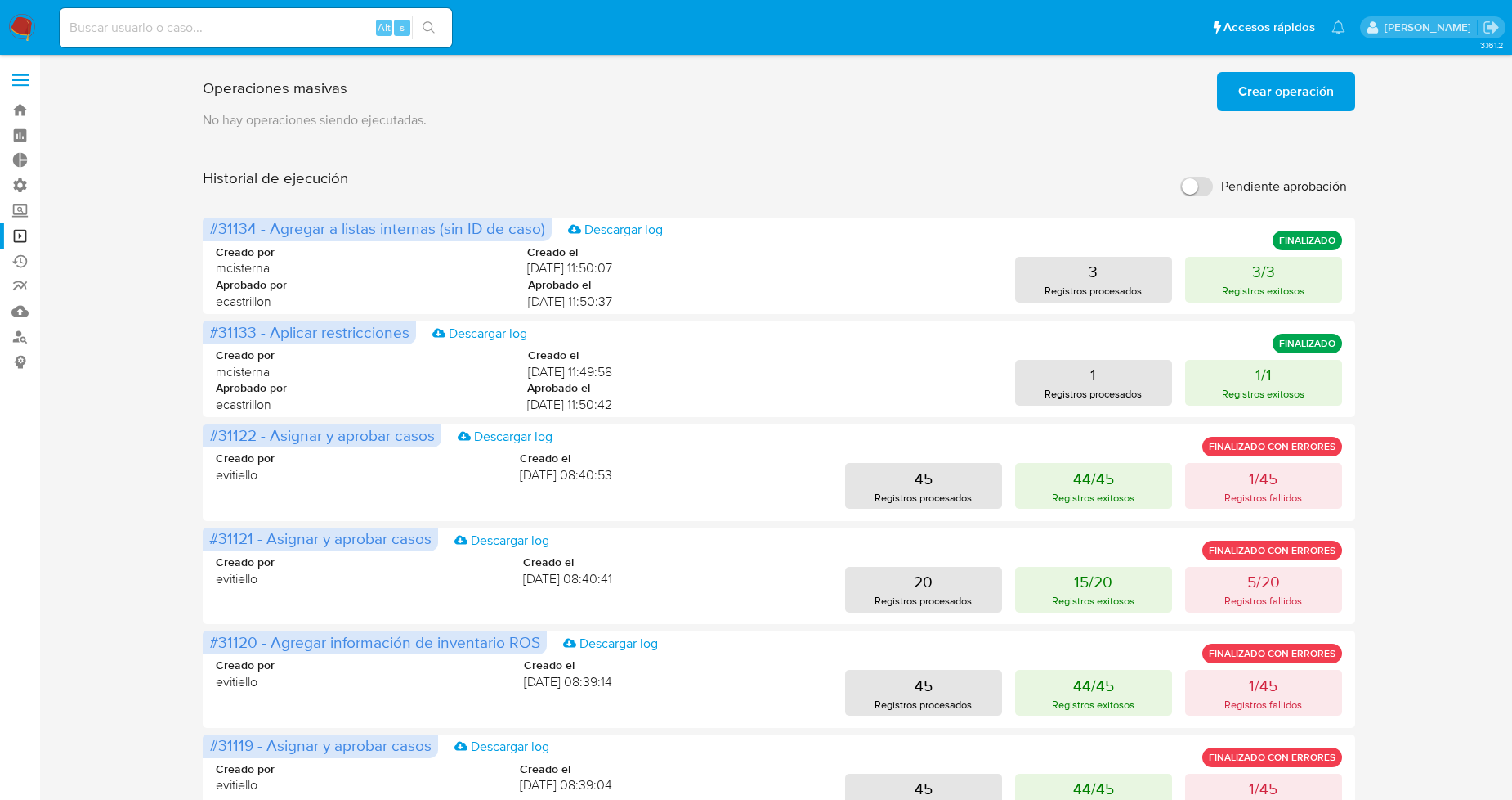
click at [1285, 93] on span "Crear operación" at bounding box center [1286, 91] width 95 height 36
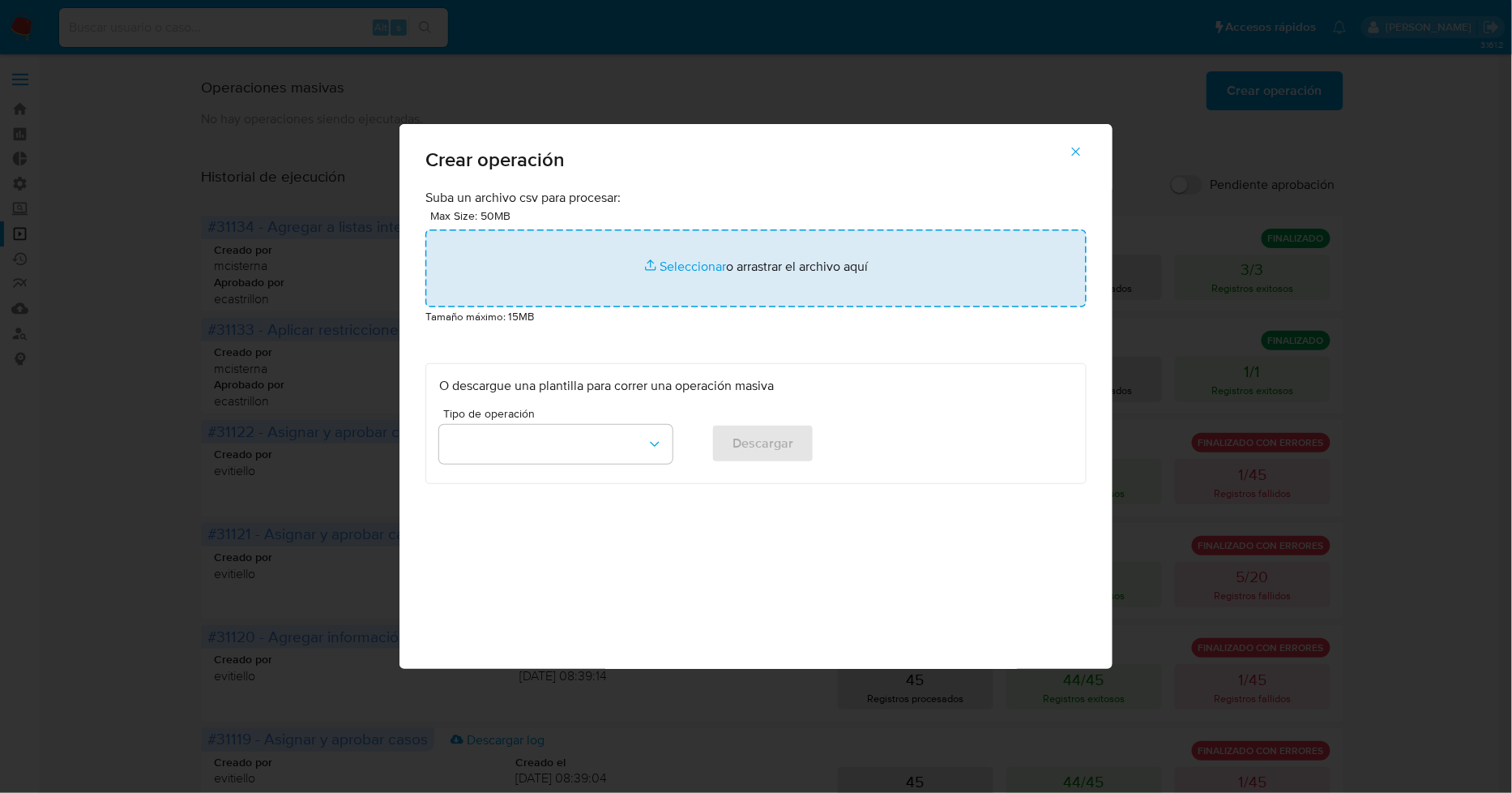
click at [653, 267] on input "file" at bounding box center [756, 269] width 661 height 78
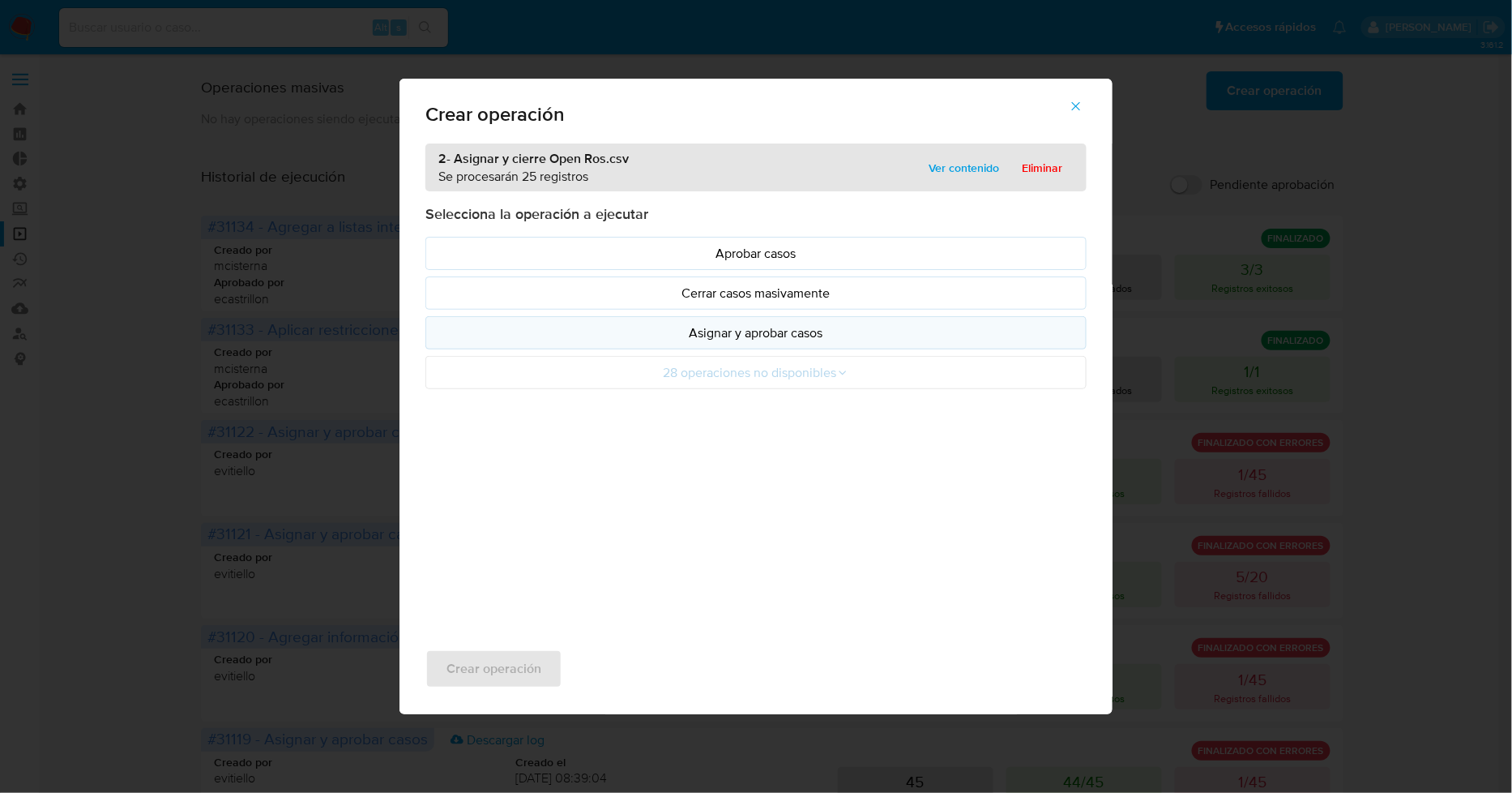
click at [836, 337] on p "Asignar y aprobar casos" at bounding box center [756, 332] width 634 height 19
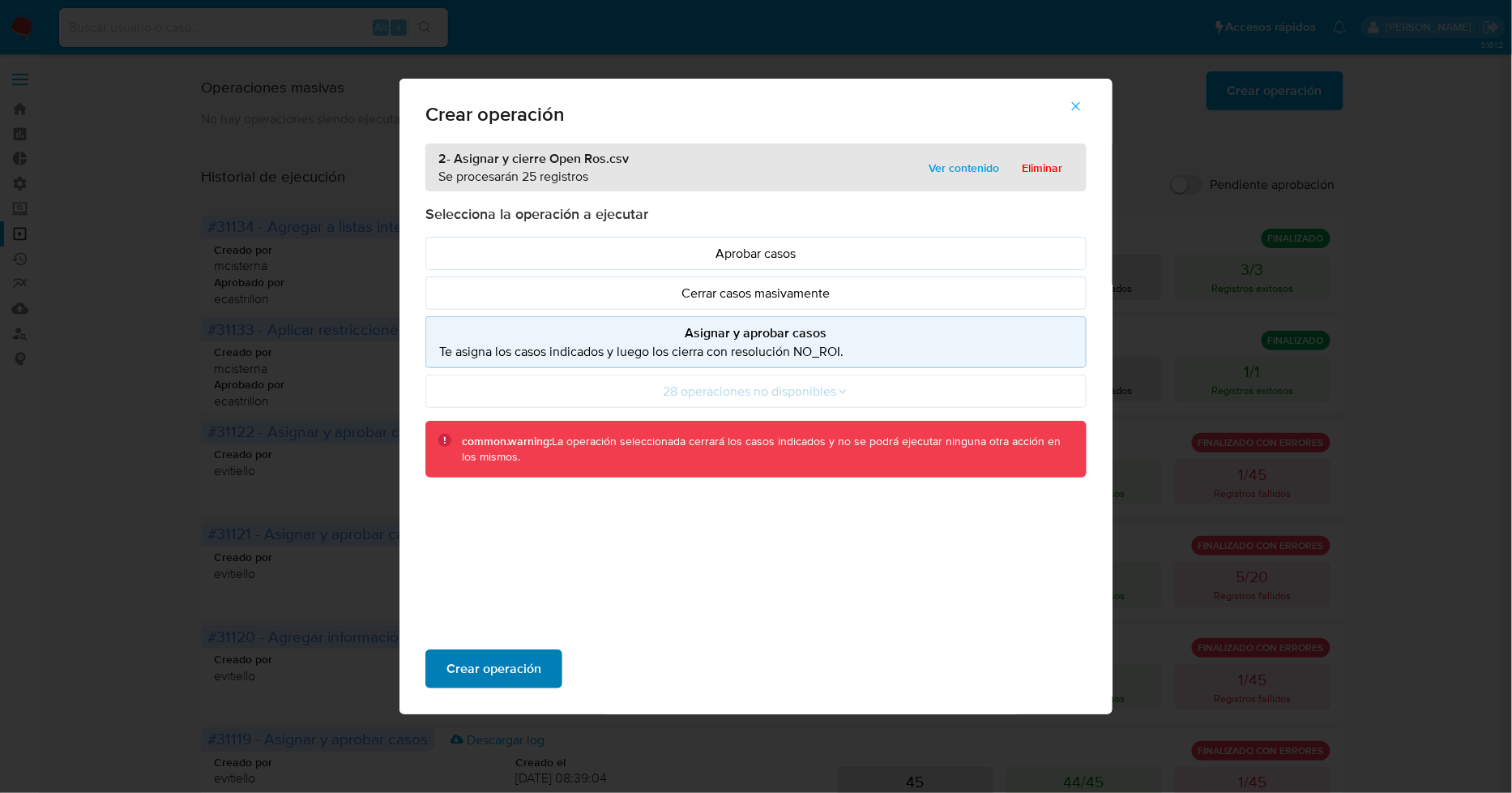
click at [545, 657] on button "Crear operación" at bounding box center [493, 669] width 137 height 39
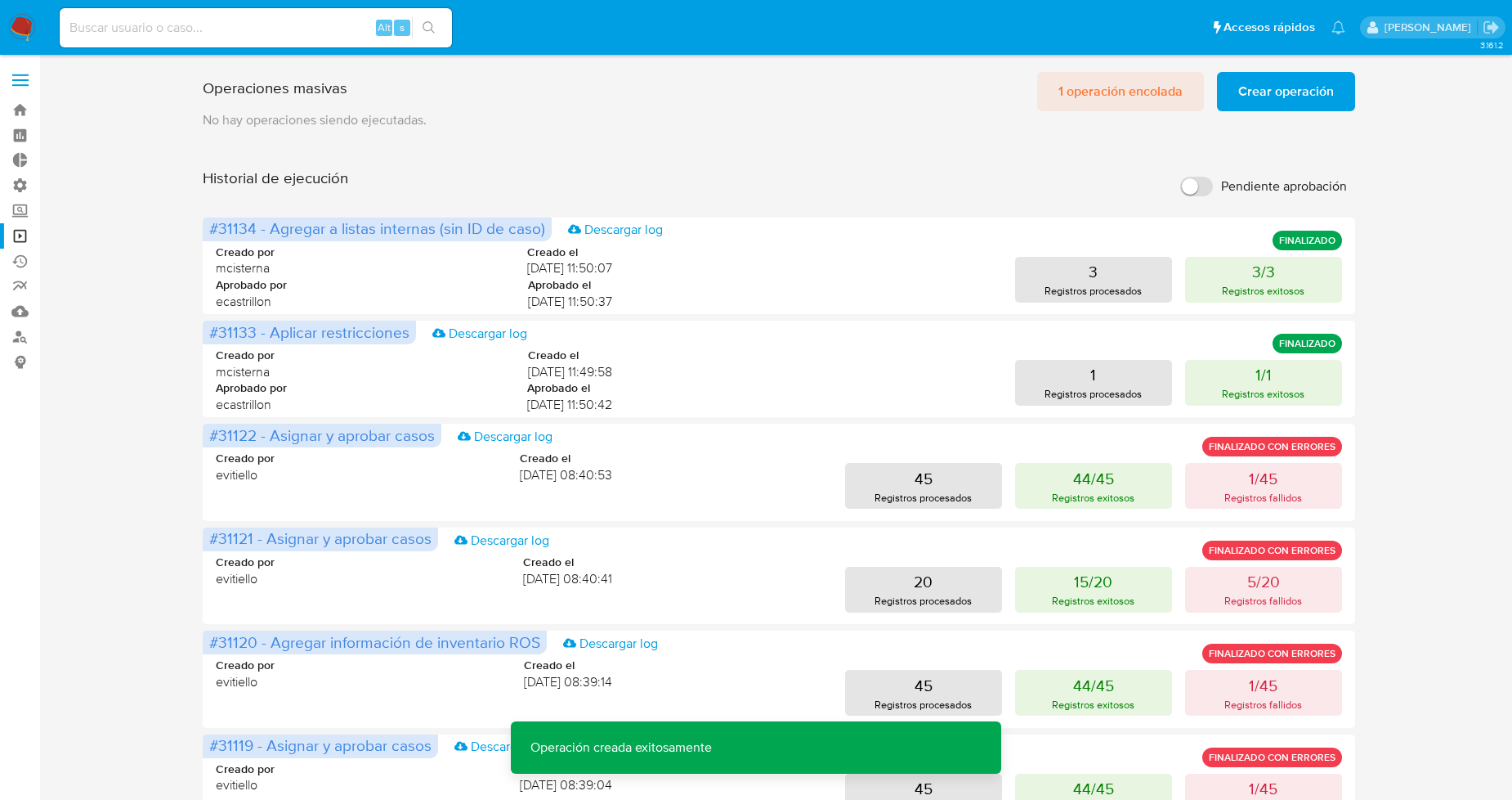
click at [1114, 85] on span "1 operación encolada" at bounding box center [1121, 91] width 125 height 36
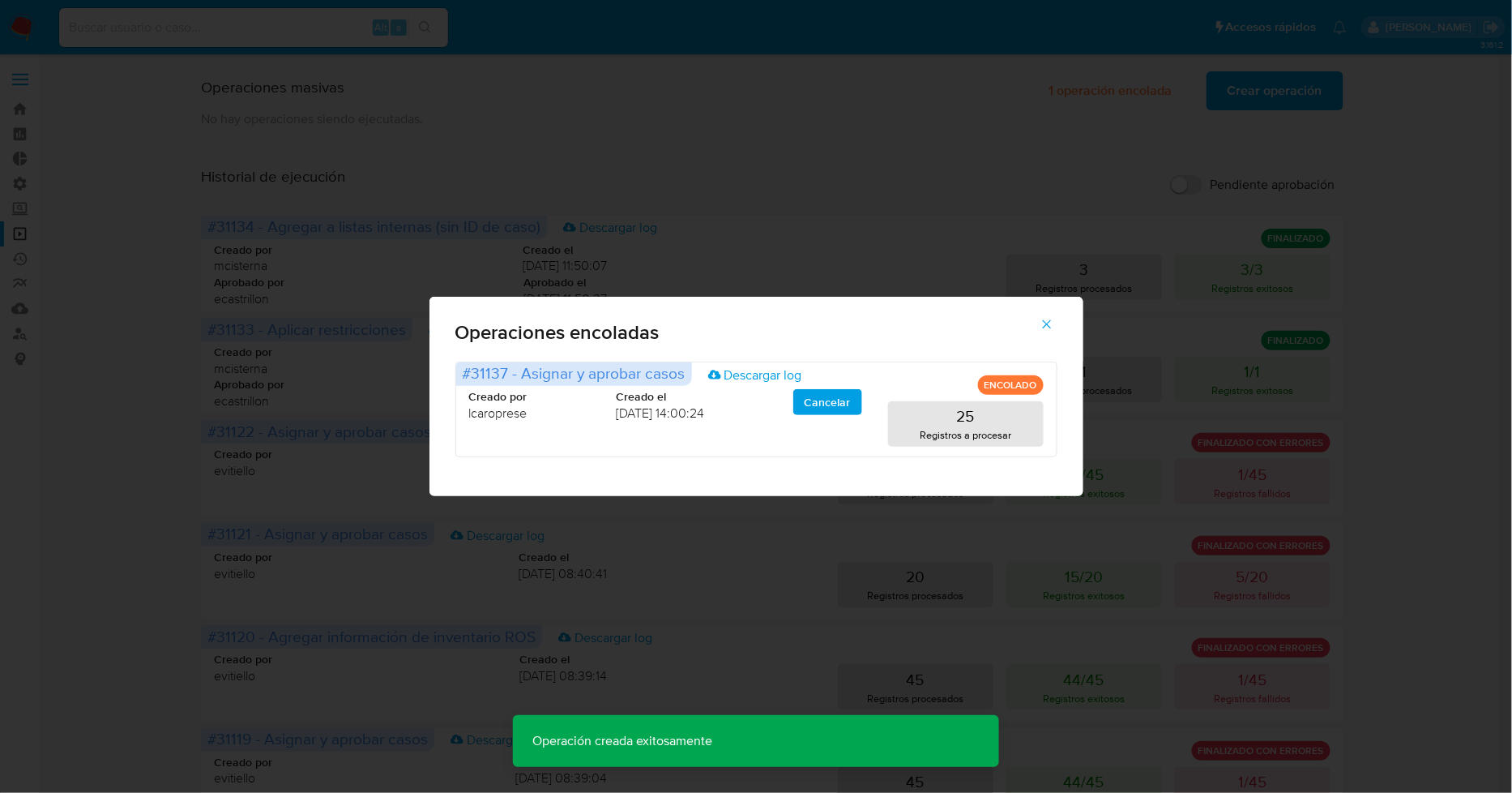
click at [1043, 322] on icon "button" at bounding box center [1047, 324] width 15 height 15
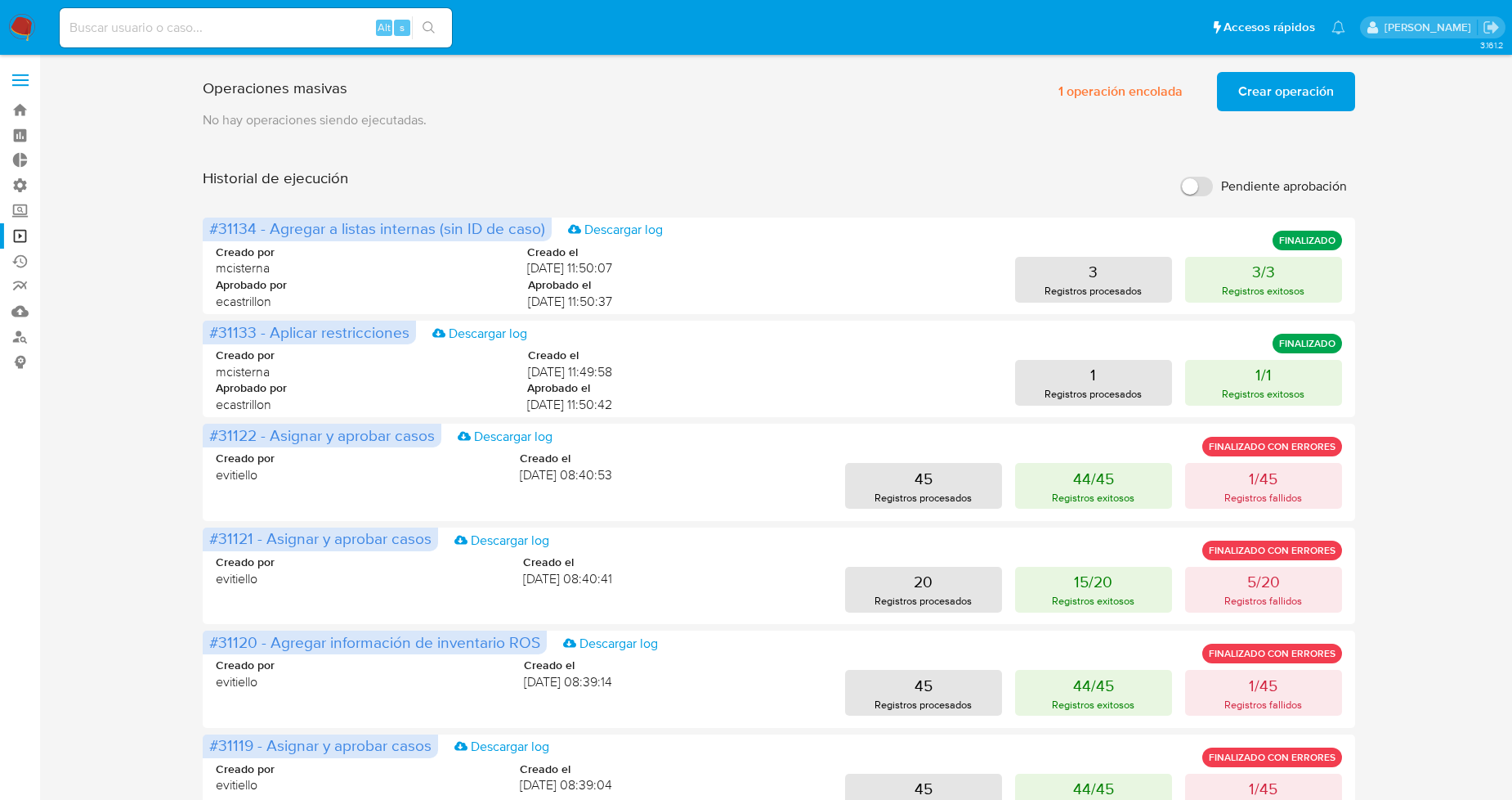
click at [1245, 94] on span "Crear operación" at bounding box center [1286, 91] width 95 height 36
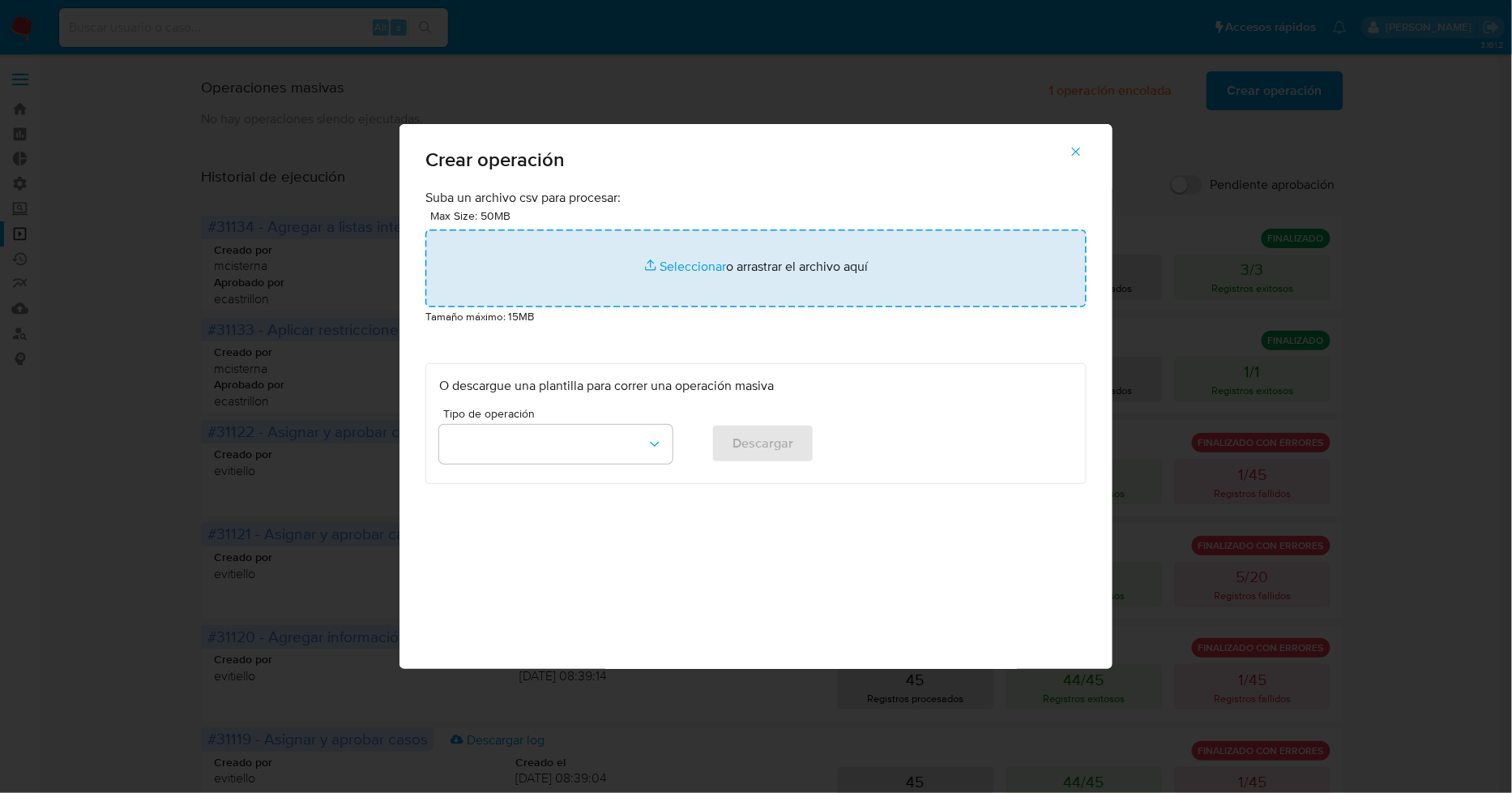
click at [617, 279] on input "file" at bounding box center [756, 269] width 661 height 78
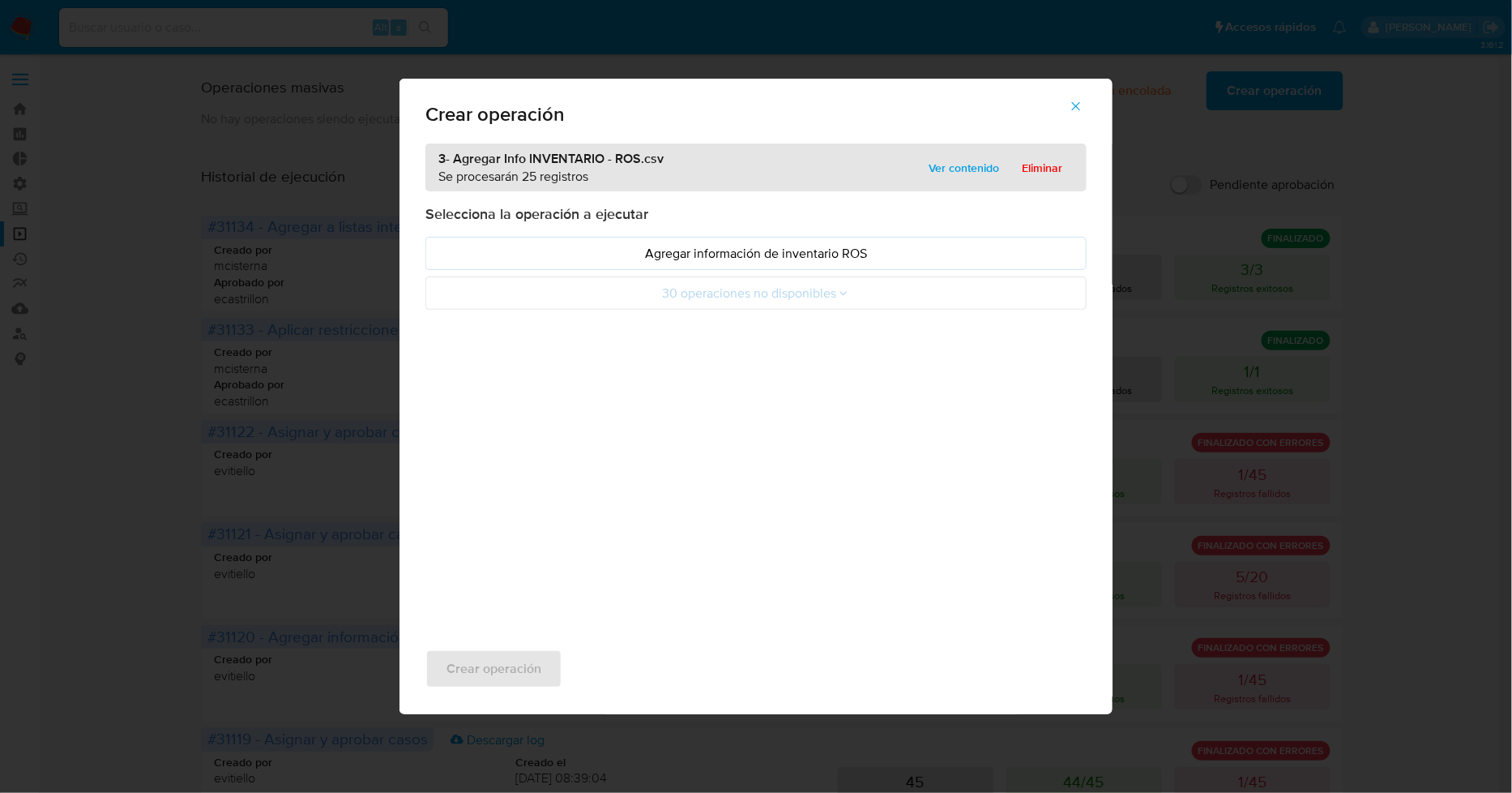
click at [835, 256] on p "Agregar información de inventario ROS" at bounding box center [756, 253] width 634 height 19
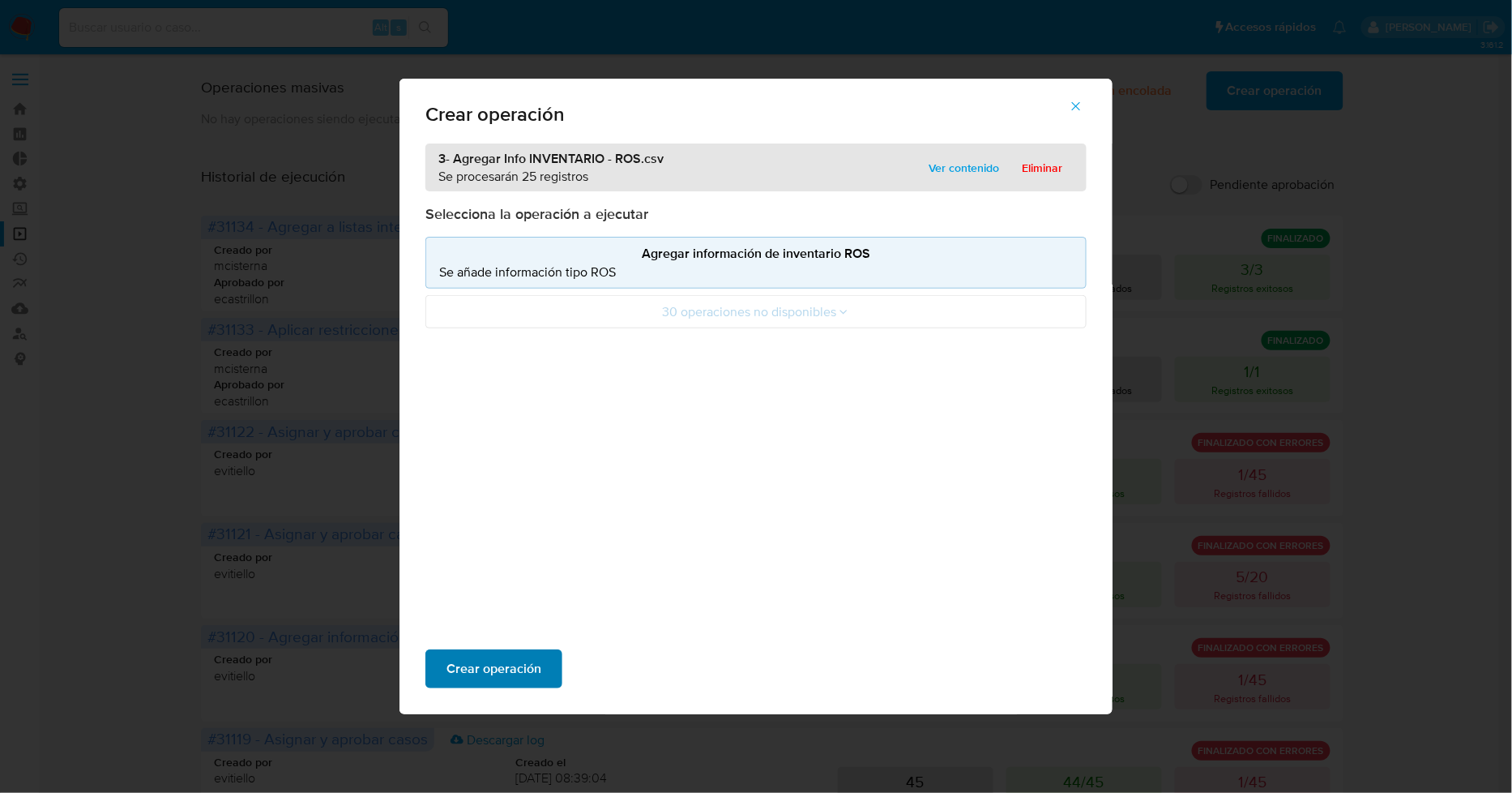
click at [477, 667] on span "Crear operación" at bounding box center [494, 669] width 94 height 35
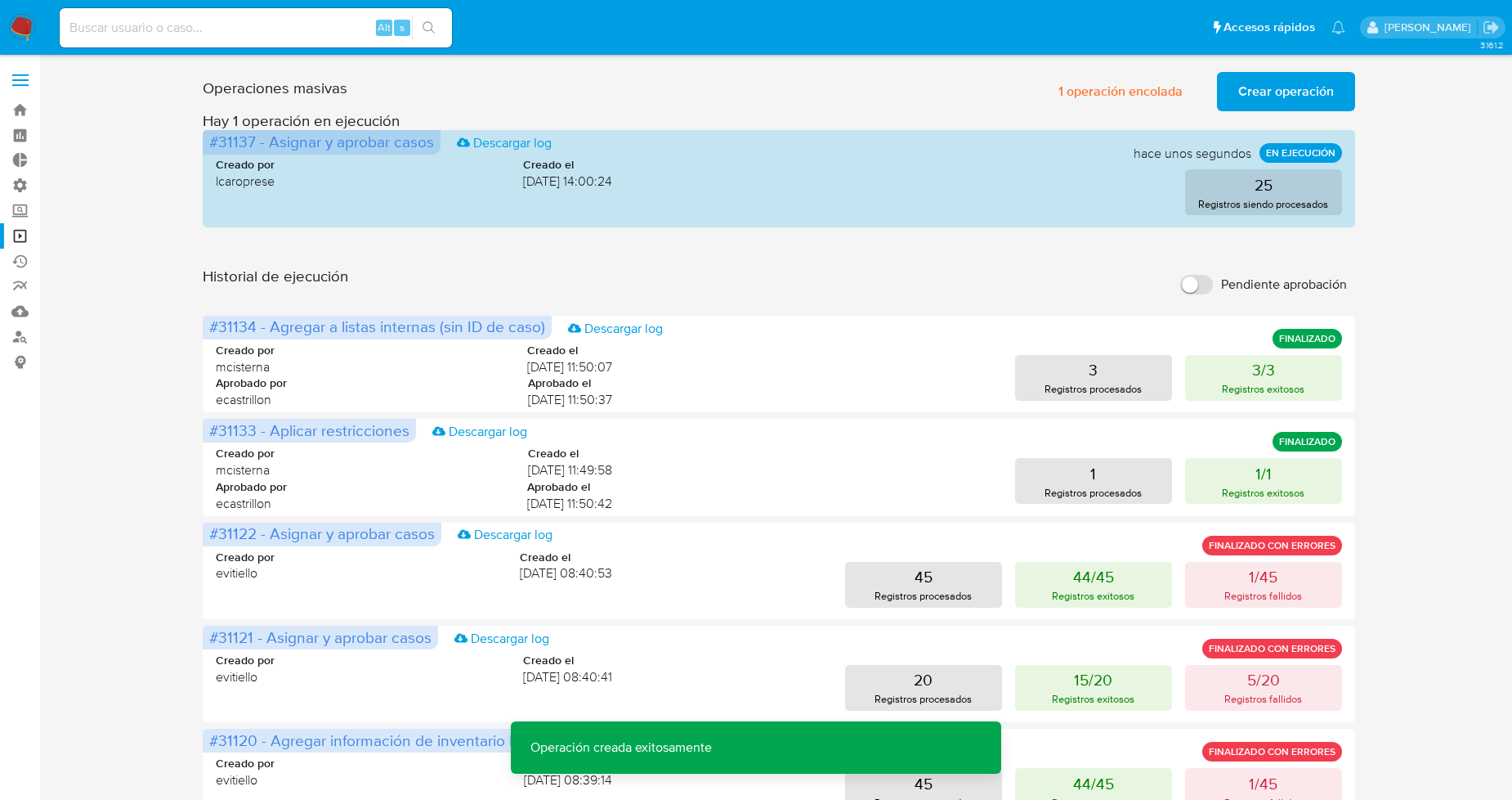
click at [1269, 96] on span "Crear operación" at bounding box center [1286, 91] width 95 height 36
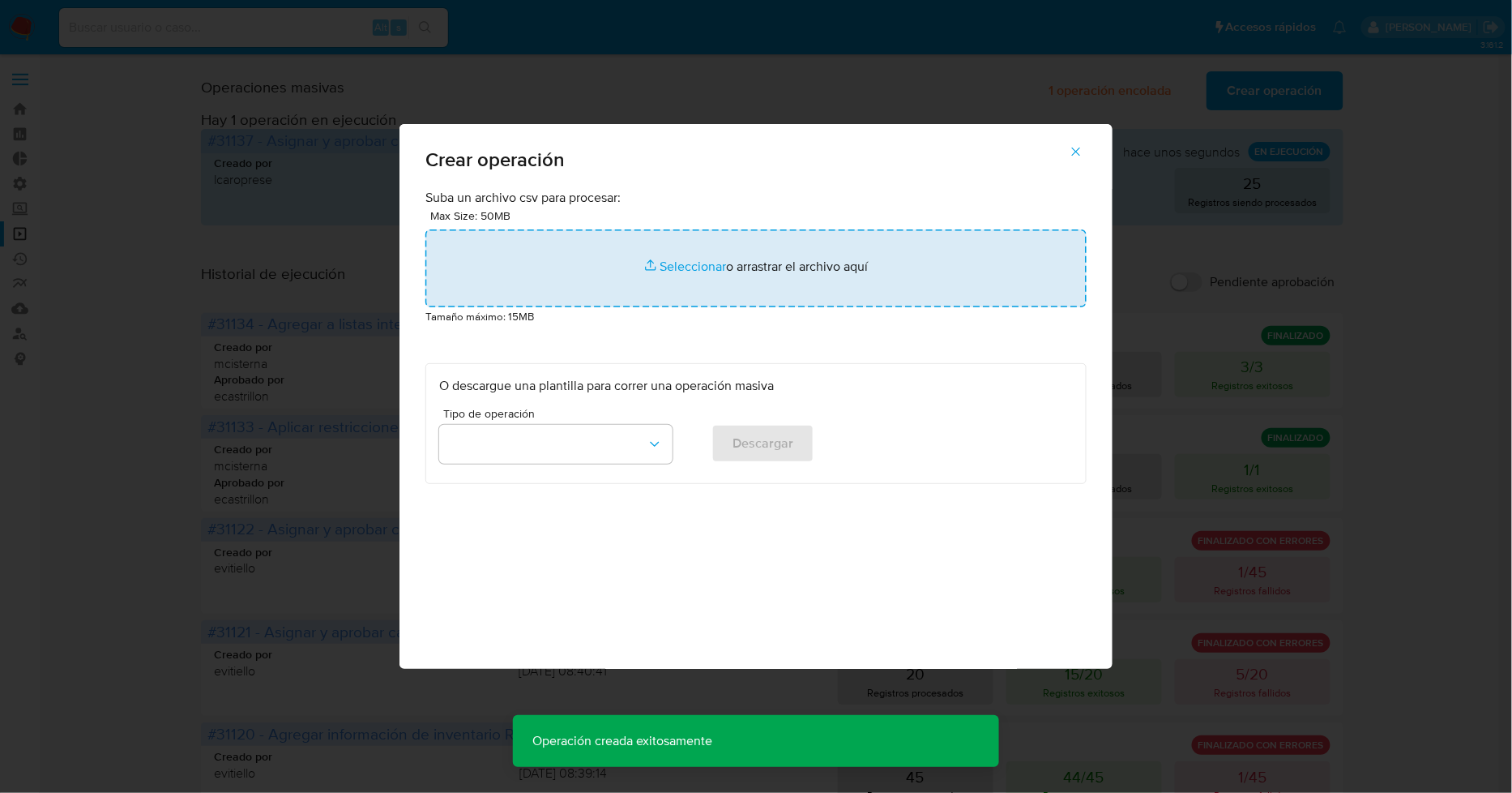
click at [650, 269] on input "file" at bounding box center [756, 269] width 661 height 78
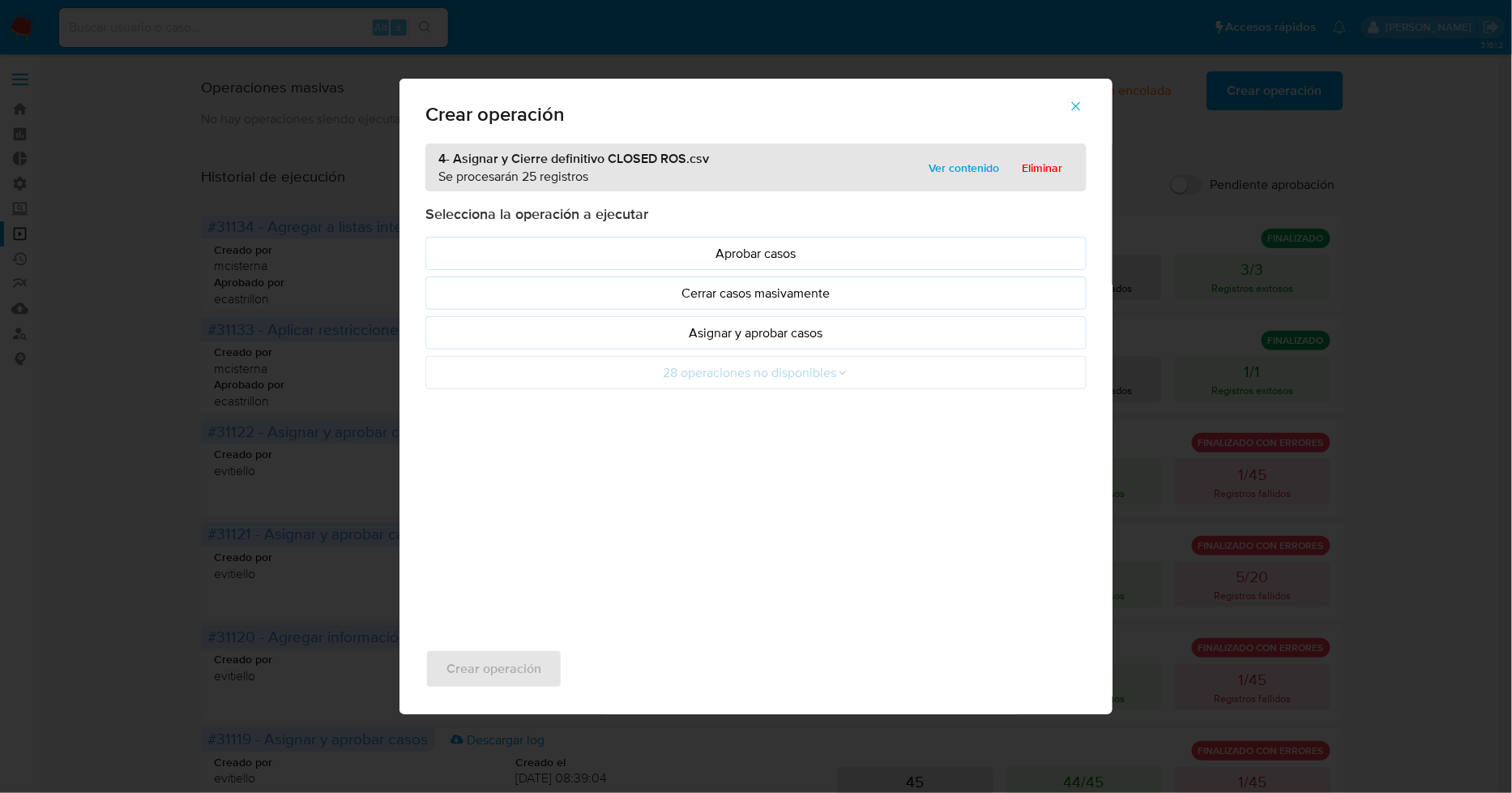
click at [771, 335] on p "Asignar y aprobar casos" at bounding box center [756, 332] width 634 height 19
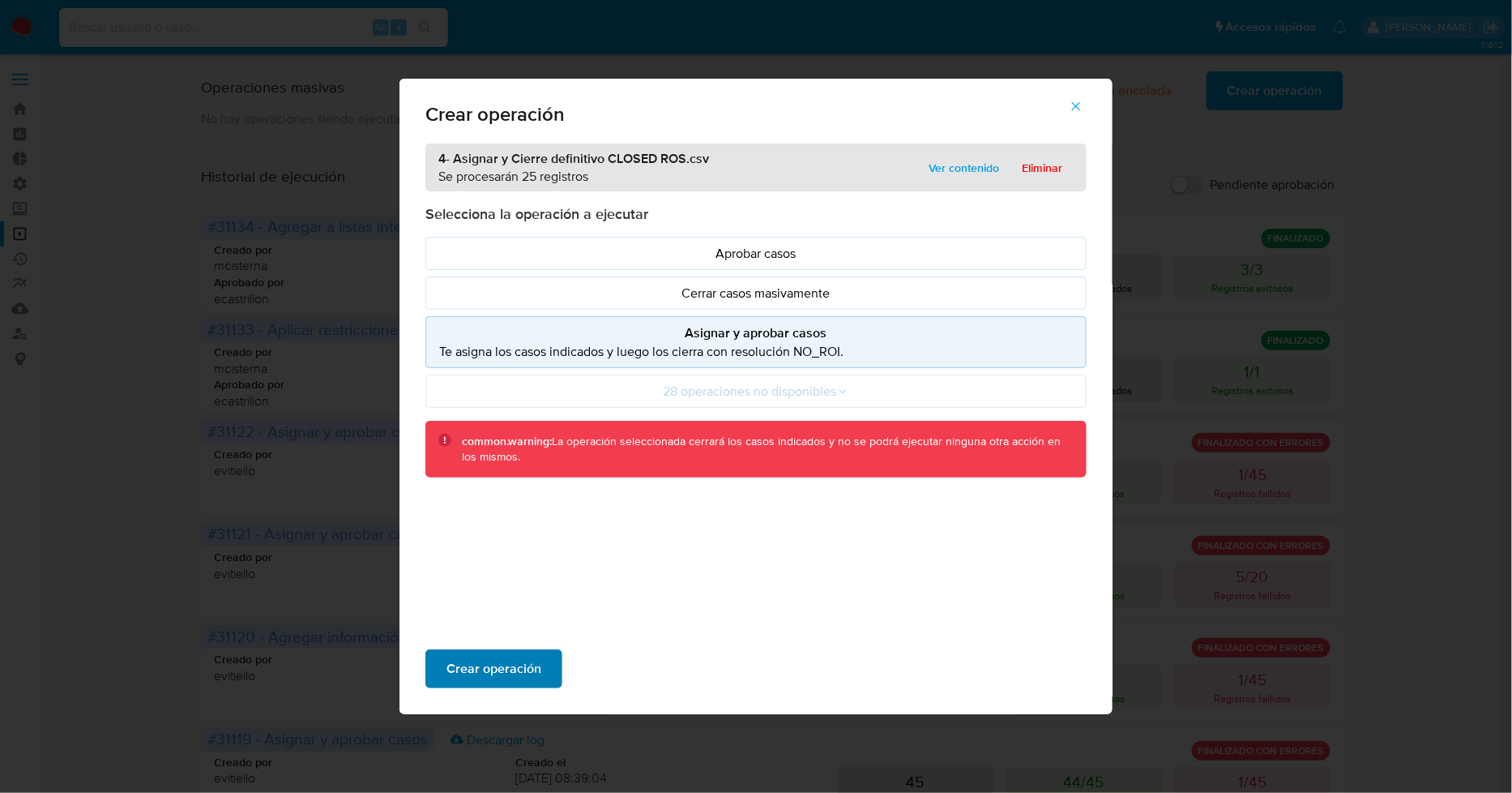
click at [529, 669] on span "Crear operación" at bounding box center [494, 669] width 94 height 35
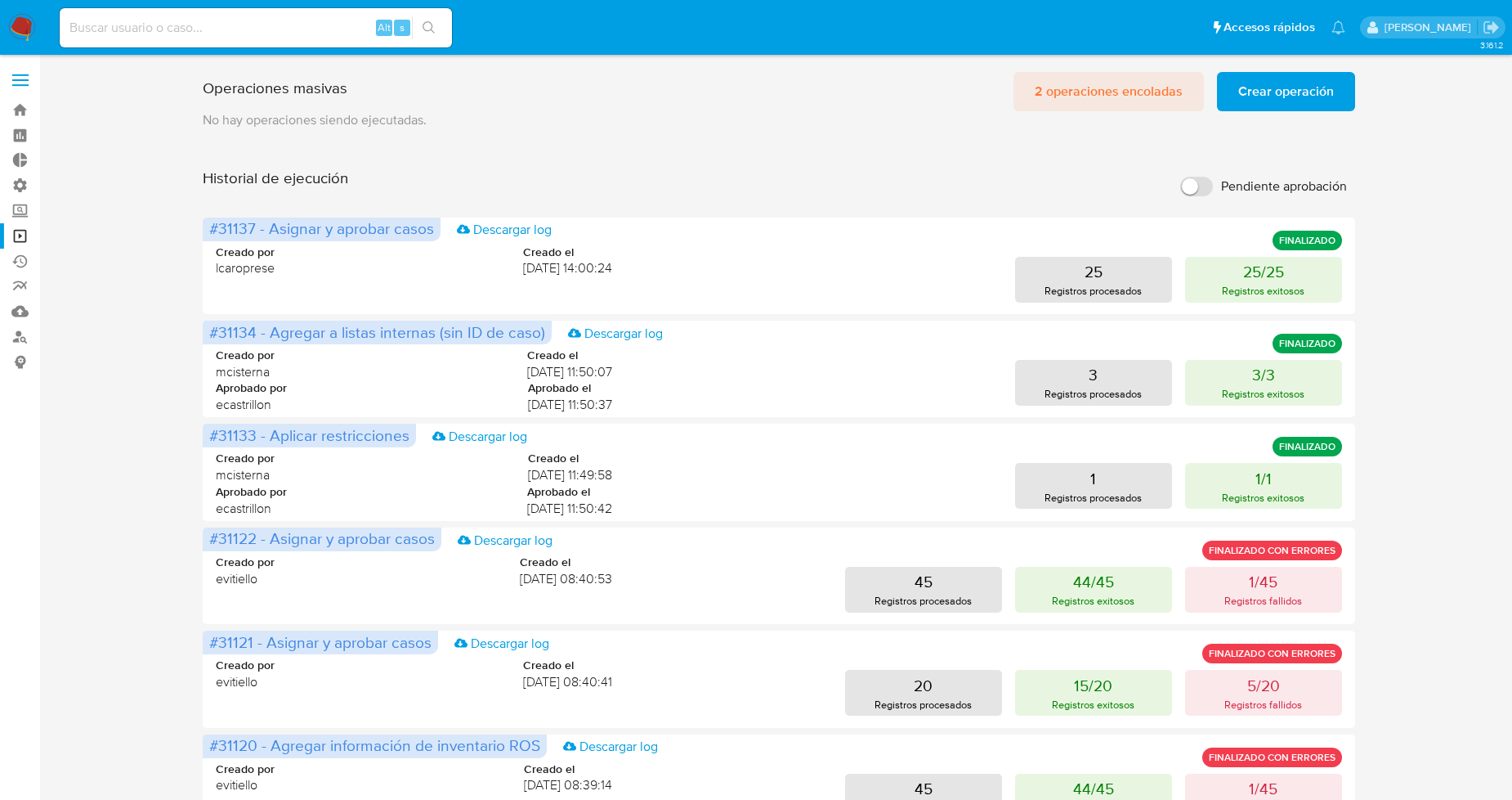
click at [1118, 88] on span "2 operaciones encoladas" at bounding box center [1109, 91] width 148 height 36
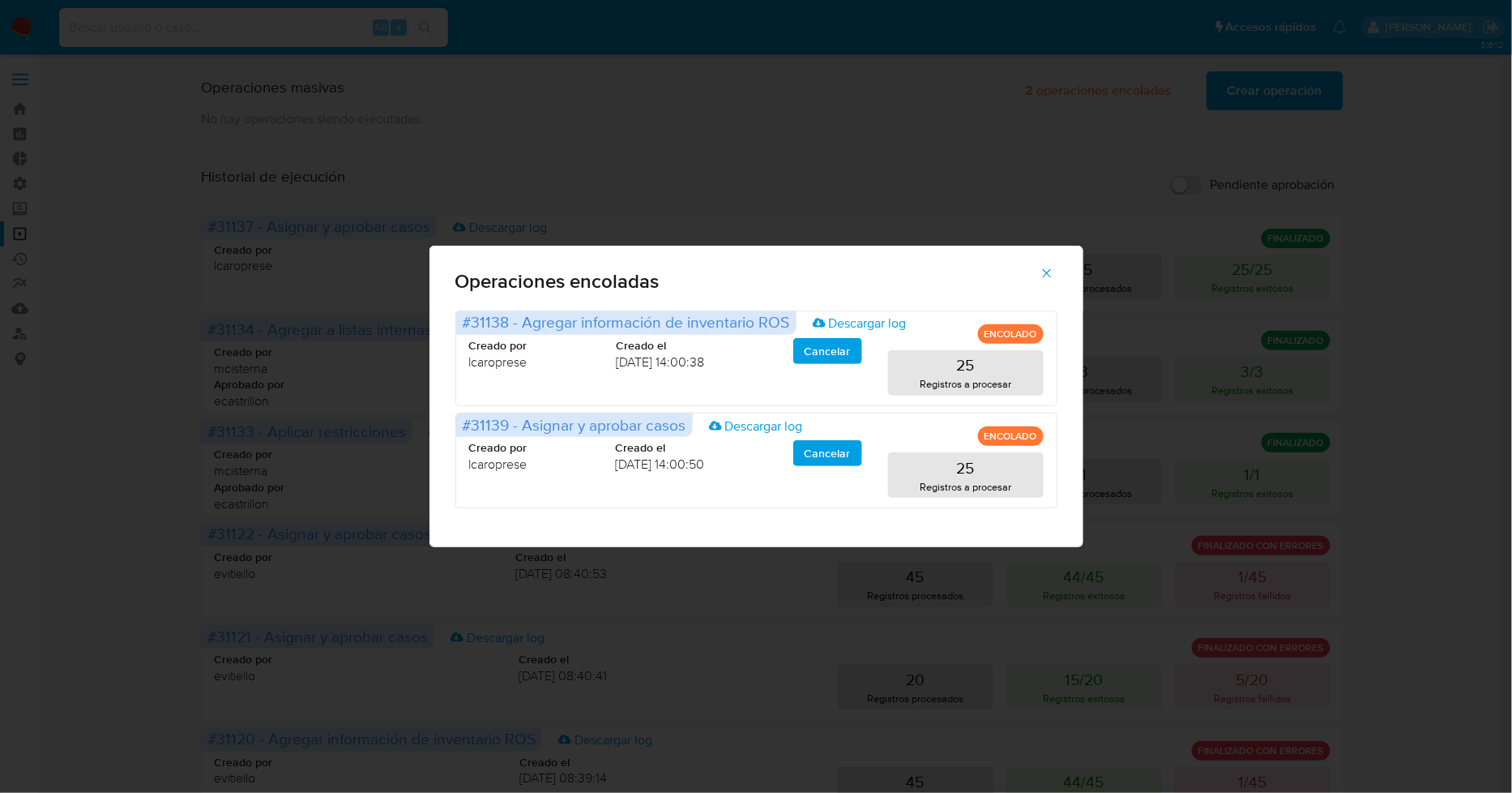
click at [1054, 272] on icon "button" at bounding box center [1047, 273] width 15 height 15
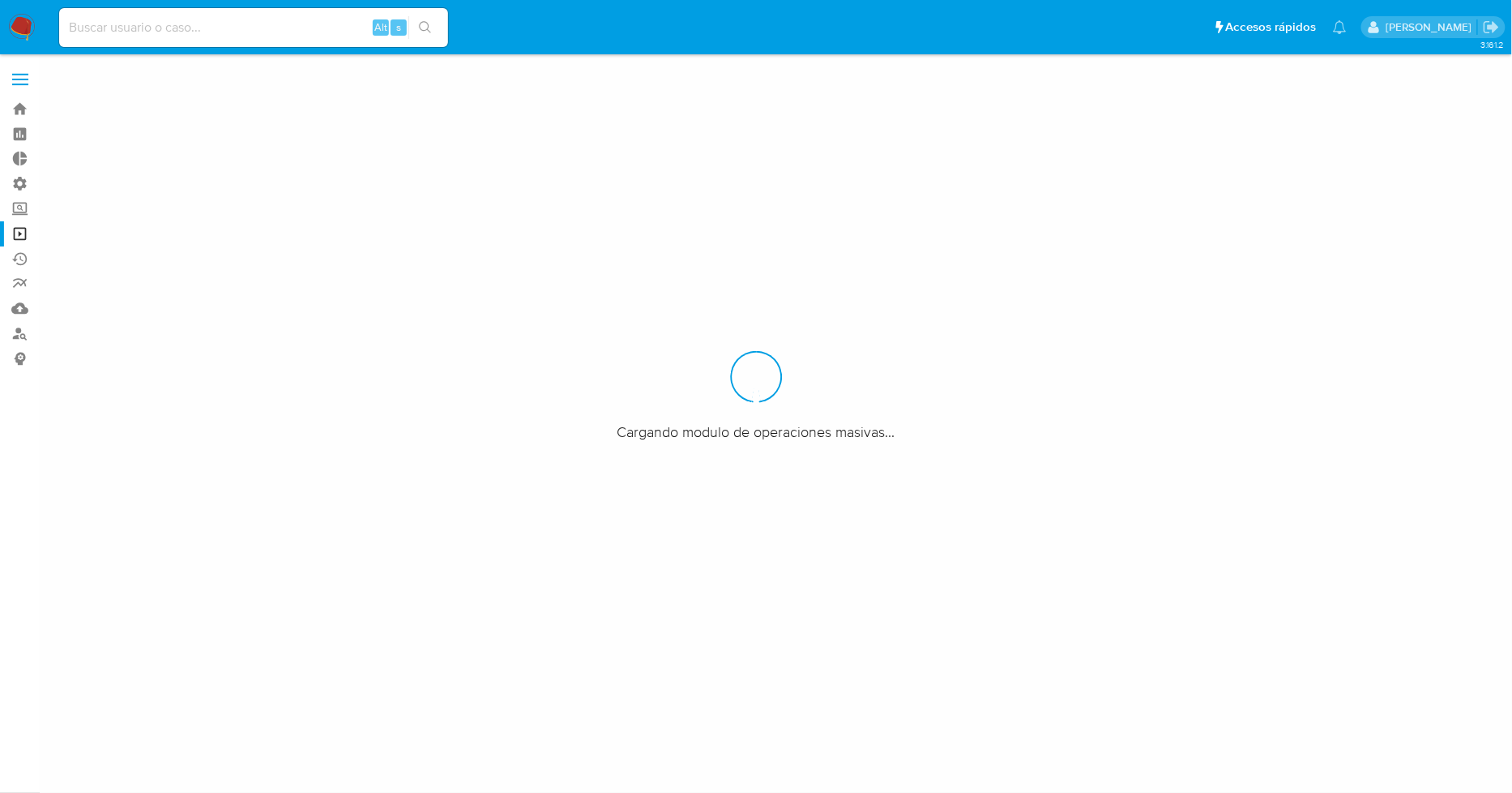
click at [239, 21] on input at bounding box center [253, 27] width 389 height 21
paste input "232757808"
type input "232757808"
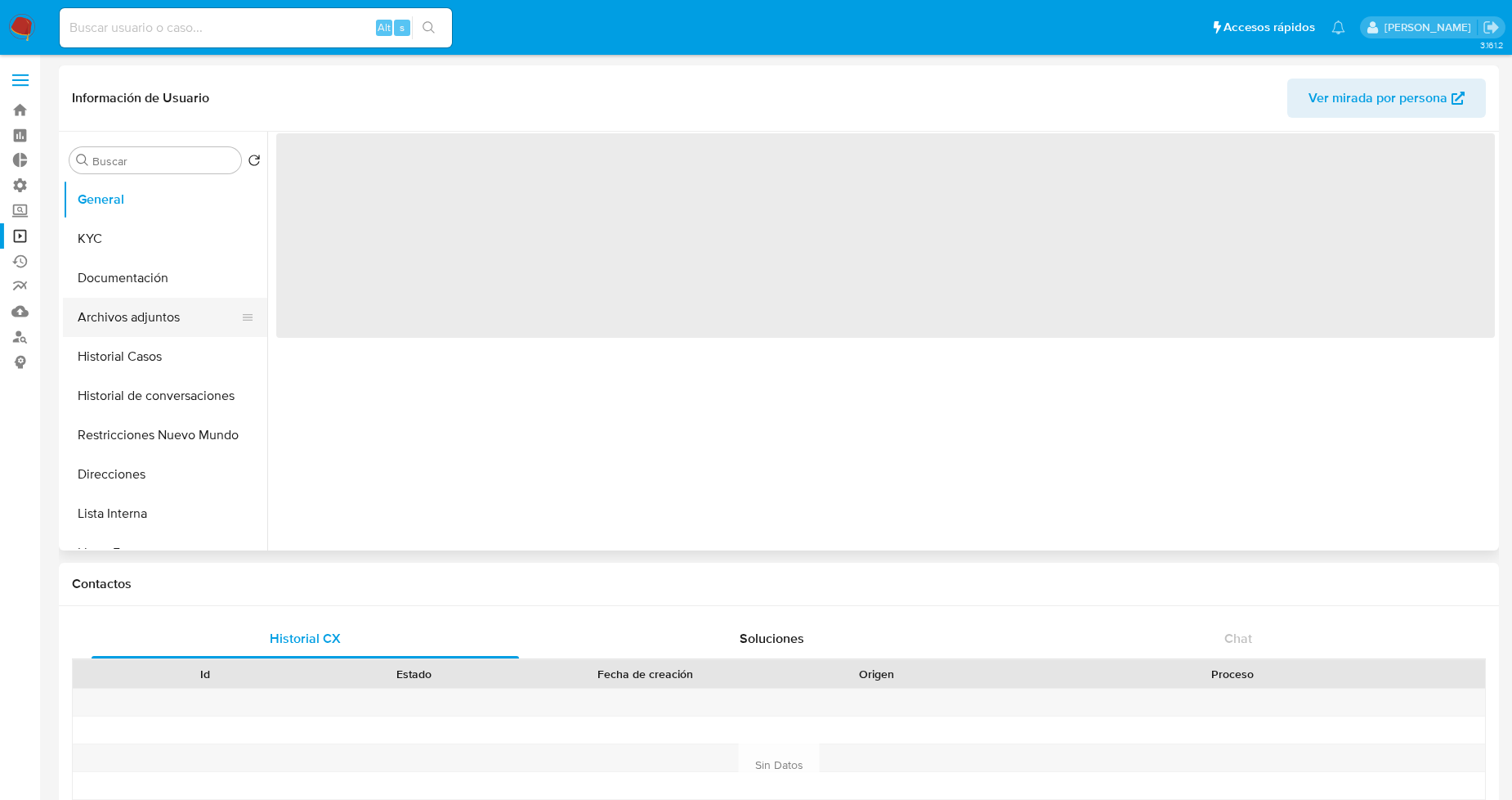
click at [143, 320] on button "Archivos adjuntos" at bounding box center [158, 317] width 191 height 39
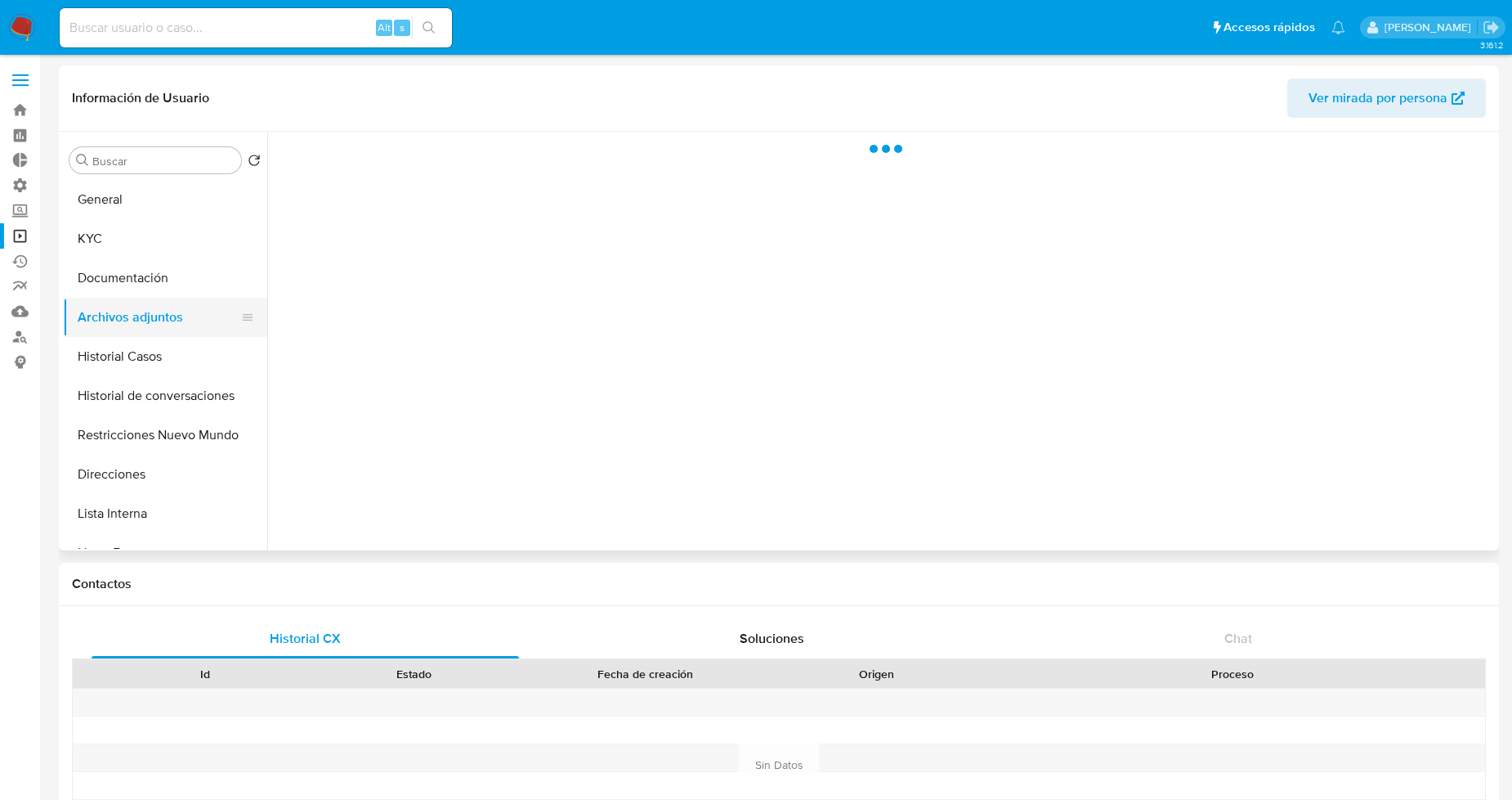
select select "10"
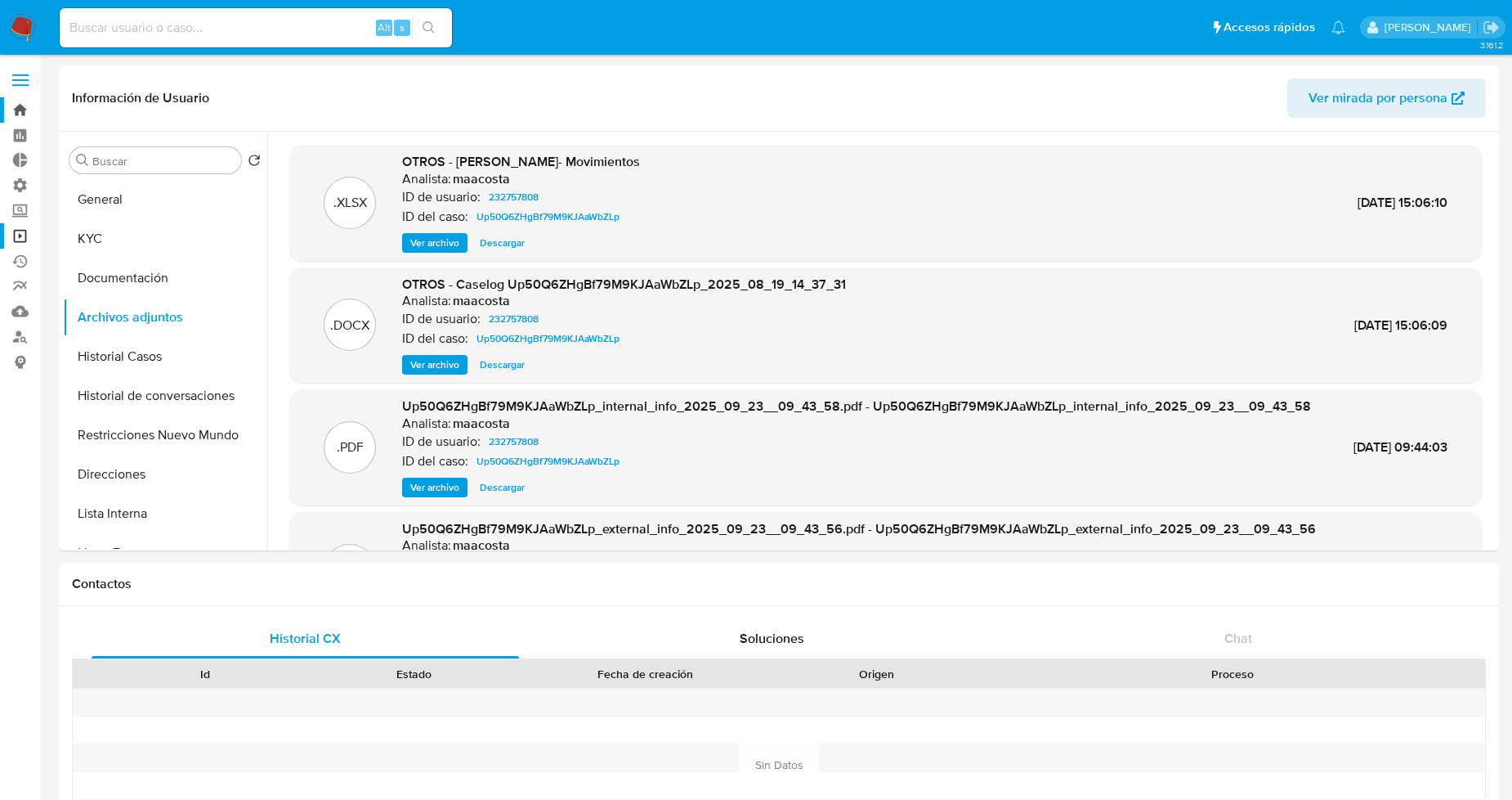
click at [20, 113] on link "Bandeja" at bounding box center [97, 110] width 194 height 26
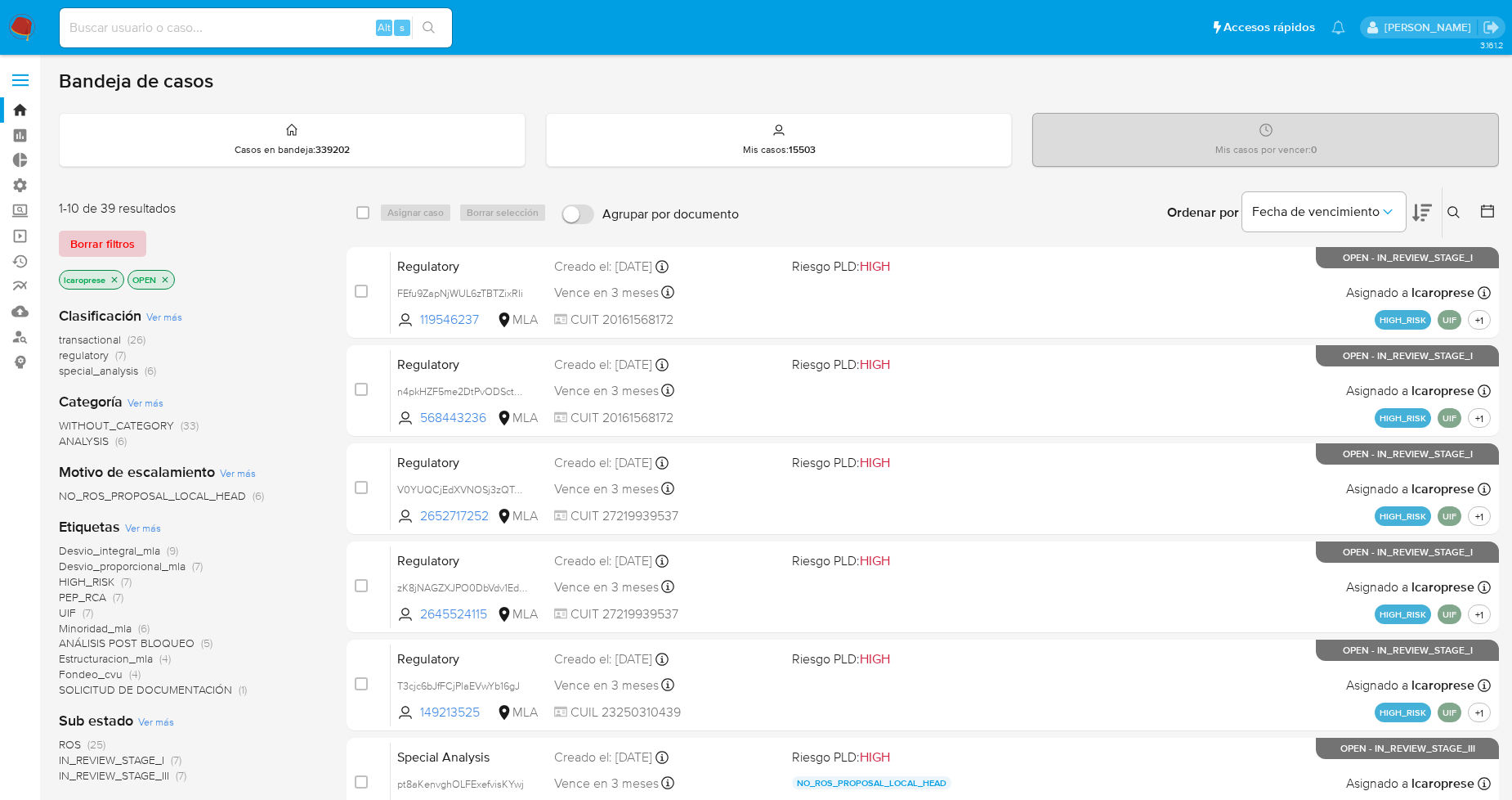
click at [103, 240] on span "Borrar filtros" at bounding box center [103, 243] width 64 height 23
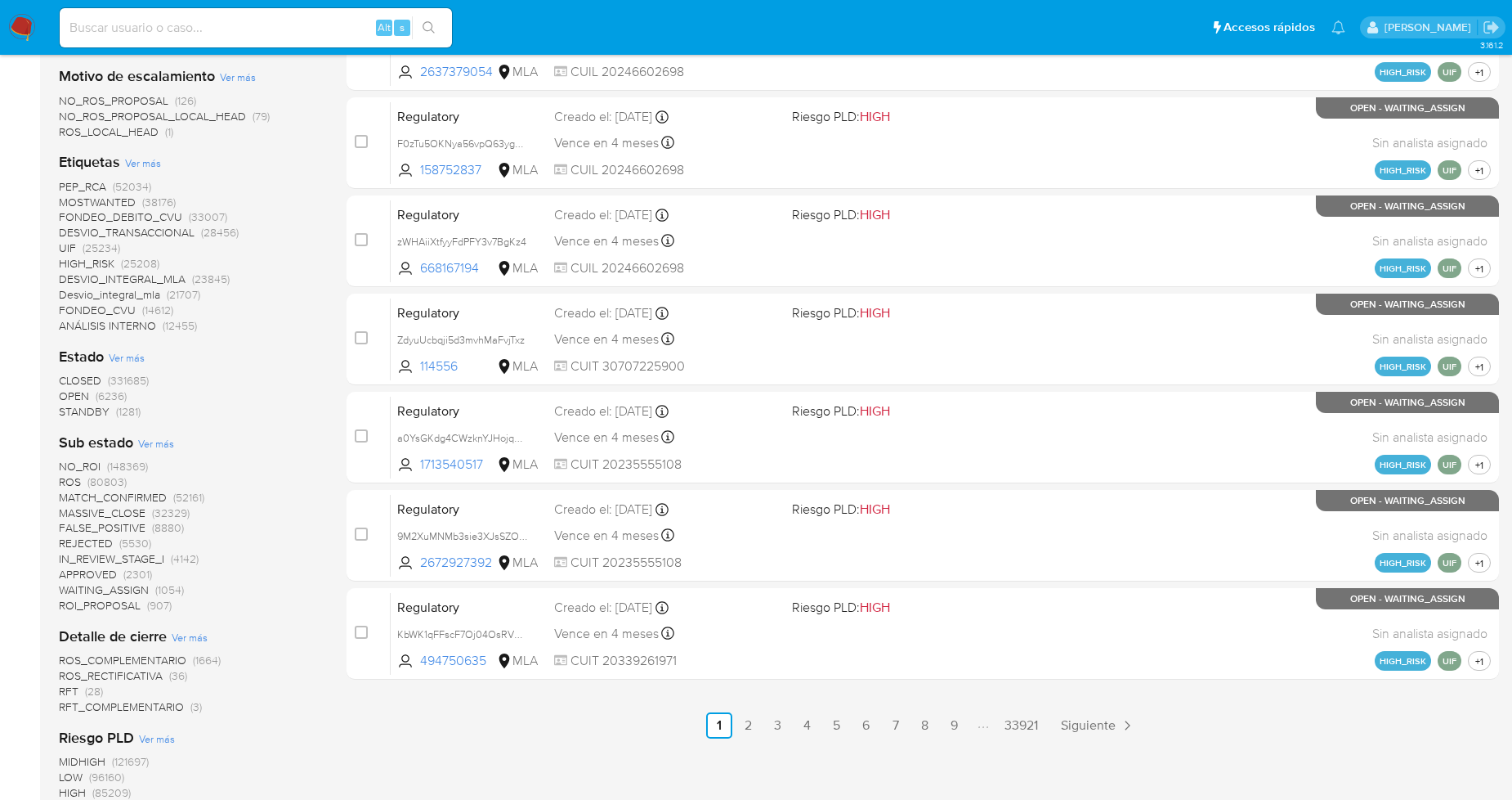
scroll to position [544, 0]
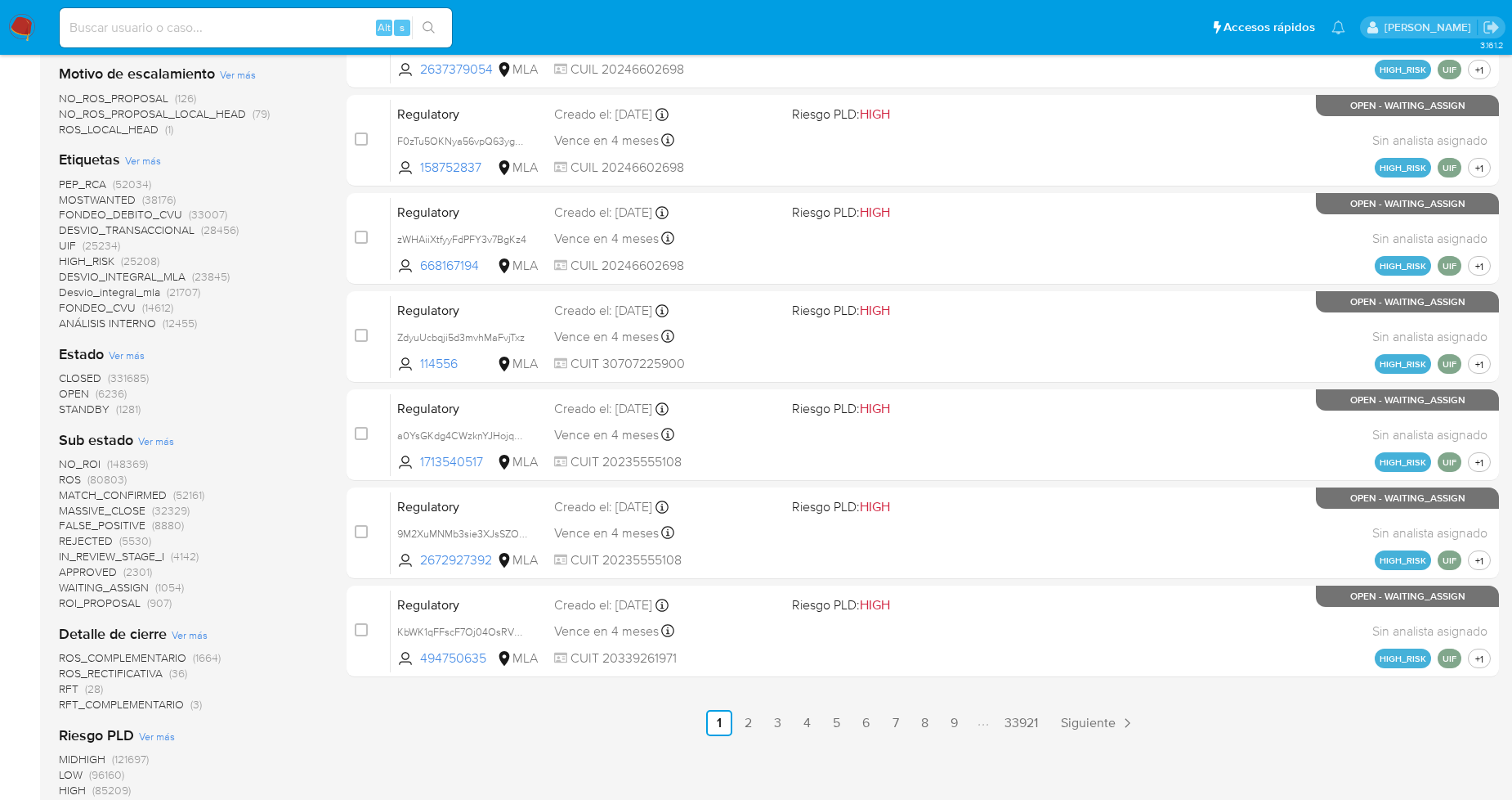
click at [158, 437] on span "Ver más" at bounding box center [156, 441] width 36 height 15
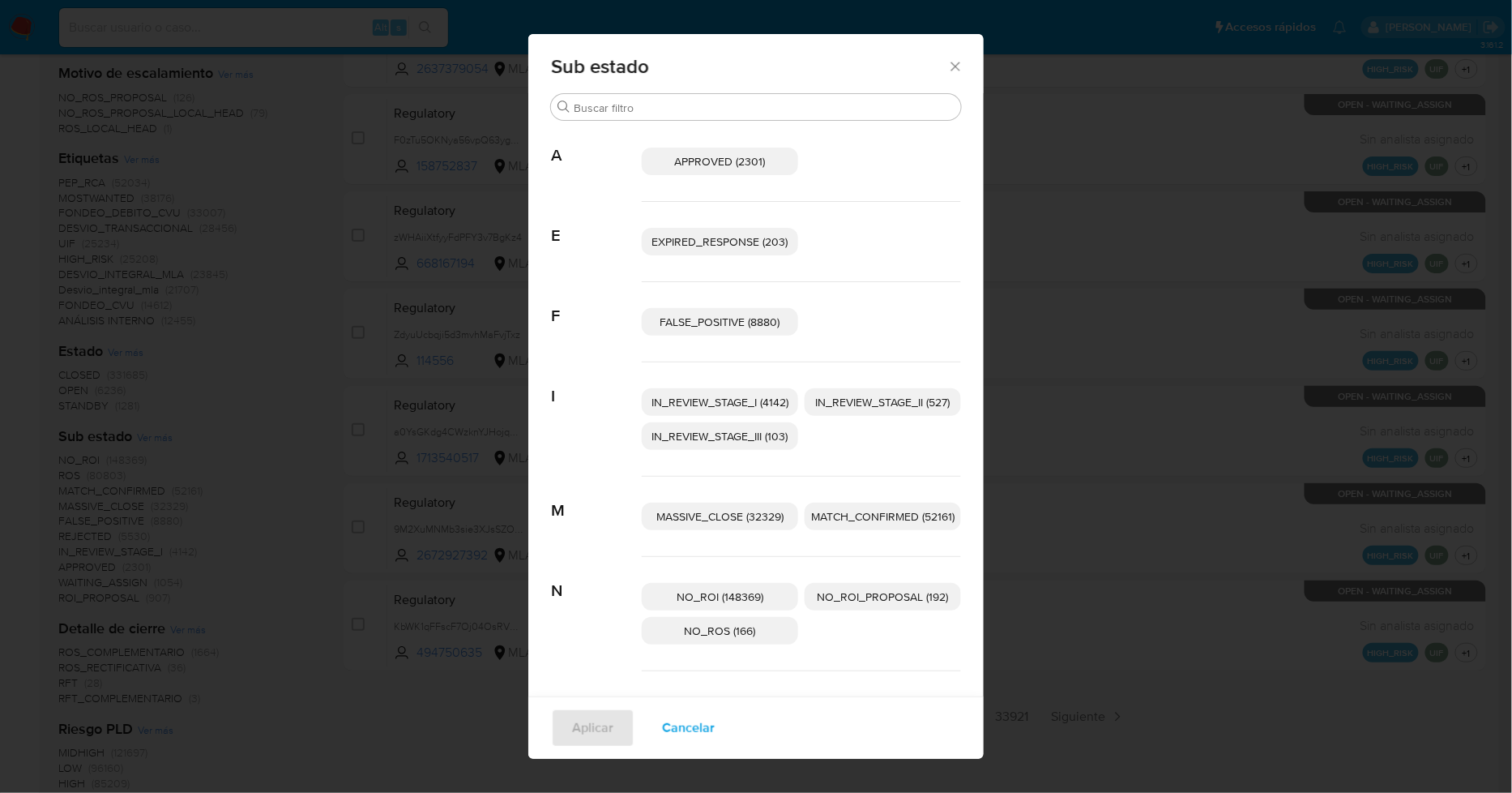
click at [685, 725] on span "Cancelar" at bounding box center [688, 728] width 53 height 35
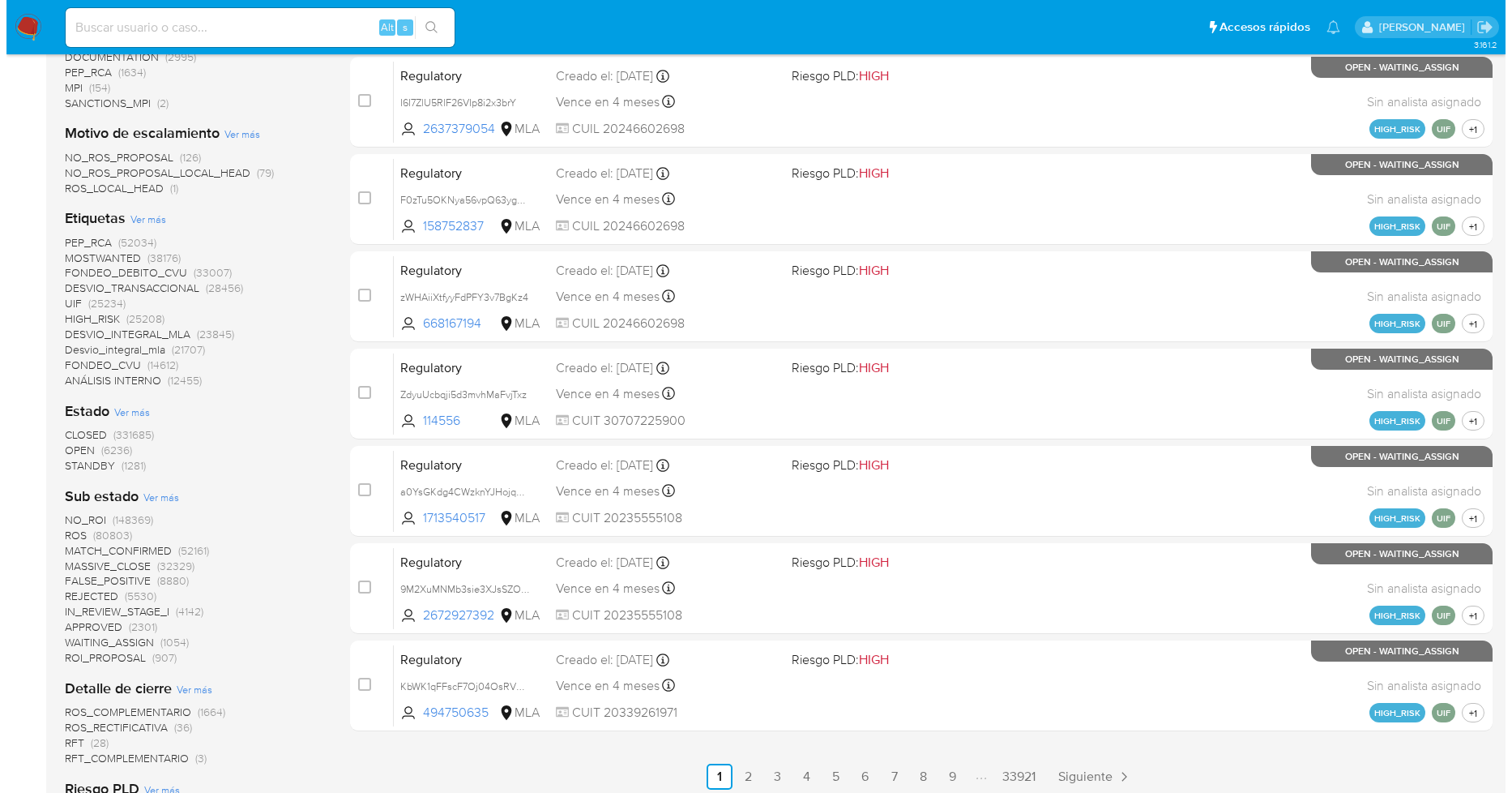
scroll to position [450, 0]
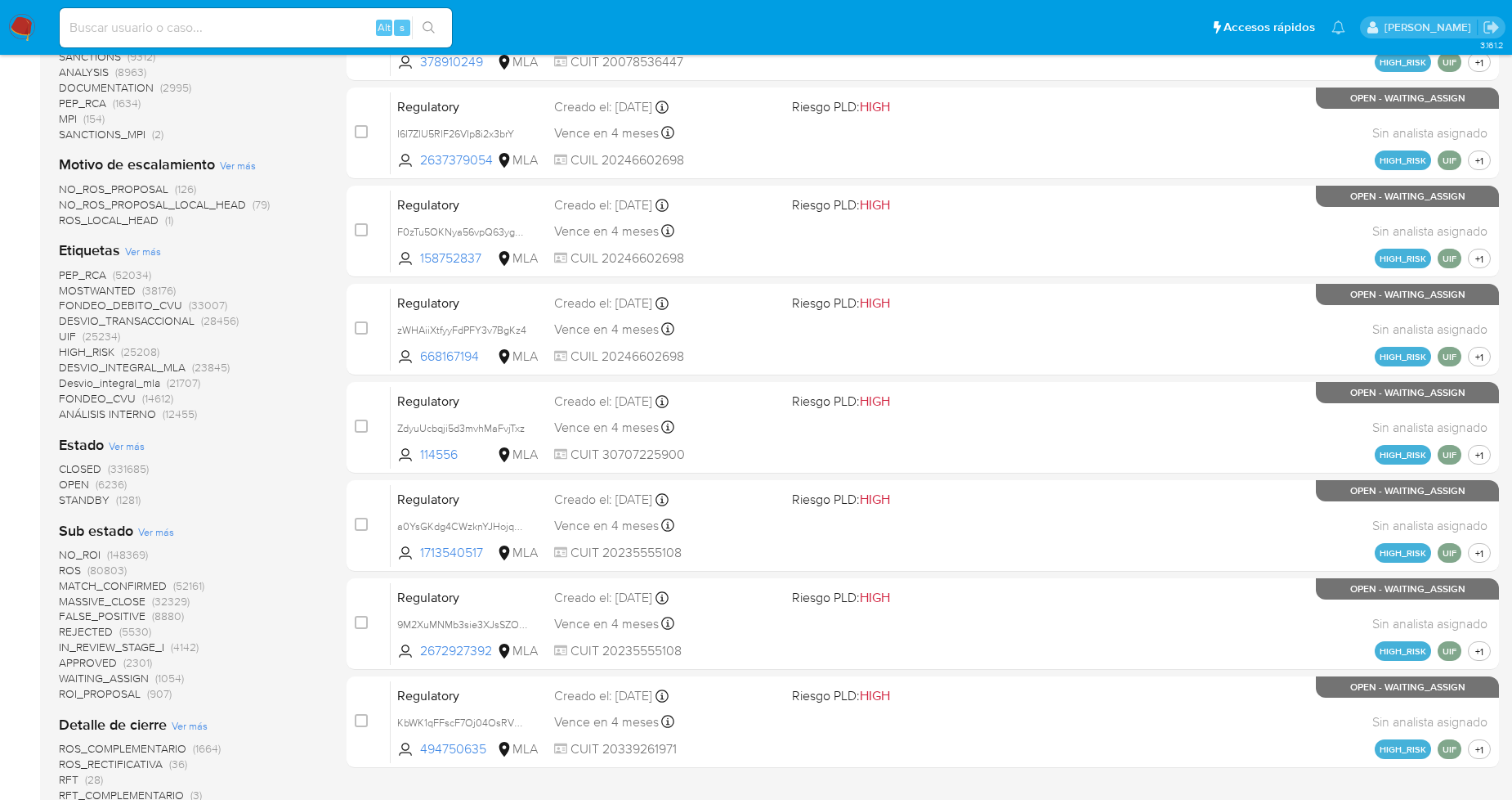
click at [140, 247] on span "Ver más" at bounding box center [143, 251] width 36 height 15
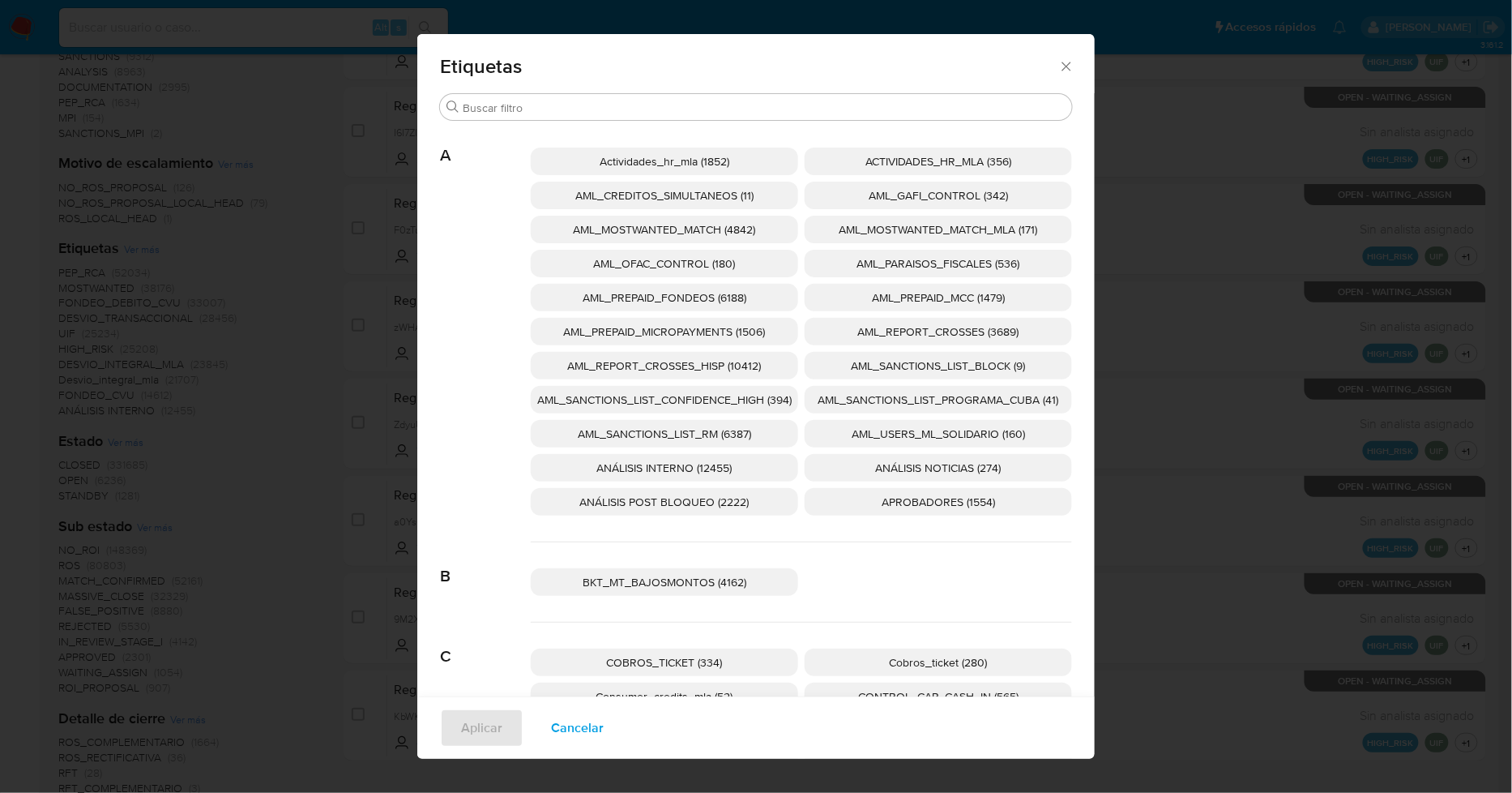
click at [726, 397] on span "AML_SANCTIONS_LIST_CONFIDENCE_HIGH (394)" at bounding box center [665, 400] width 254 height 16
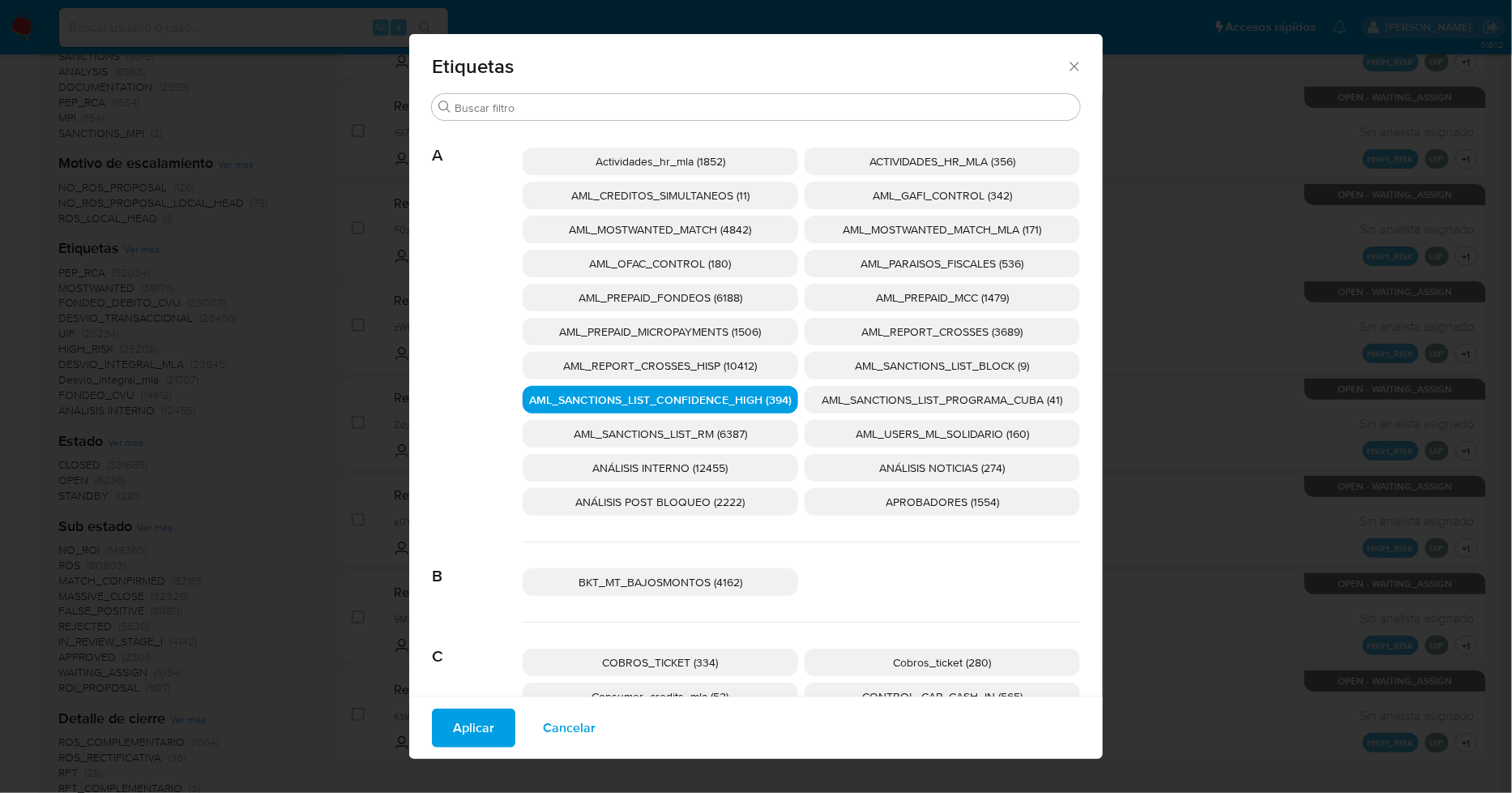
click at [845, 392] on span "AML_SANCTIONS_LIST_PROGRAMA_CUBA (41)" at bounding box center [943, 400] width 241 height 16
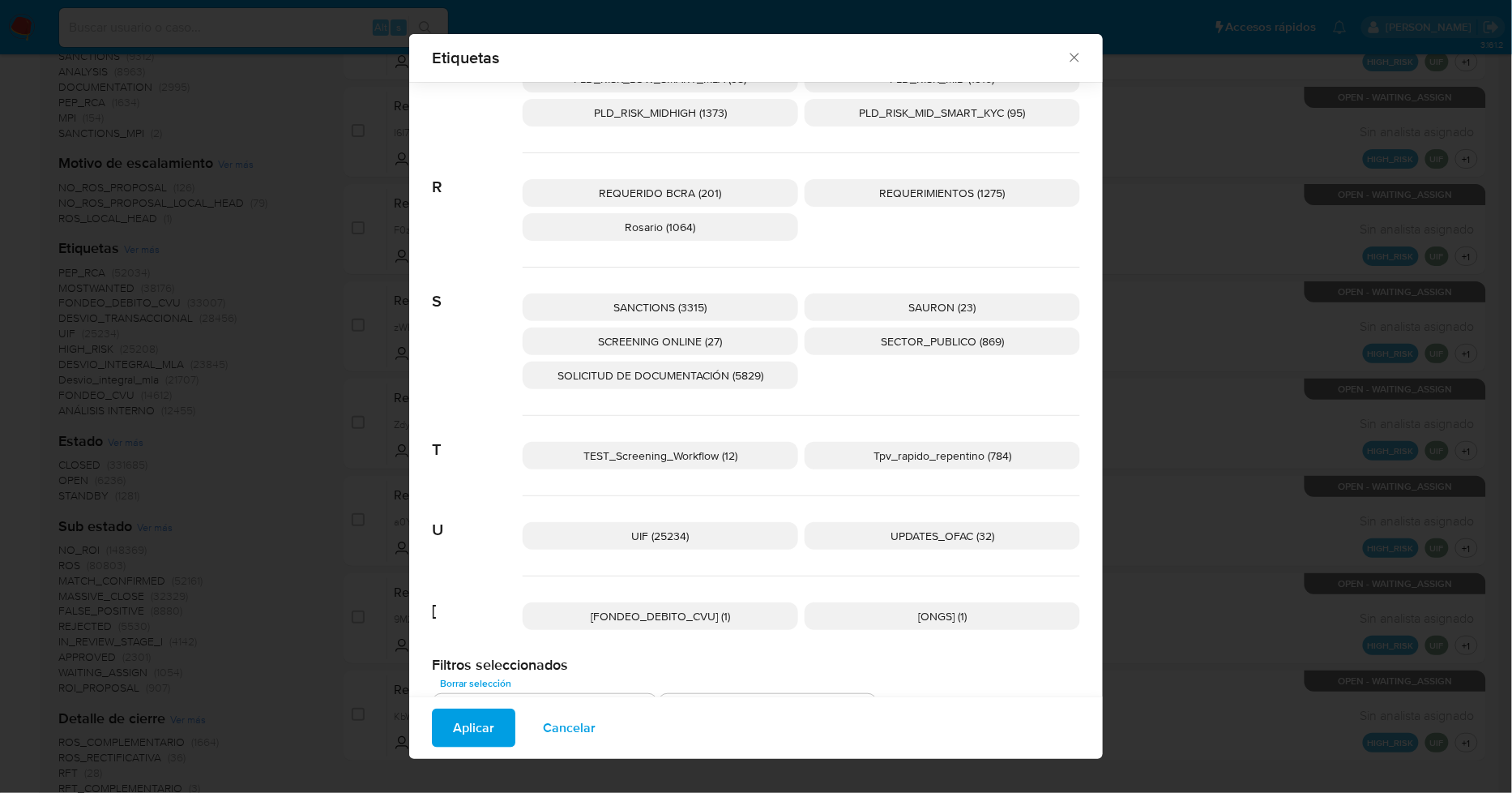
scroll to position [2445, 0]
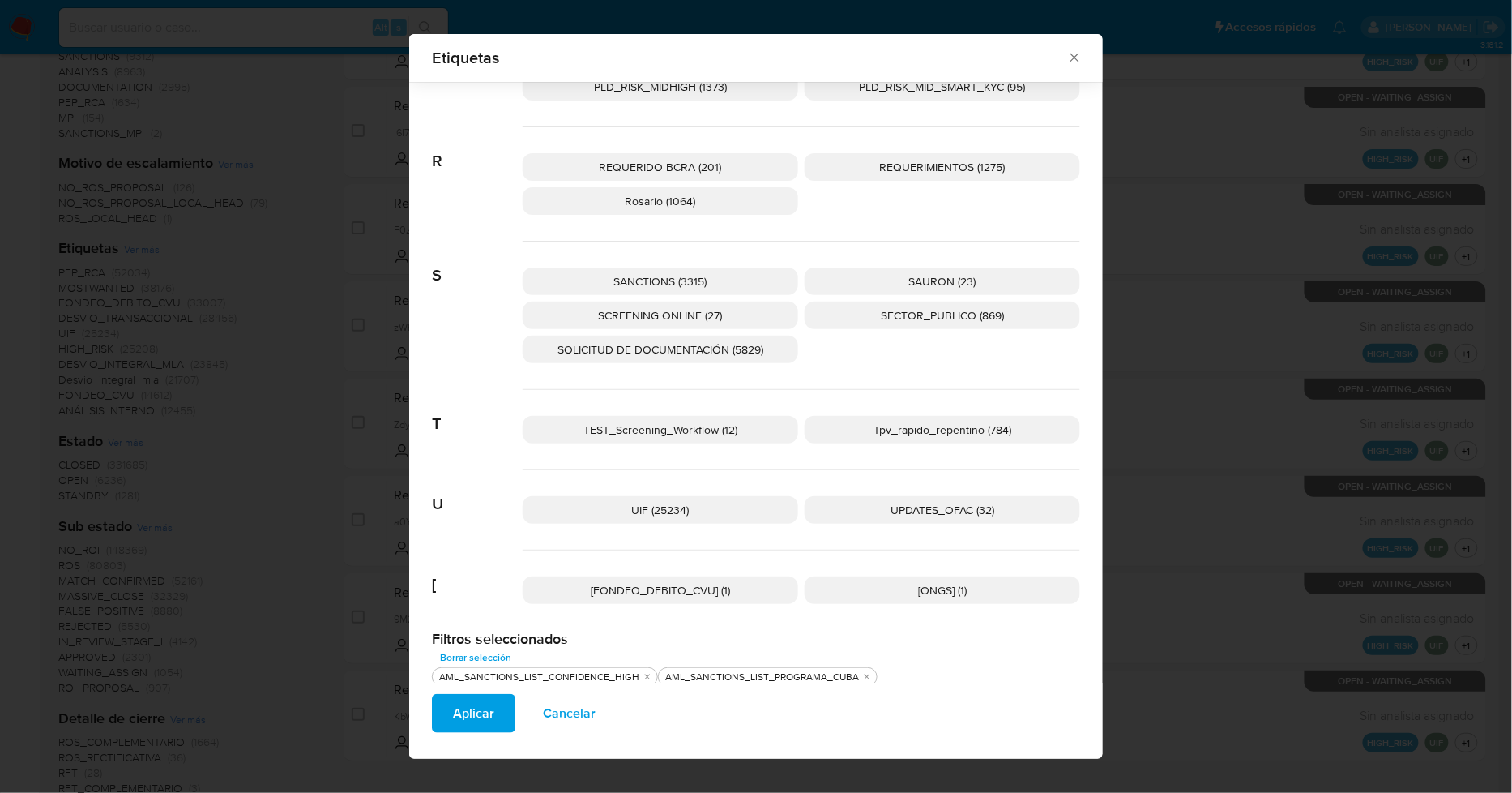
click at [876, 506] on p "UPDATES_OFAC (32)" at bounding box center [942, 510] width 275 height 27
click at [700, 317] on span "SCREENING ONLINE (27)" at bounding box center [660, 315] width 124 height 16
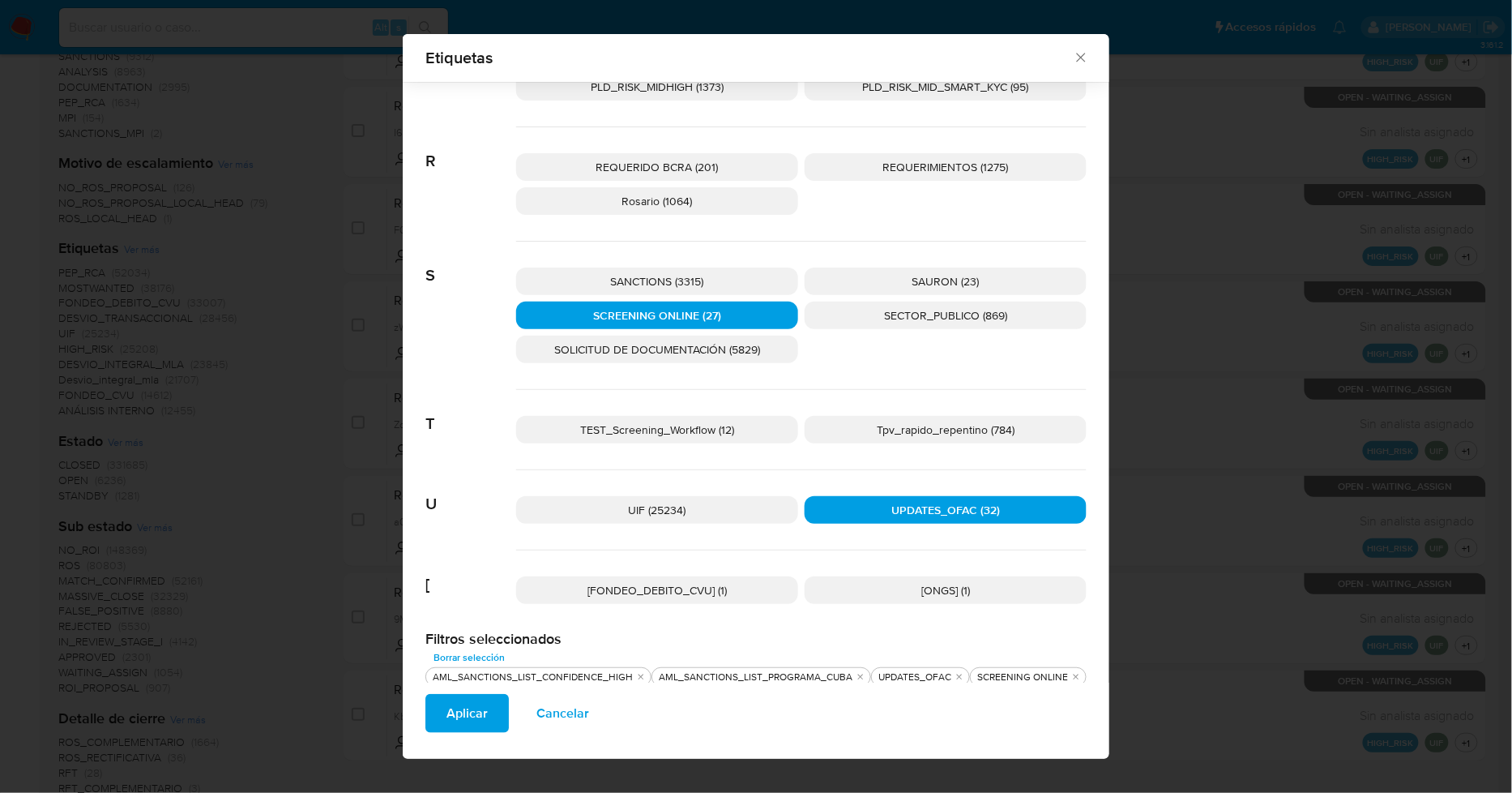
click at [695, 275] on span "SANCTIONS (3315)" at bounding box center [657, 282] width 94 height 16
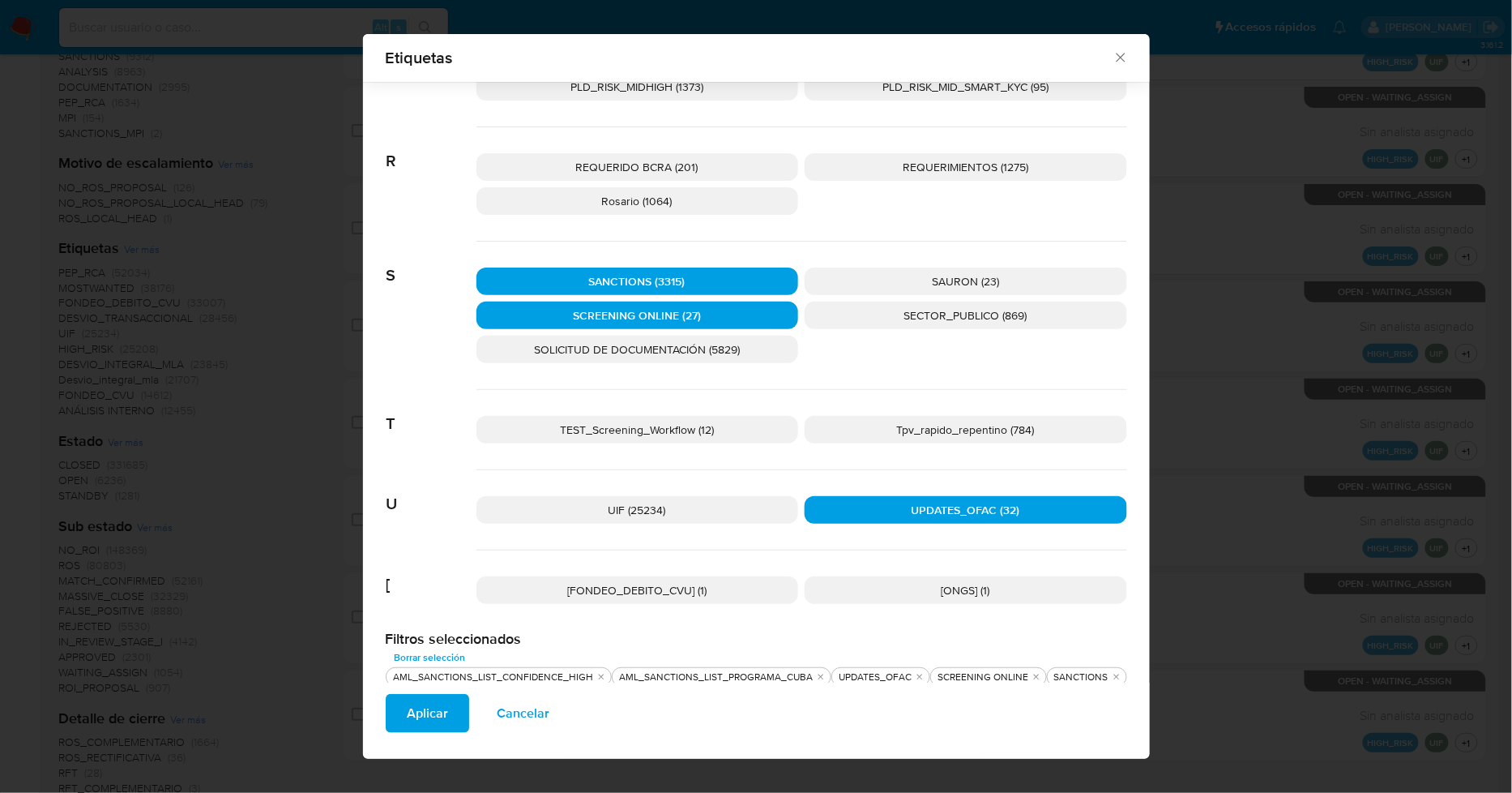
click at [438, 701] on span "Aplicar" at bounding box center [428, 713] width 42 height 35
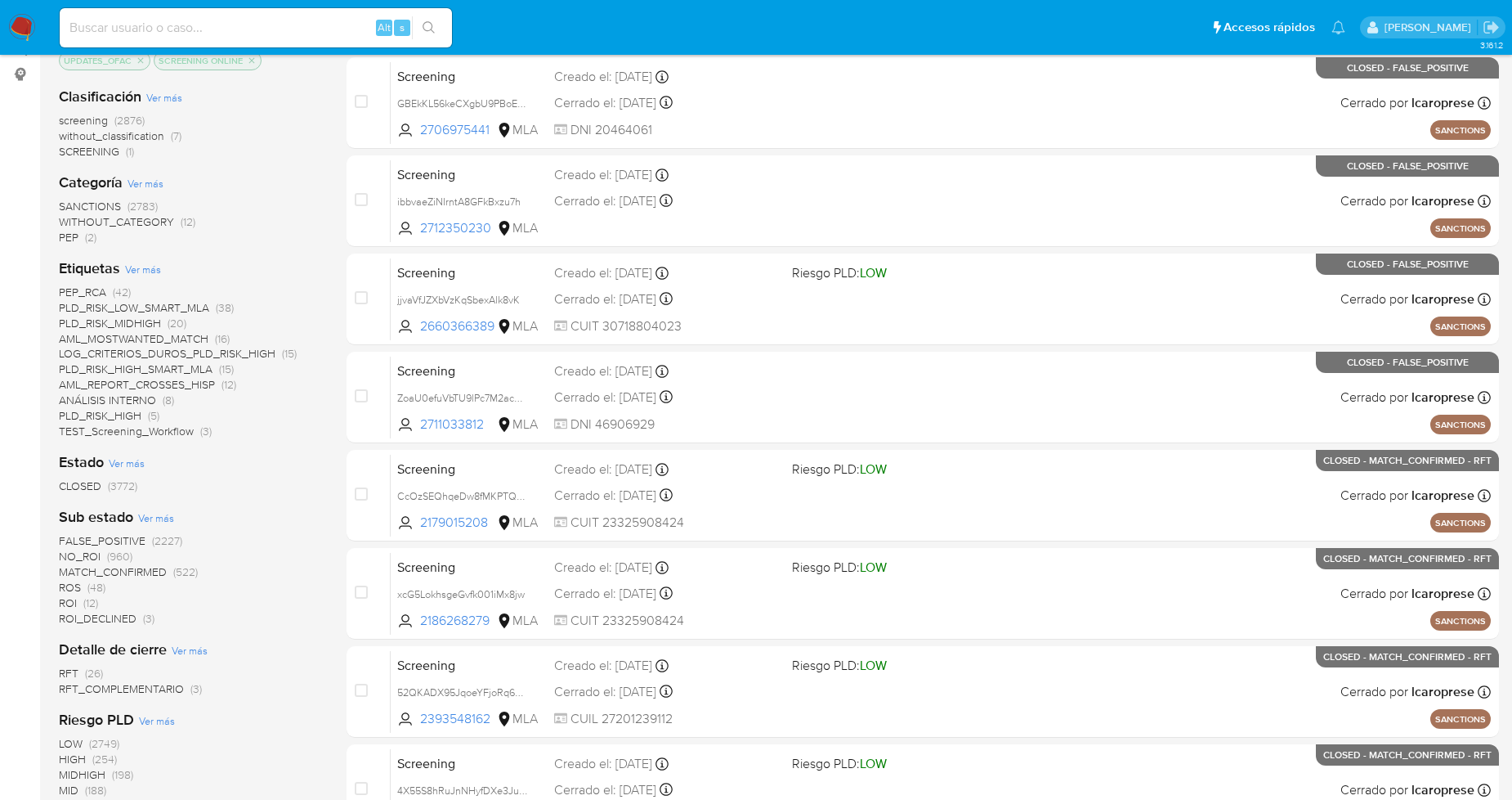
scroll to position [91, 0]
